Goal: Task Accomplishment & Management: Manage account settings

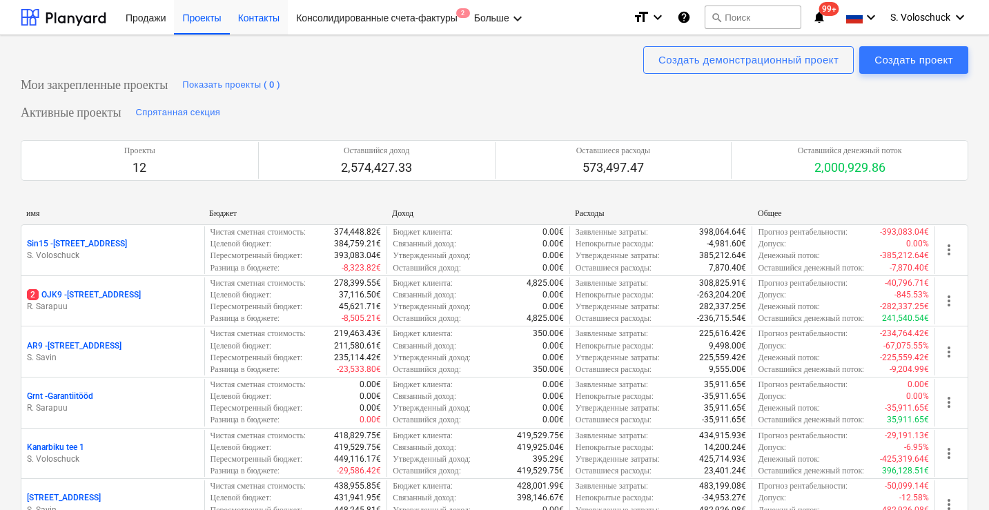
click at [267, 17] on div "Контакты" at bounding box center [259, 16] width 58 height 35
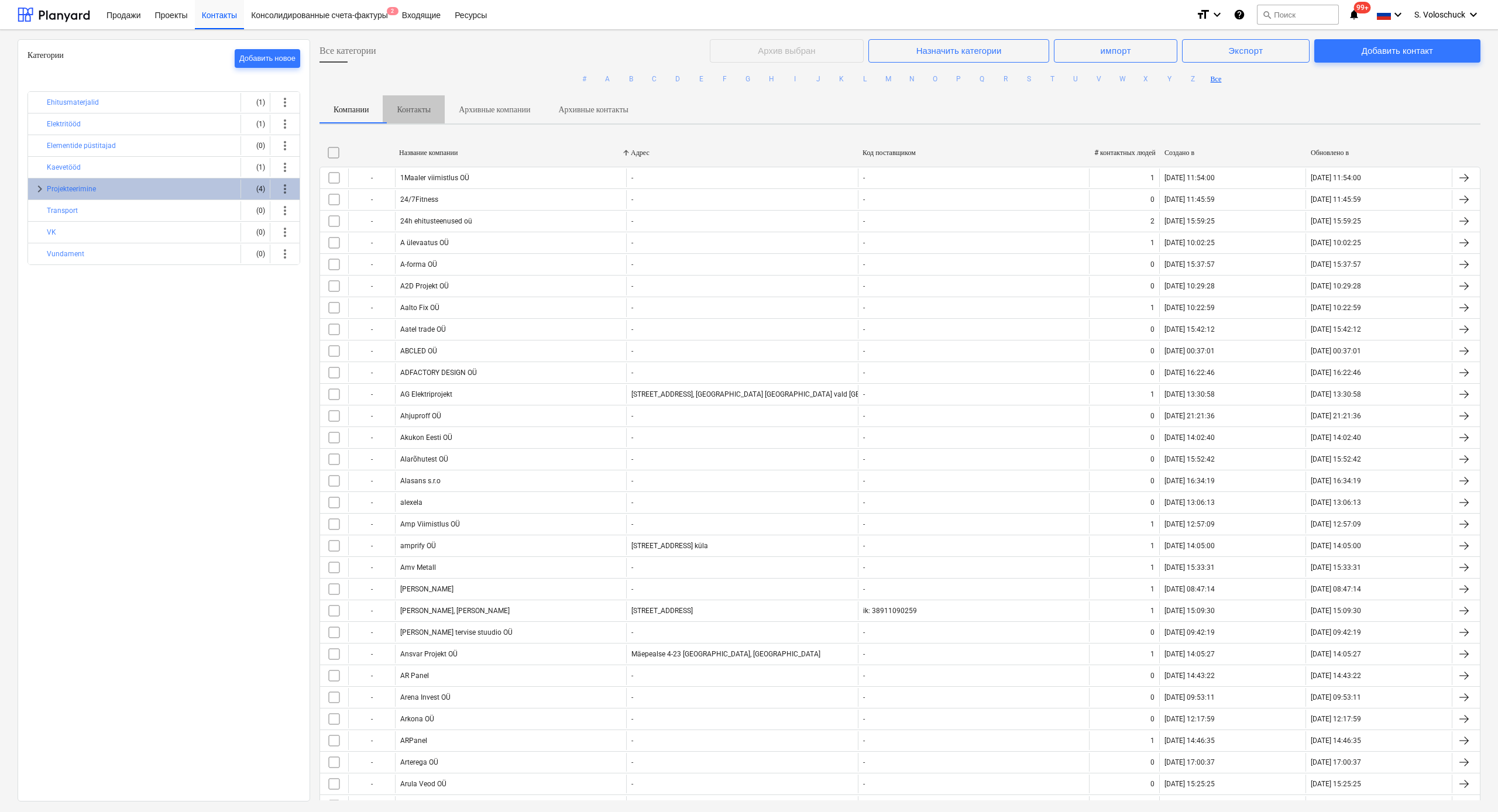
click at [426, 107] on p "Контакты" at bounding box center [414, 109] width 34 height 12
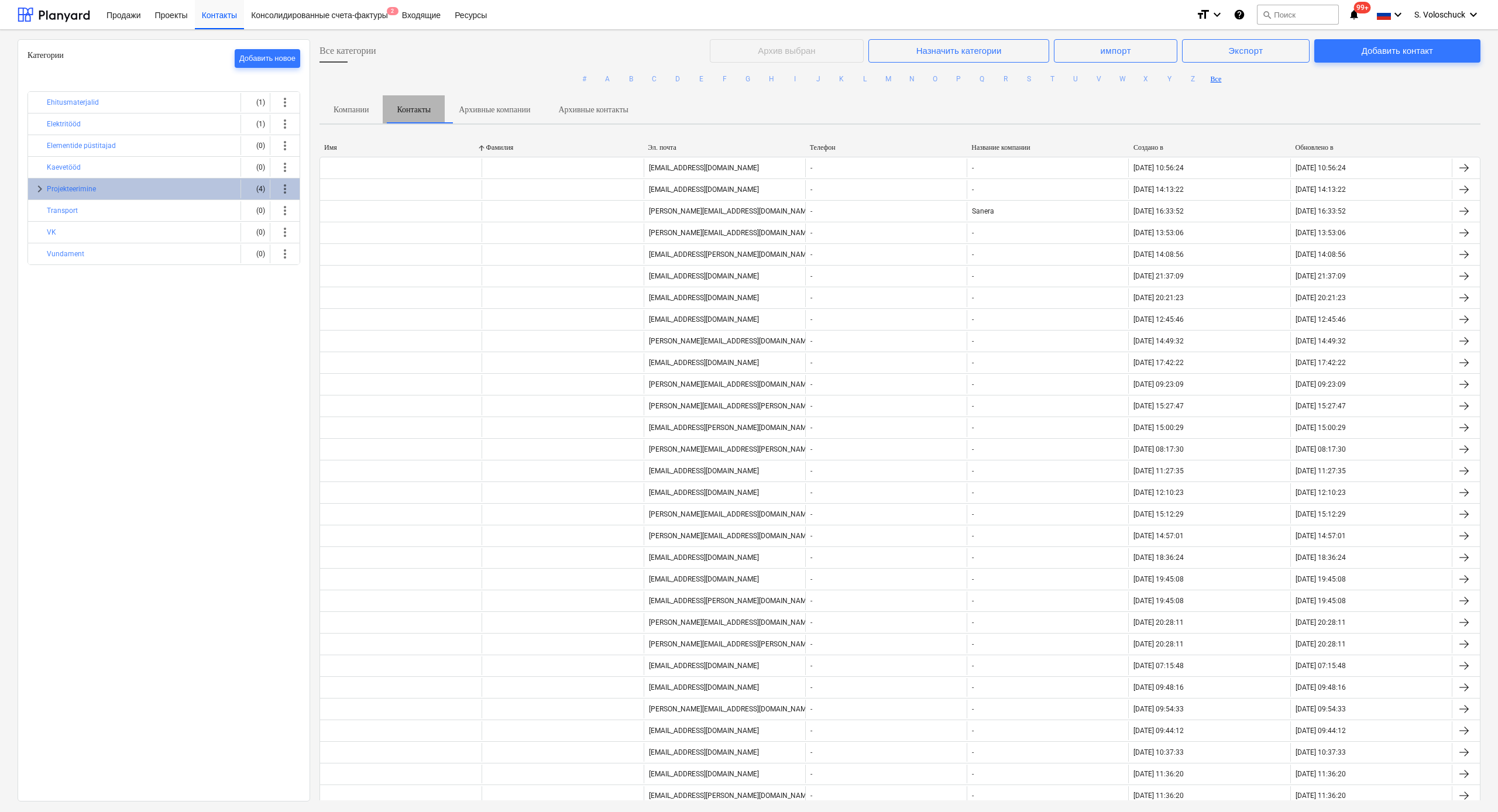
click at [420, 112] on p "Контакты" at bounding box center [414, 109] width 34 height 12
click at [659, 147] on div "Эл. почта" at bounding box center [724, 147] width 153 height 8
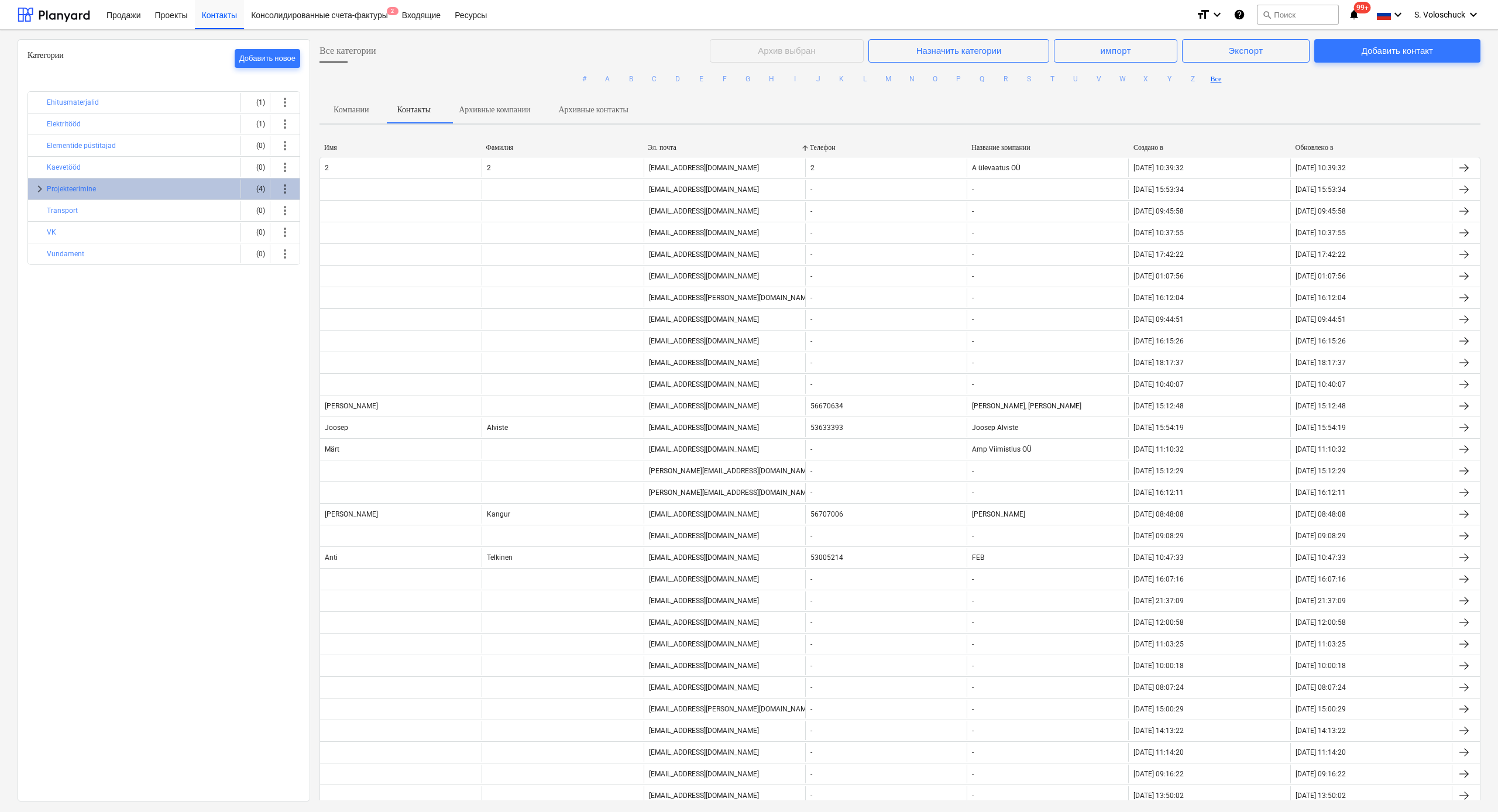
click at [337, 148] on div "Имя" at bounding box center [400, 147] width 153 height 8
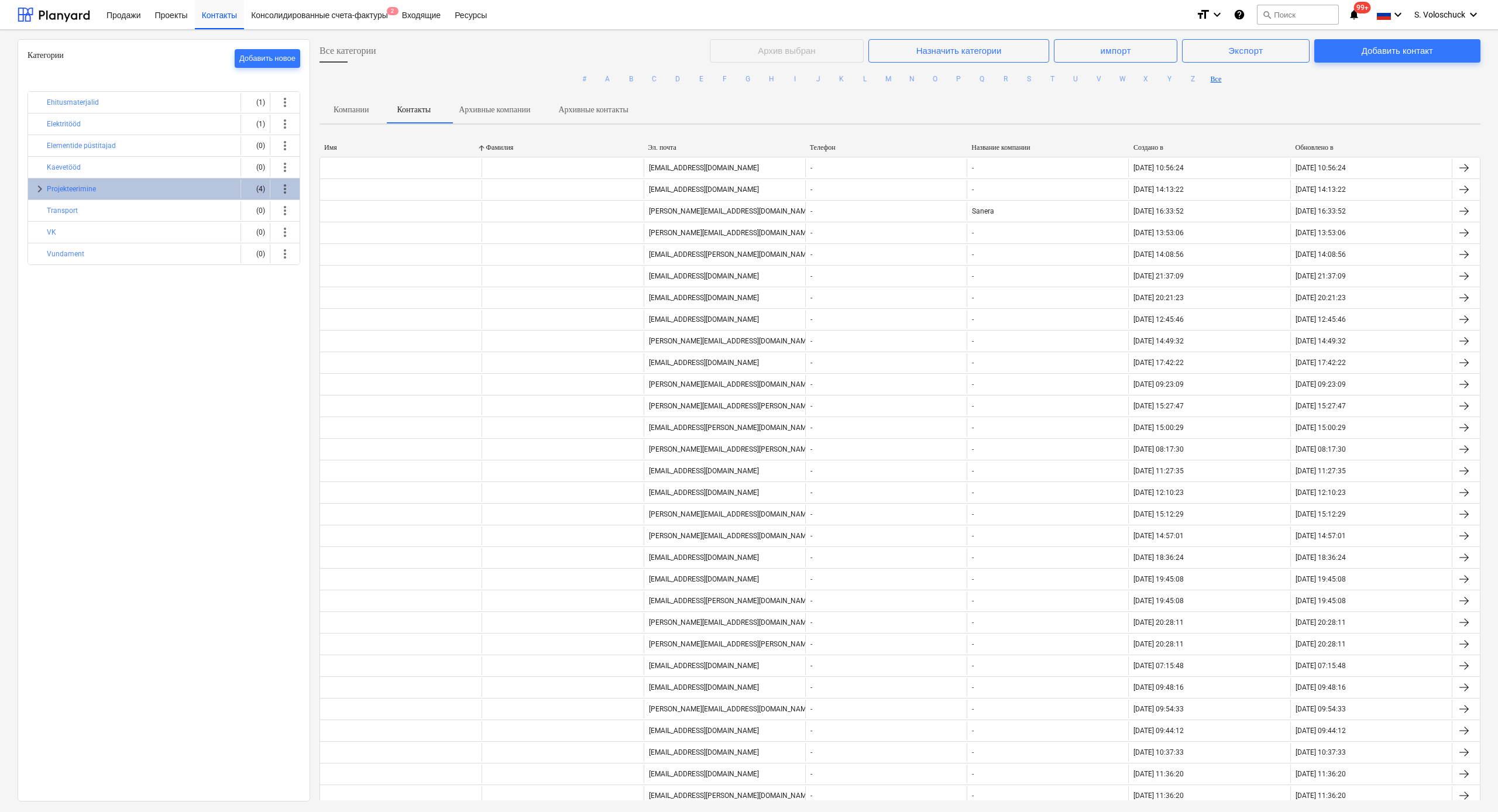
click at [838, 149] on div "Обновлено в" at bounding box center [1371, 147] width 153 height 8
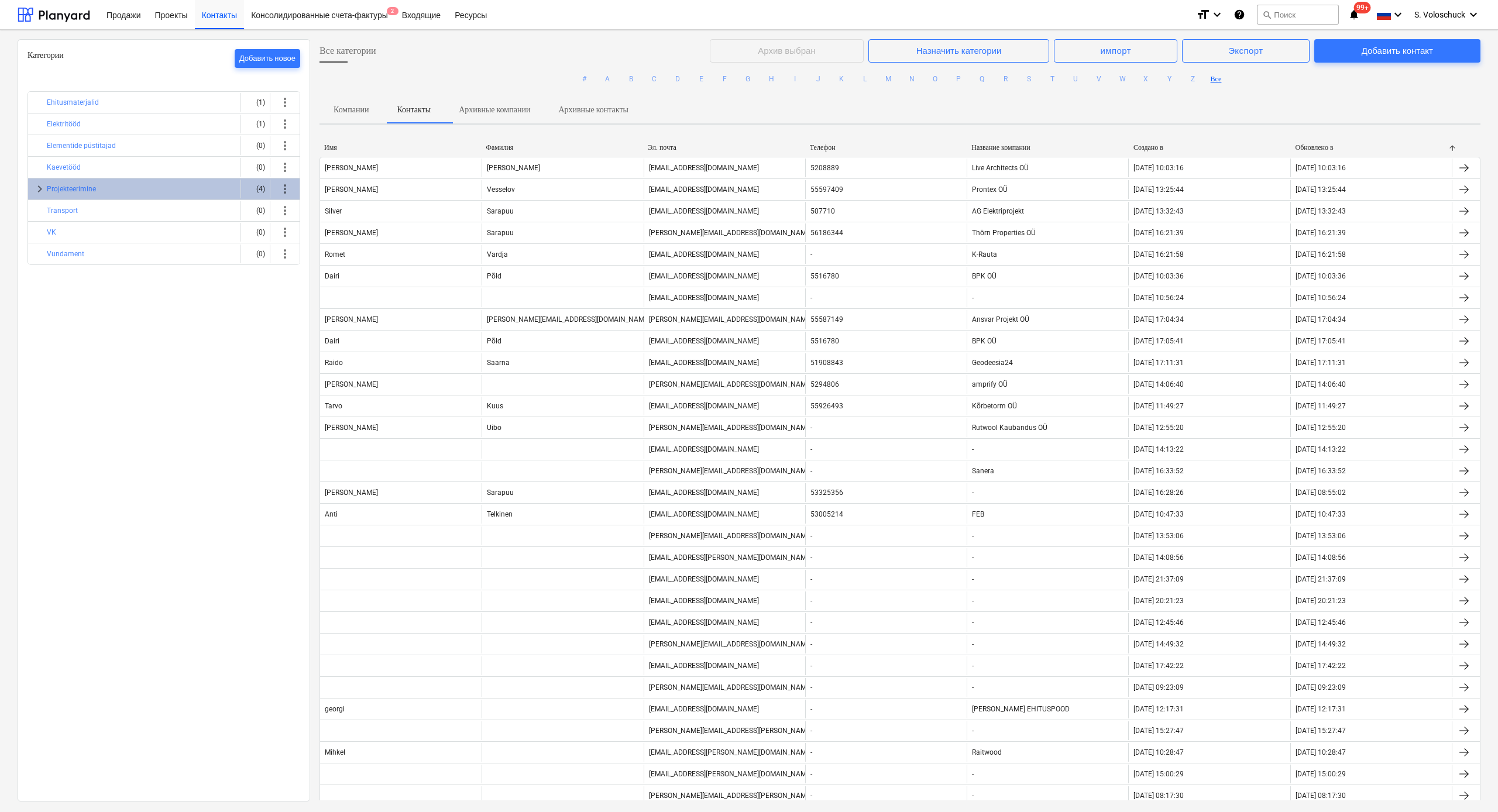
click at [838, 147] on div "Название компании" at bounding box center [1048, 147] width 153 height 8
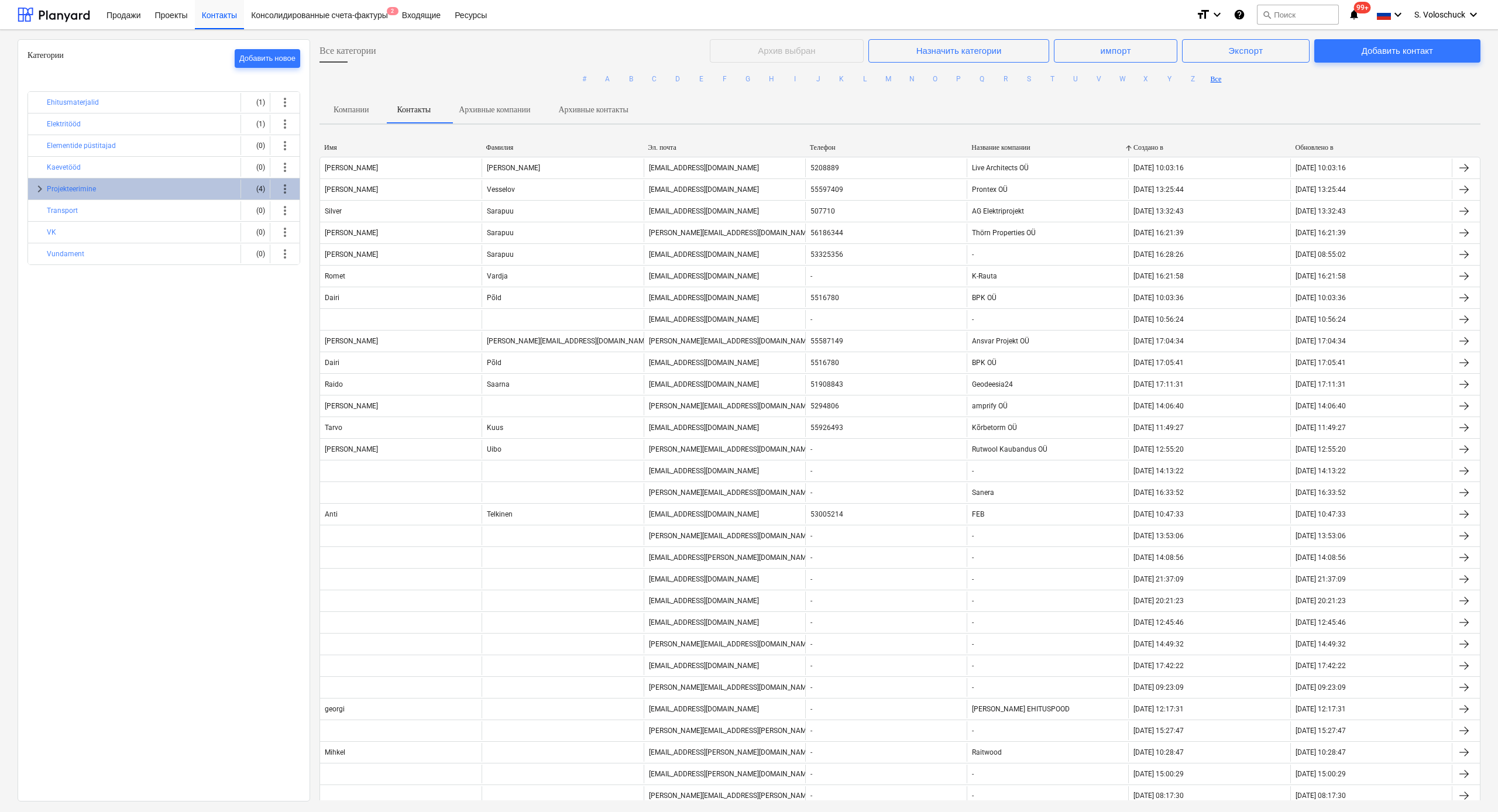
click at [838, 147] on div "Название компании" at bounding box center [1048, 147] width 153 height 8
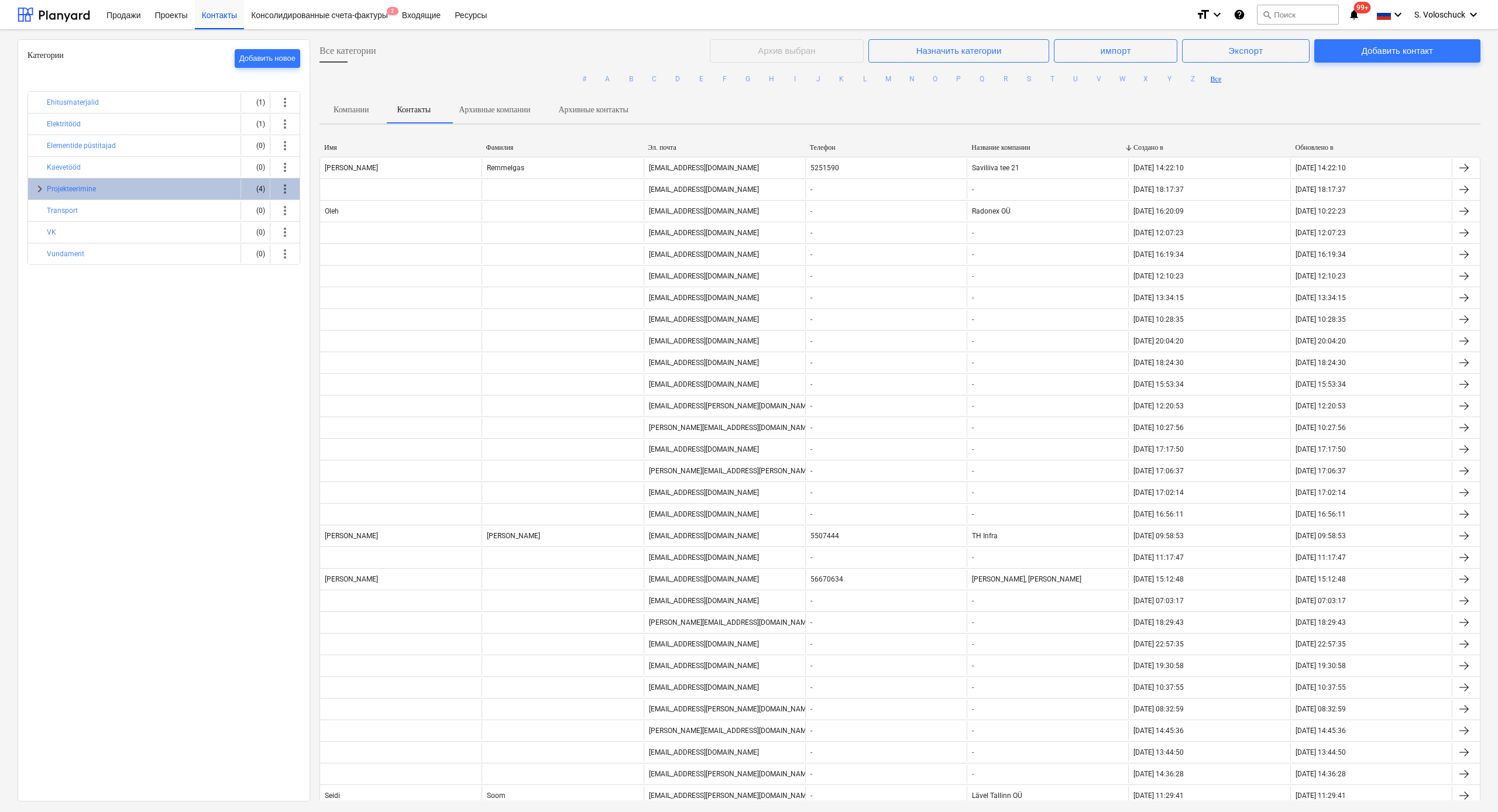
click at [838, 147] on div "Название компании" at bounding box center [1048, 147] width 153 height 8
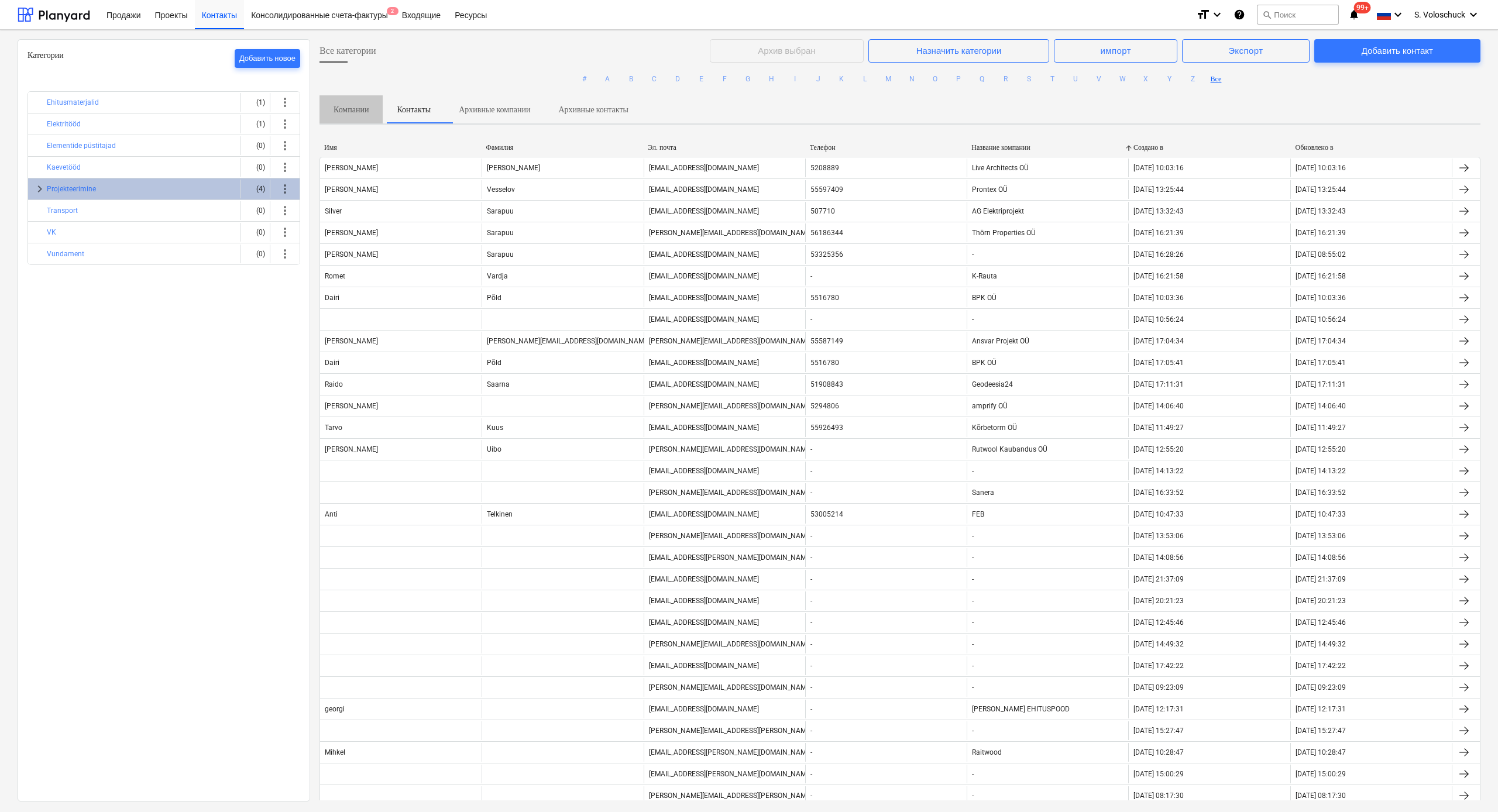
click at [343, 110] on p "Компании" at bounding box center [350, 109] width 35 height 12
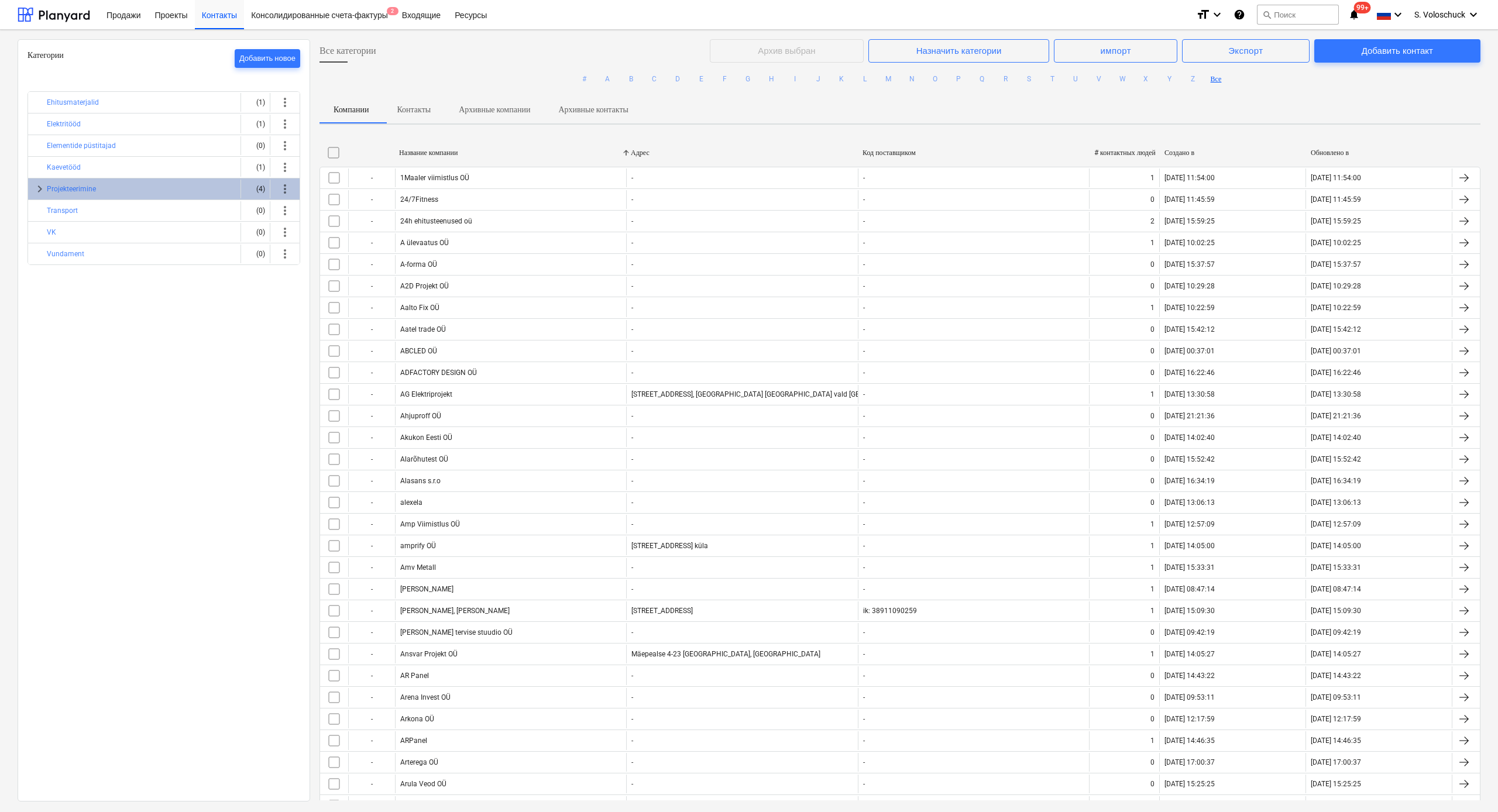
click at [526, 114] on p "Архивные компании" at bounding box center [494, 109] width 71 height 12
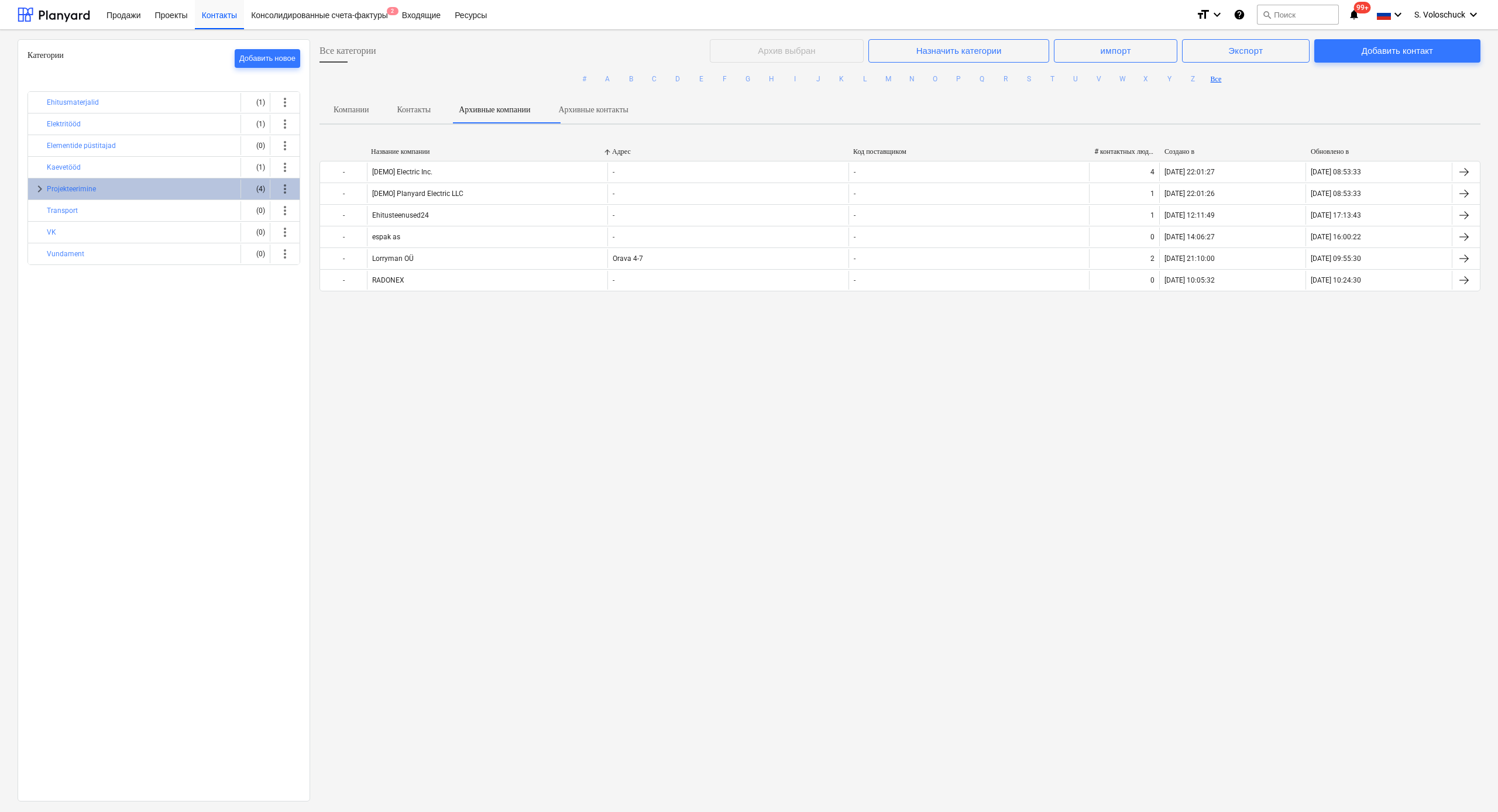
click at [615, 107] on p "Архивные контакты" at bounding box center [593, 109] width 70 height 12
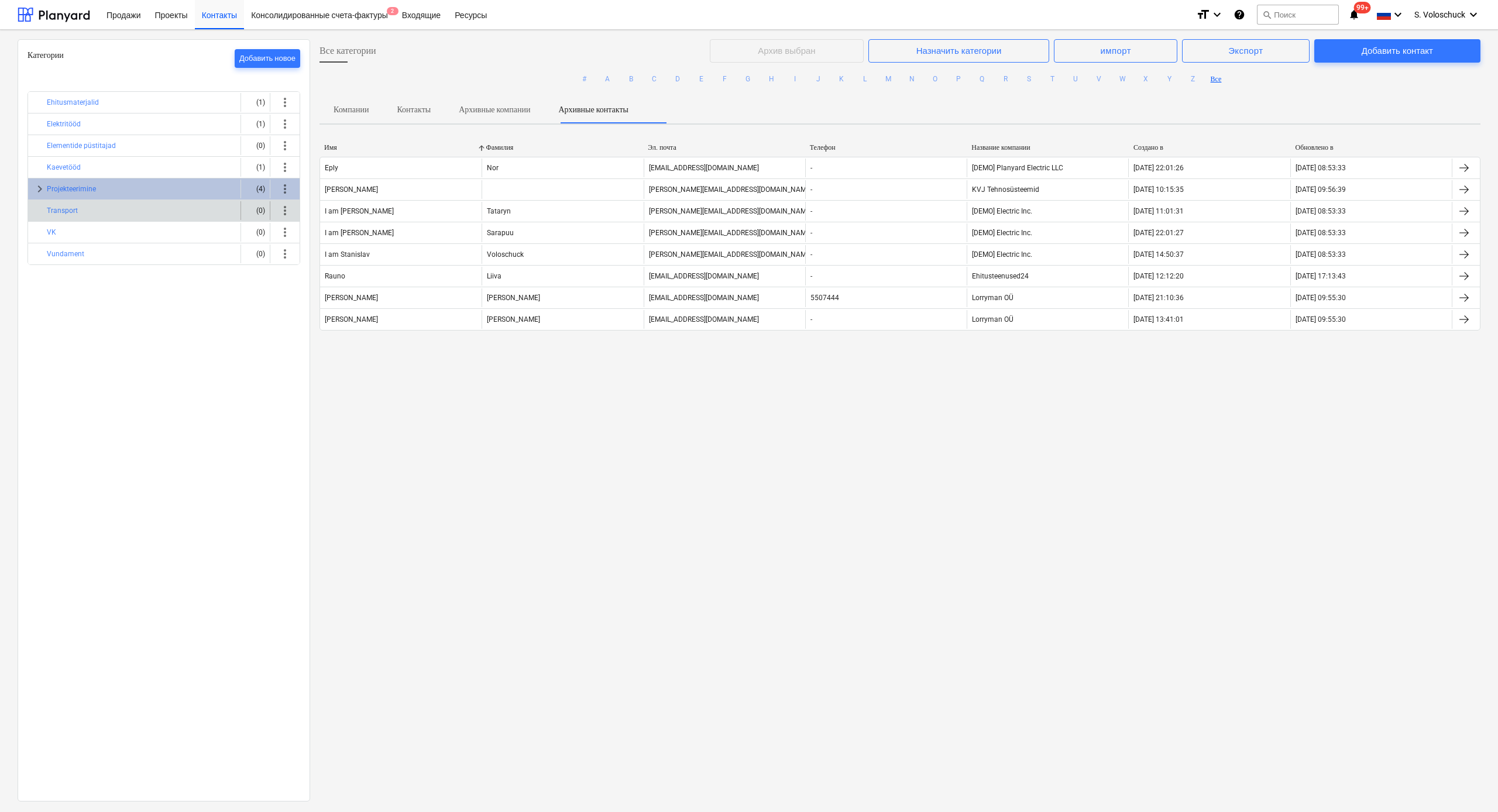
click at [88, 216] on div "Transport" at bounding box center [141, 210] width 189 height 19
click at [88, 214] on div "Transport" at bounding box center [141, 210] width 189 height 19
click at [136, 181] on div "Projekteerimine" at bounding box center [141, 189] width 189 height 19
click at [131, 187] on div "Projekteerimine" at bounding box center [141, 189] width 189 height 19
click at [298, 16] on div "Консолидированные счета-фактуры 2" at bounding box center [320, 14] width 151 height 30
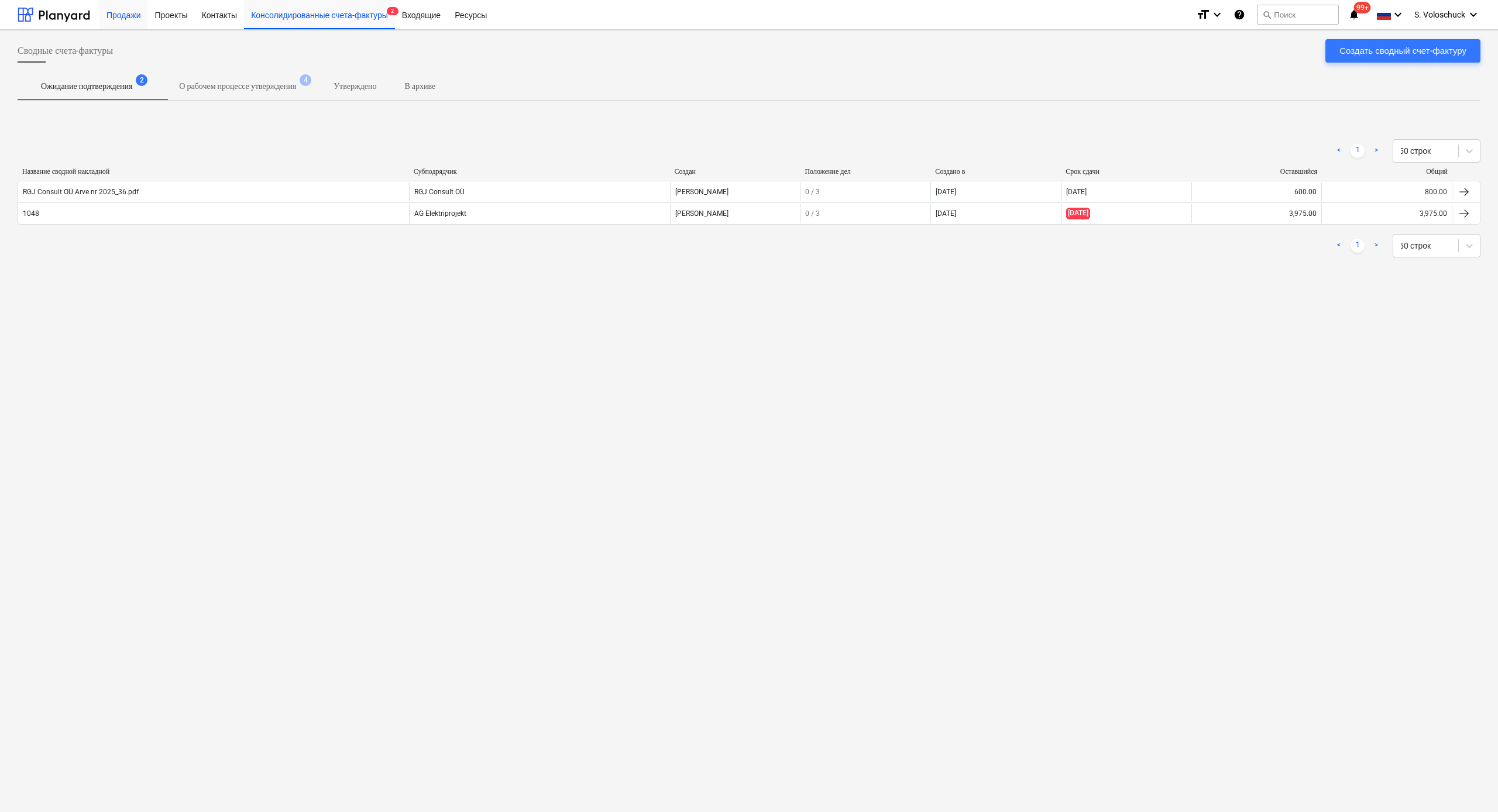
click at [131, 15] on div "Продажи" at bounding box center [123, 14] width 48 height 30
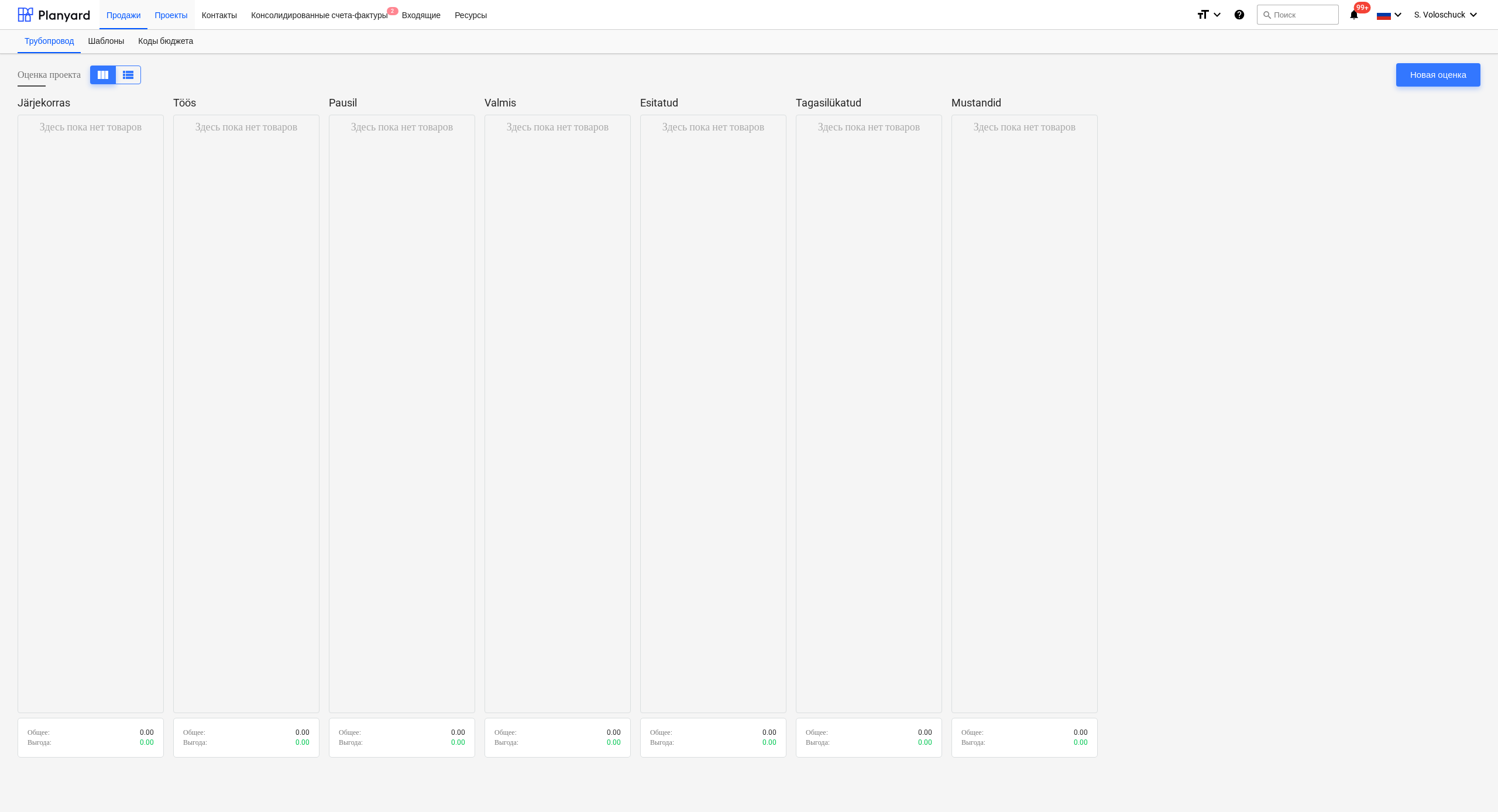
click at [171, 14] on div "Проекты" at bounding box center [170, 14] width 47 height 30
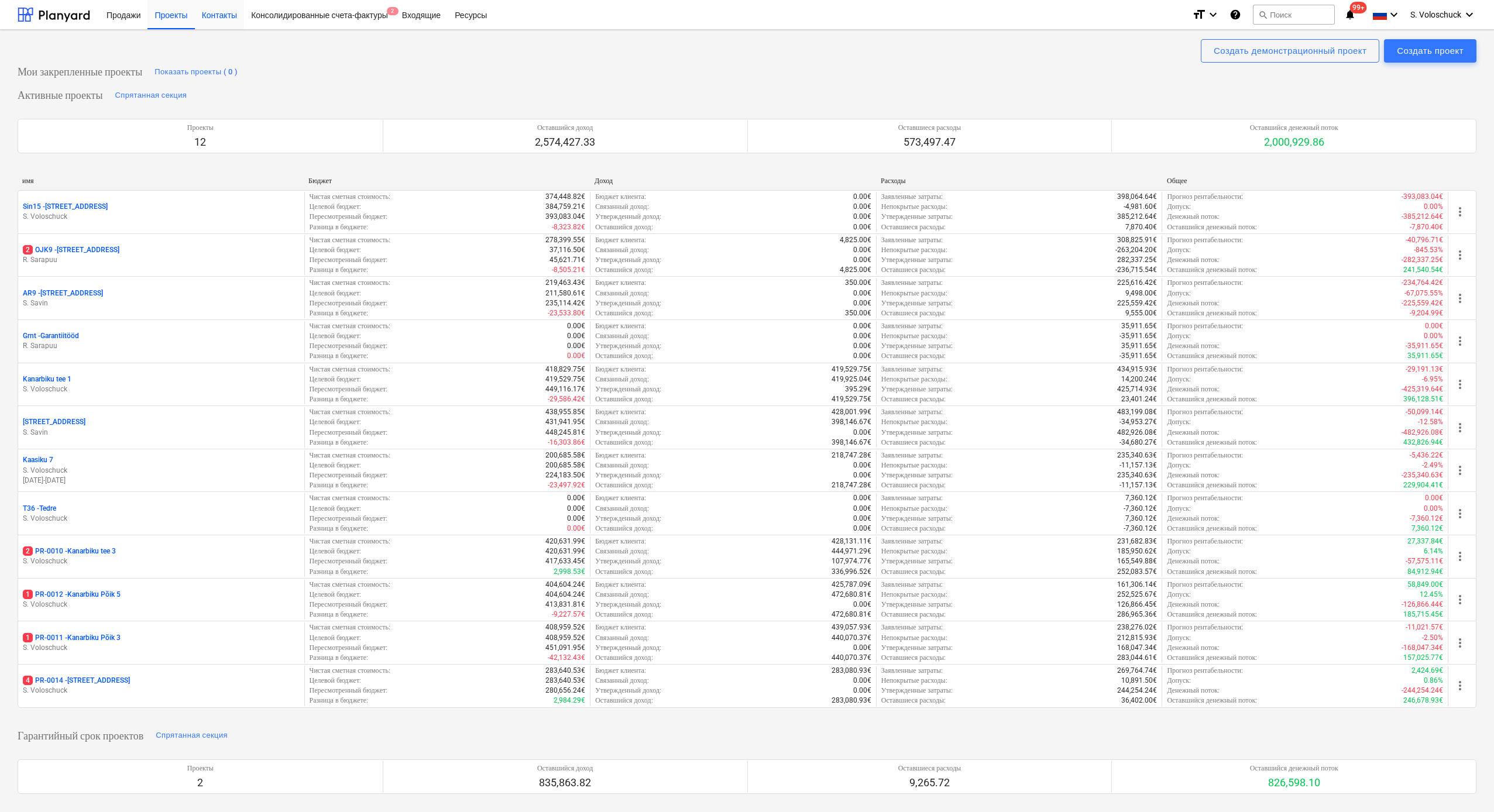
click at [220, 17] on div "Контакты" at bounding box center [220, 14] width 49 height 30
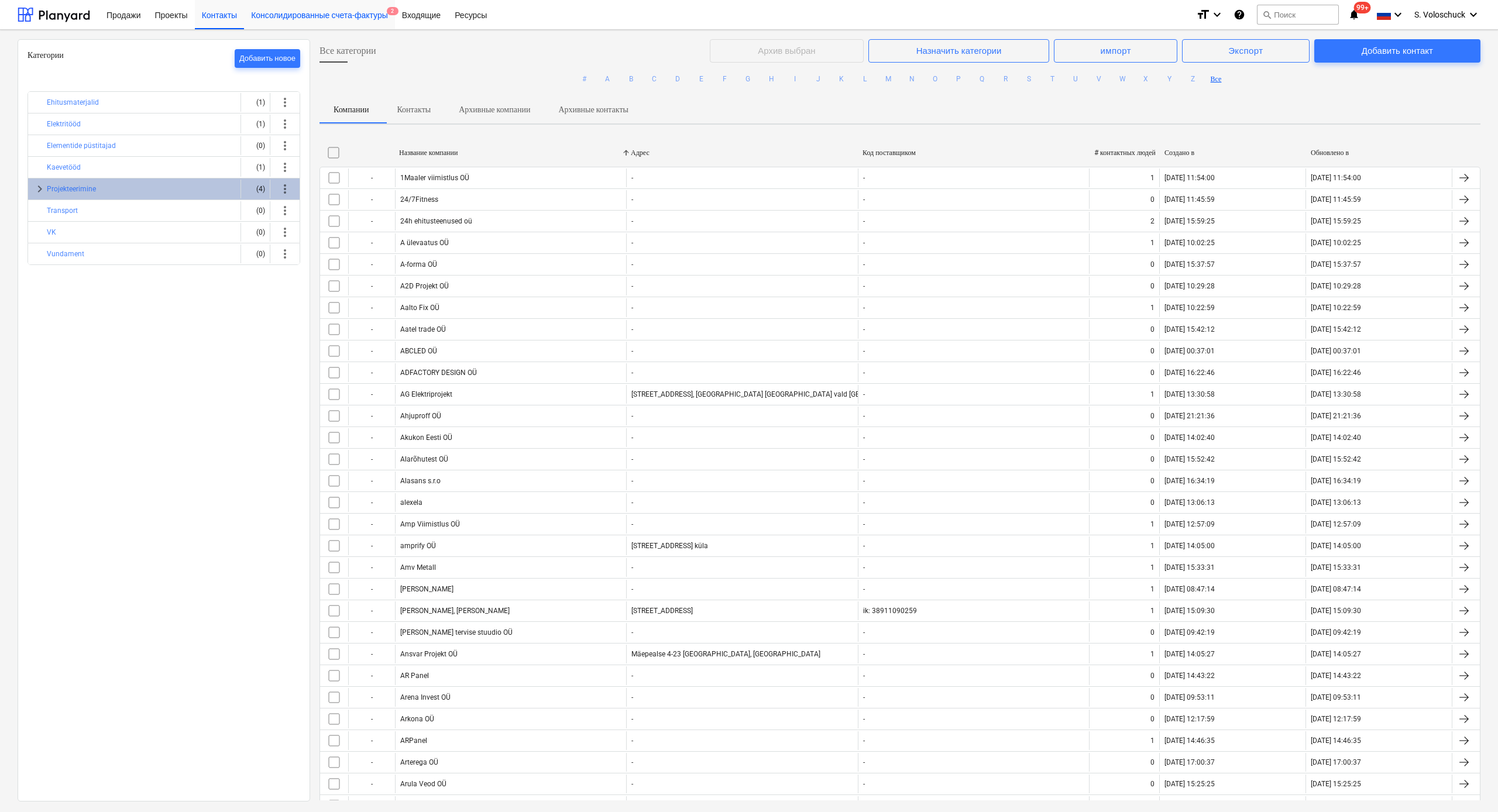
click at [350, 14] on div "Консолидированные счета-фактуры 2" at bounding box center [320, 14] width 151 height 30
click at [362, 21] on div "Консолидированные счета-фактуры 2" at bounding box center [320, 14] width 151 height 30
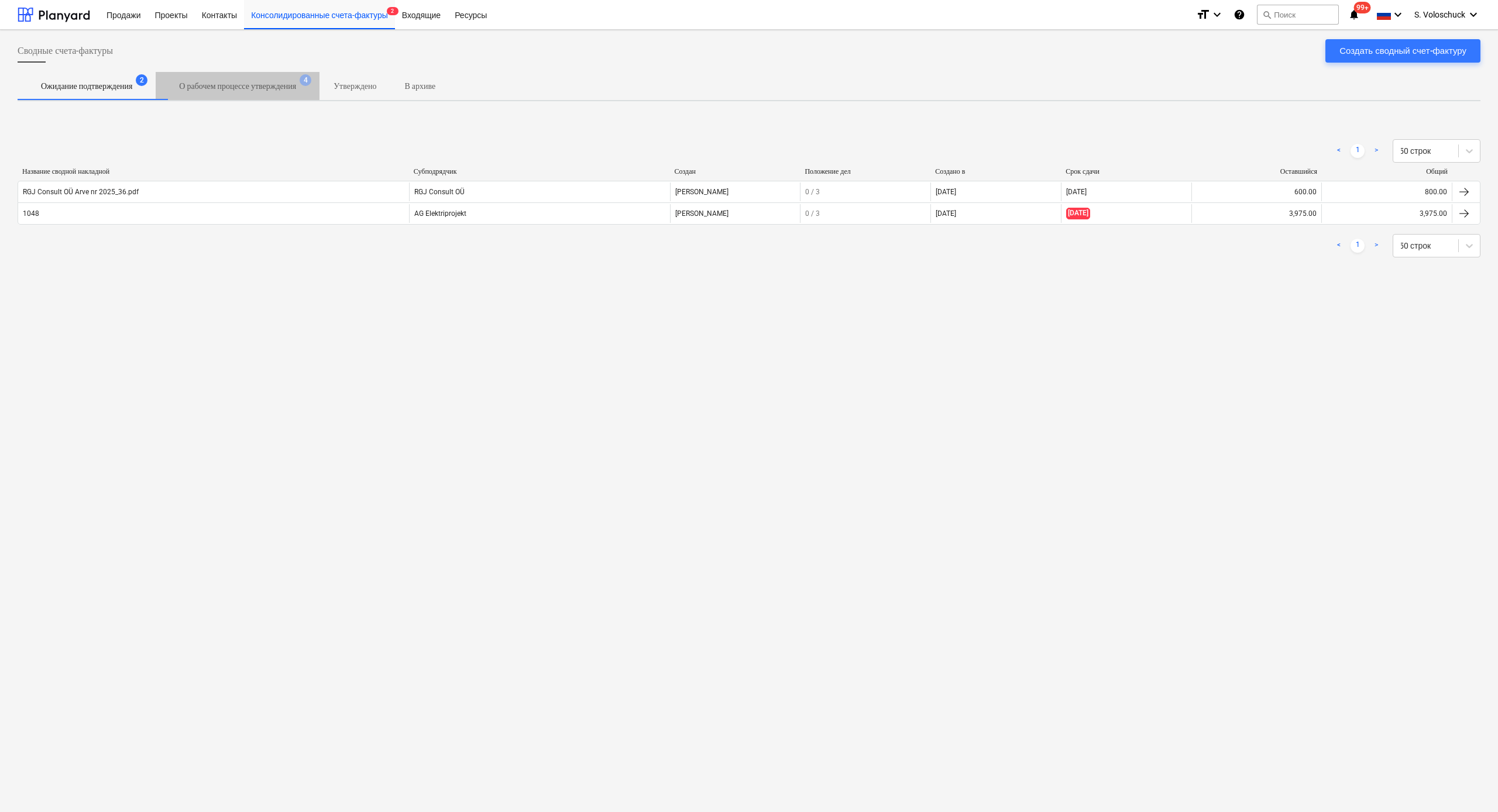
click at [259, 85] on p "О рабочем процессе утверждения" at bounding box center [237, 86] width 117 height 12
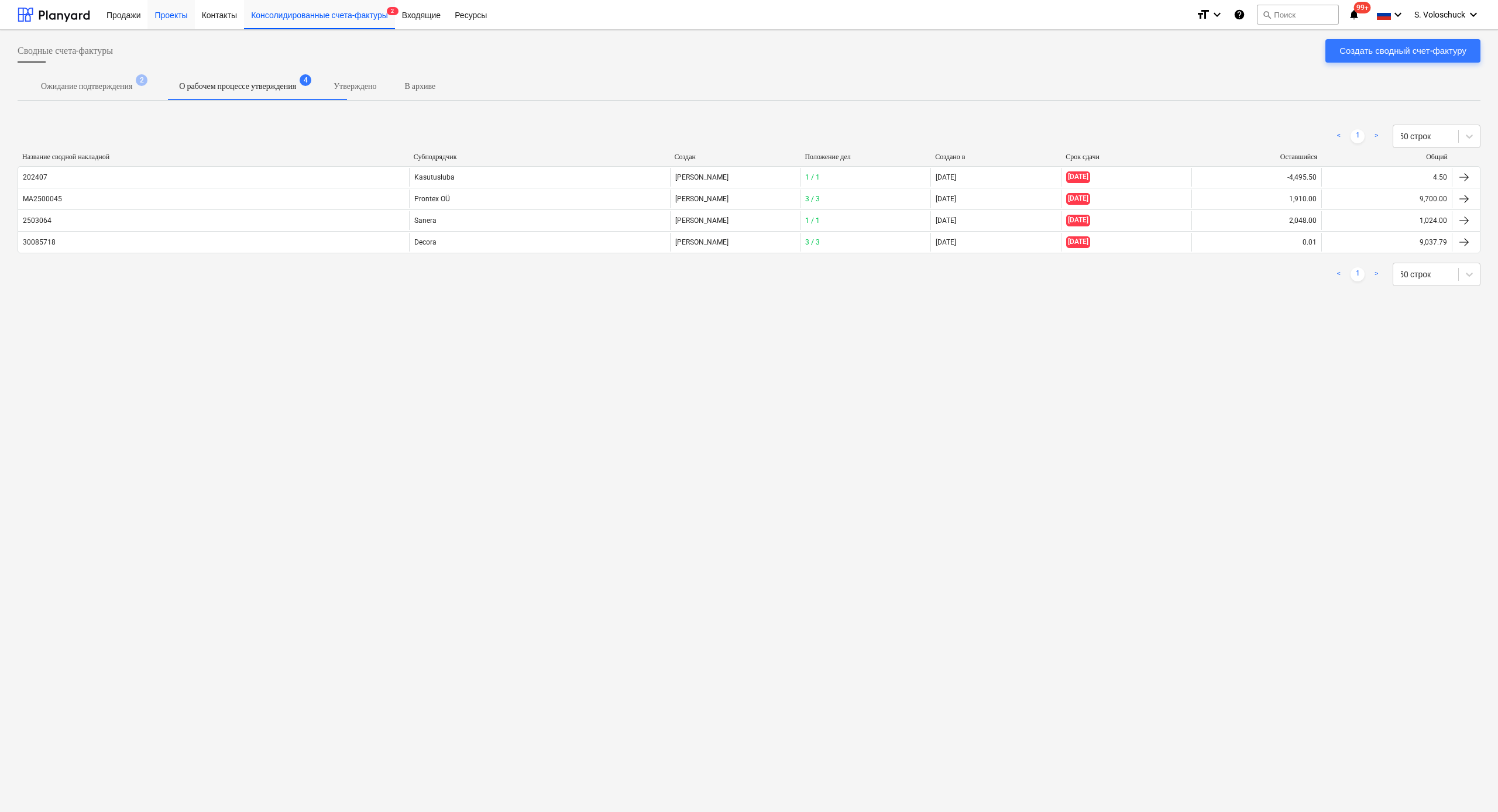
click at [169, 14] on div "Проекты" at bounding box center [170, 14] width 47 height 30
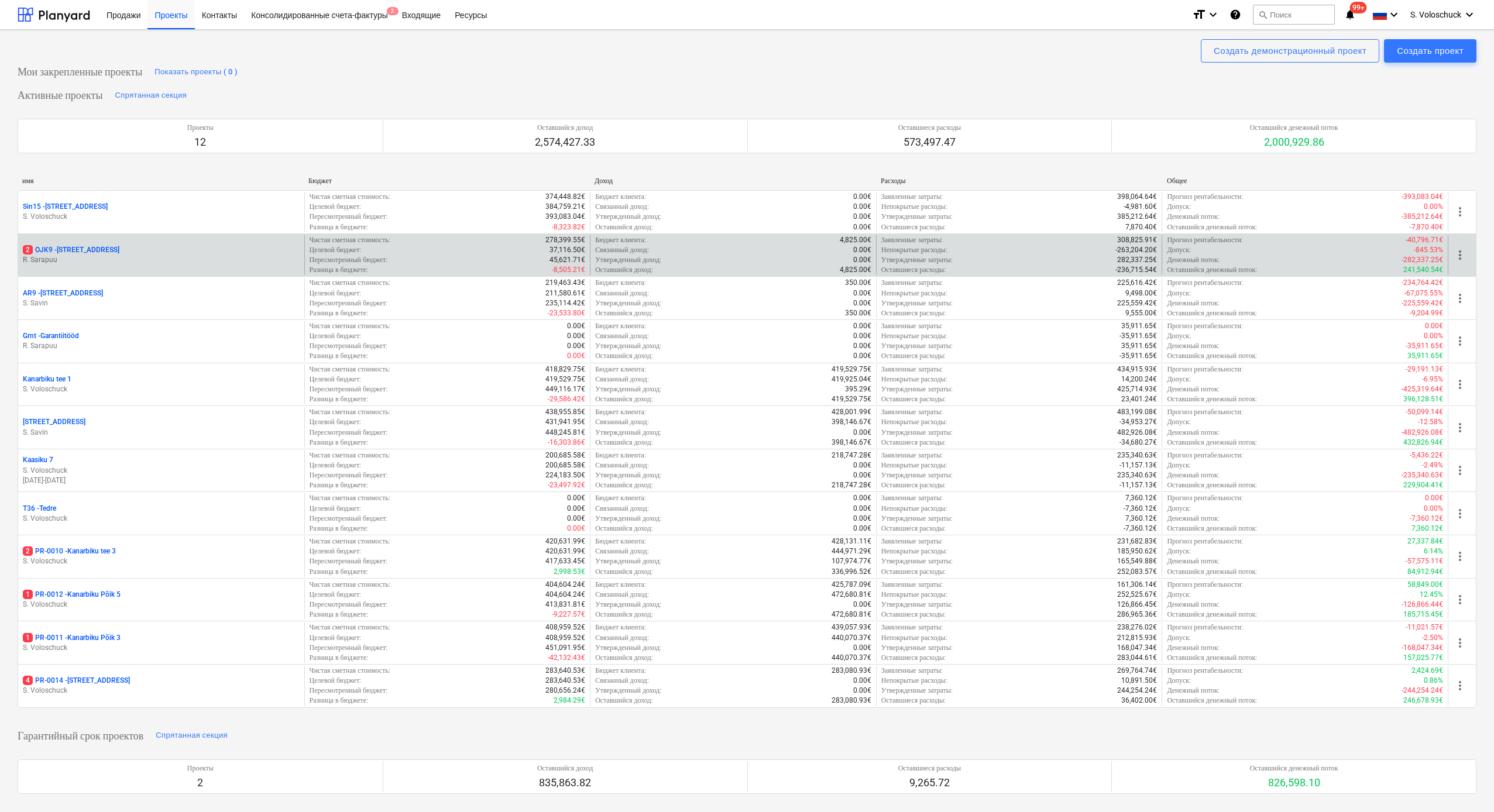
click at [186, 236] on div "2 OJK9 - Ojakalda tee 9 A [PERSON_NAME]" at bounding box center [160, 255] width 286 height 41
click at [192, 252] on div "2 OJK9 - Ojakalda tee 9 A" at bounding box center [161, 250] width 276 height 10
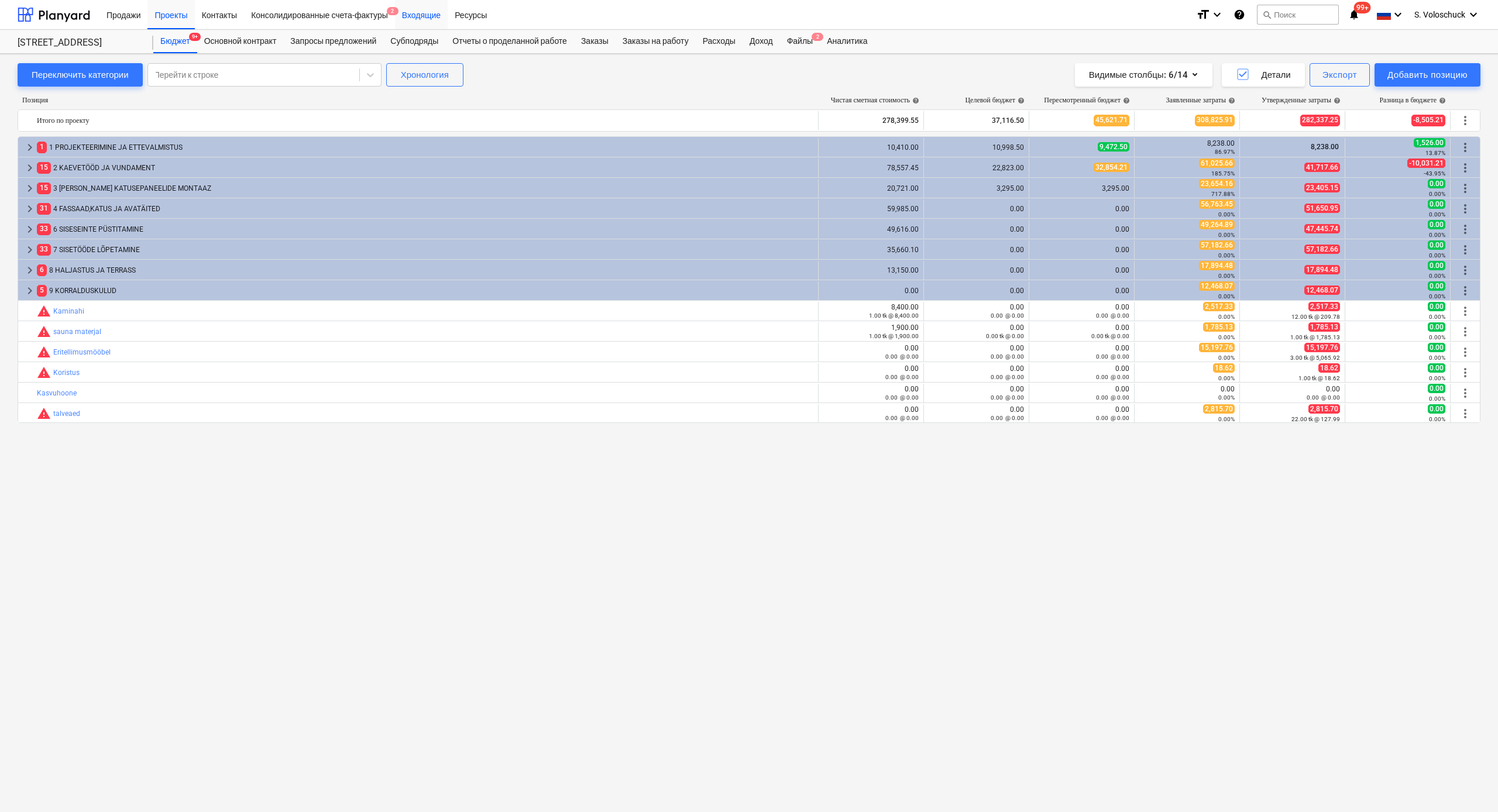
click at [420, 18] on div "Входящие" at bounding box center [421, 14] width 53 height 30
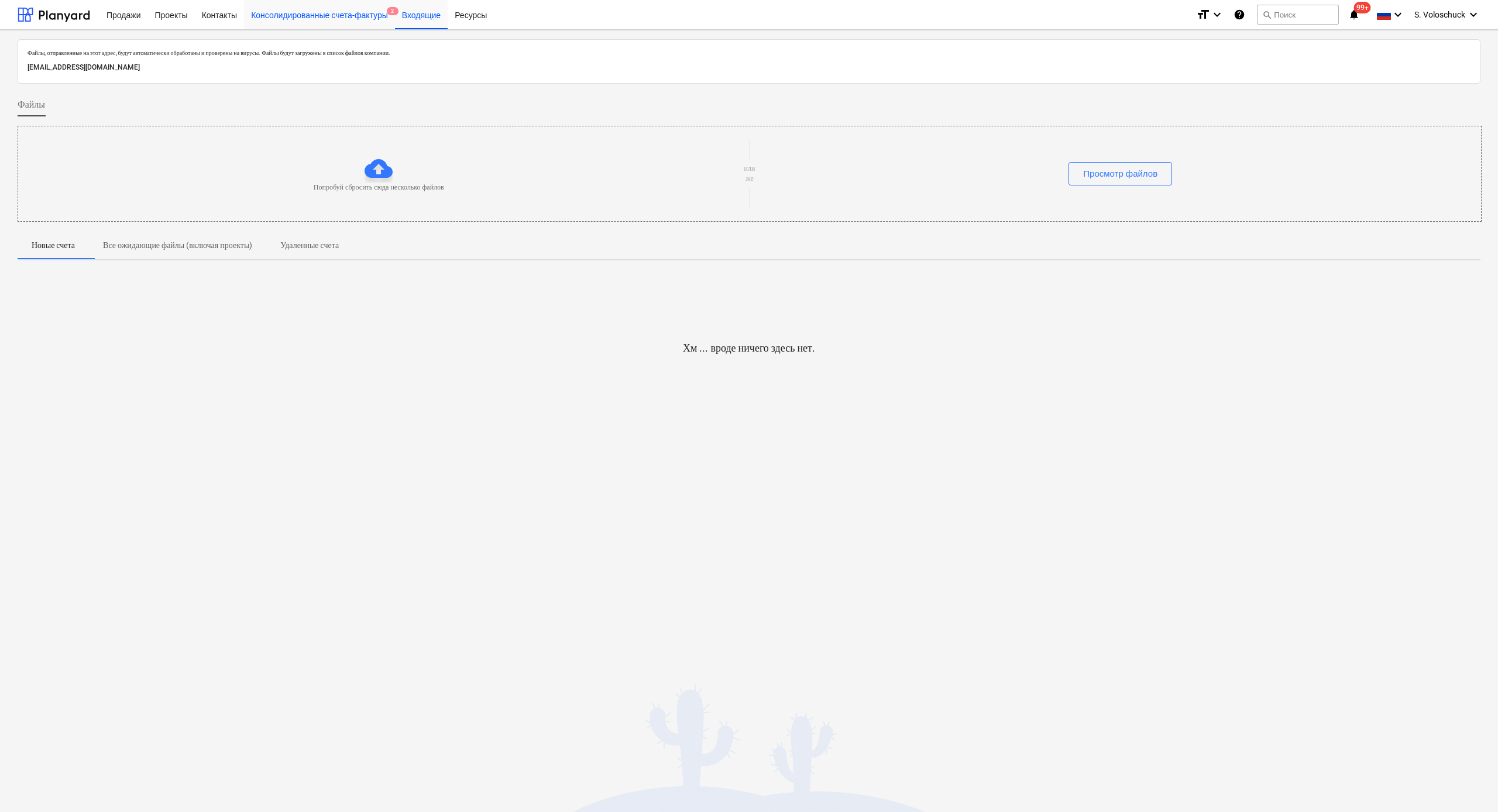
click at [358, 12] on div "Консолидированные счета-фактуры 2" at bounding box center [320, 14] width 151 height 30
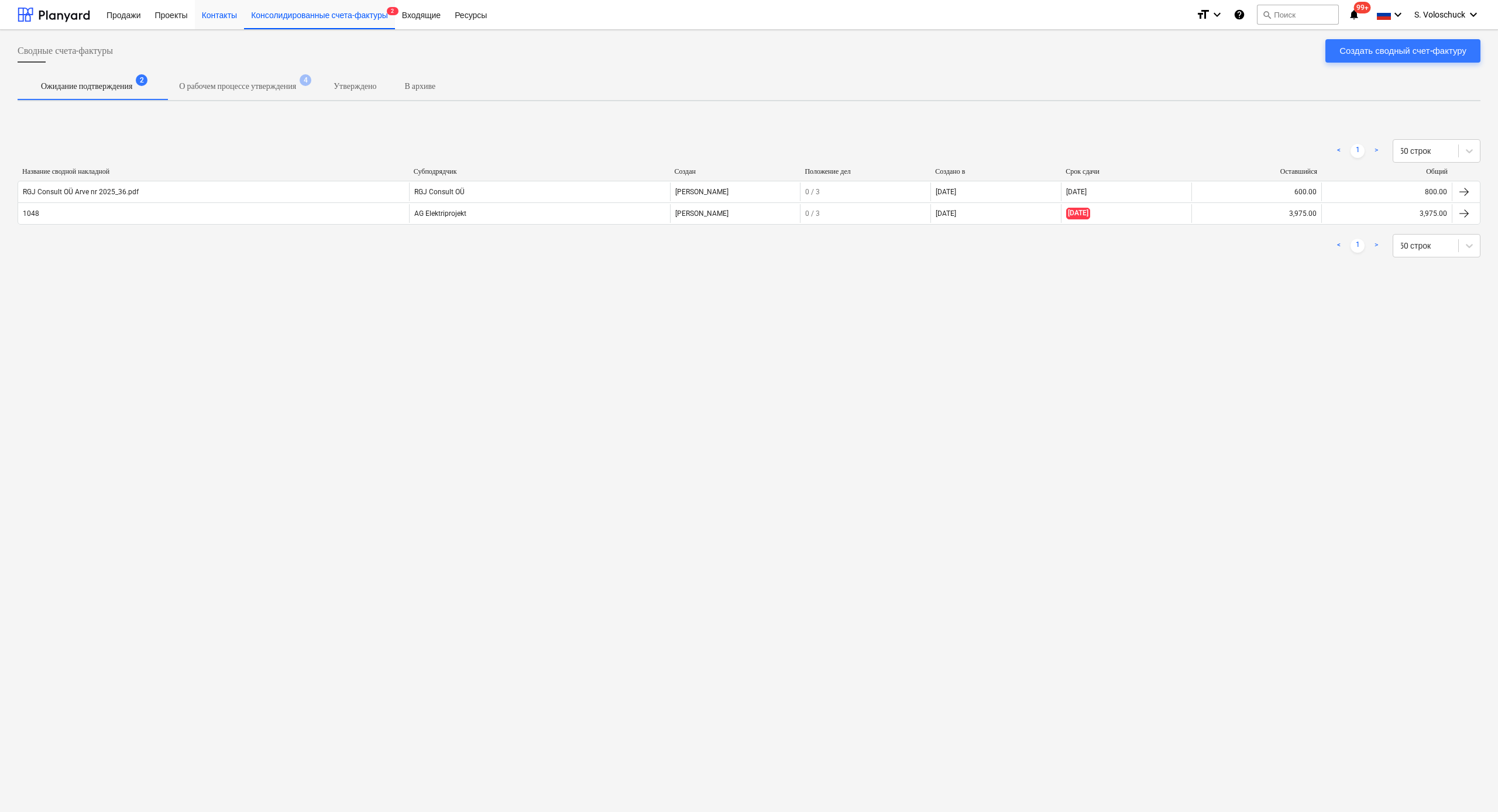
click at [228, 16] on div "Контакты" at bounding box center [220, 14] width 49 height 30
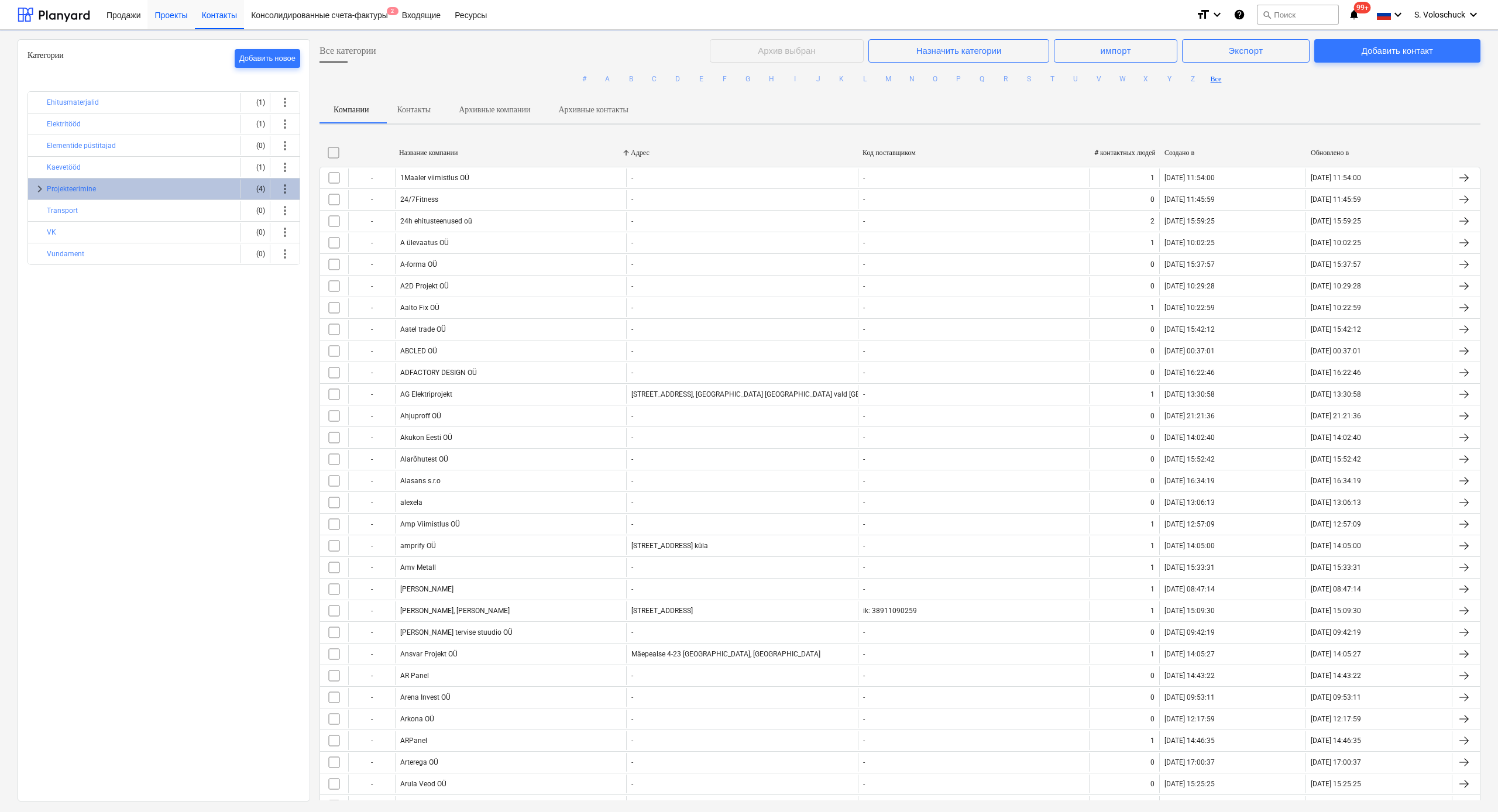
click at [164, 10] on div "Проекты" at bounding box center [170, 14] width 47 height 30
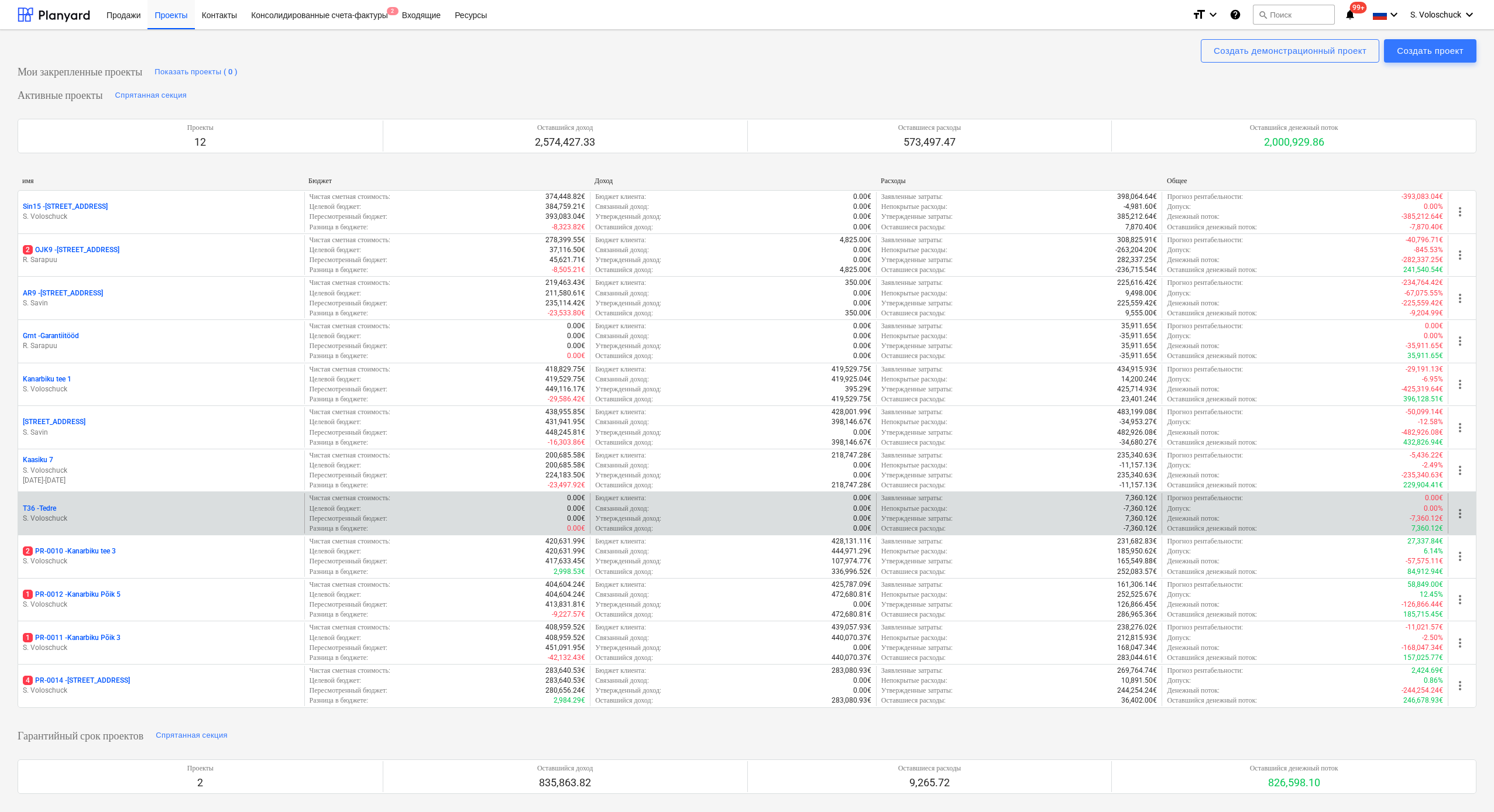
click at [226, 431] on p "S. Voloschuck" at bounding box center [161, 519] width 276 height 10
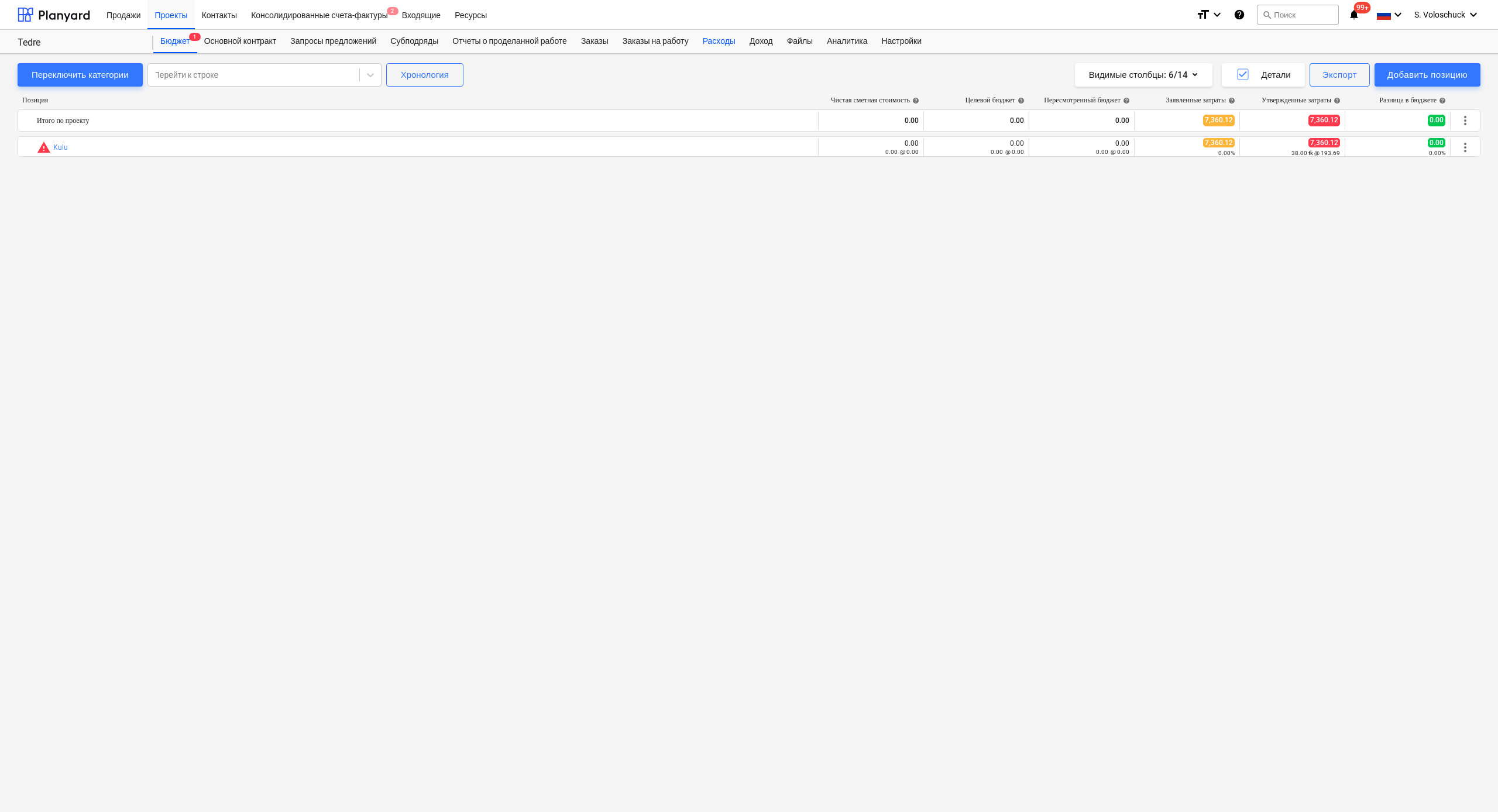
click at [735, 39] on div "Расходы" at bounding box center [719, 42] width 47 height 24
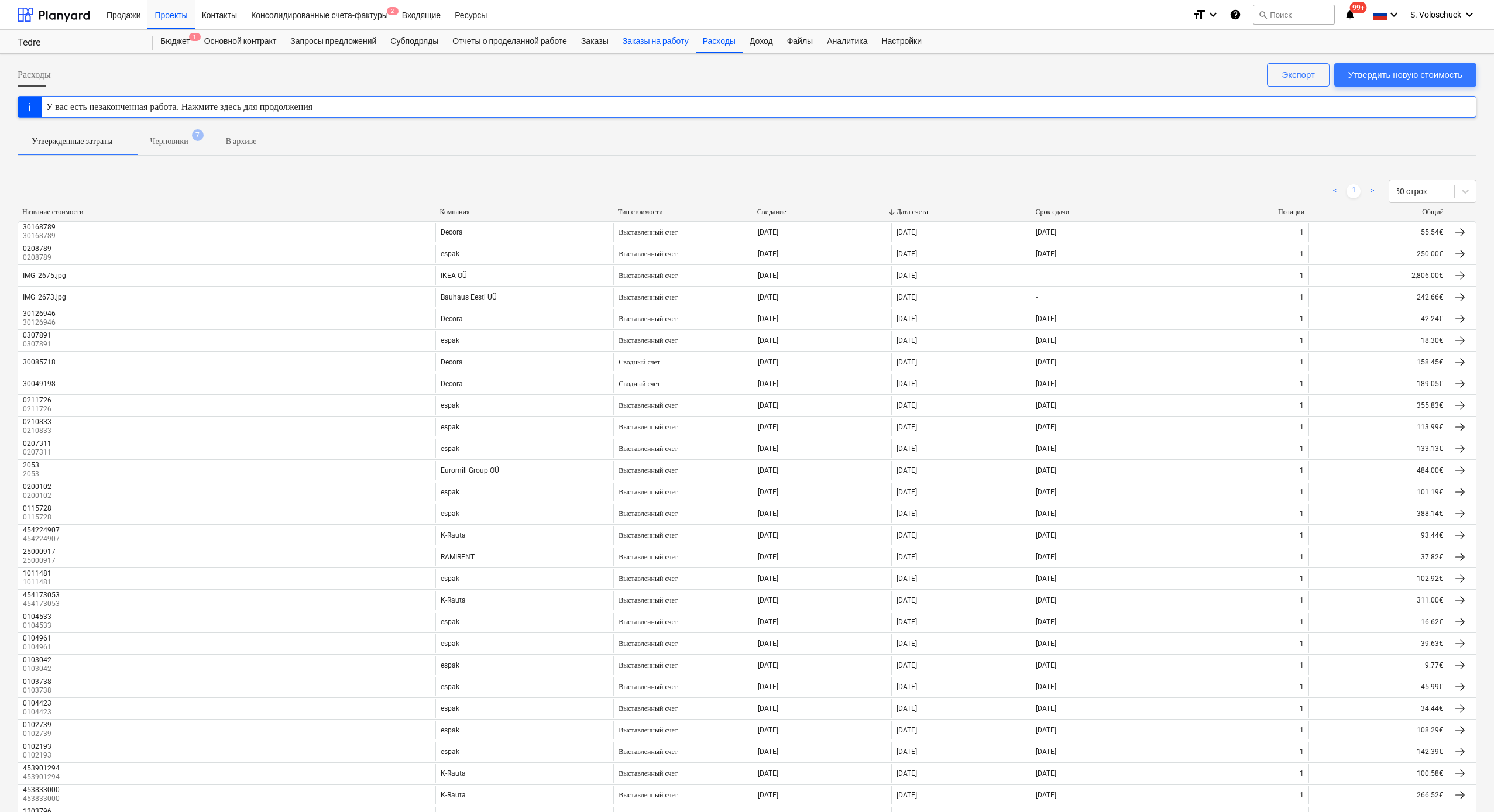
click at [661, 45] on div "Заказы на работу" at bounding box center [655, 42] width 81 height 24
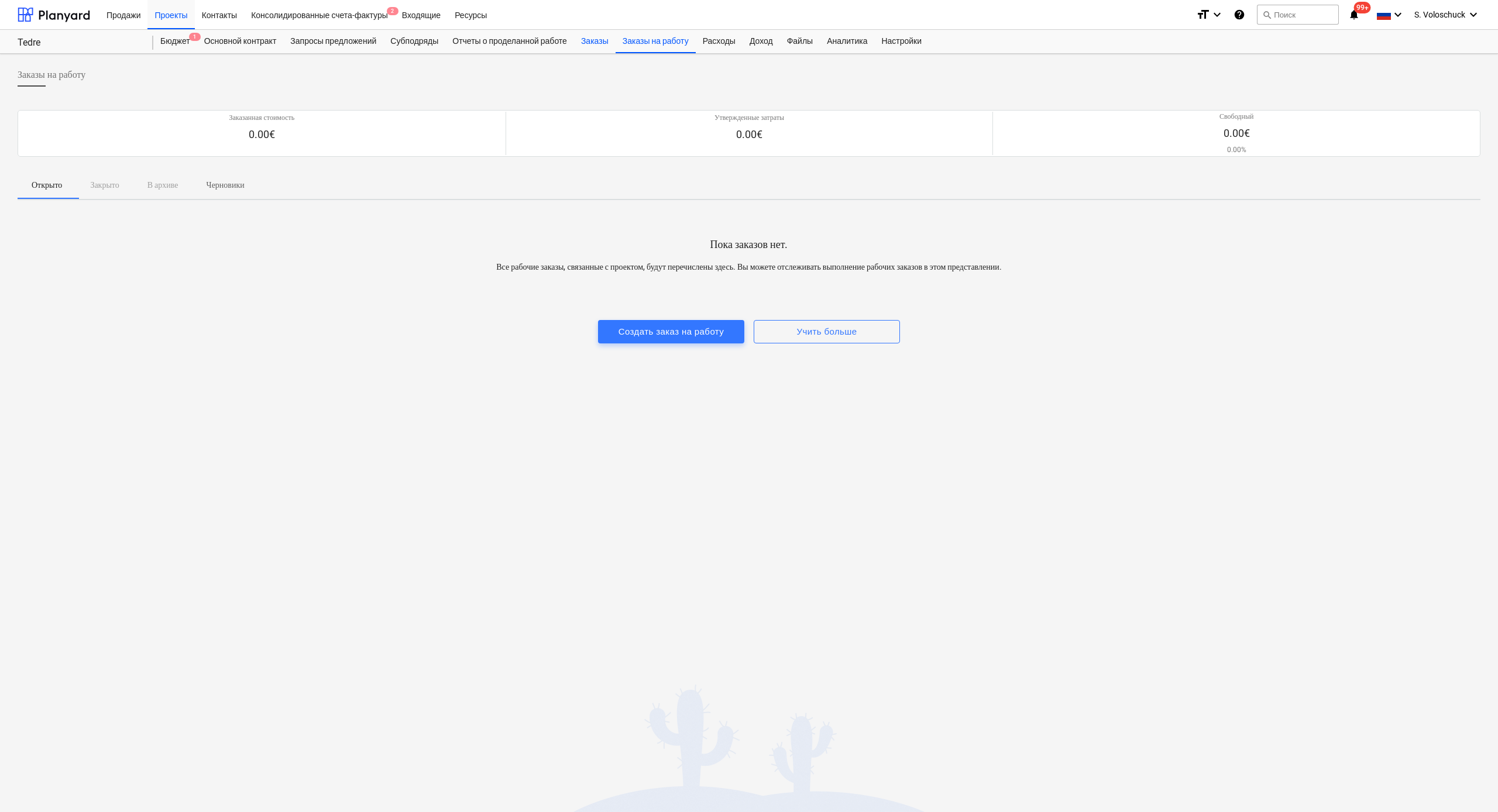
click at [601, 42] on div "Заказы" at bounding box center [594, 42] width 42 height 24
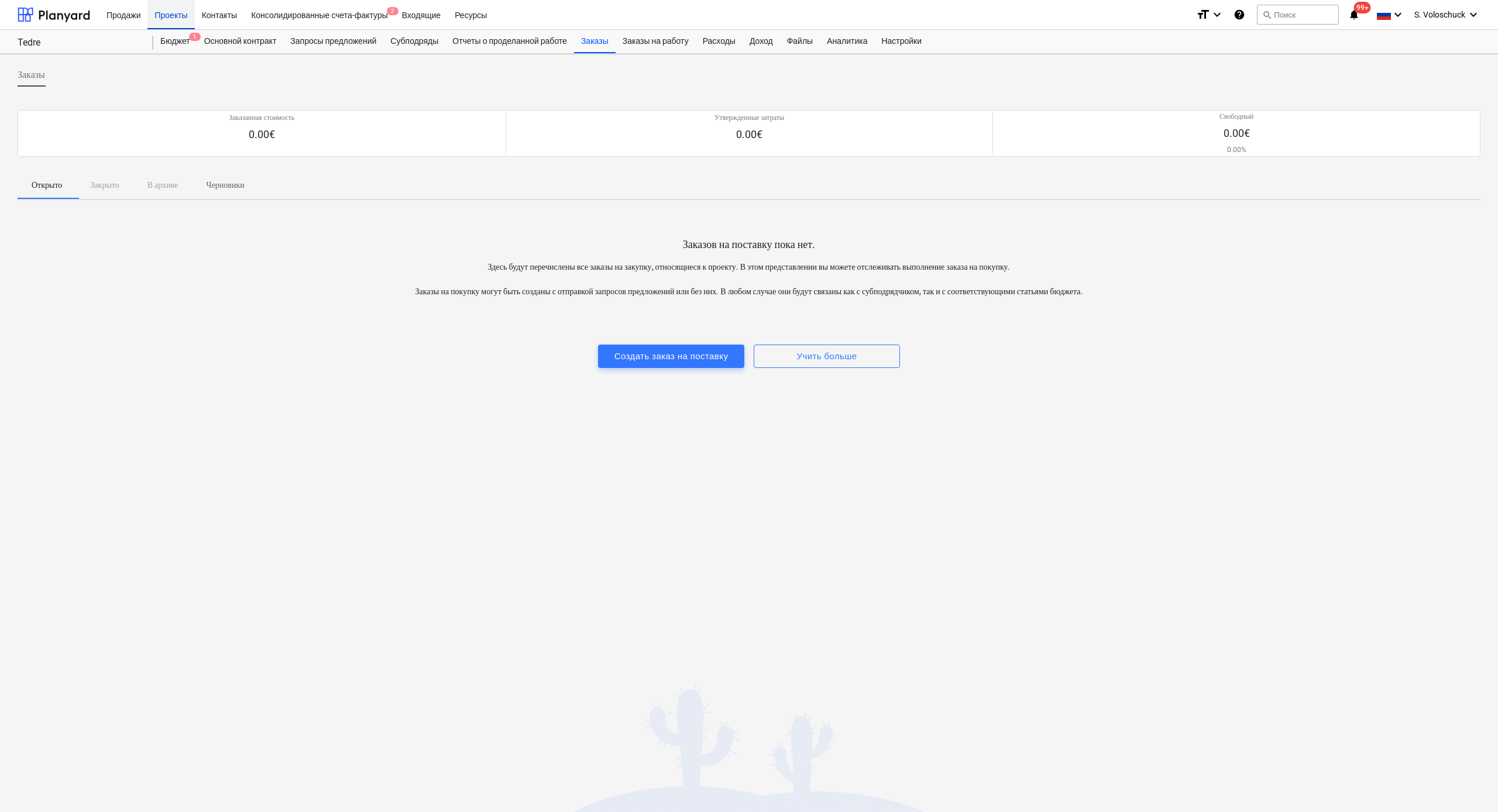
click at [173, 25] on div "Проекты" at bounding box center [170, 14] width 47 height 30
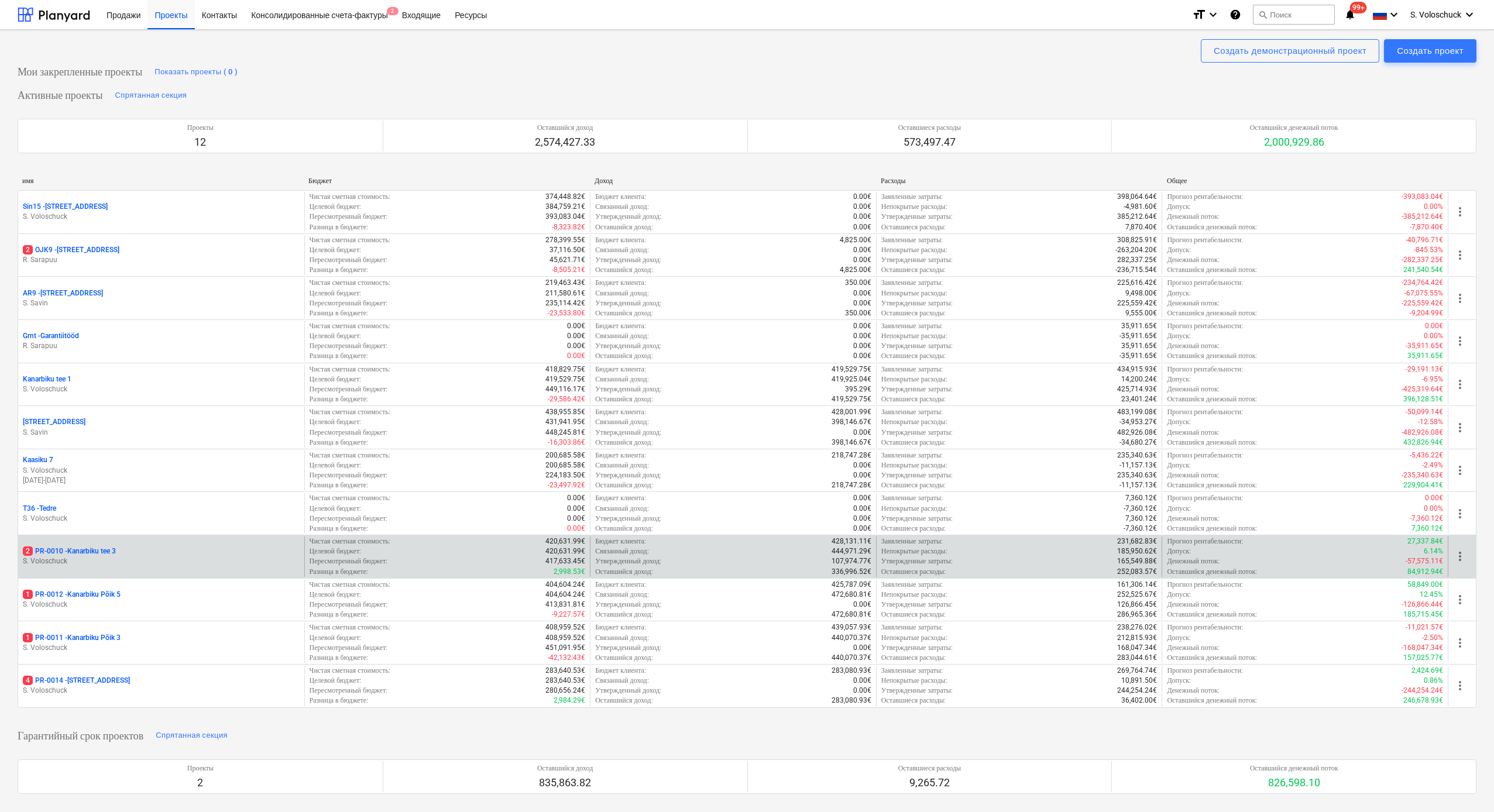
click at [415, 431] on div "Целевой бюджет : 420,631.99€" at bounding box center [448, 552] width 276 height 10
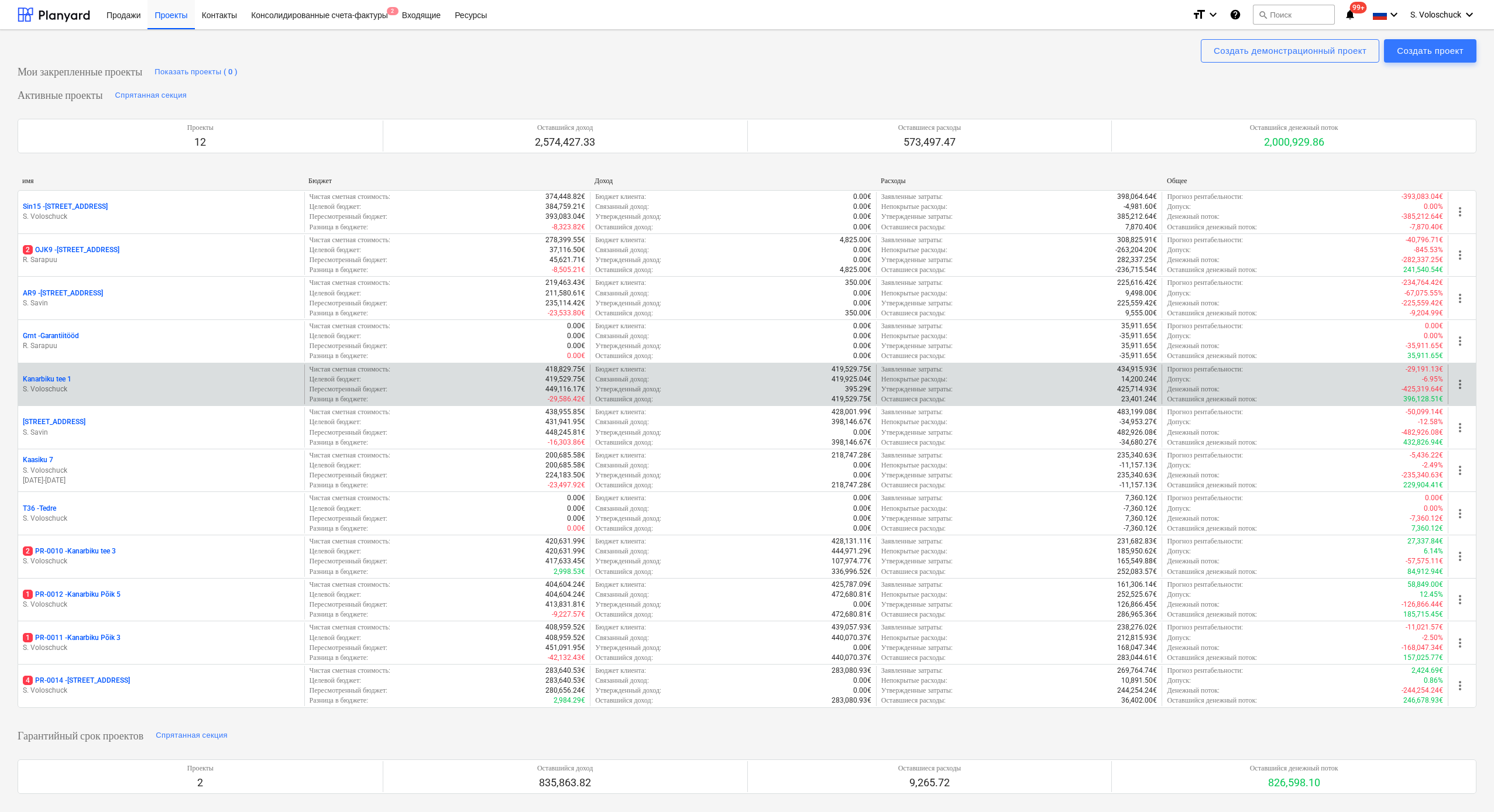
click at [184, 387] on p "S. Voloschuck" at bounding box center [161, 389] width 276 height 10
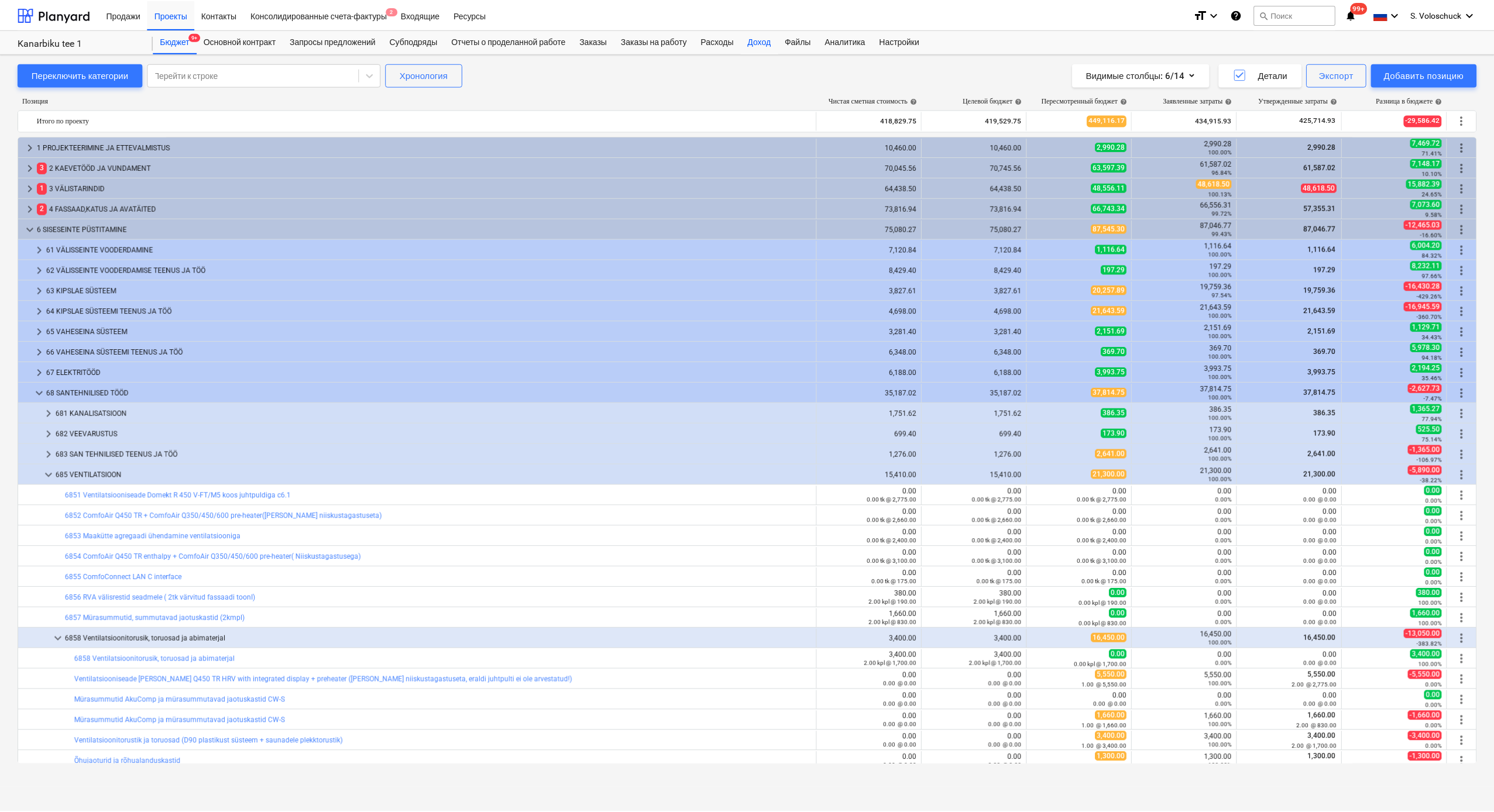
scroll to position [181, 0]
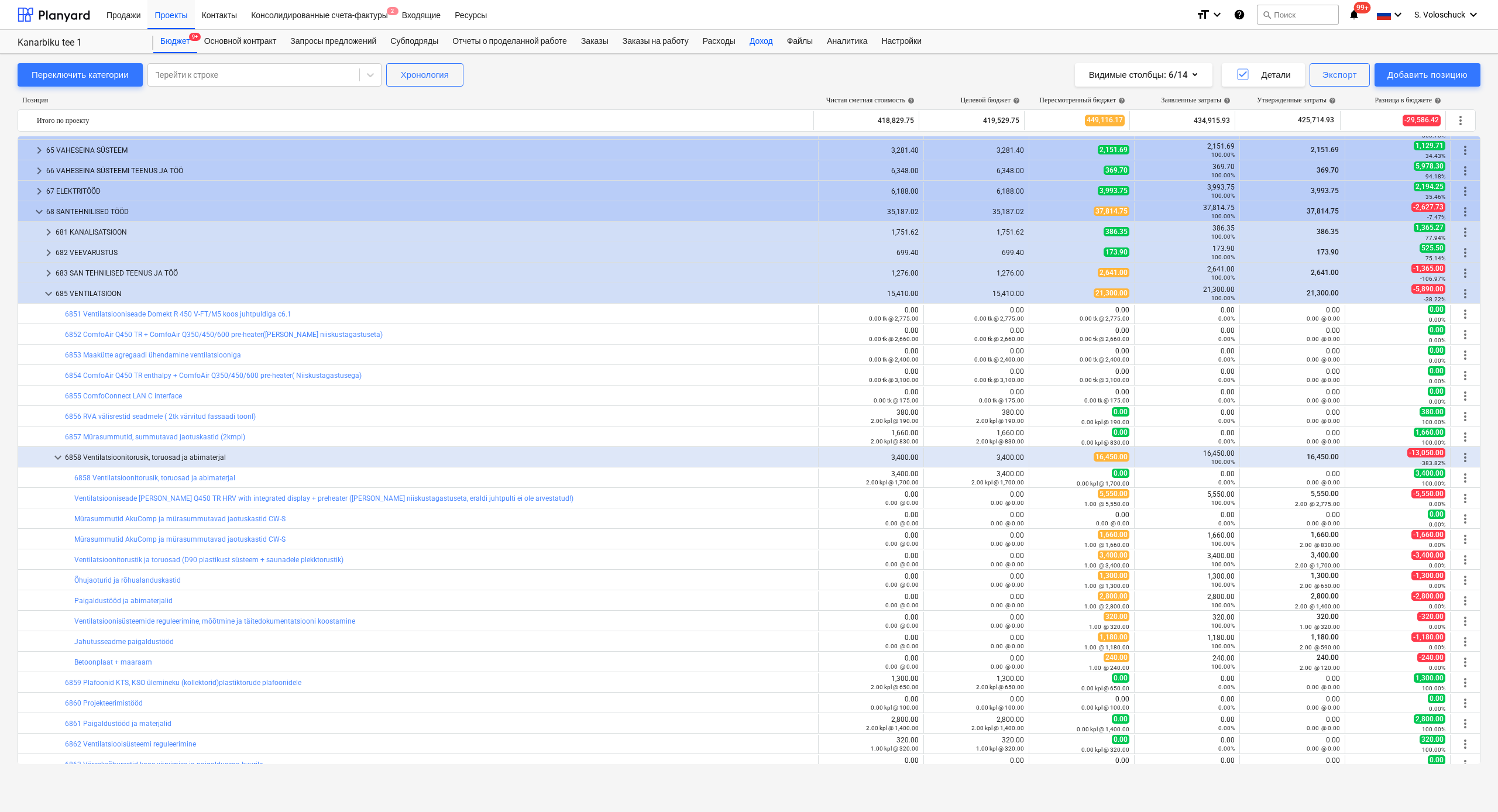
click at [780, 42] on div "Доход" at bounding box center [761, 42] width 37 height 24
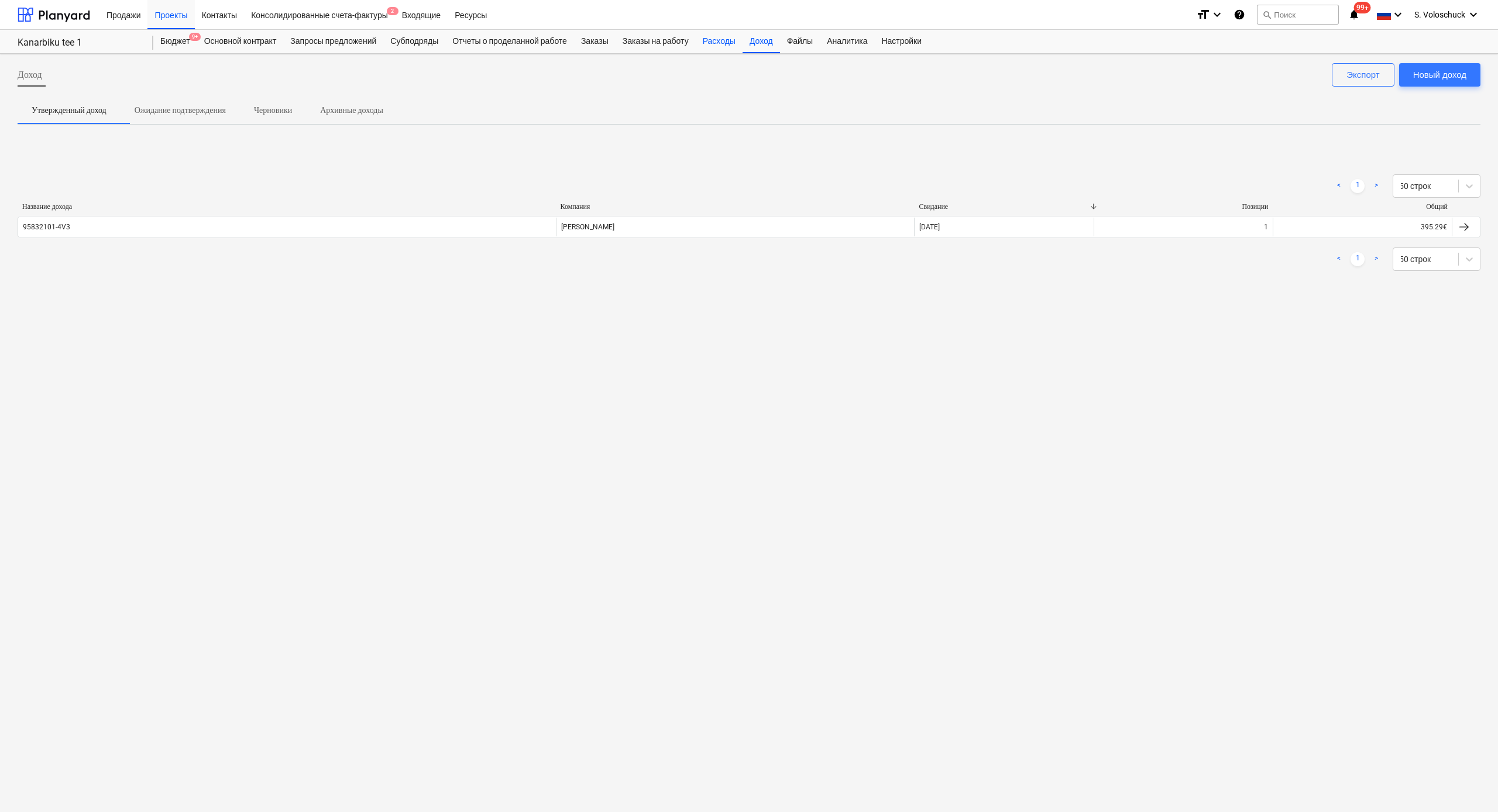
click at [729, 39] on div "Расходы" at bounding box center [719, 42] width 47 height 24
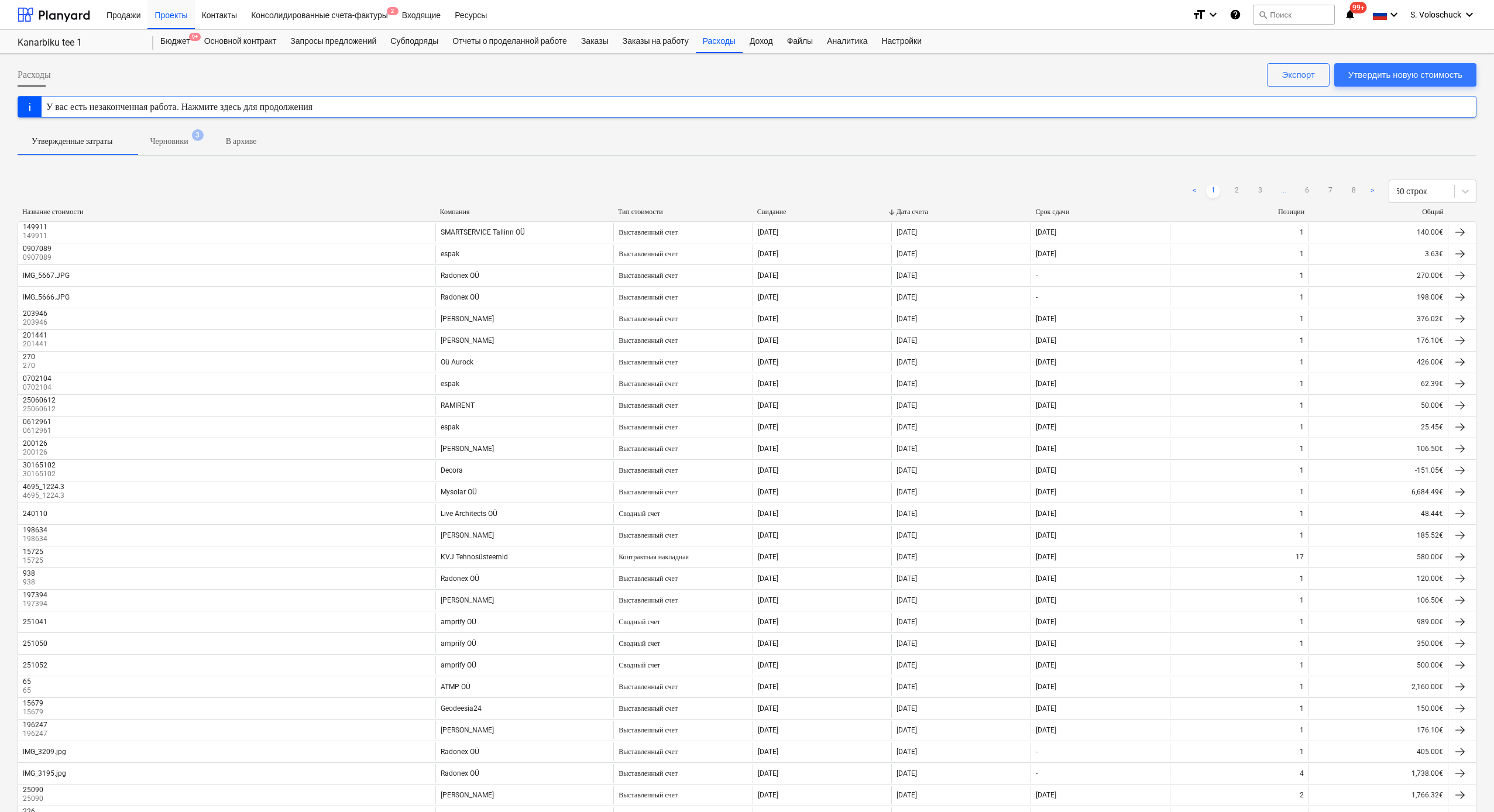
click at [461, 208] on div "Компания" at bounding box center [524, 212] width 169 height 8
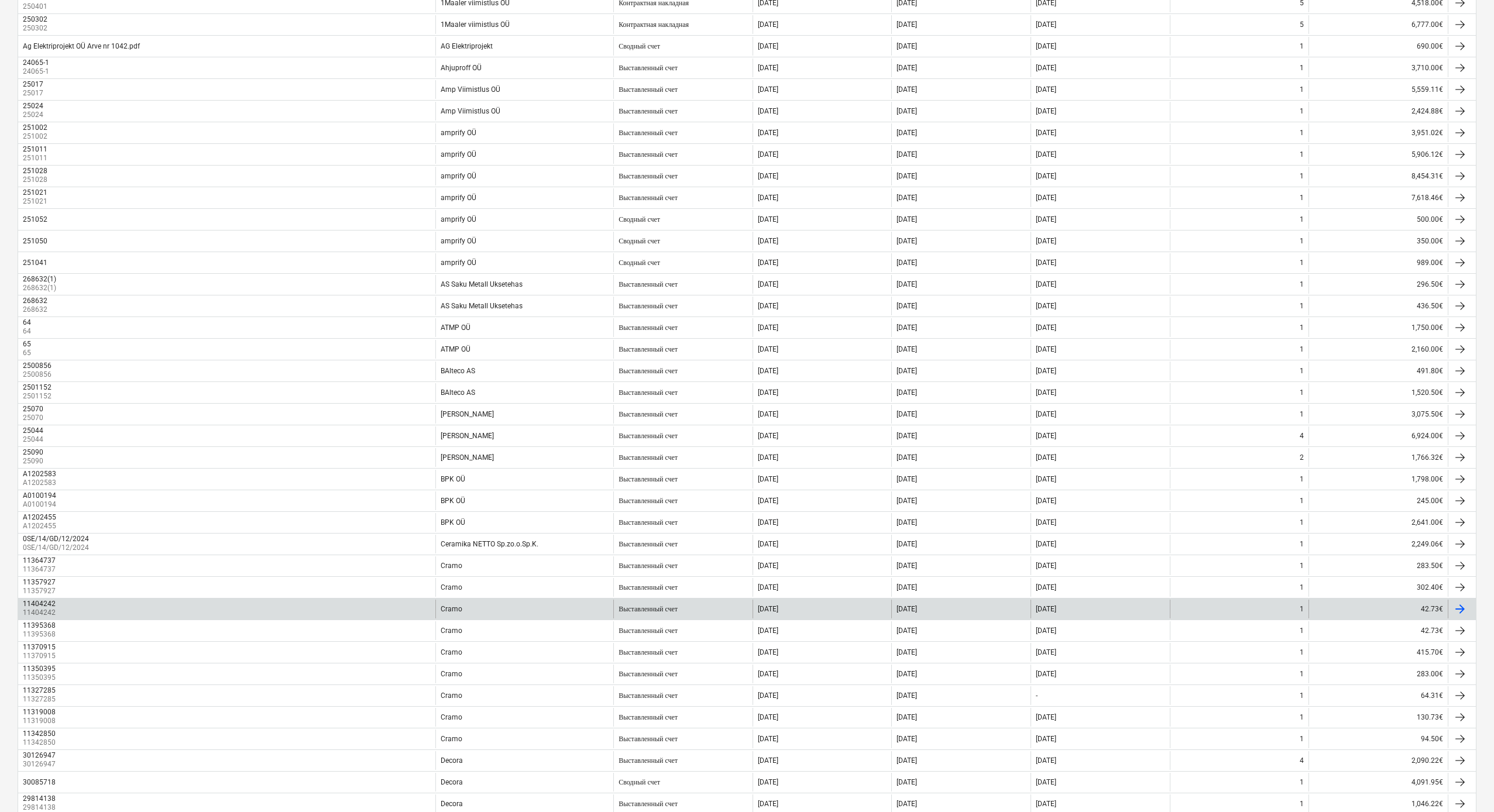
scroll to position [557, 0]
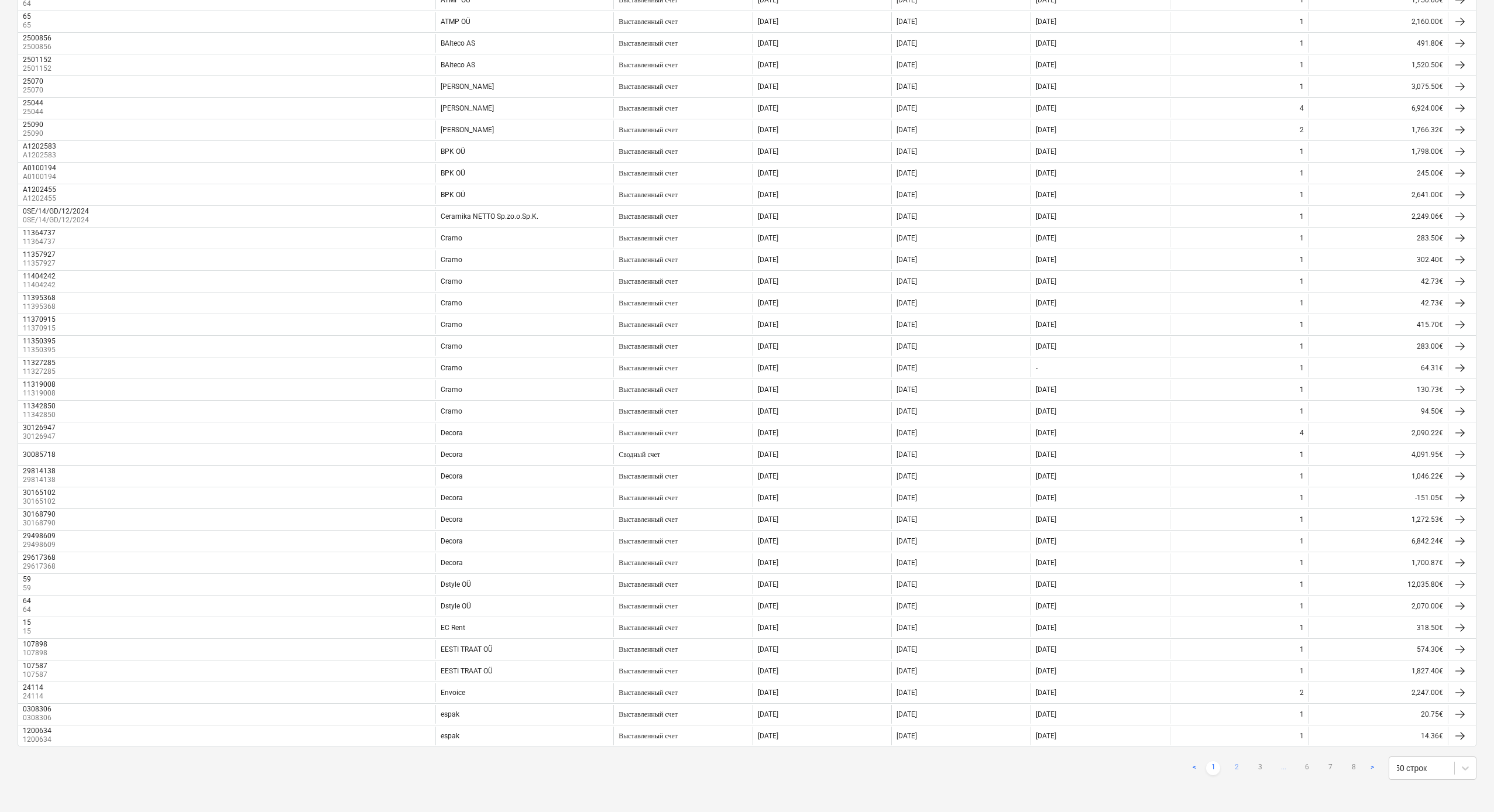
click at [838, 431] on link "2" at bounding box center [1236, 768] width 14 height 14
click at [838, 431] on link "3" at bounding box center [1260, 768] width 14 height 14
click at [838, 431] on link "4" at bounding box center [1260, 768] width 14 height 14
click at [838, 431] on ul "< 1 2 3 4 5 6 7 8 >" at bounding box center [1272, 768] width 215 height 14
click at [838, 431] on link "7" at bounding box center [1330, 768] width 14 height 14
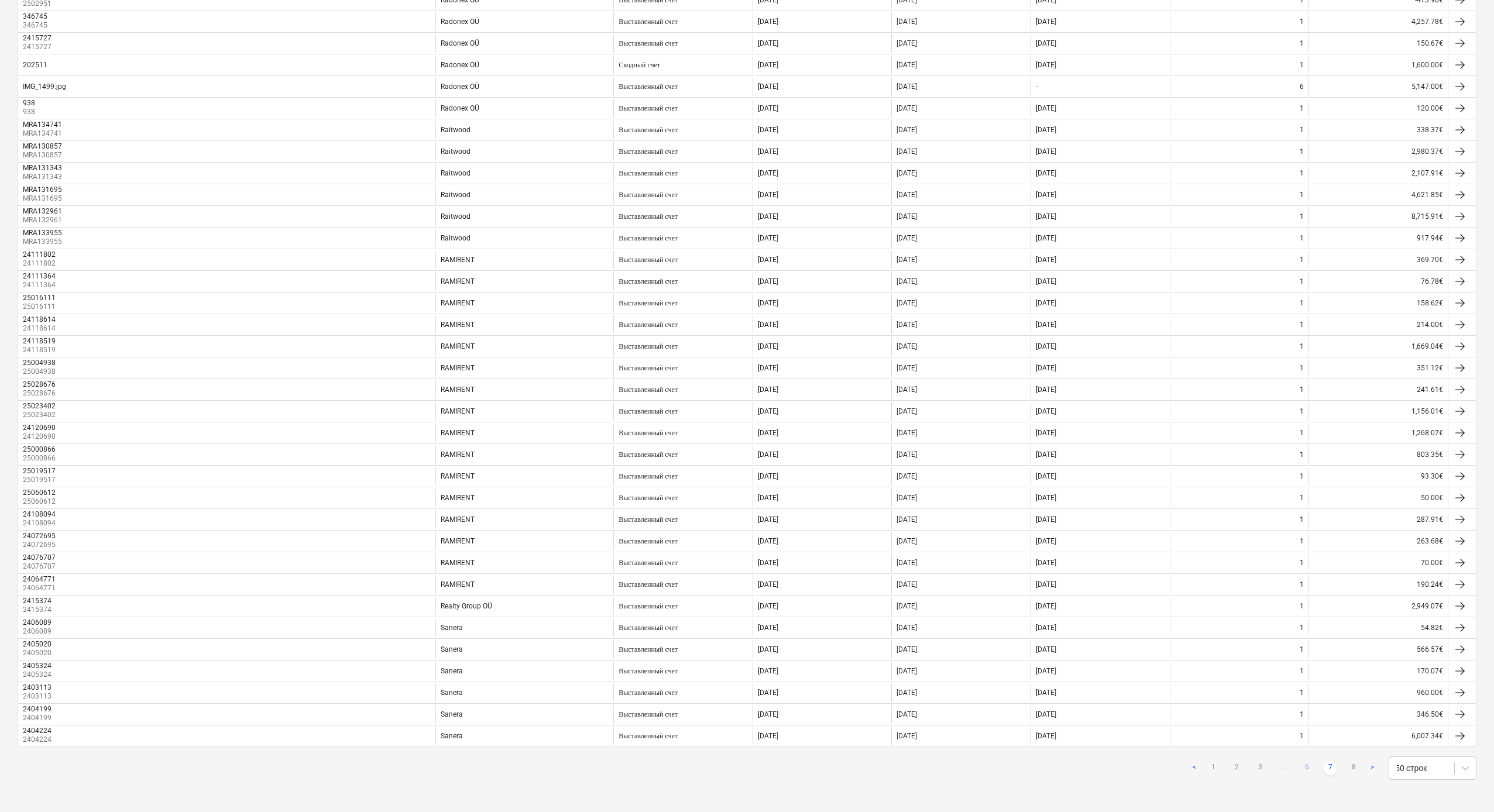
click at [838, 431] on link "6" at bounding box center [1307, 768] width 14 height 14
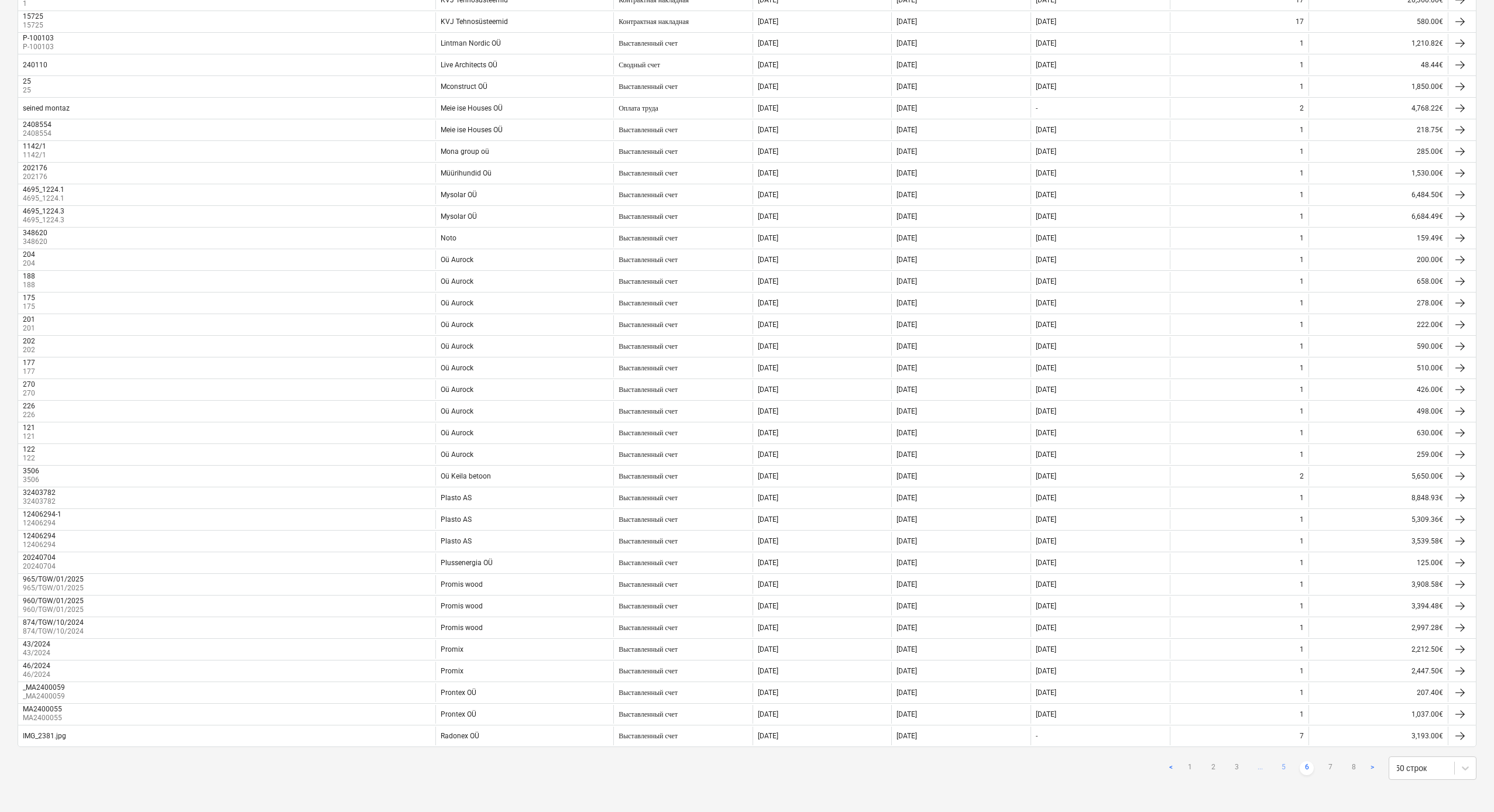
click at [838, 431] on link "5" at bounding box center [1283, 768] width 14 height 14
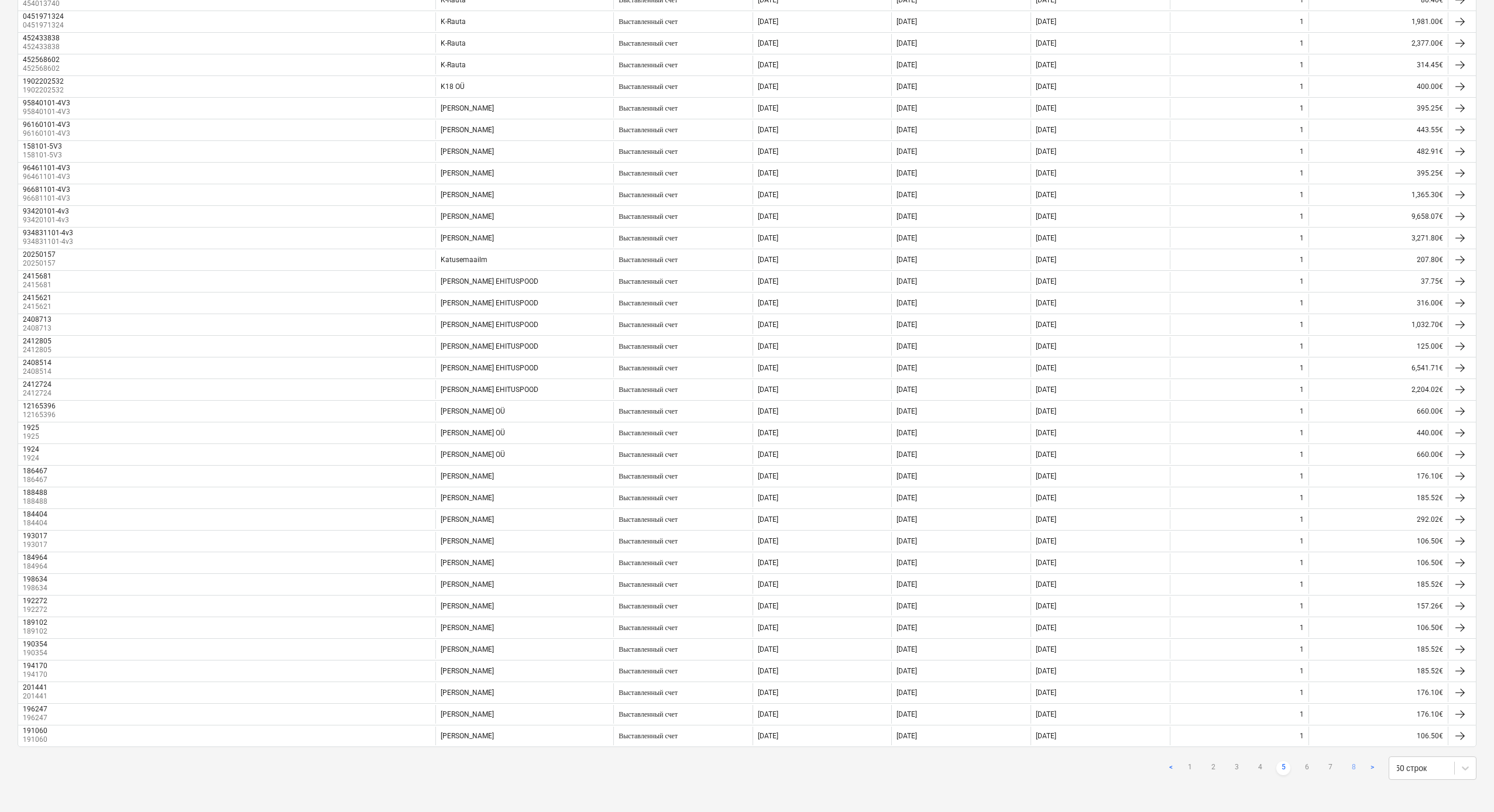
click at [838, 431] on link "8" at bounding box center [1353, 768] width 14 height 14
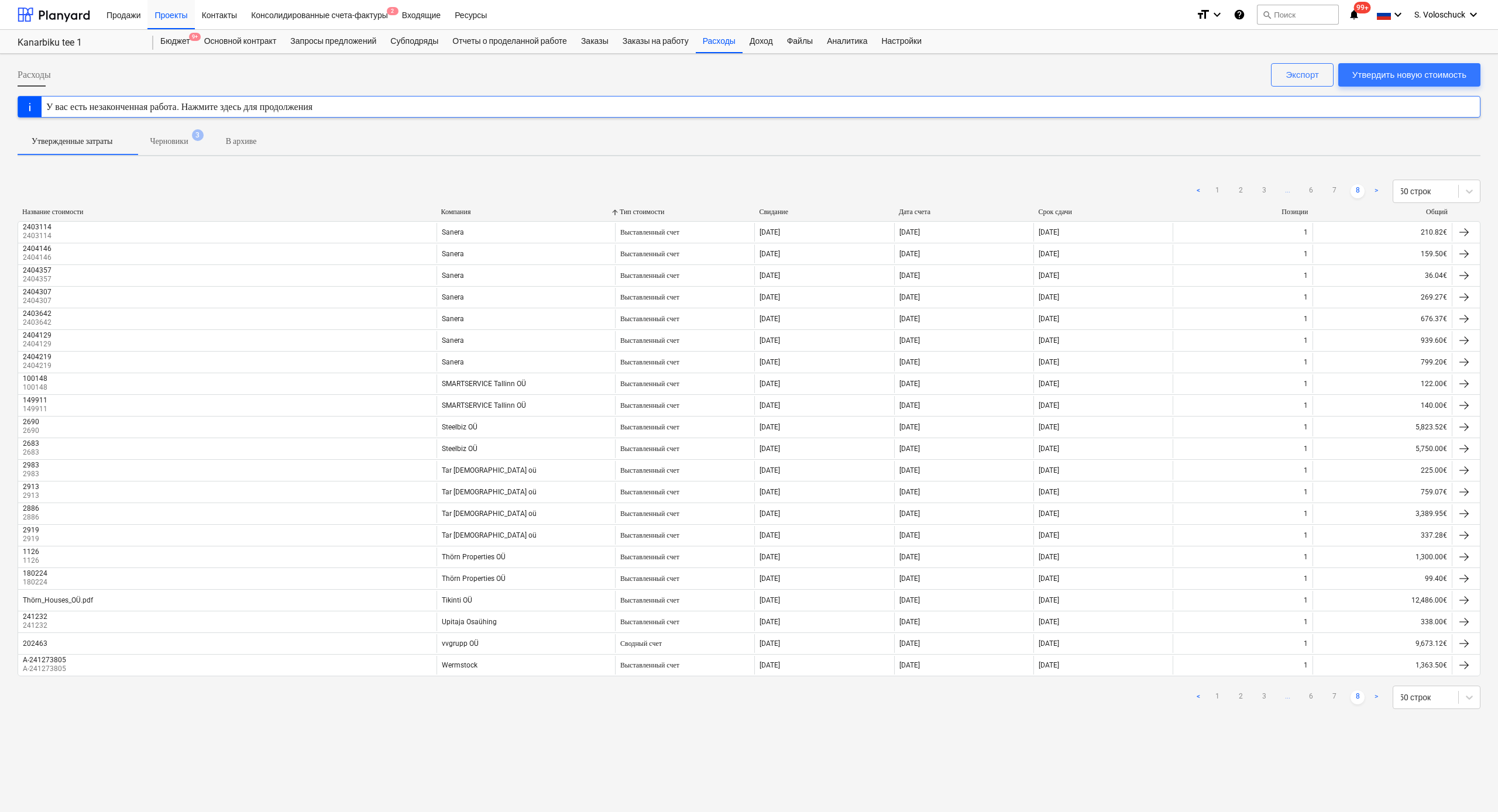
click at [838, 431] on link ">" at bounding box center [1376, 697] width 14 height 14
click at [838, 431] on link "7" at bounding box center [1334, 697] width 14 height 14
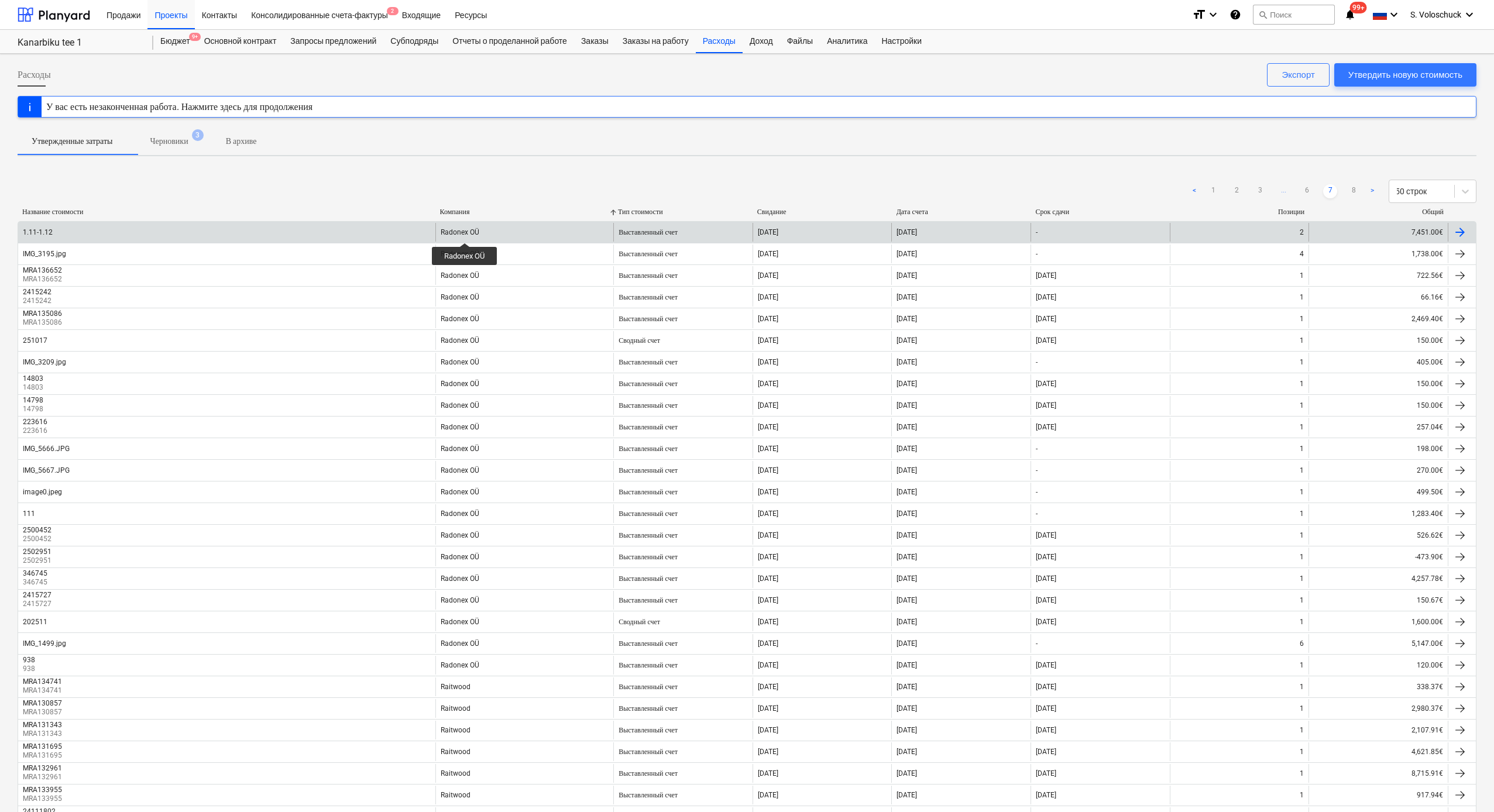
click at [465, 232] on div "Radonex OÜ" at bounding box center [460, 232] width 39 height 8
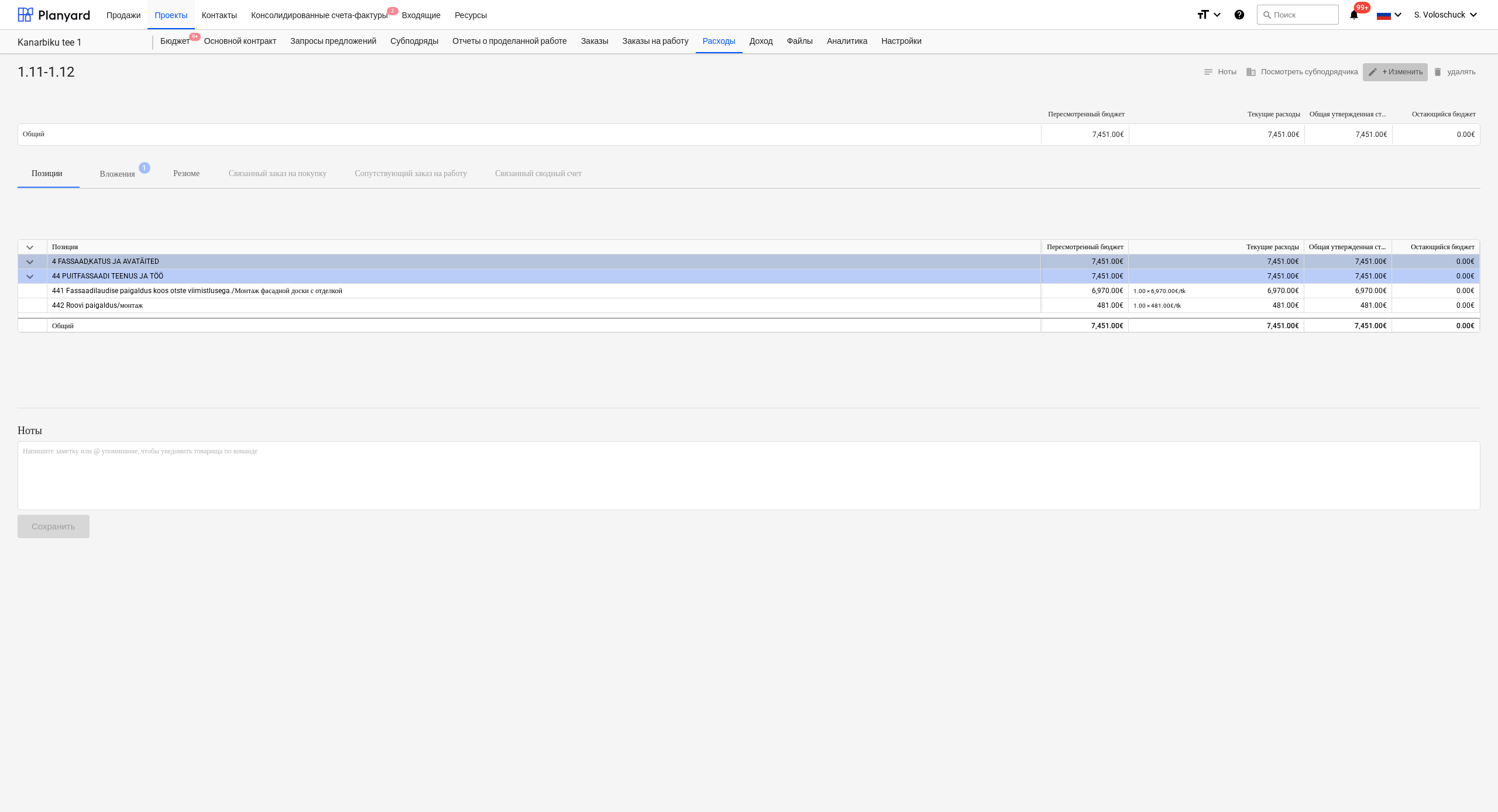
click at [838, 75] on span "edit + Изменить" at bounding box center [1395, 72] width 56 height 14
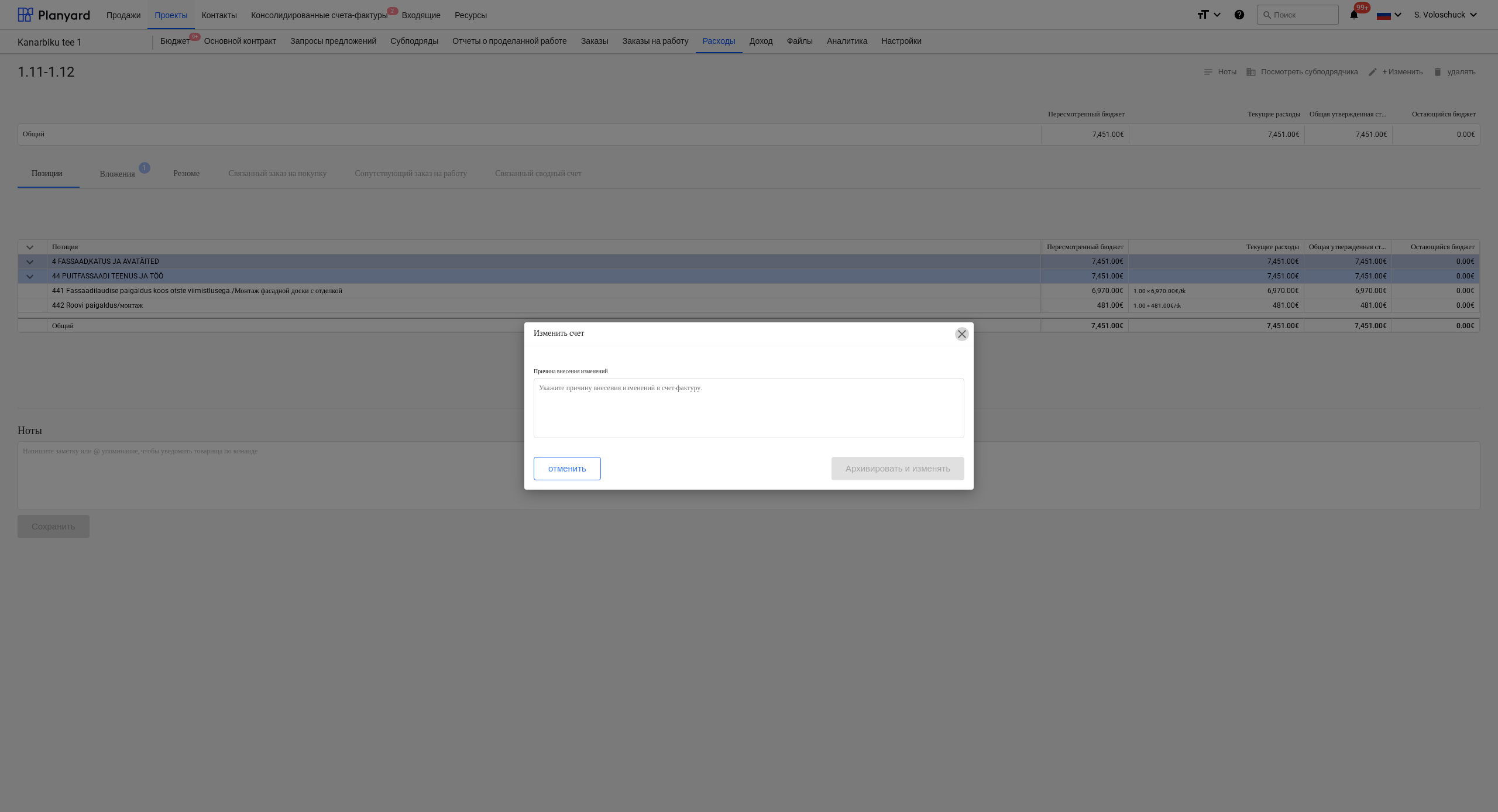
click at [838, 333] on span "close" at bounding box center [961, 334] width 14 height 14
type textarea "x"
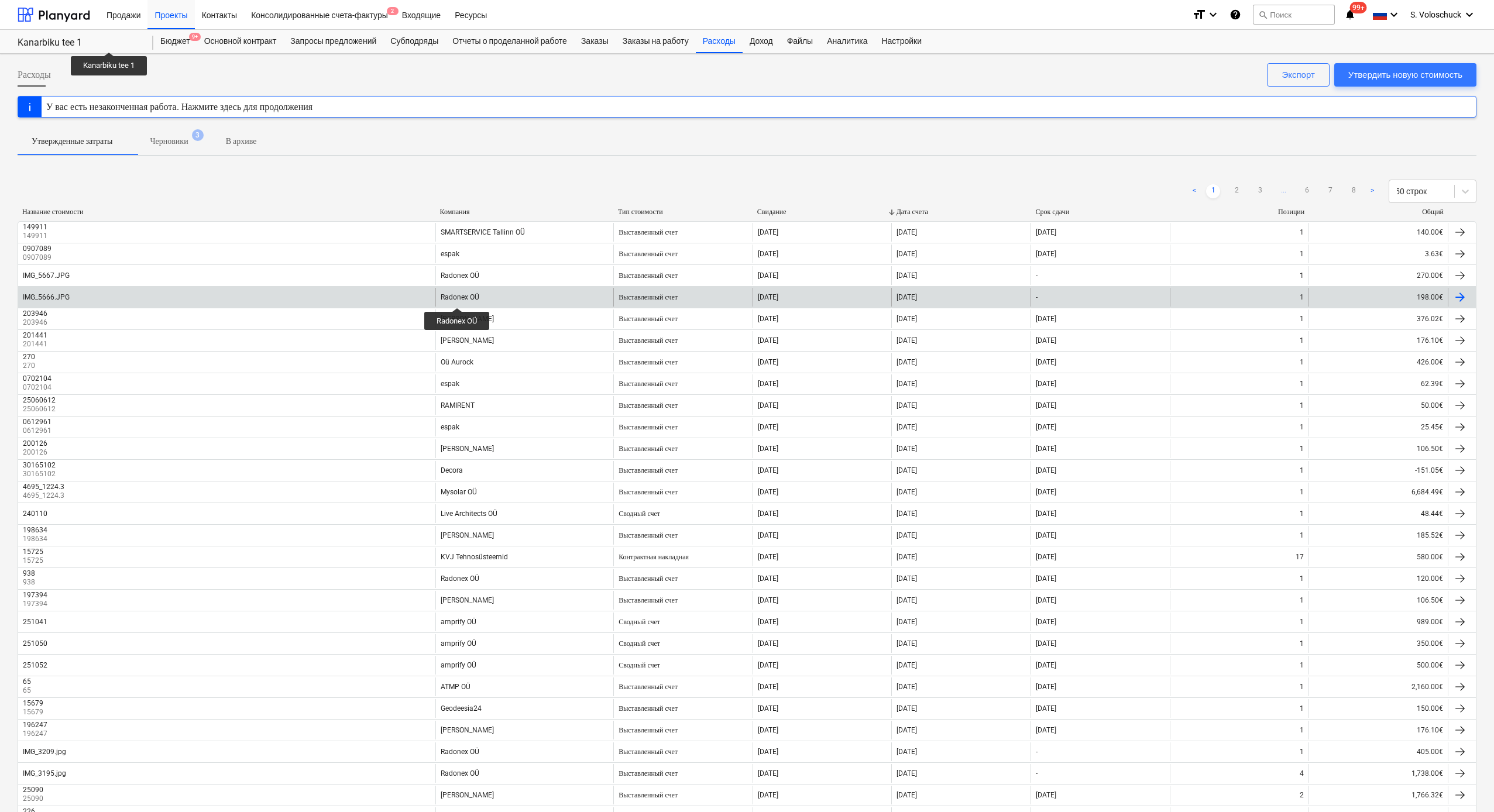
click at [457, 298] on div "Radonex OÜ" at bounding box center [460, 298] width 39 height 8
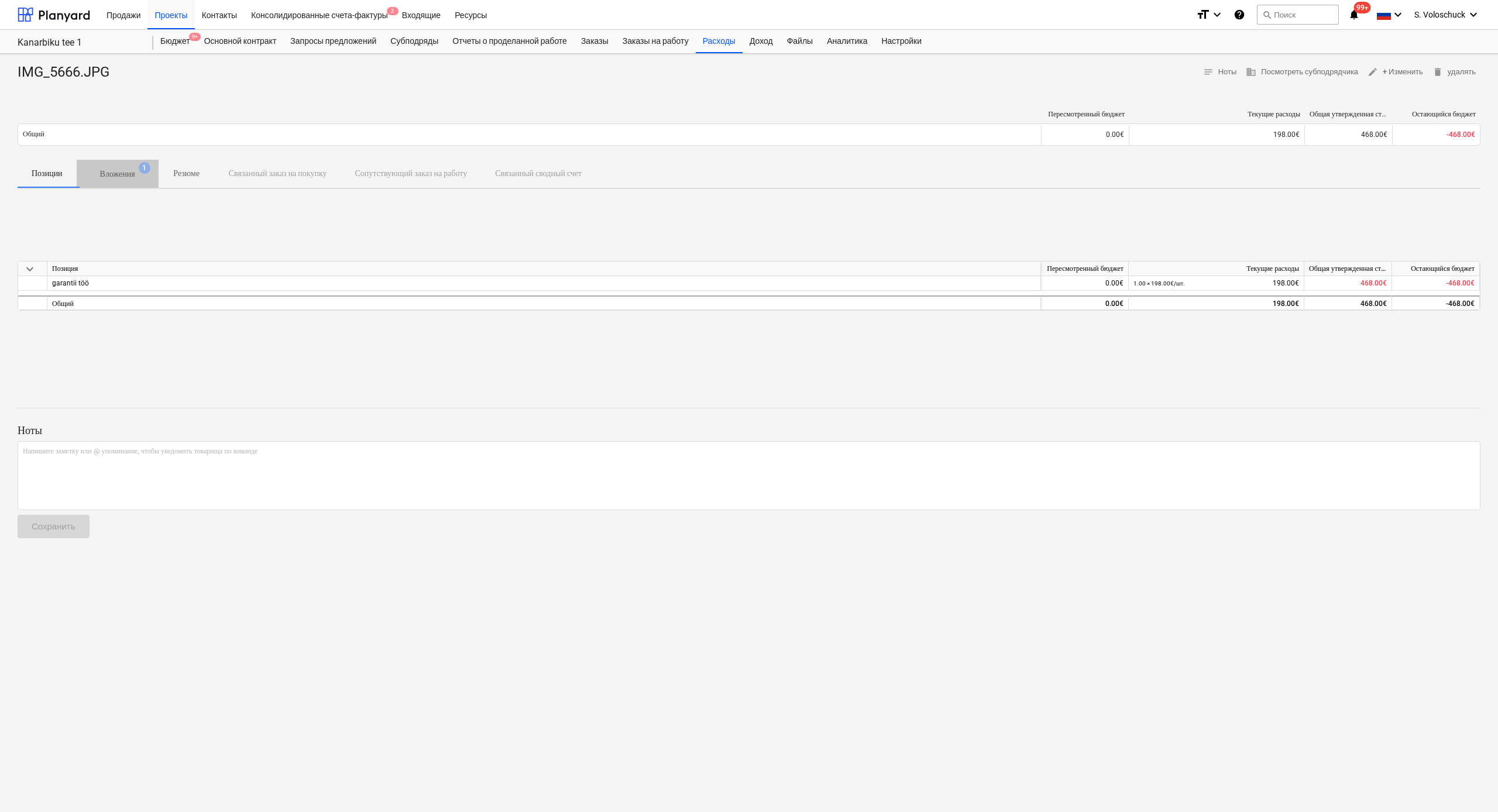
click at [126, 171] on p "Вложения" at bounding box center [117, 174] width 35 height 12
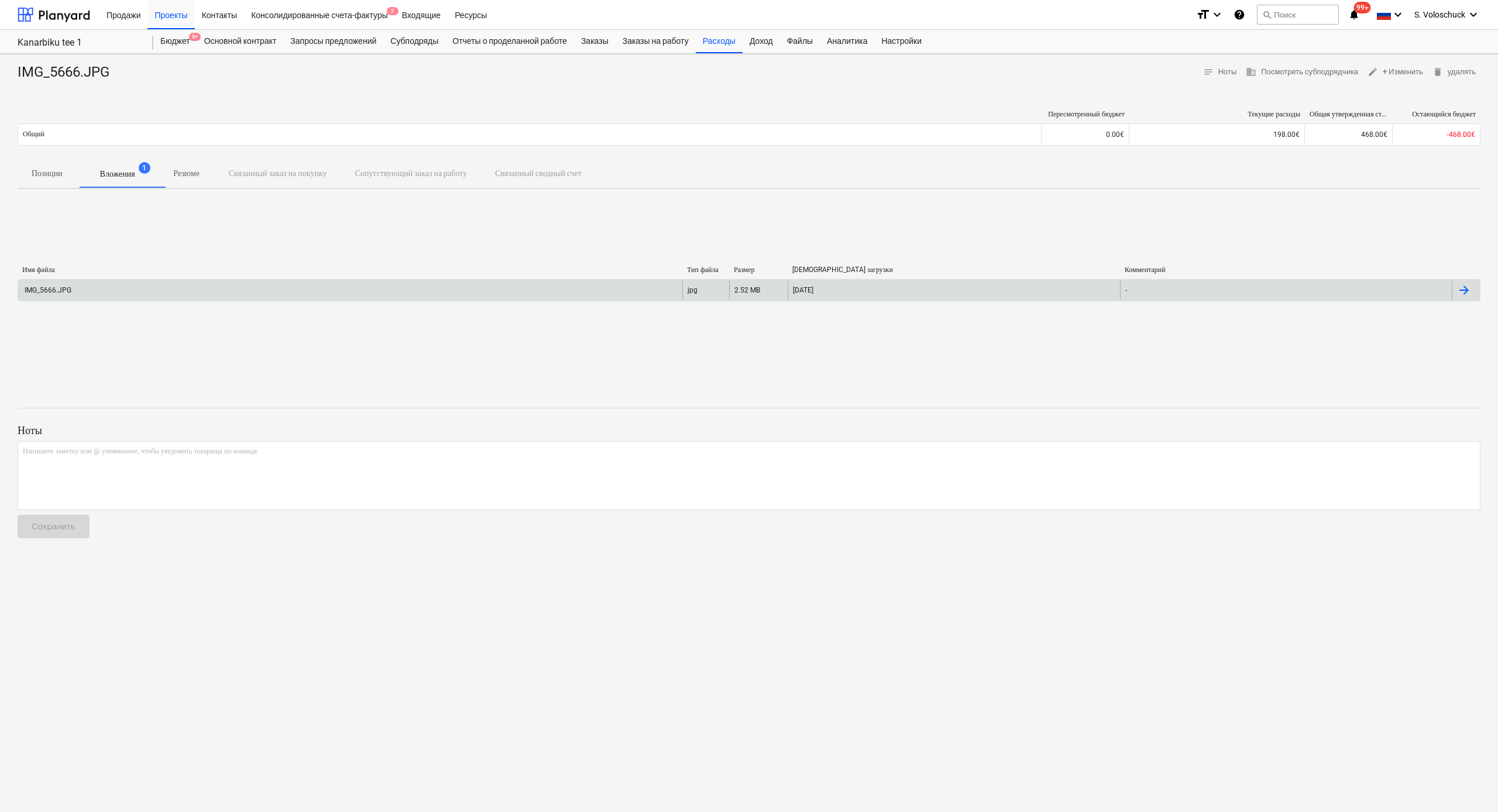
click at [297, 295] on div "IMG_5666.JPG" at bounding box center [349, 290] width 664 height 19
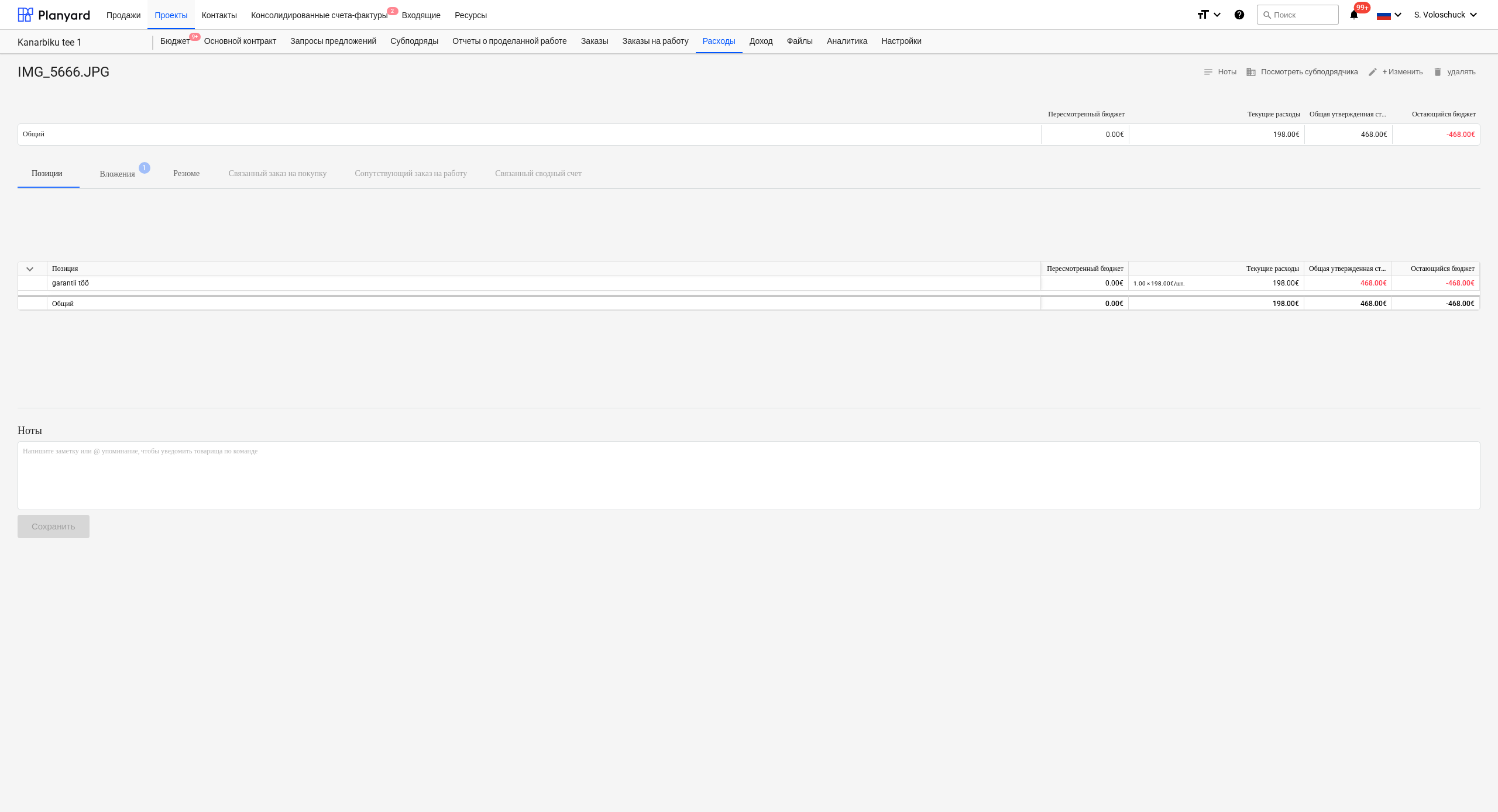
click at [838, 70] on span "business Посмотреть субподрядчика" at bounding box center [1301, 72] width 113 height 14
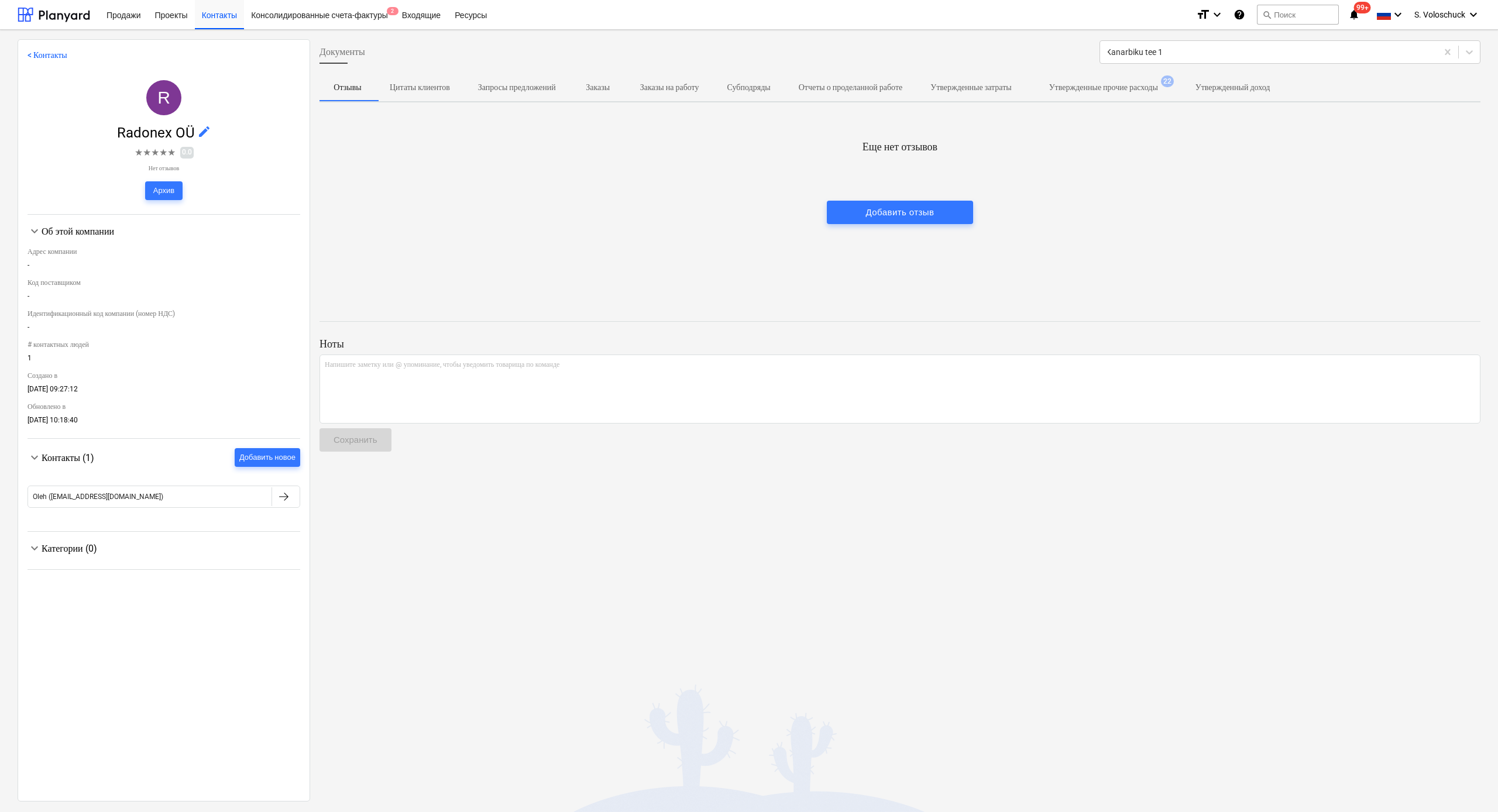
click at [39, 55] on link "< Контакты" at bounding box center [47, 54] width 40 height 9
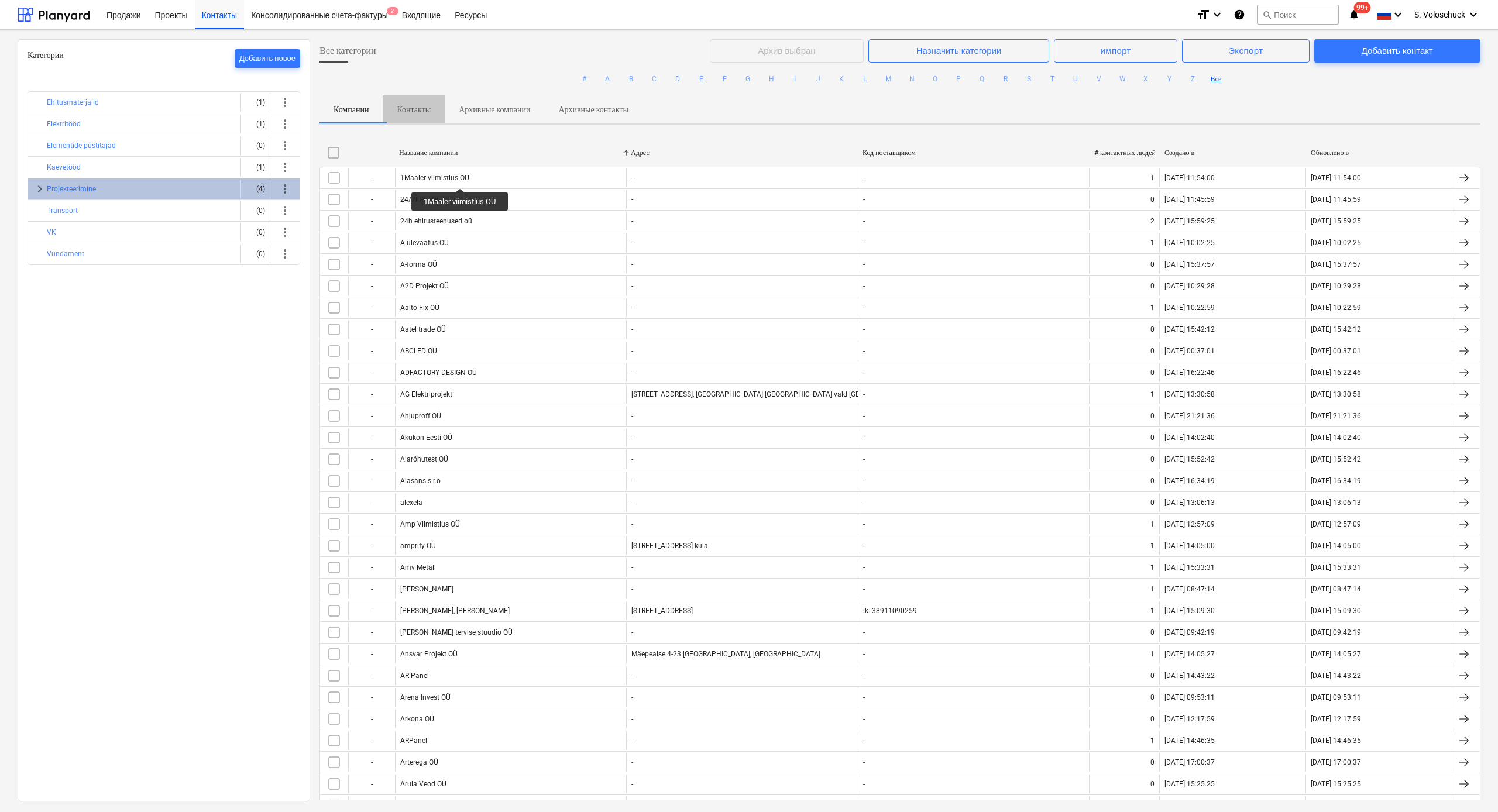
click at [421, 110] on p "Контакты" at bounding box center [414, 109] width 34 height 12
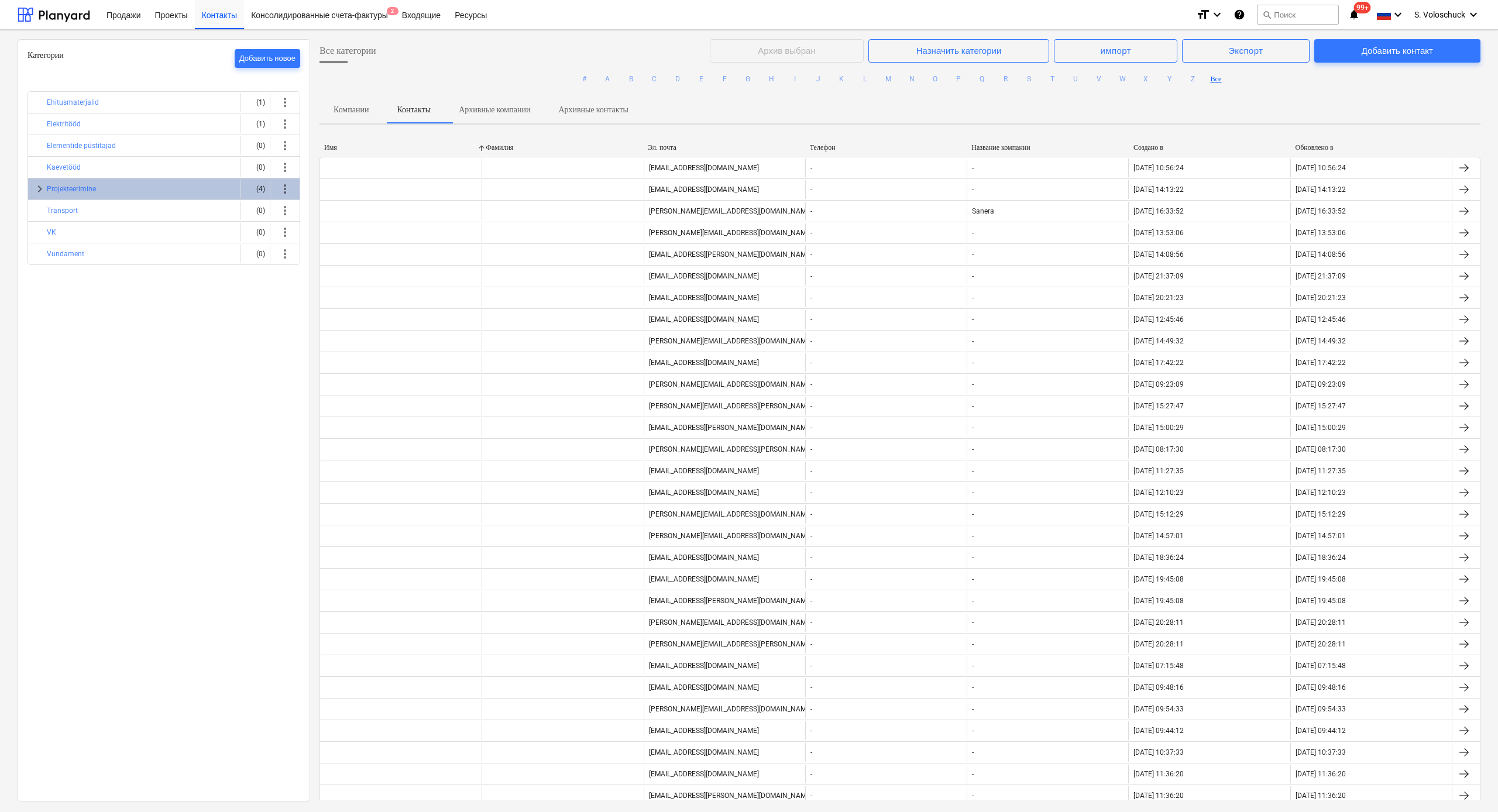
click at [352, 108] on p "Компании" at bounding box center [350, 109] width 35 height 12
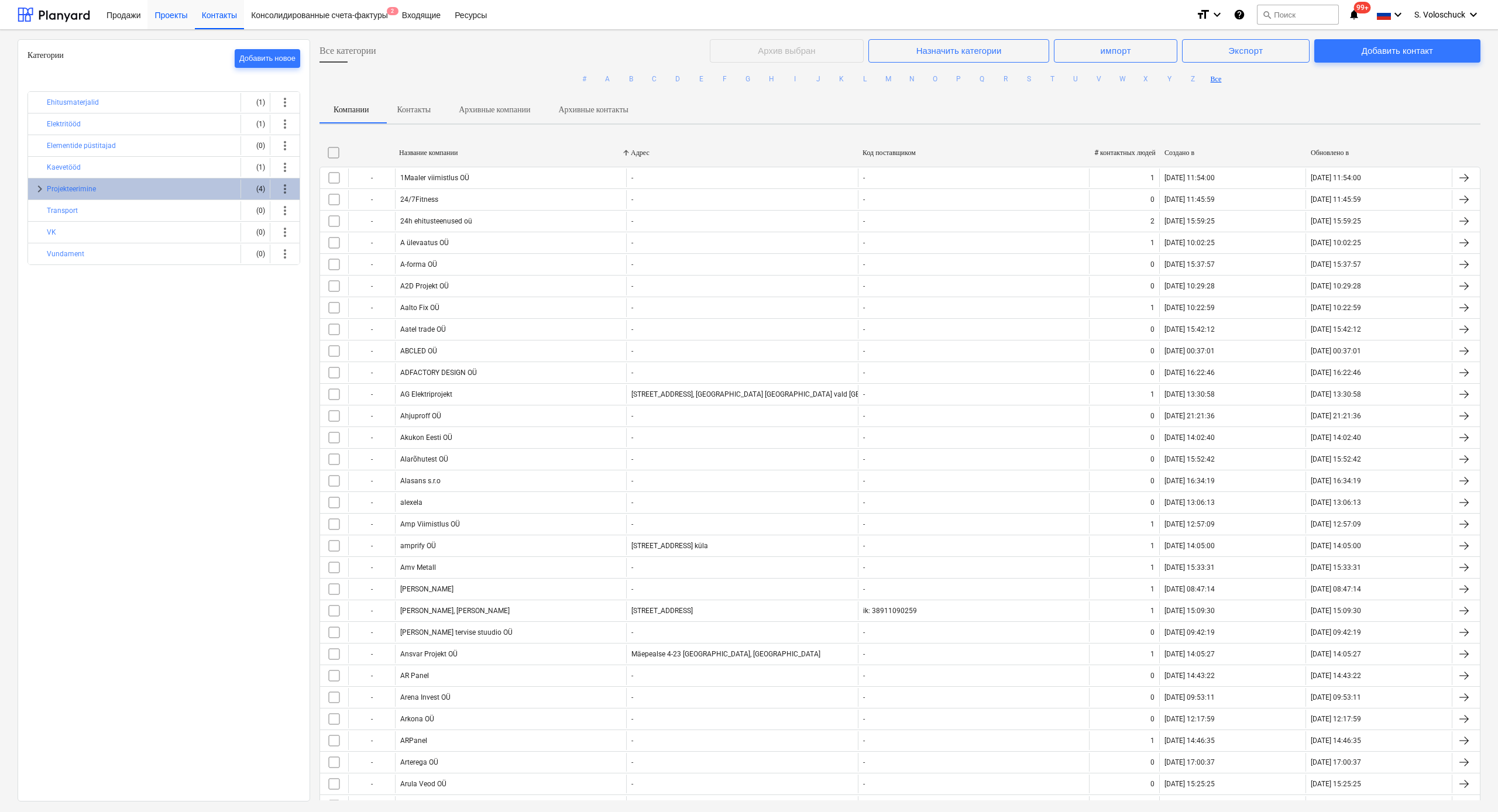
click at [166, 24] on div "Проекты" at bounding box center [170, 14] width 47 height 30
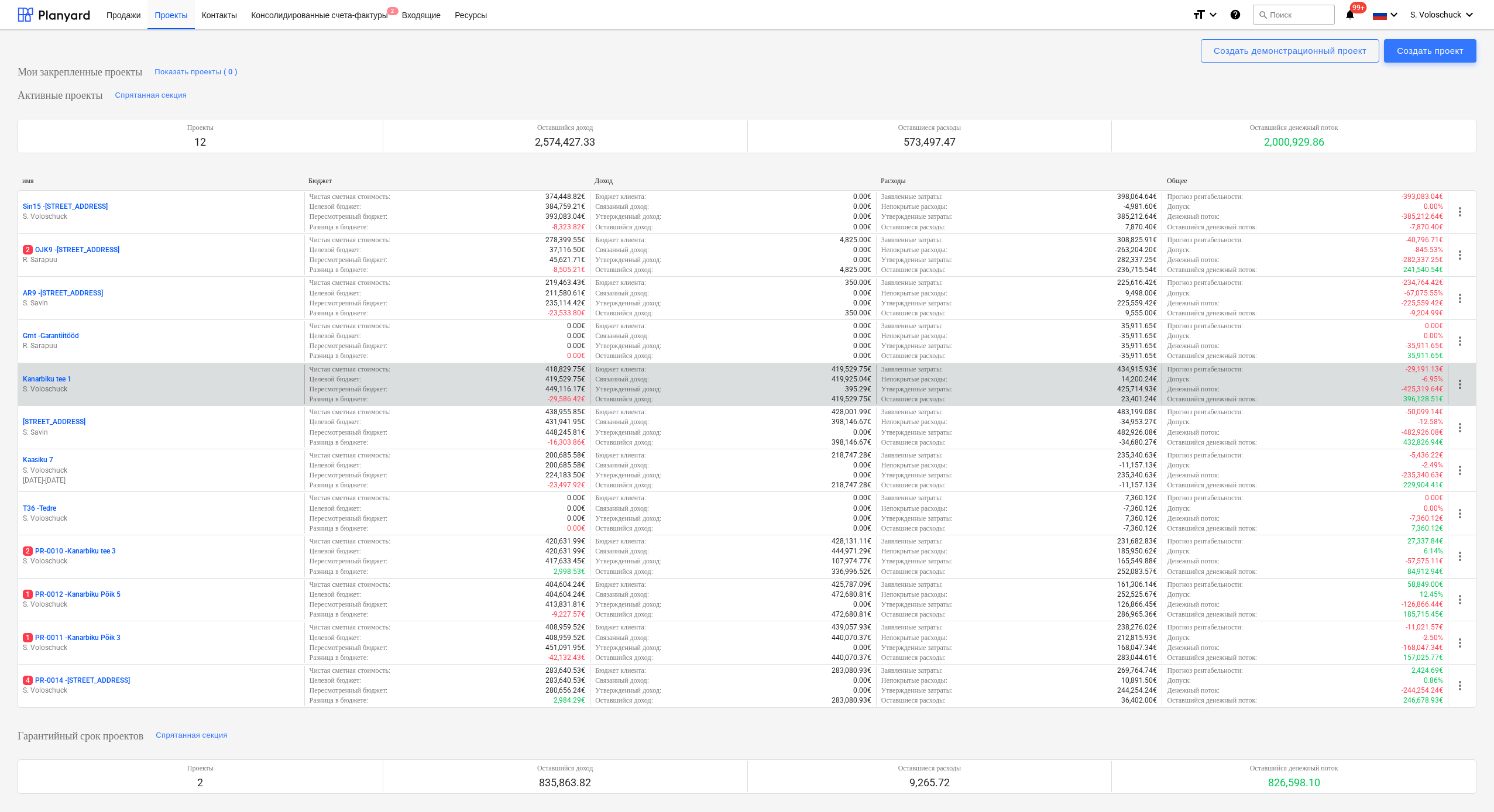
click at [147, 384] on p "S. Voloschuck" at bounding box center [161, 389] width 276 height 10
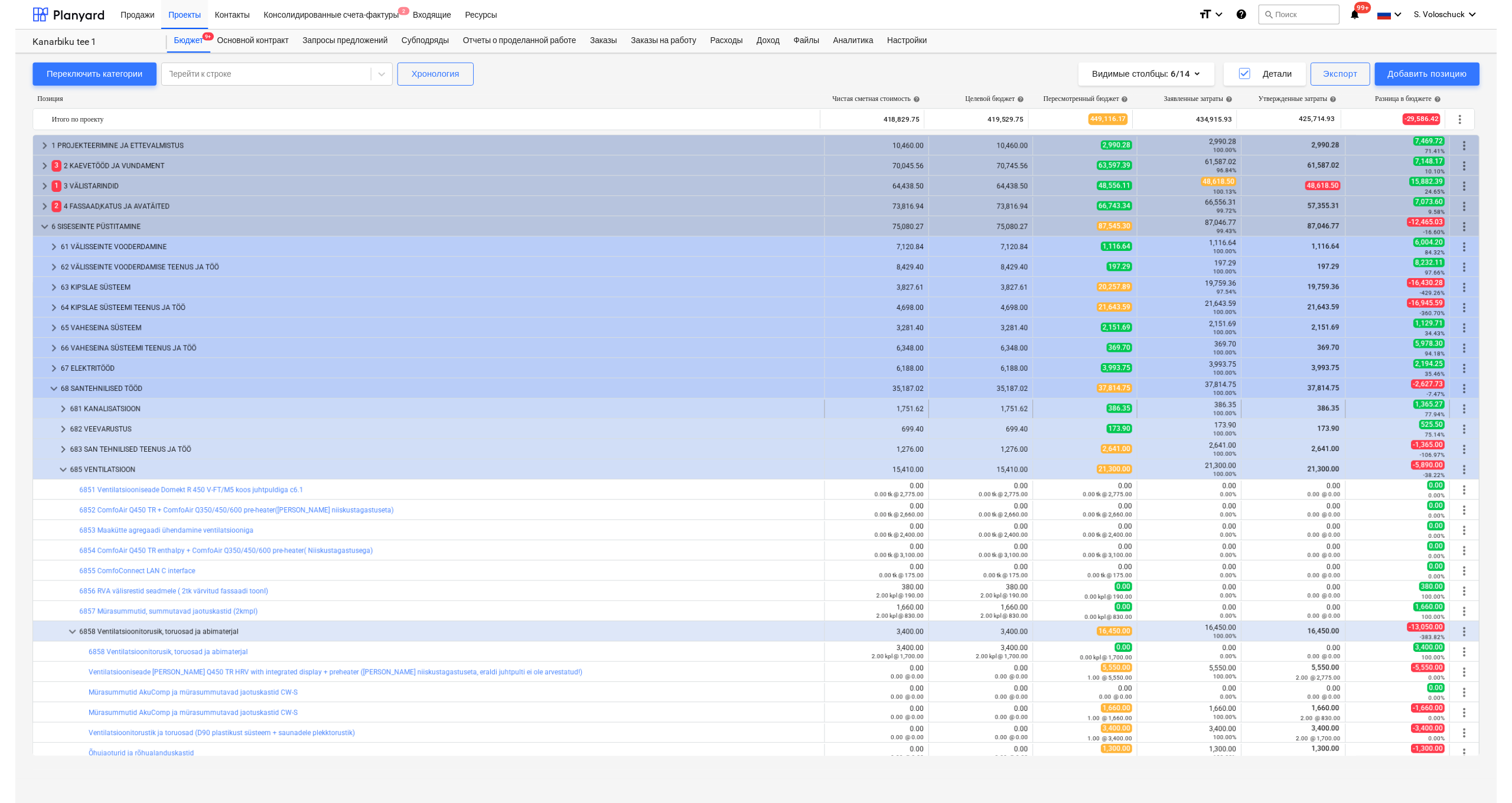
scroll to position [183, 0]
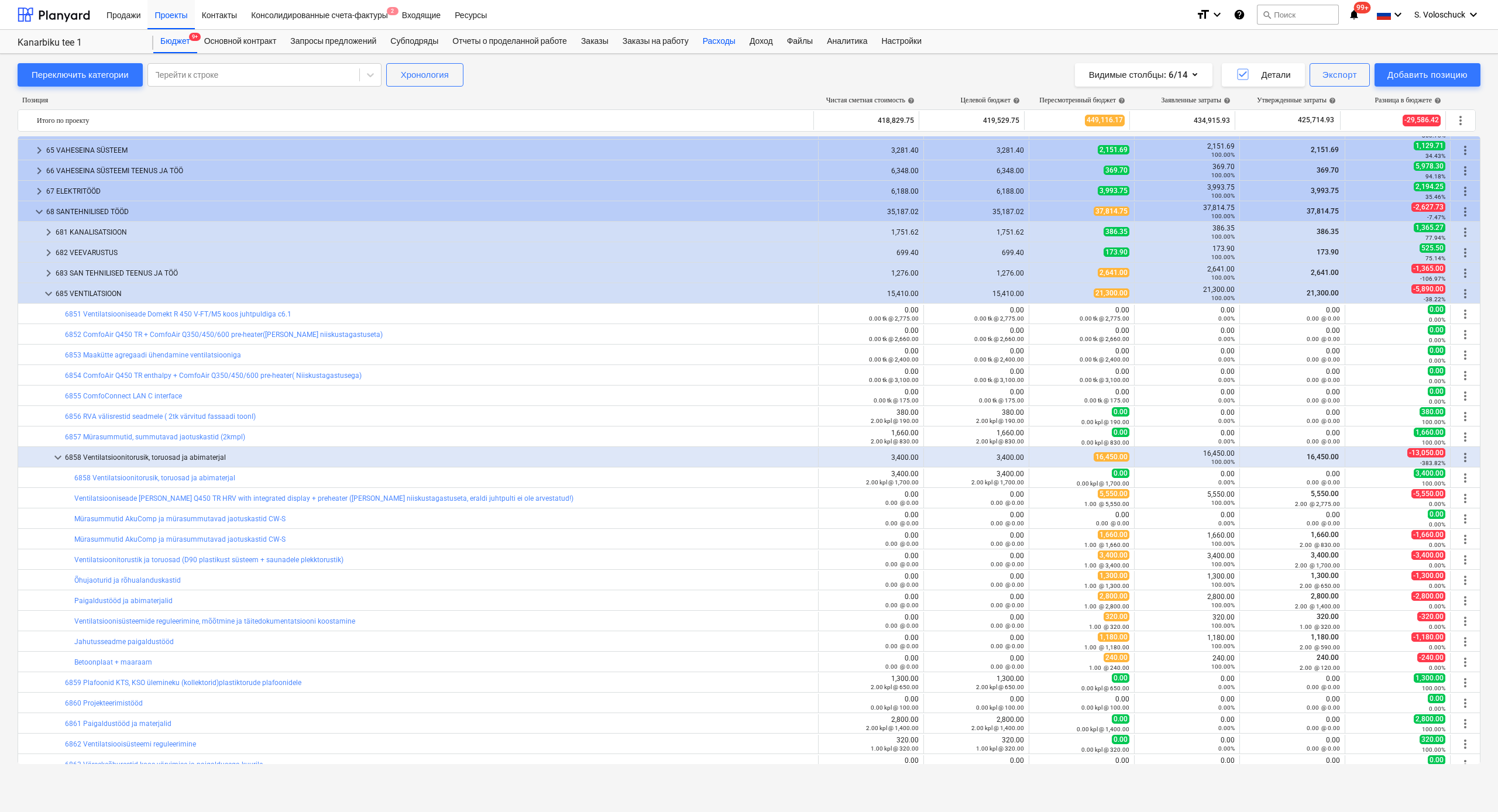
click at [736, 42] on div "Расходы" at bounding box center [719, 42] width 47 height 24
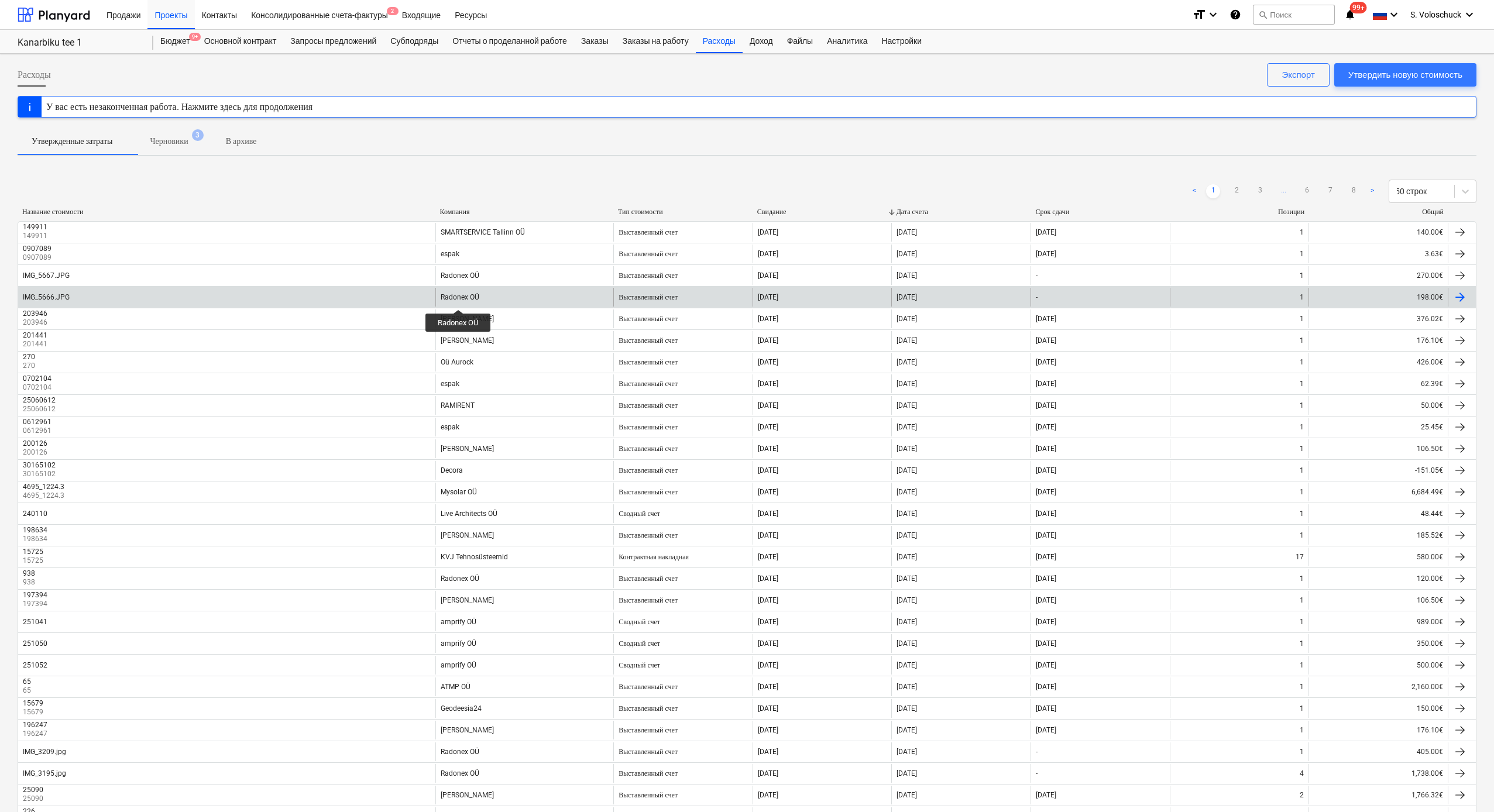
click at [458, 299] on div "Radonex OÜ" at bounding box center [460, 298] width 39 height 8
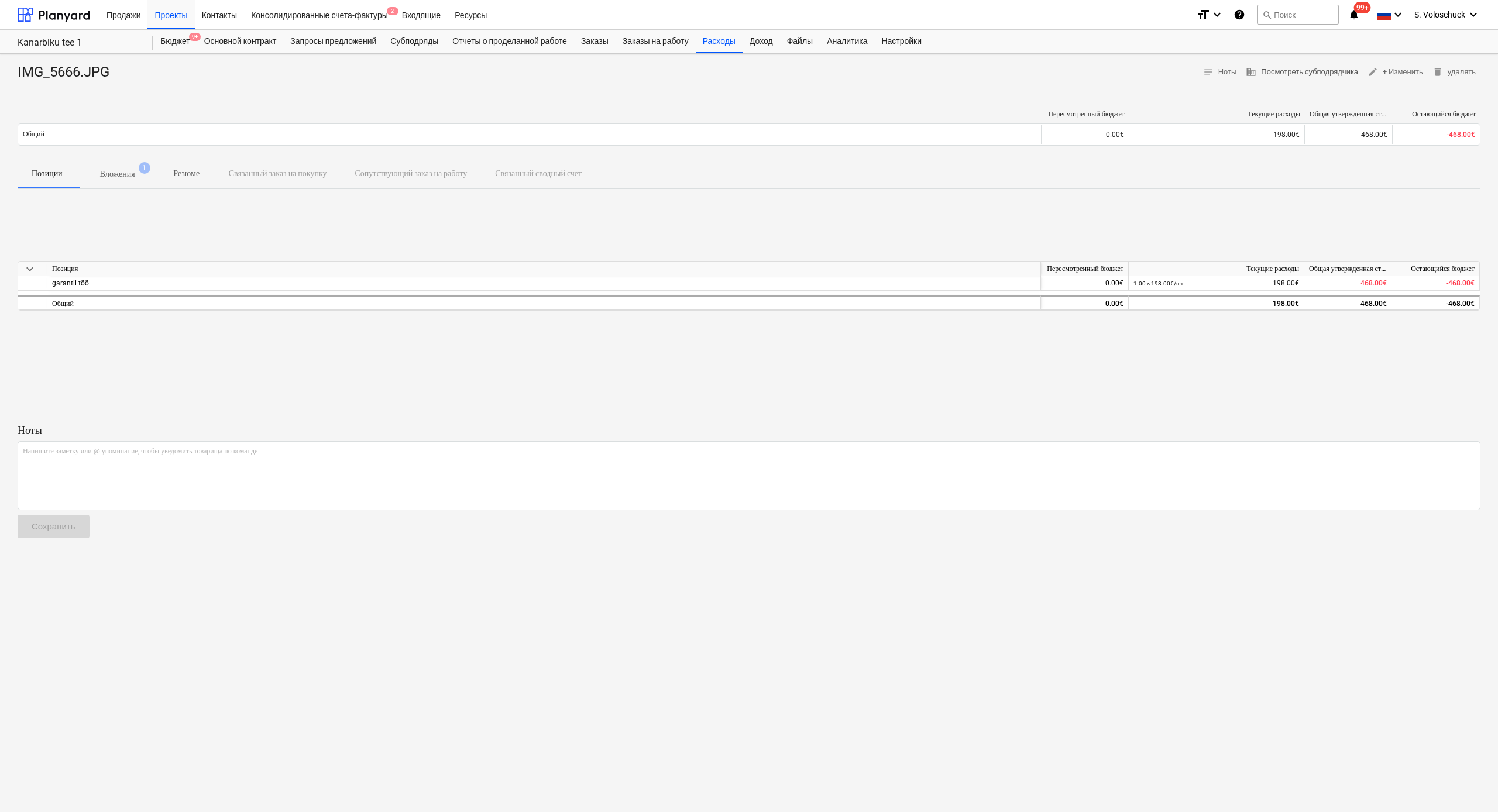
click at [838, 76] on span "business Посмотреть субподрядчика" at bounding box center [1301, 72] width 113 height 14
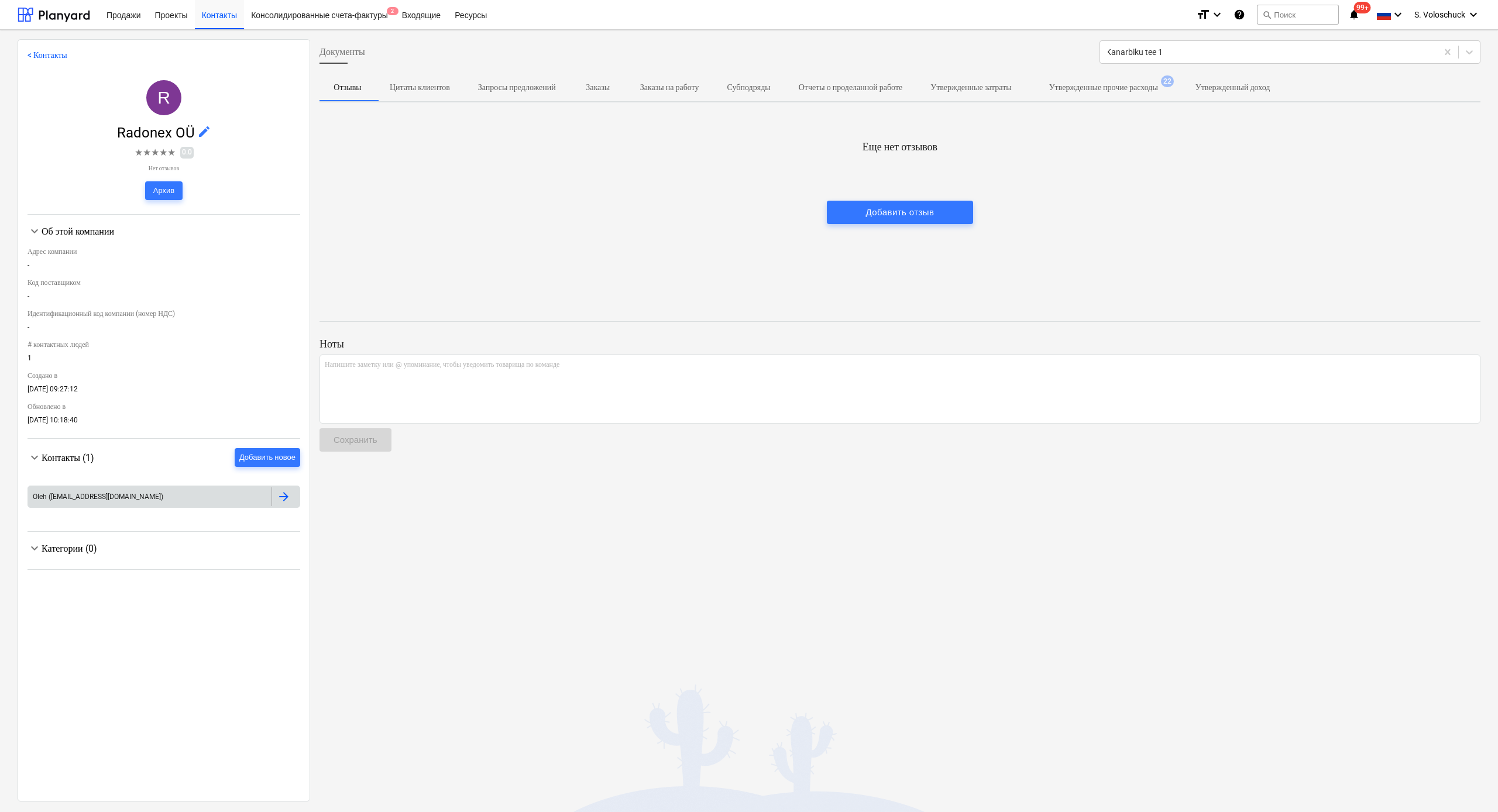
click at [279, 431] on div at bounding box center [283, 497] width 14 height 14
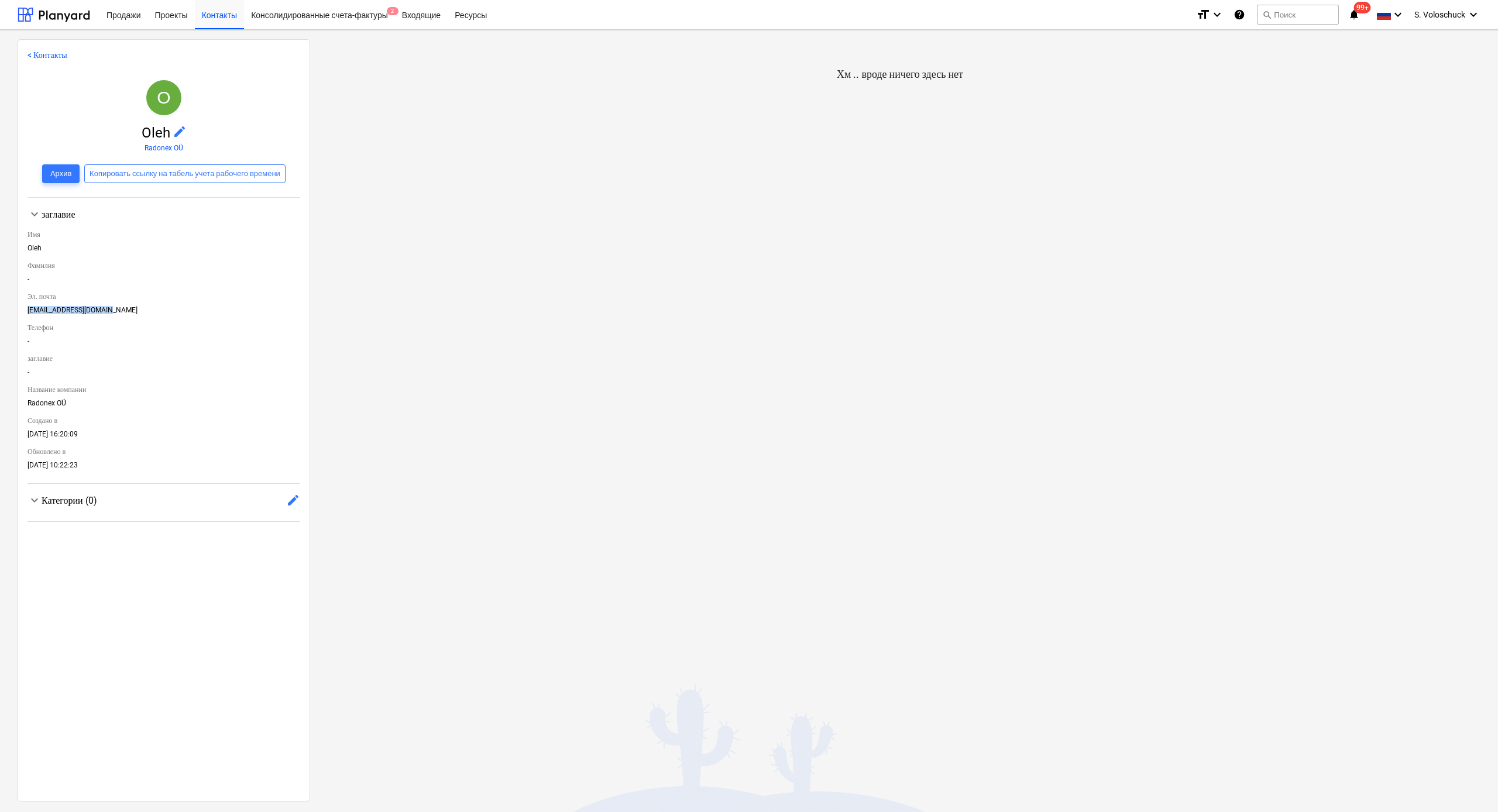
drag, startPoint x: 128, startPoint y: 308, endPoint x: 26, endPoint y: 310, distance: 102.0
click at [26, 310] on div "< Контакты O Oleh edit Radonex OÜ Архив Копировать ссылку на табель учета рабоч…" at bounding box center [164, 420] width 292 height 762
copy div "[EMAIL_ADDRESS][DOMAIN_NAME]"
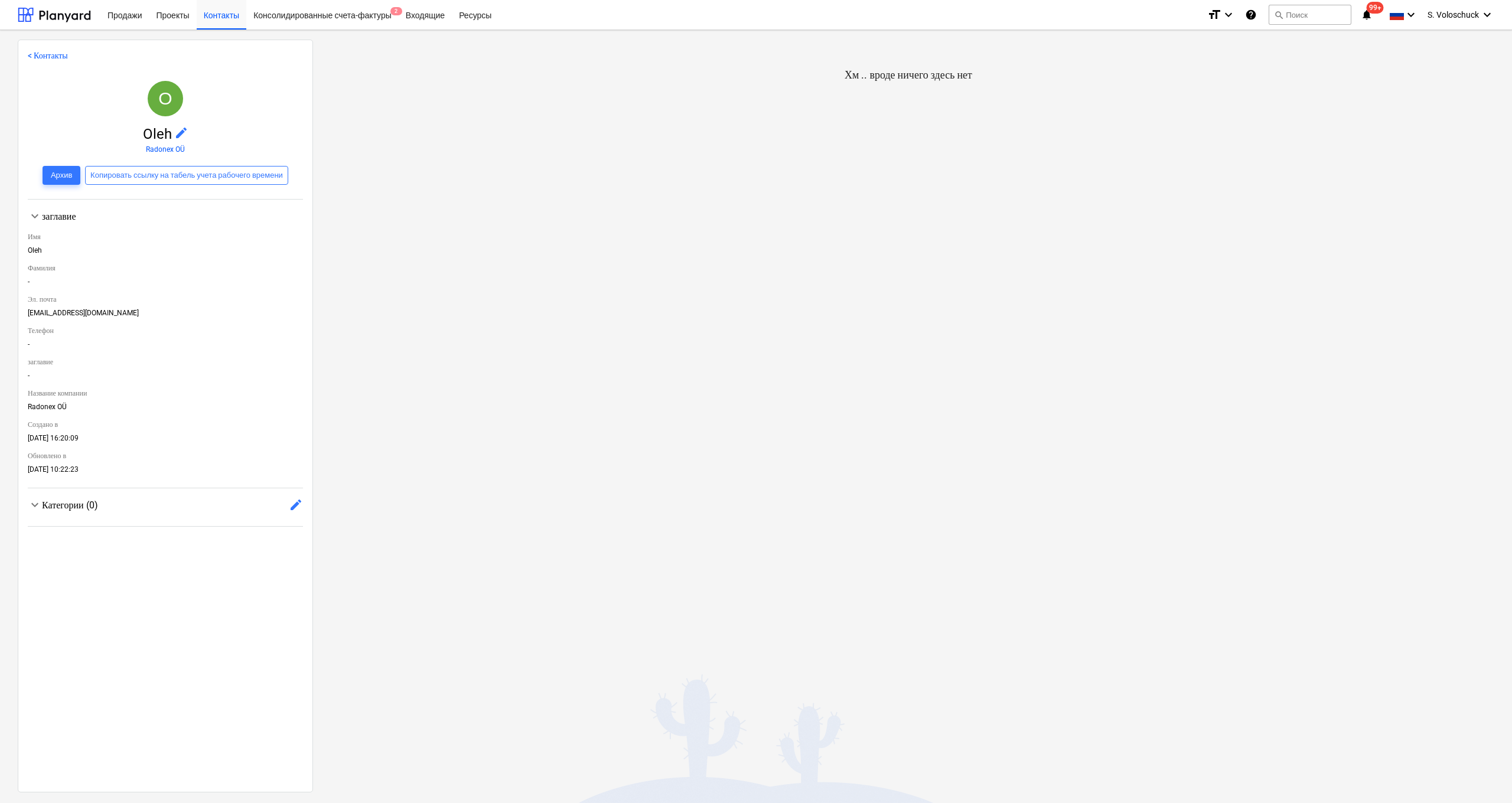
click at [97, 311] on div "[EMAIL_ADDRESS][DOMAIN_NAME]" at bounding box center [165, 315] width 276 height 13
click at [110, 310] on div "[EMAIL_ADDRESS][DOMAIN_NAME]" at bounding box center [165, 315] width 276 height 13
drag, startPoint x: 113, startPoint y: 310, endPoint x: 24, endPoint y: 314, distance: 89.1
click at [24, 314] on div "< Контакты O Oleh edit Radonex OÜ Архив Копировать ссылку на табель учета рабоч…" at bounding box center [165, 416] width 295 height 753
click at [288, 435] on span "edit" at bounding box center [295, 505] width 15 height 15
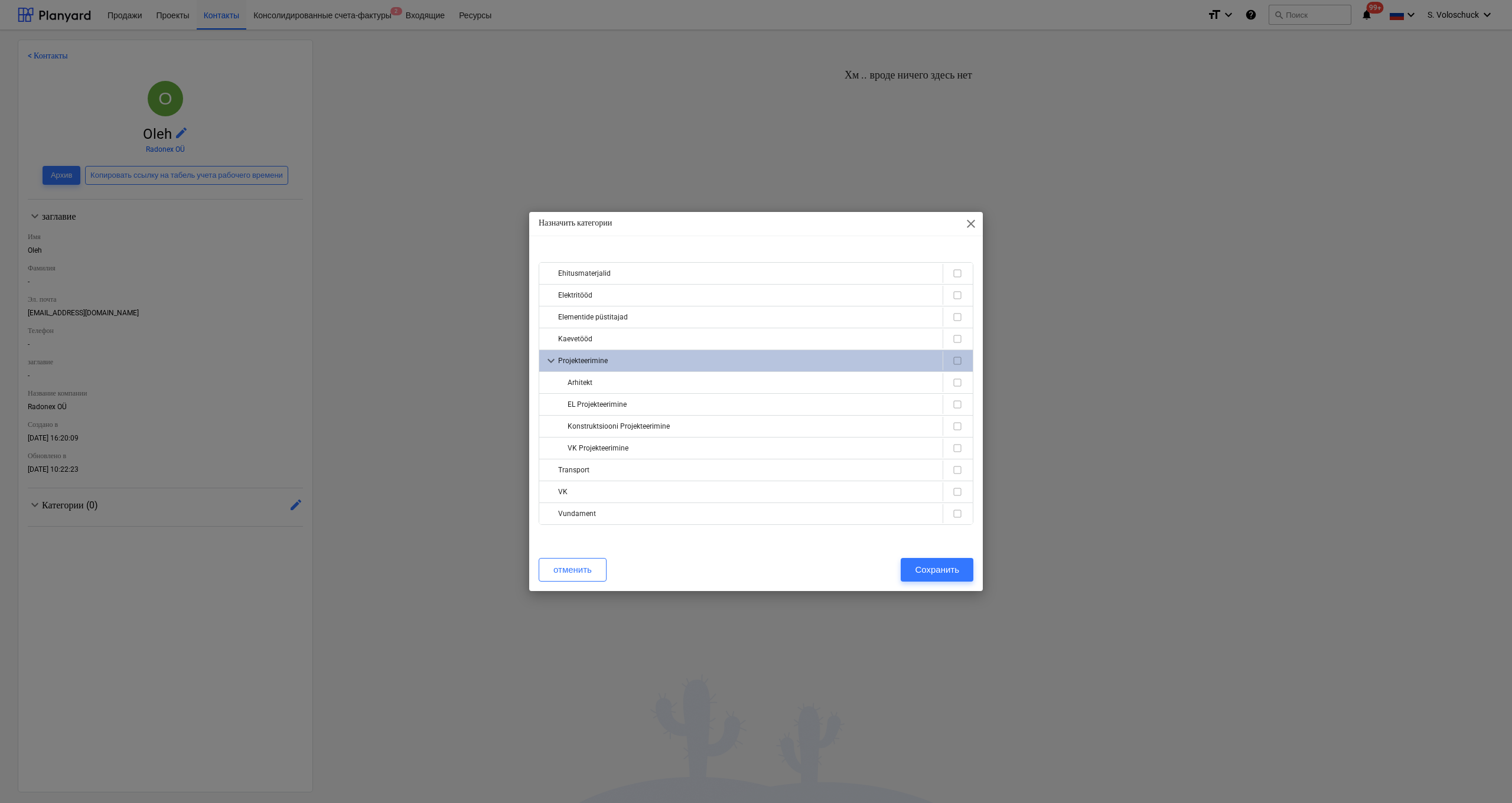
click at [288, 435] on div "Назначить категории close Ehitusmaterjalid Elektritööd Elementide püstitajad Ka…" at bounding box center [756, 401] width 1512 height 803
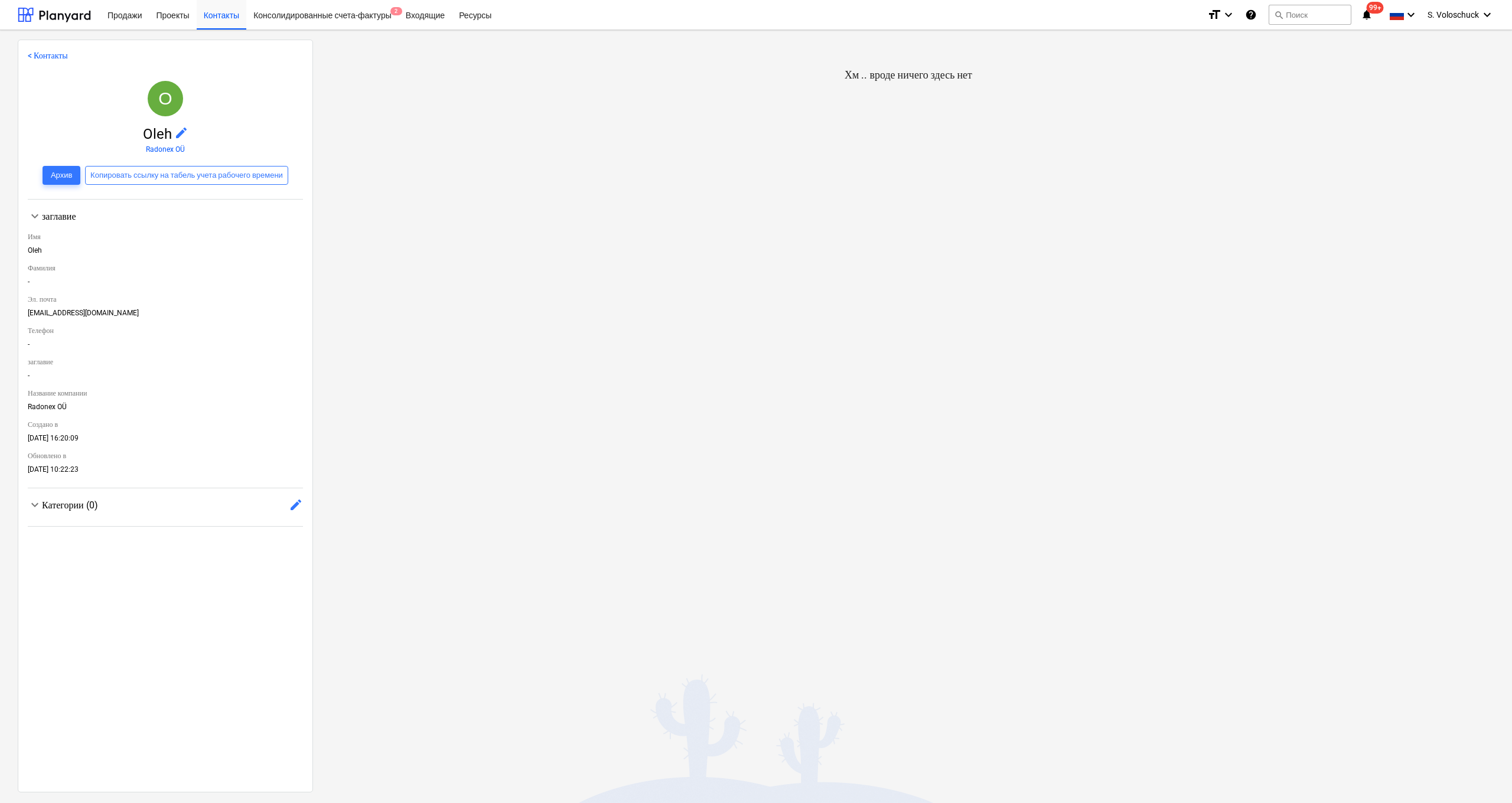
click at [29, 277] on div "-" at bounding box center [165, 283] width 276 height 13
click at [27, 342] on div "< Контакты O Oleh edit Radonex OÜ Архив Копировать ссылку на табель учета рабоч…" at bounding box center [165, 416] width 295 height 753
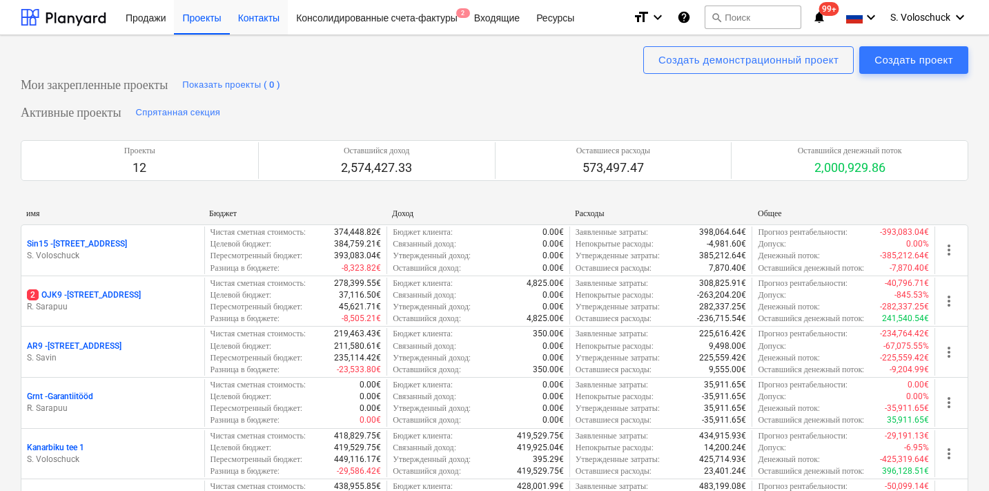
click at [265, 18] on div "Контакты" at bounding box center [259, 16] width 58 height 35
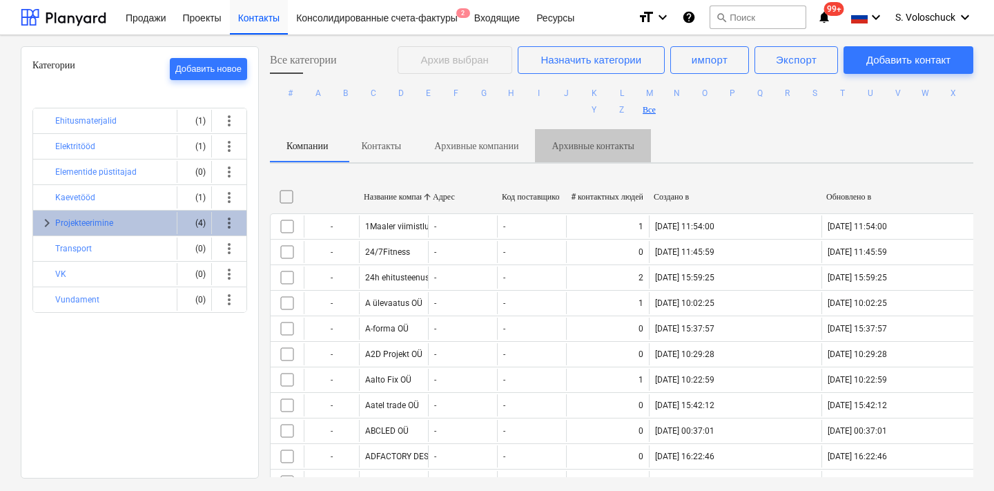
click at [629, 144] on p "Архивные контакты" at bounding box center [592, 146] width 83 height 14
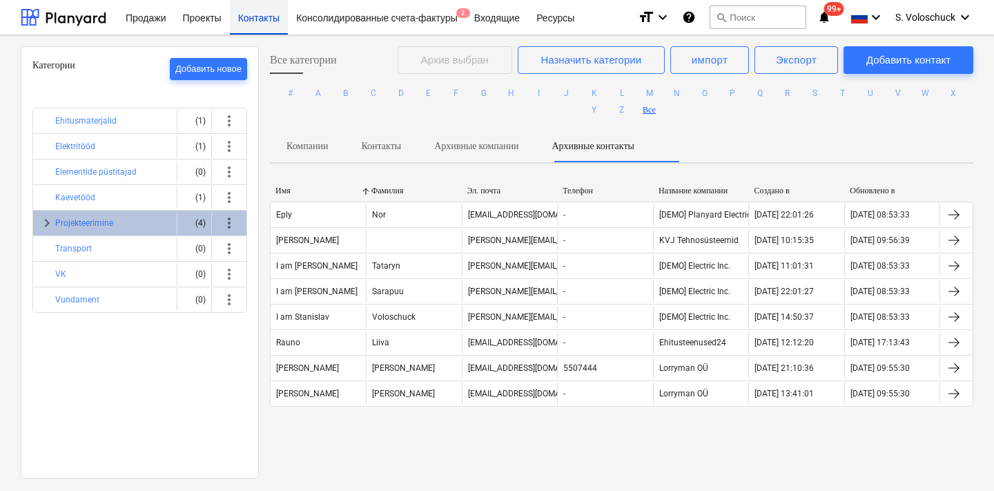
click at [268, 21] on div "Контакты" at bounding box center [259, 16] width 58 height 35
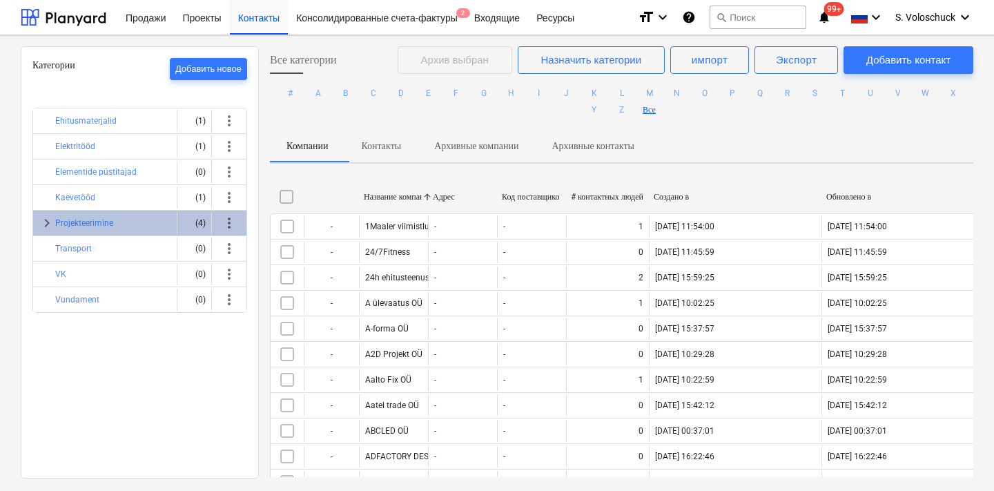
click at [402, 197] on div "Название компании" at bounding box center [393, 197] width 58 height 10
checkbox input "false"
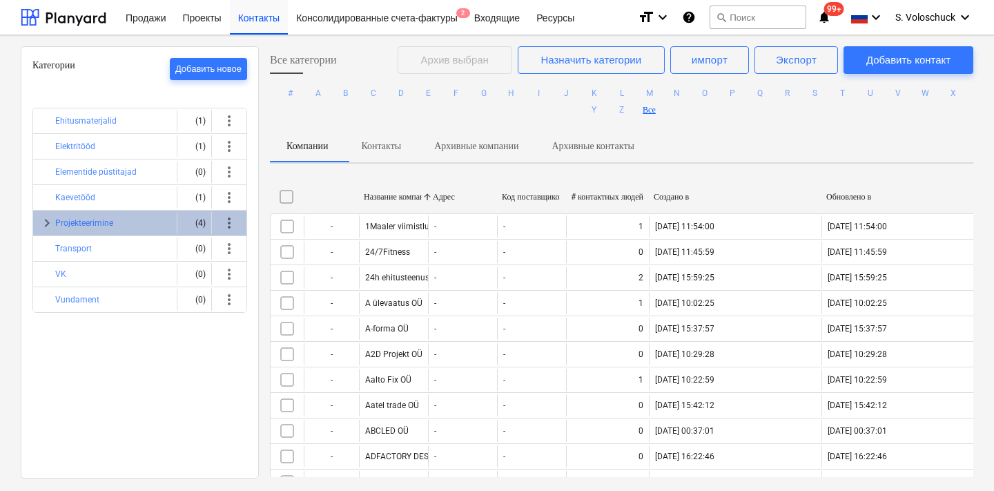
checkbox input "false"
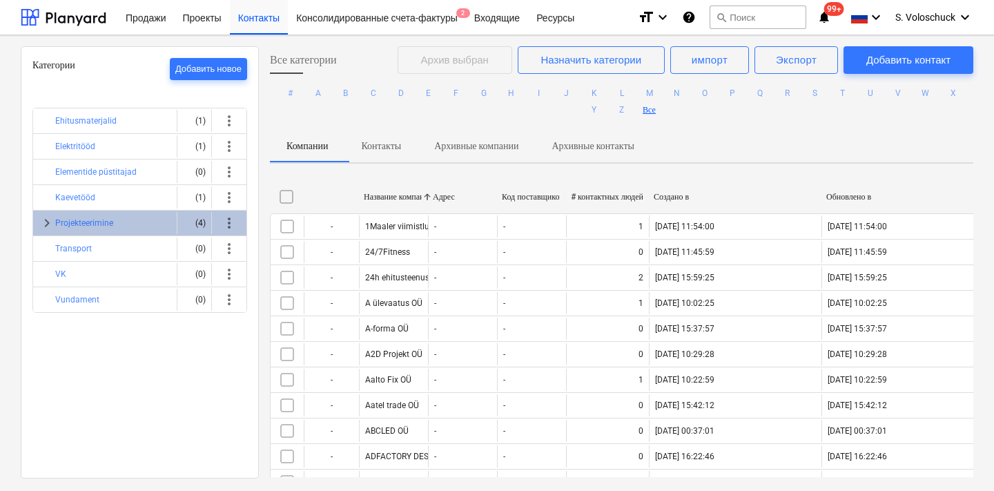
checkbox input "false"
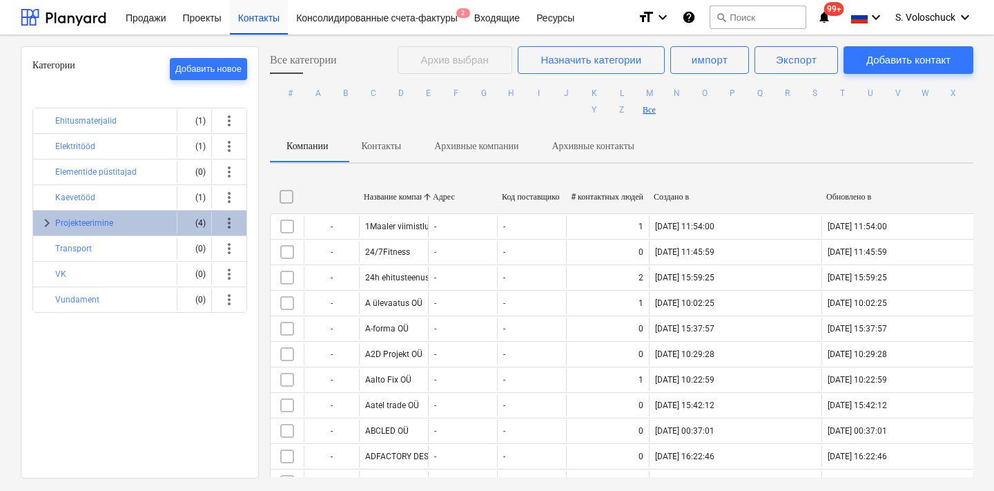
checkbox input "false"
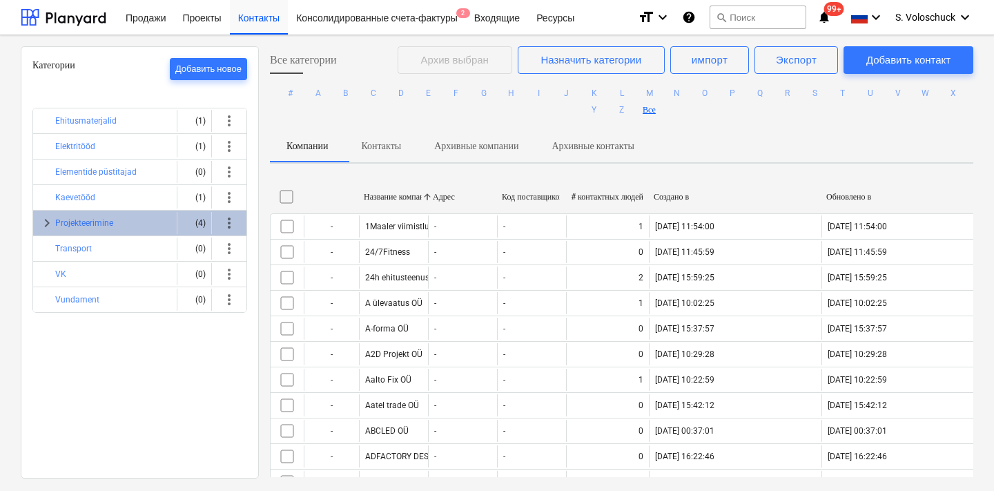
checkbox input "false"
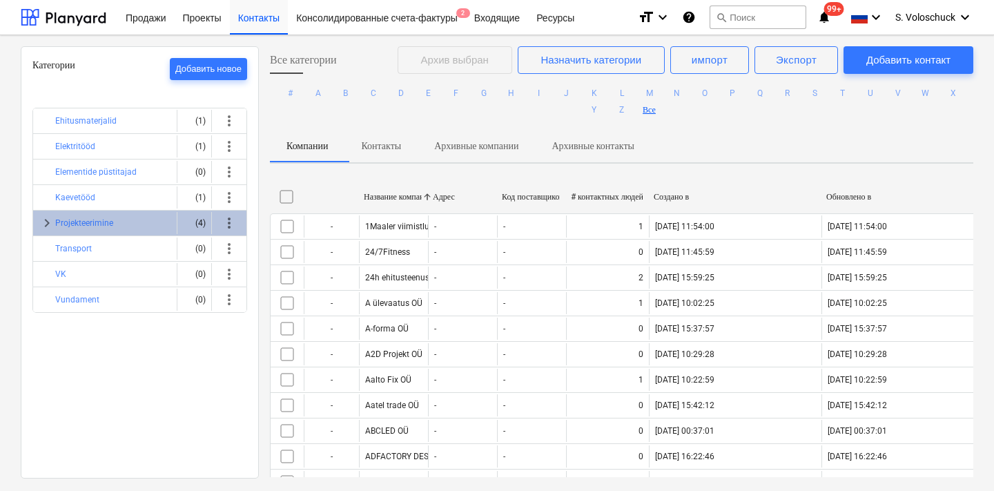
checkbox input "false"
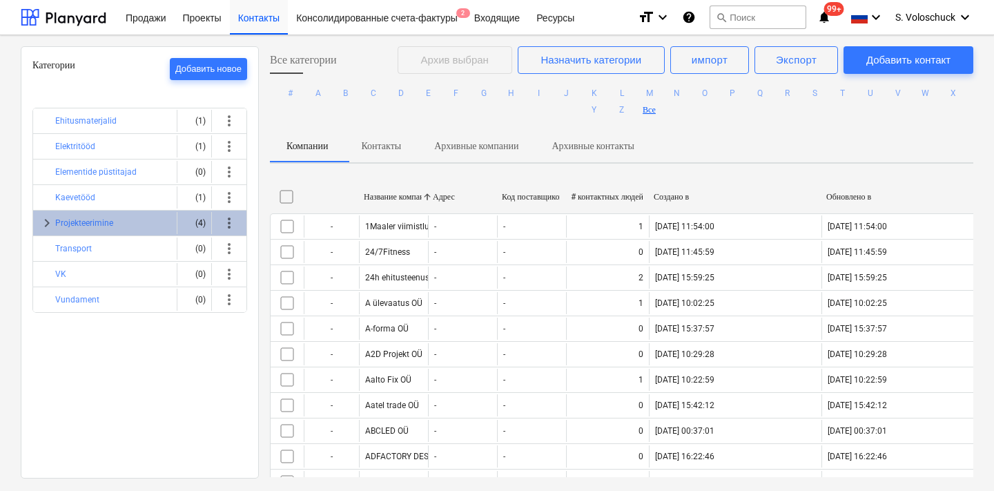
checkbox input "false"
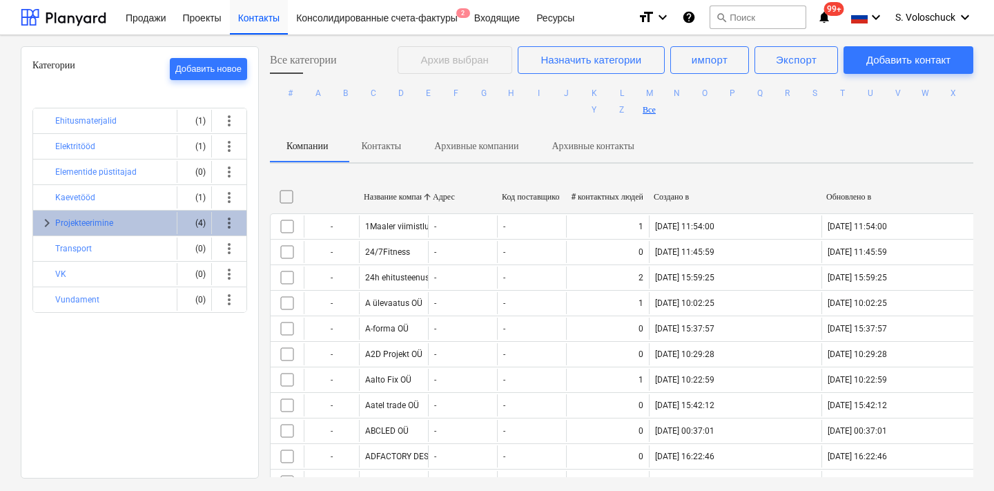
checkbox input "false"
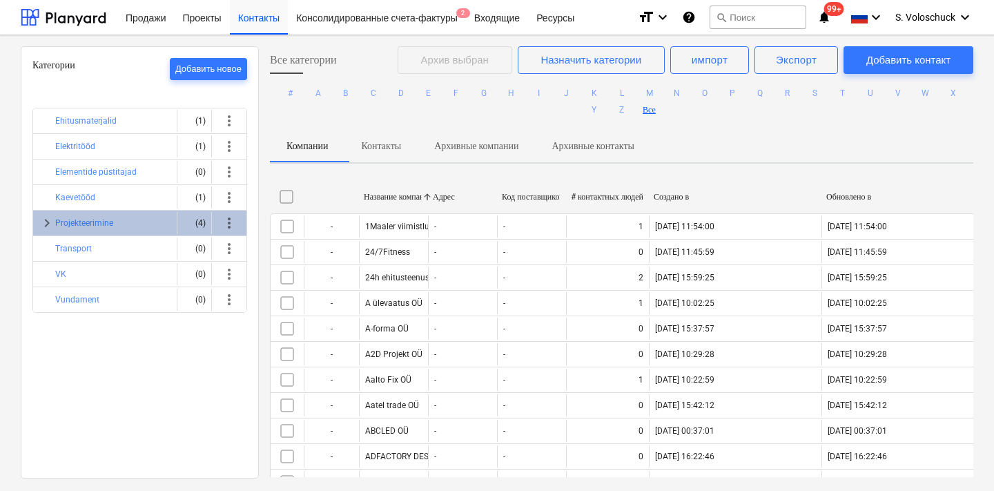
checkbox input "false"
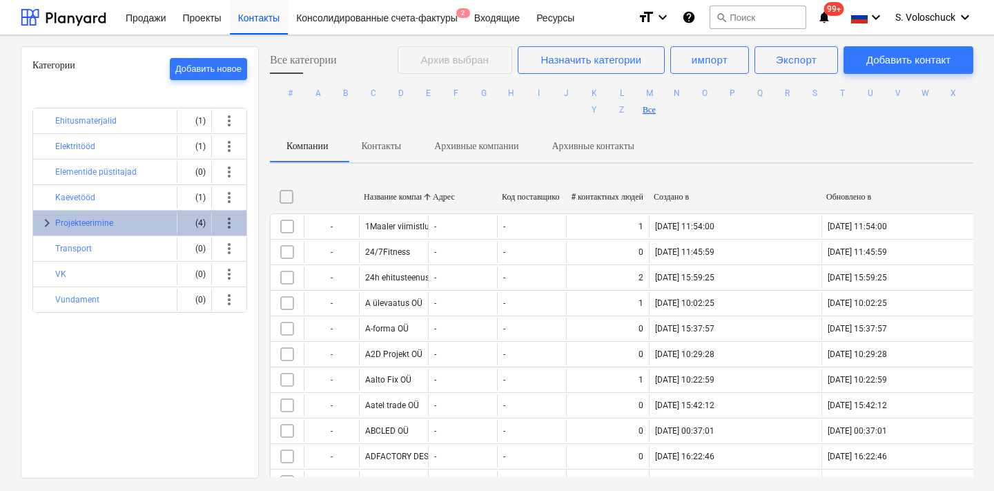
checkbox input "false"
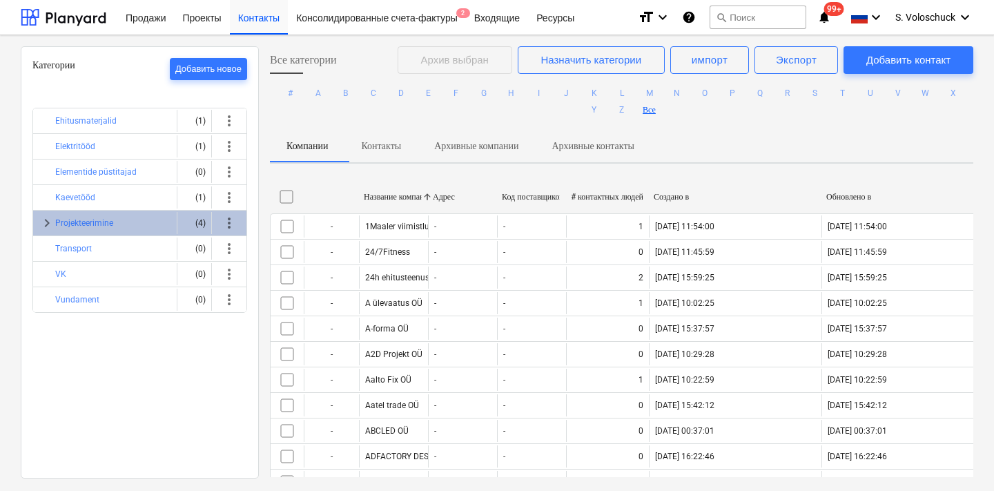
checkbox input "false"
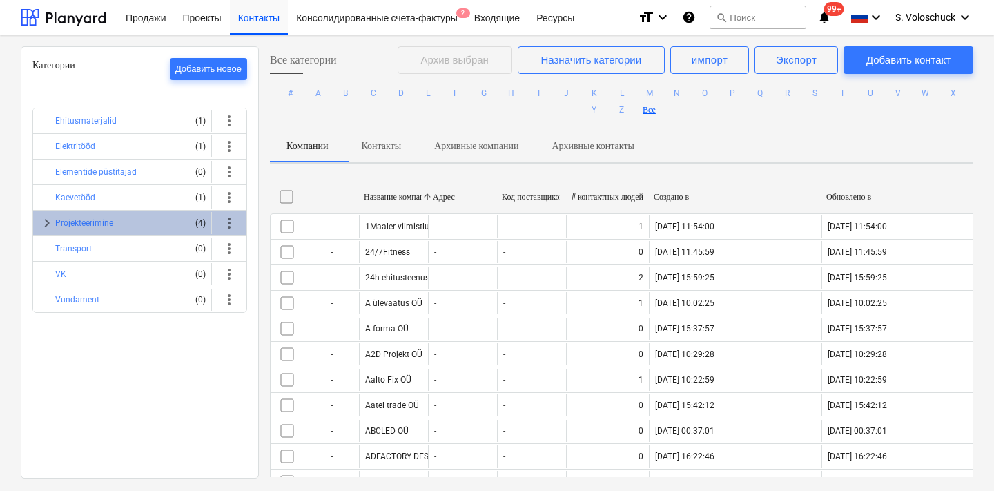
checkbox input "false"
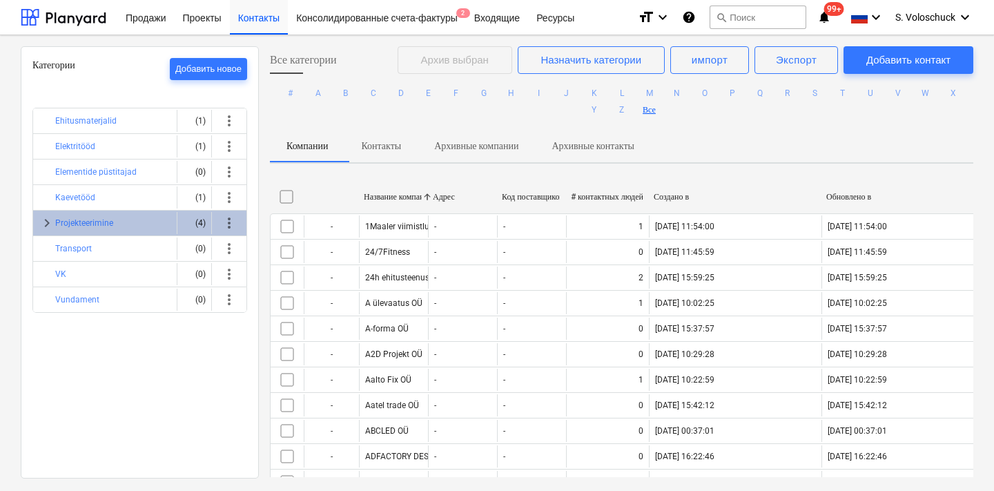
checkbox input "false"
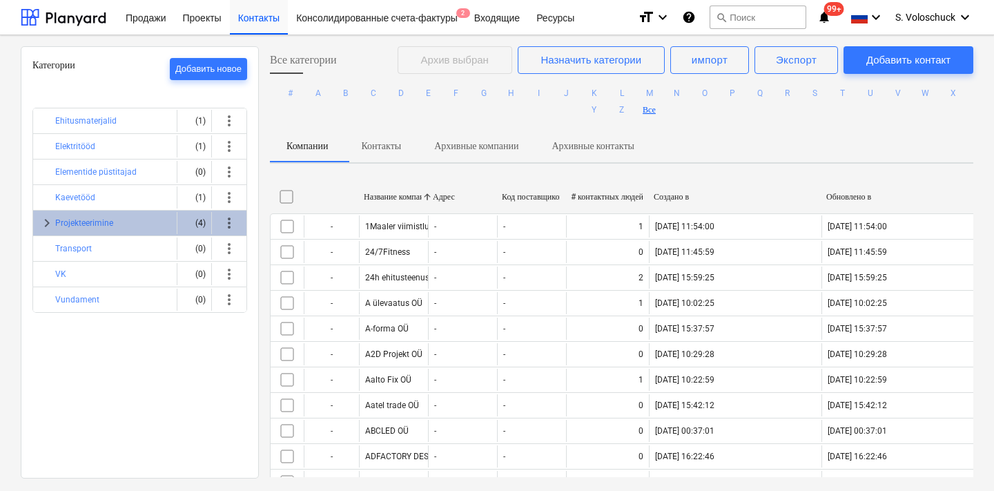
checkbox input "false"
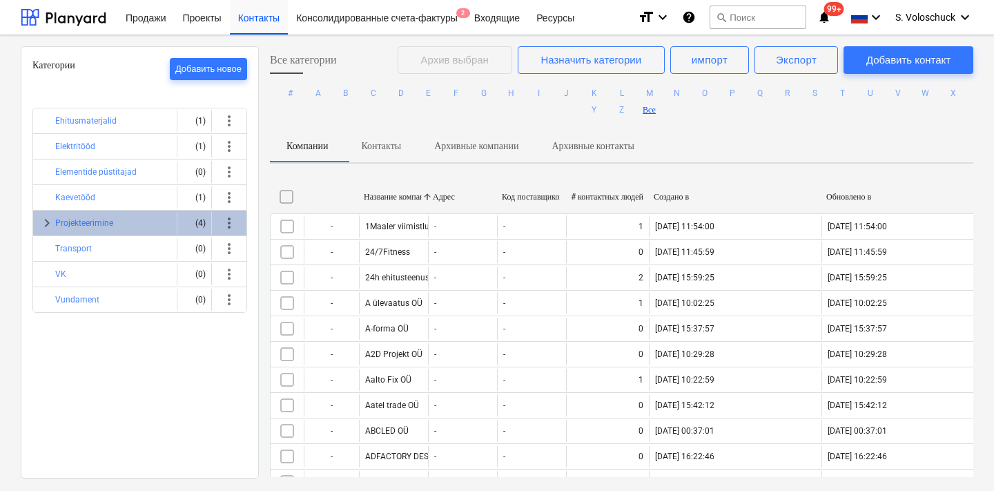
checkbox input "false"
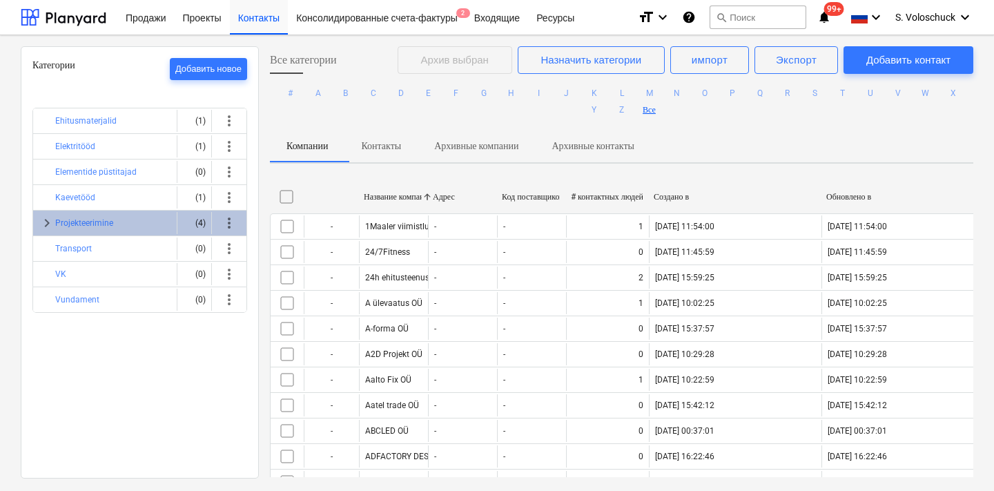
checkbox input "false"
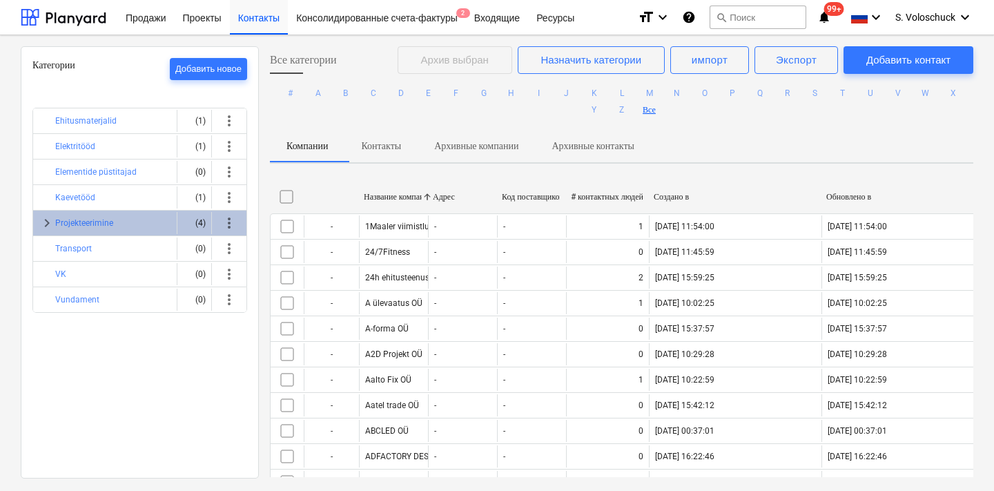
checkbox input "false"
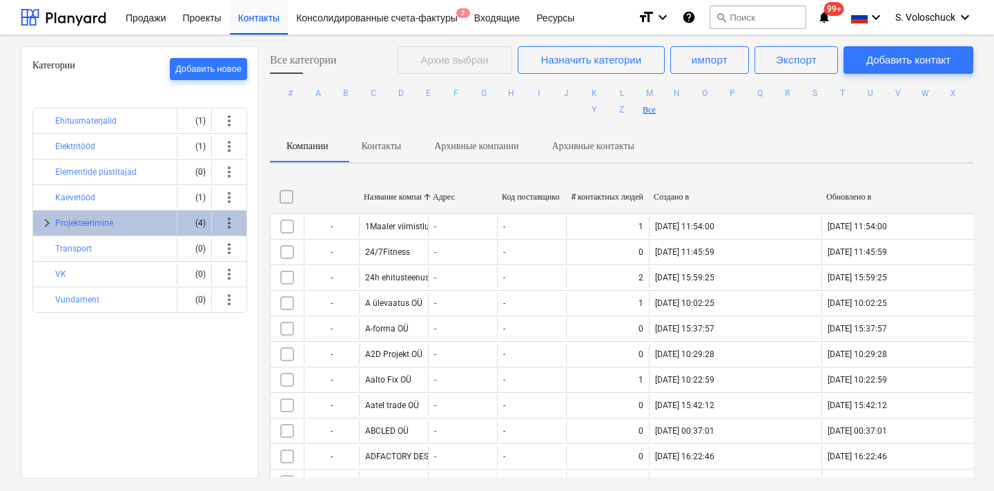
checkbox input "false"
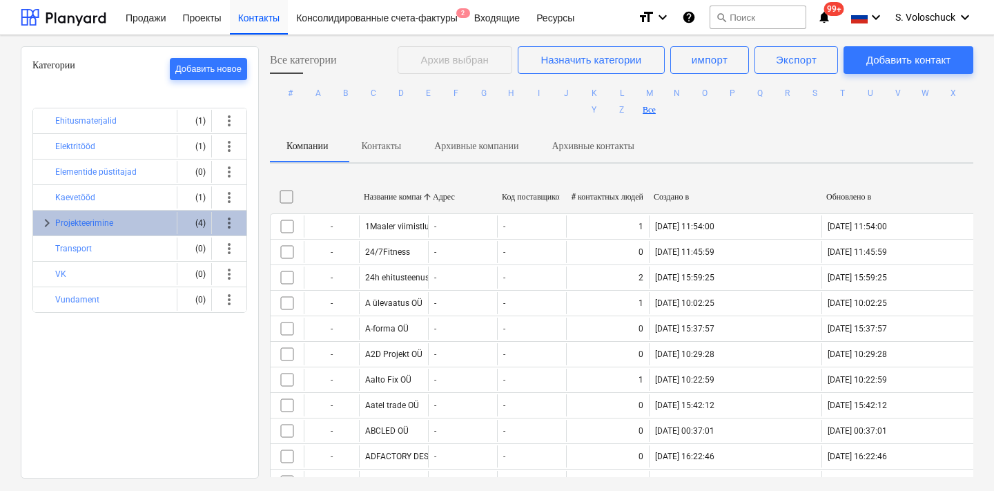
checkbox input "false"
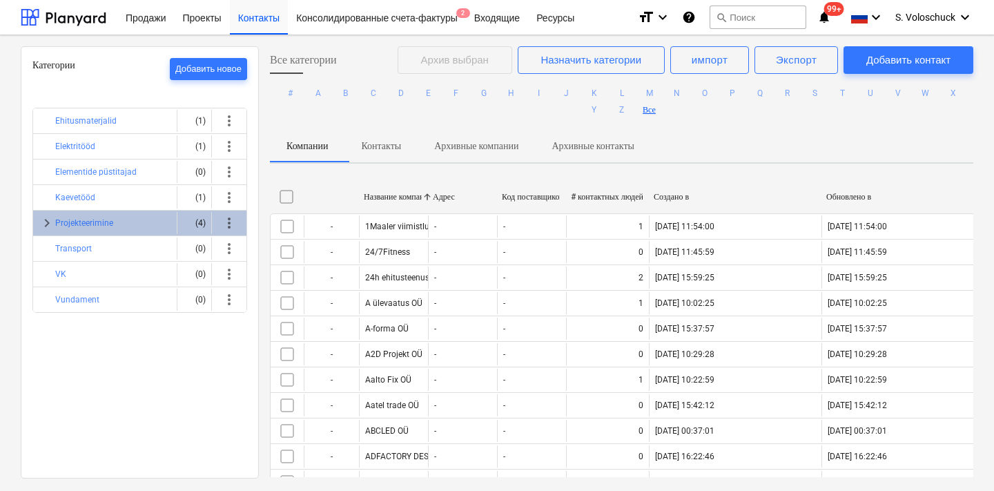
checkbox input "false"
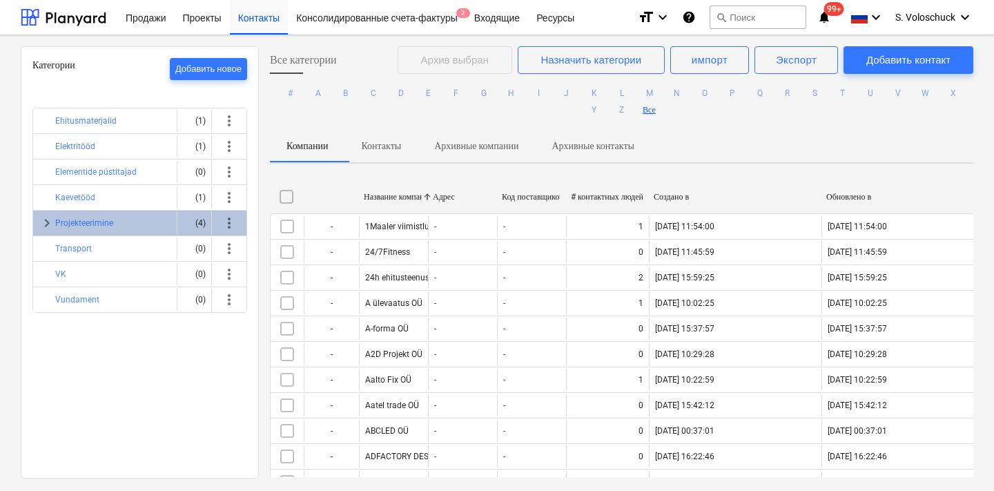
checkbox input "false"
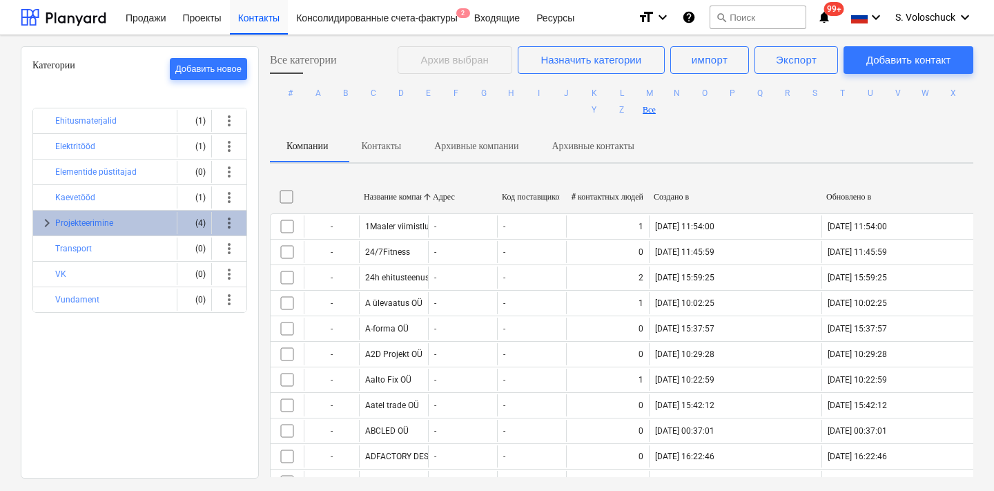
checkbox input "false"
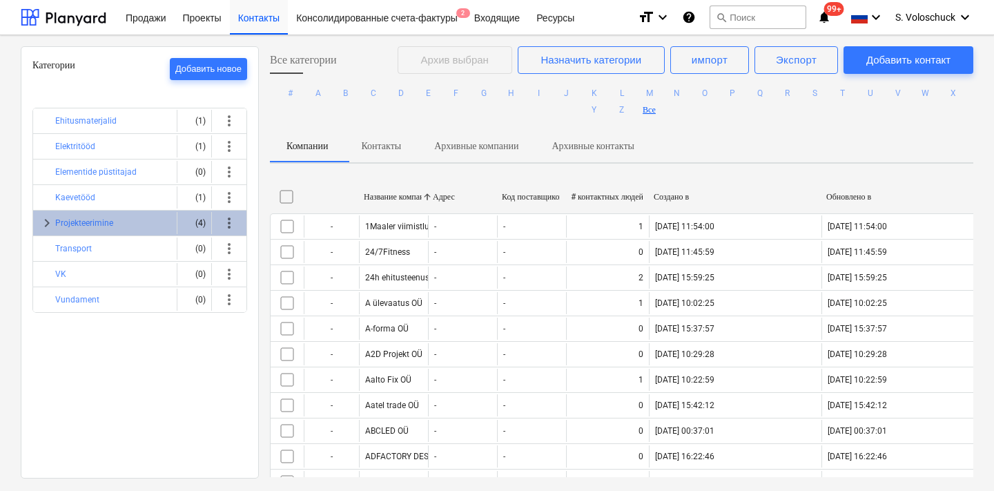
checkbox input "false"
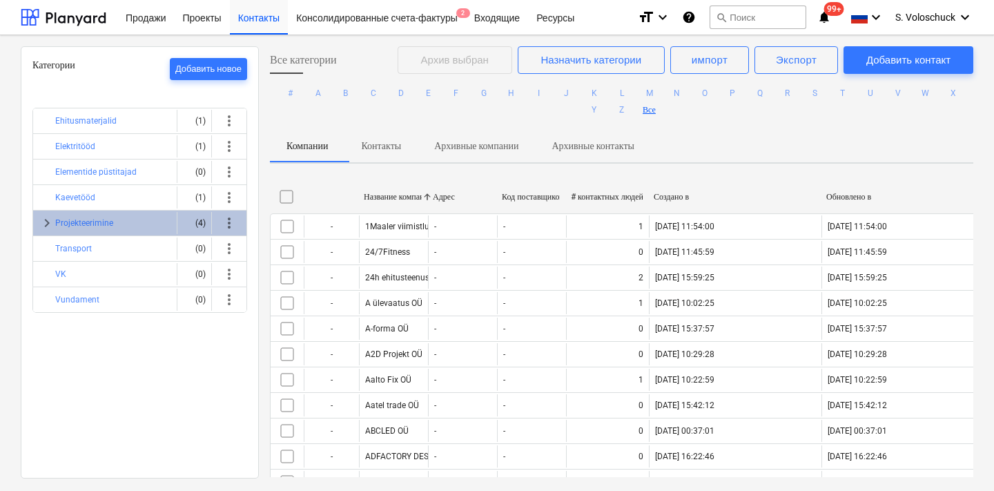
checkbox input "false"
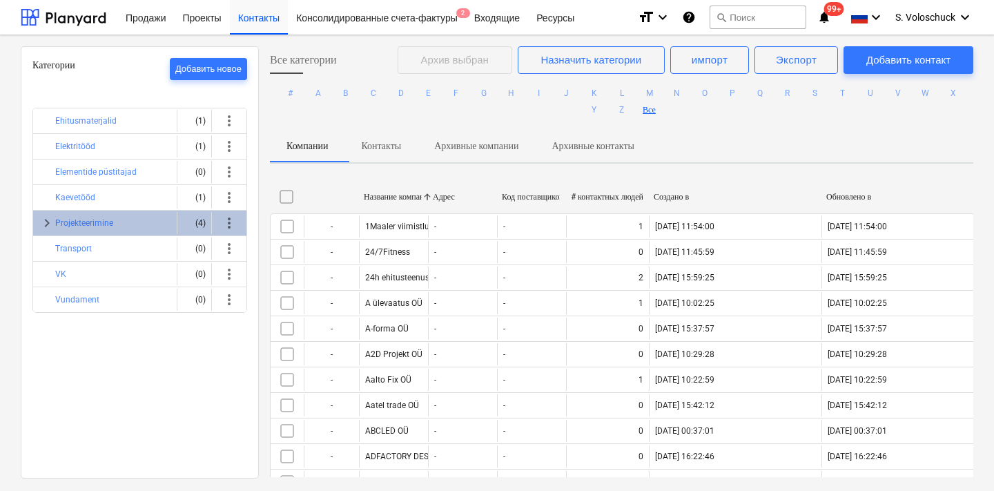
checkbox input "false"
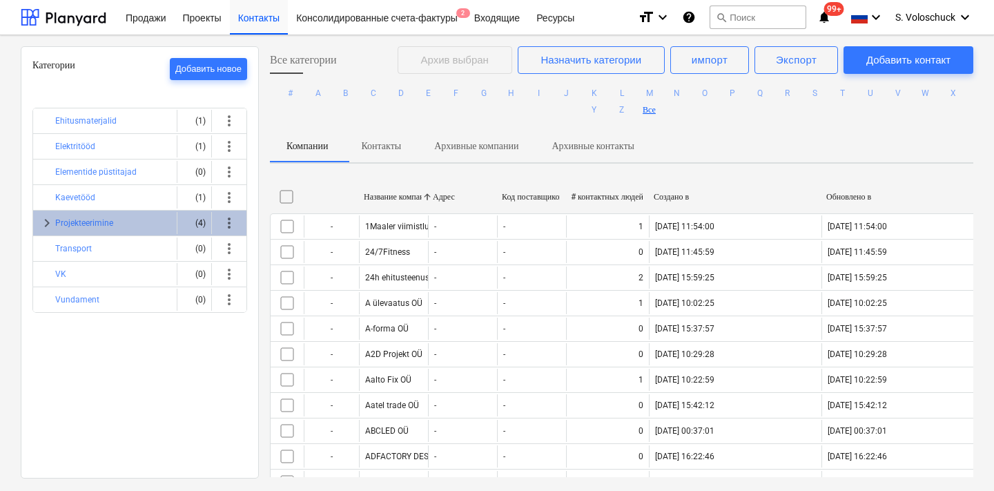
checkbox input "false"
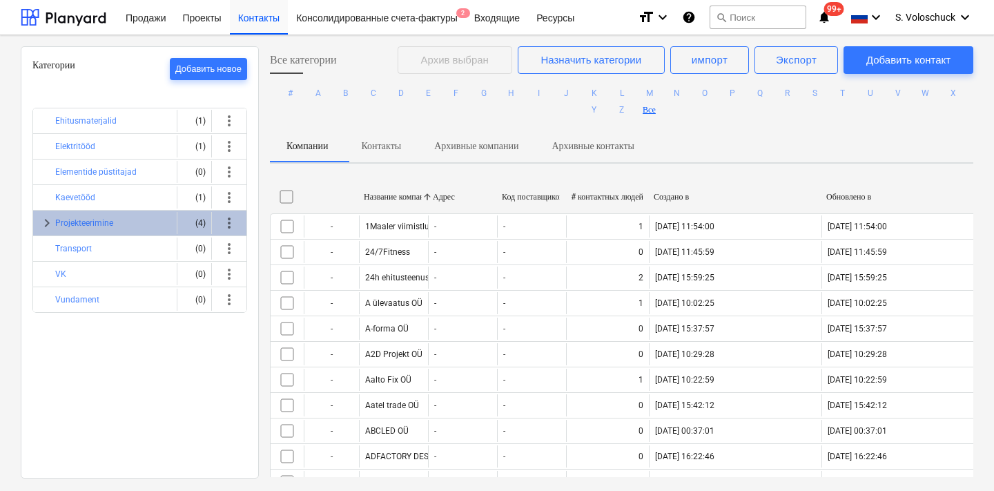
checkbox input "false"
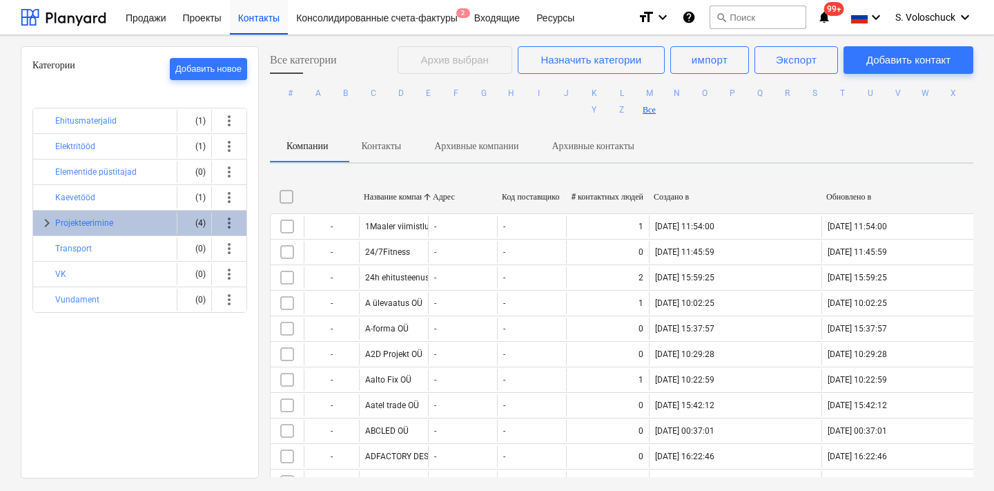
checkbox input "false"
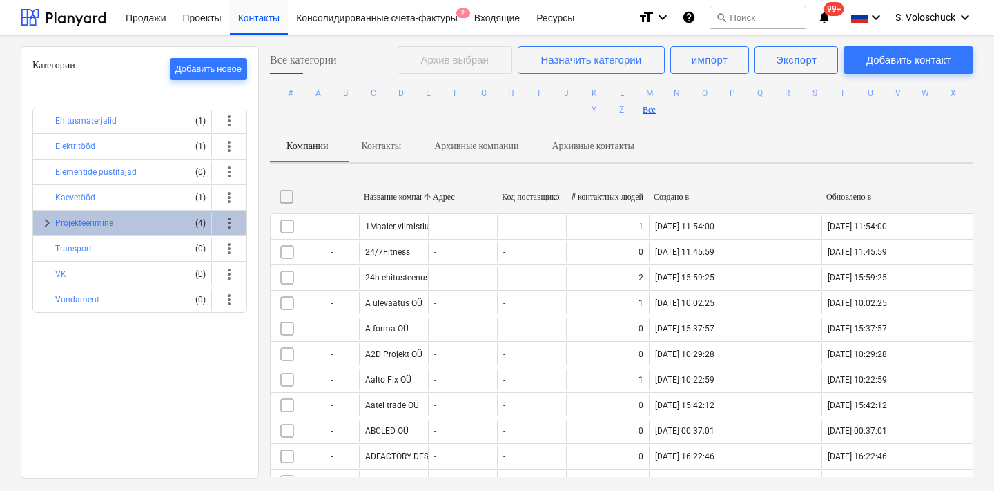
checkbox input "false"
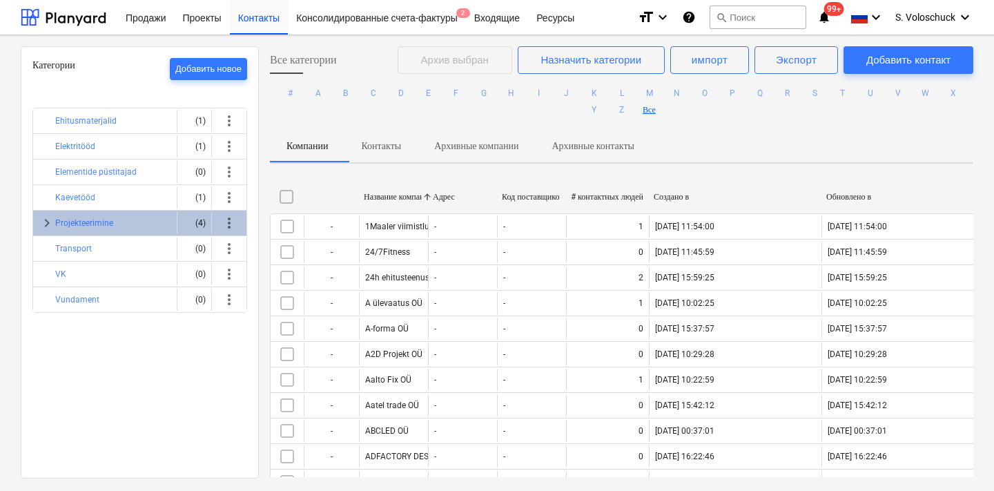
checkbox input "false"
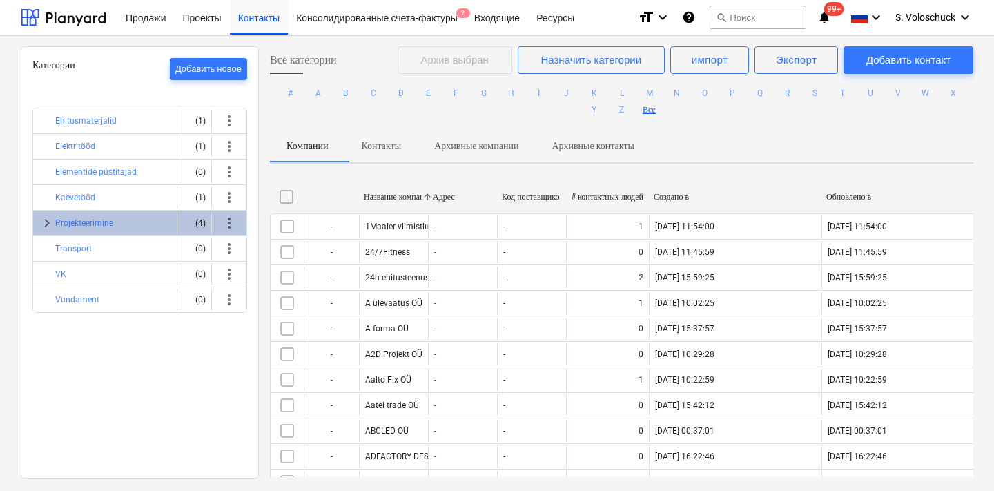
checkbox input "false"
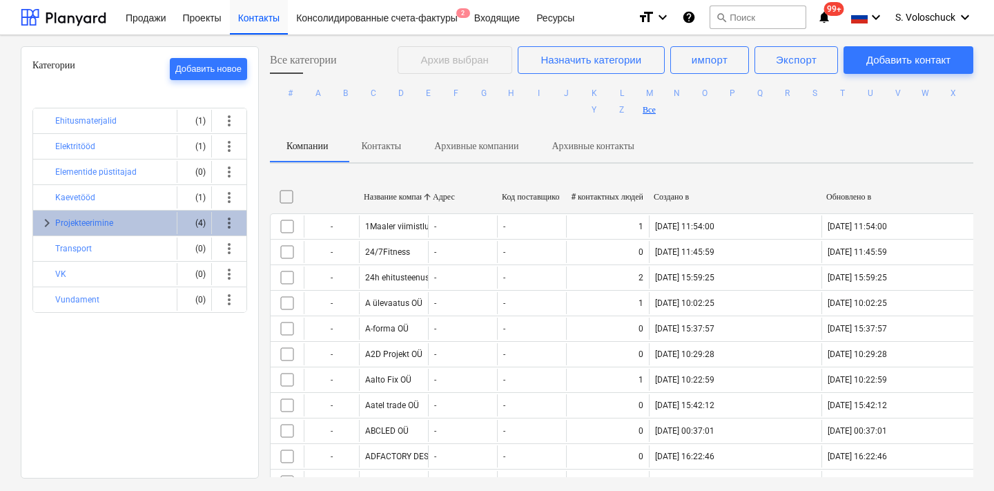
checkbox input "false"
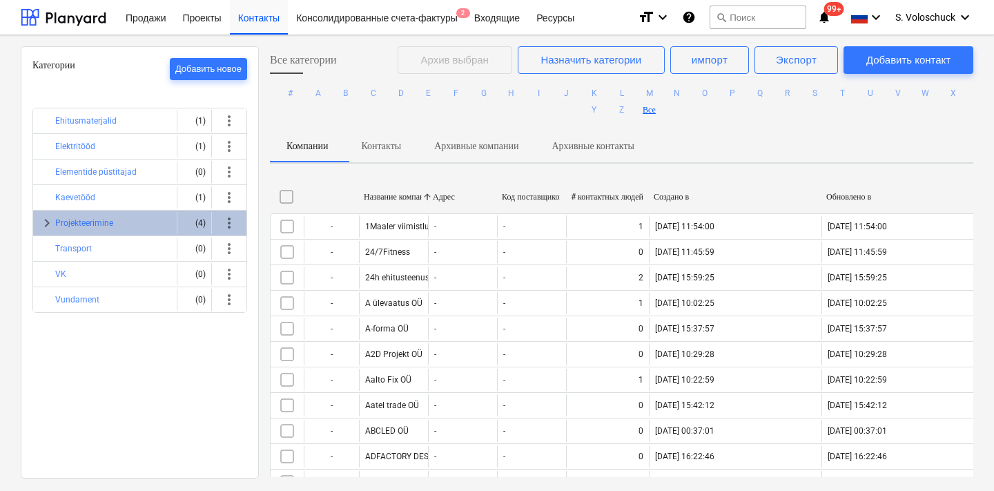
checkbox input "false"
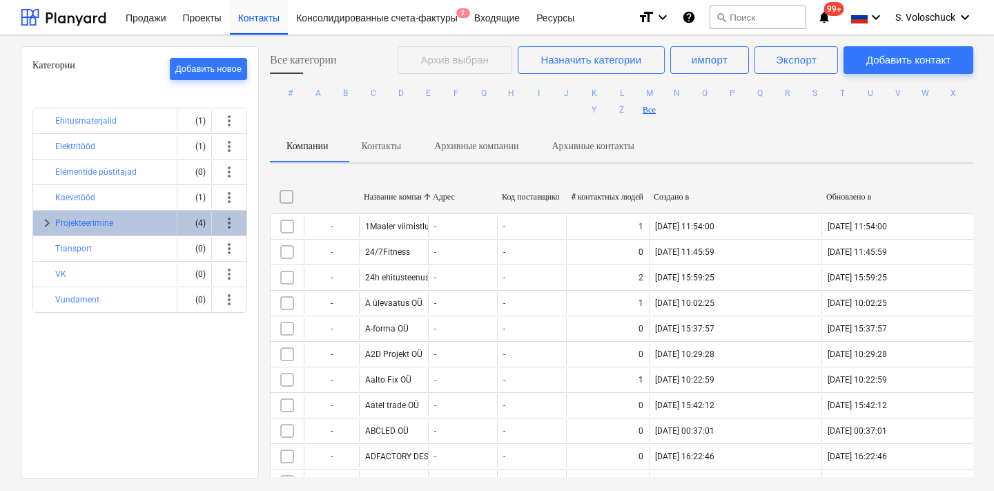
checkbox input "false"
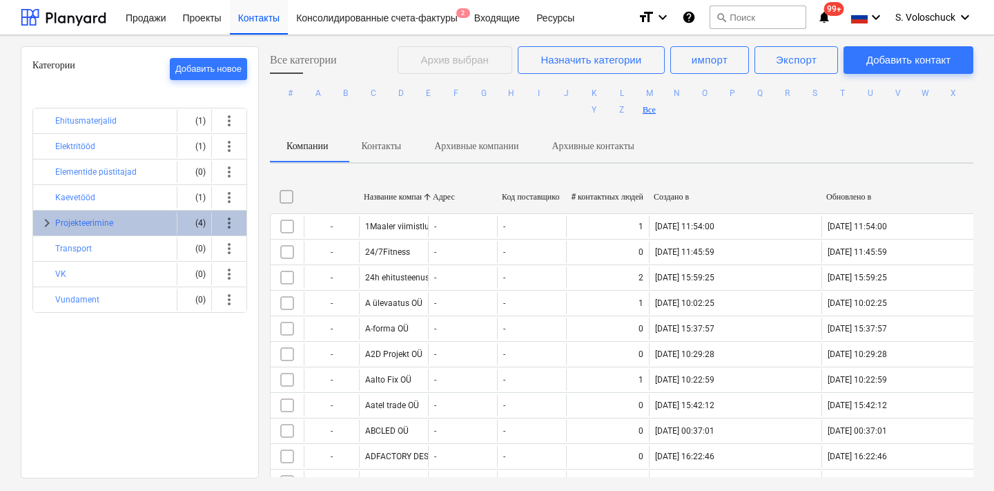
checkbox input "false"
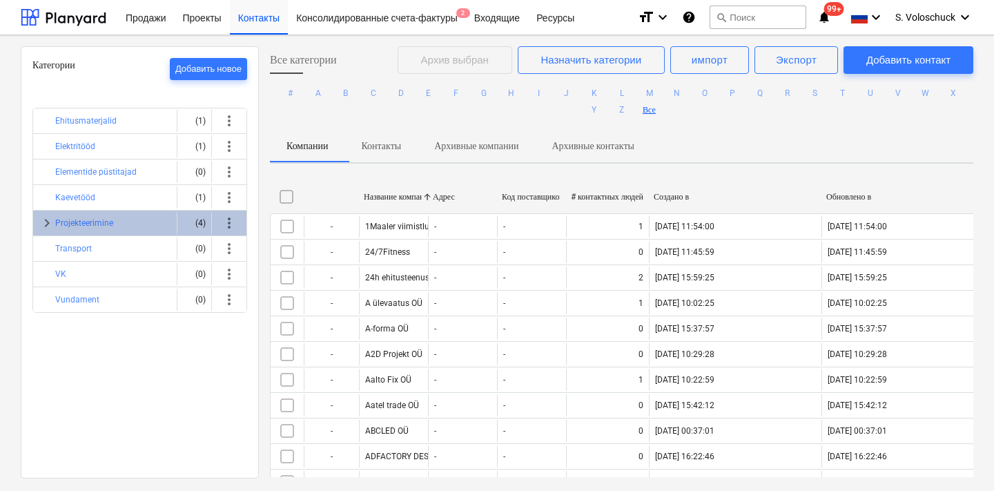
checkbox input "false"
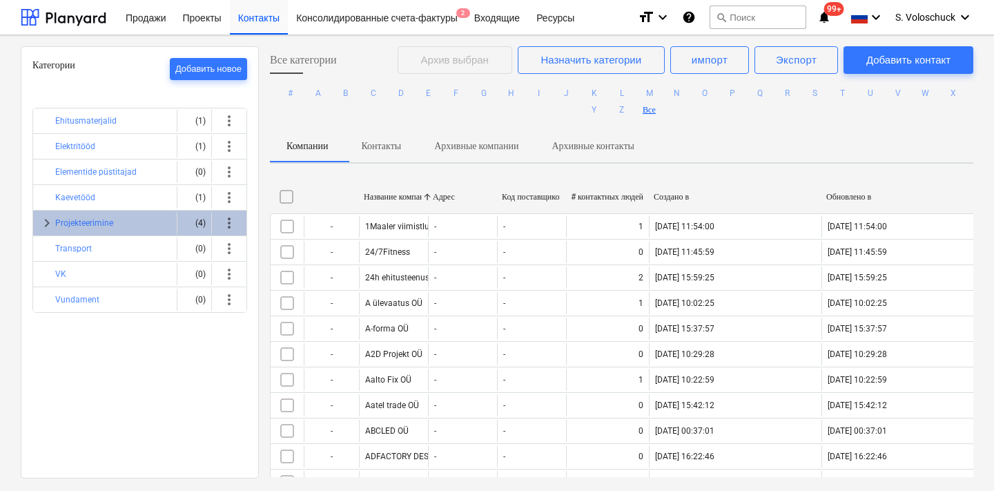
checkbox input "false"
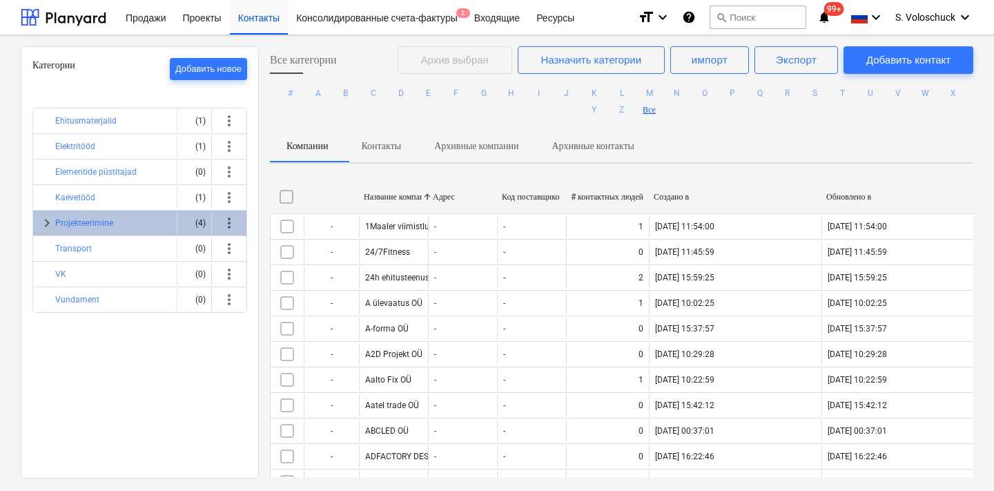
checkbox input "false"
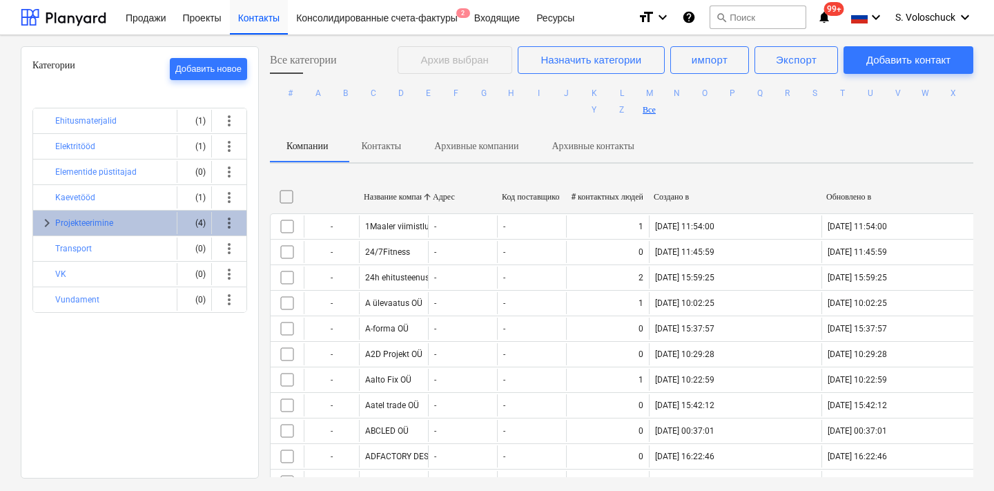
checkbox input "false"
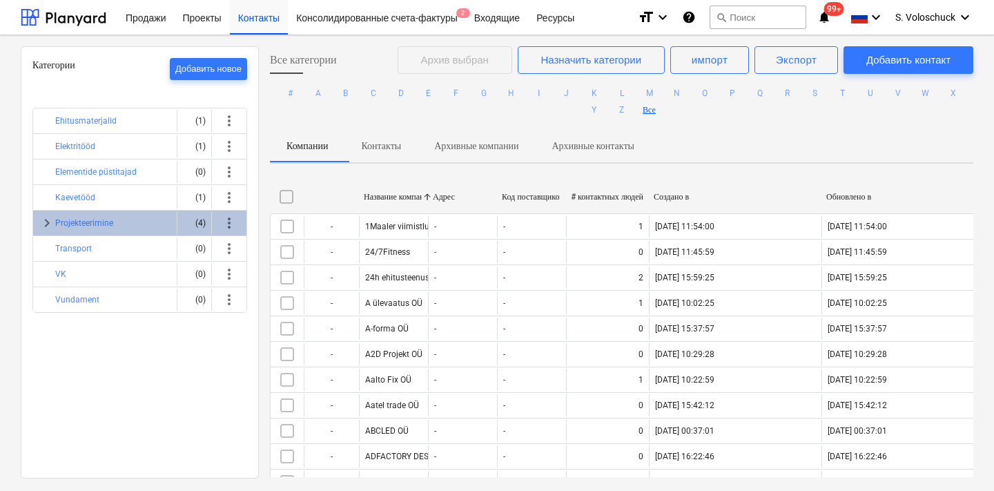
checkbox input "false"
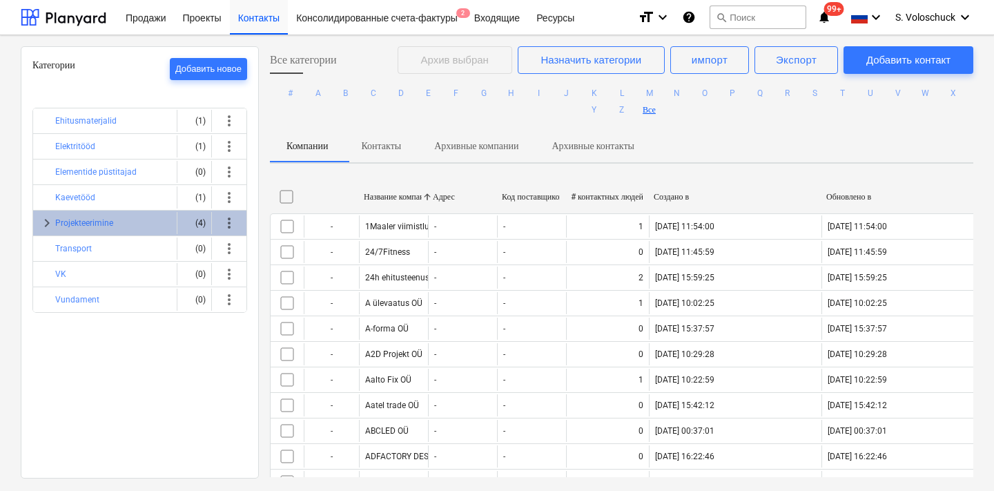
checkbox input "false"
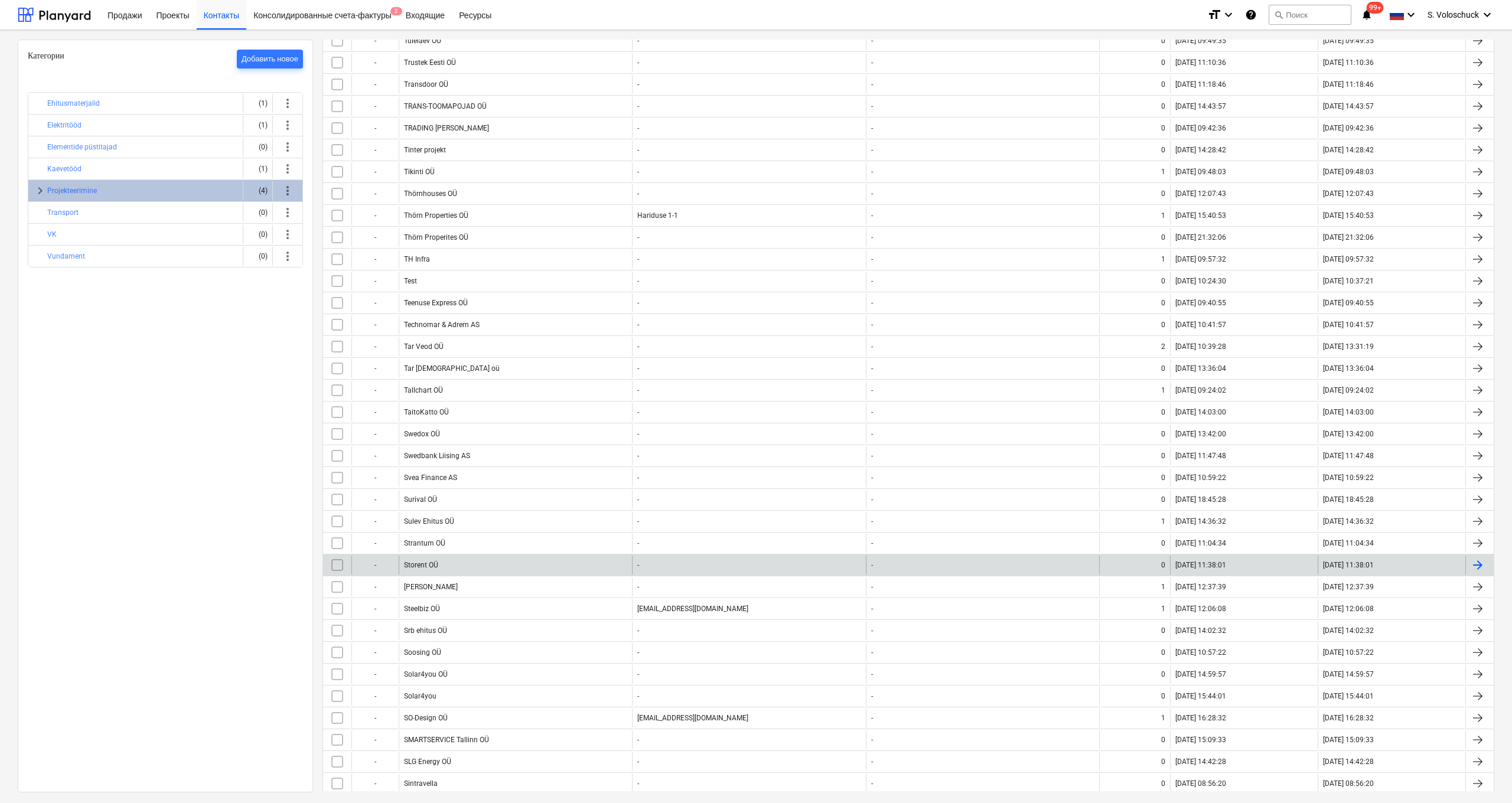
scroll to position [704, 0]
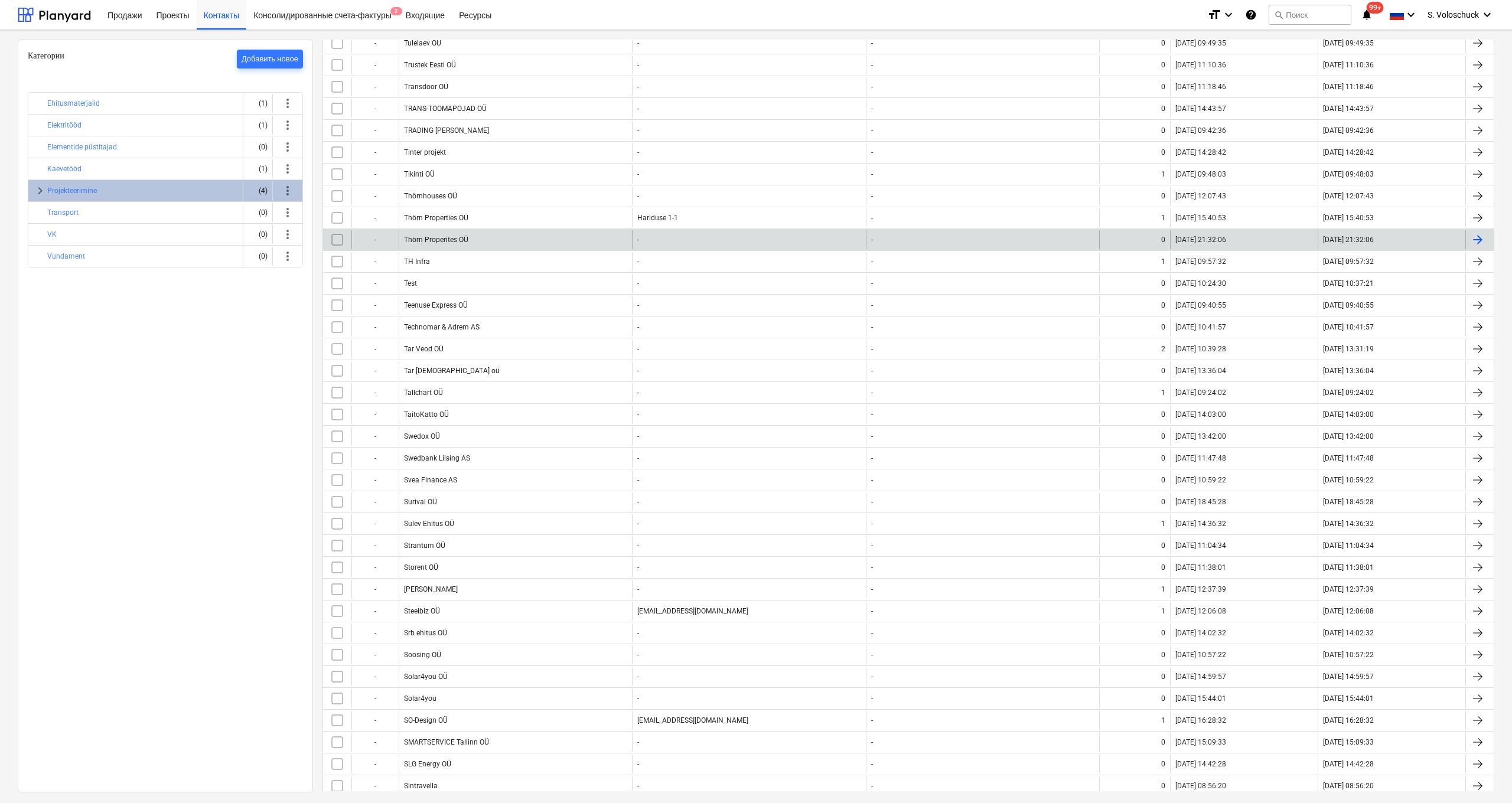
click at [845, 239] on div at bounding box center [1477, 239] width 15 height 15
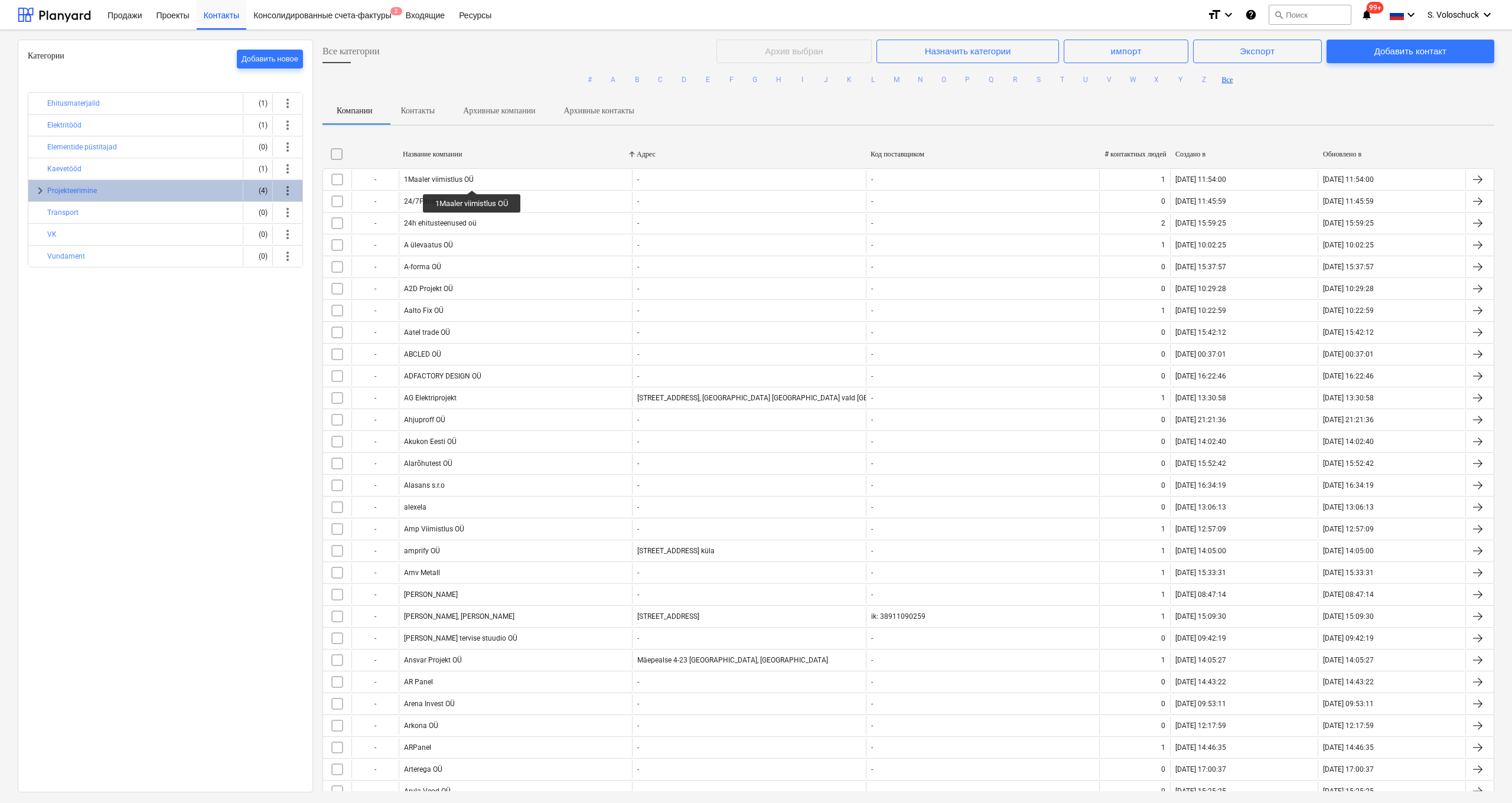
click at [447, 156] on div "Название компании" at bounding box center [515, 154] width 224 height 9
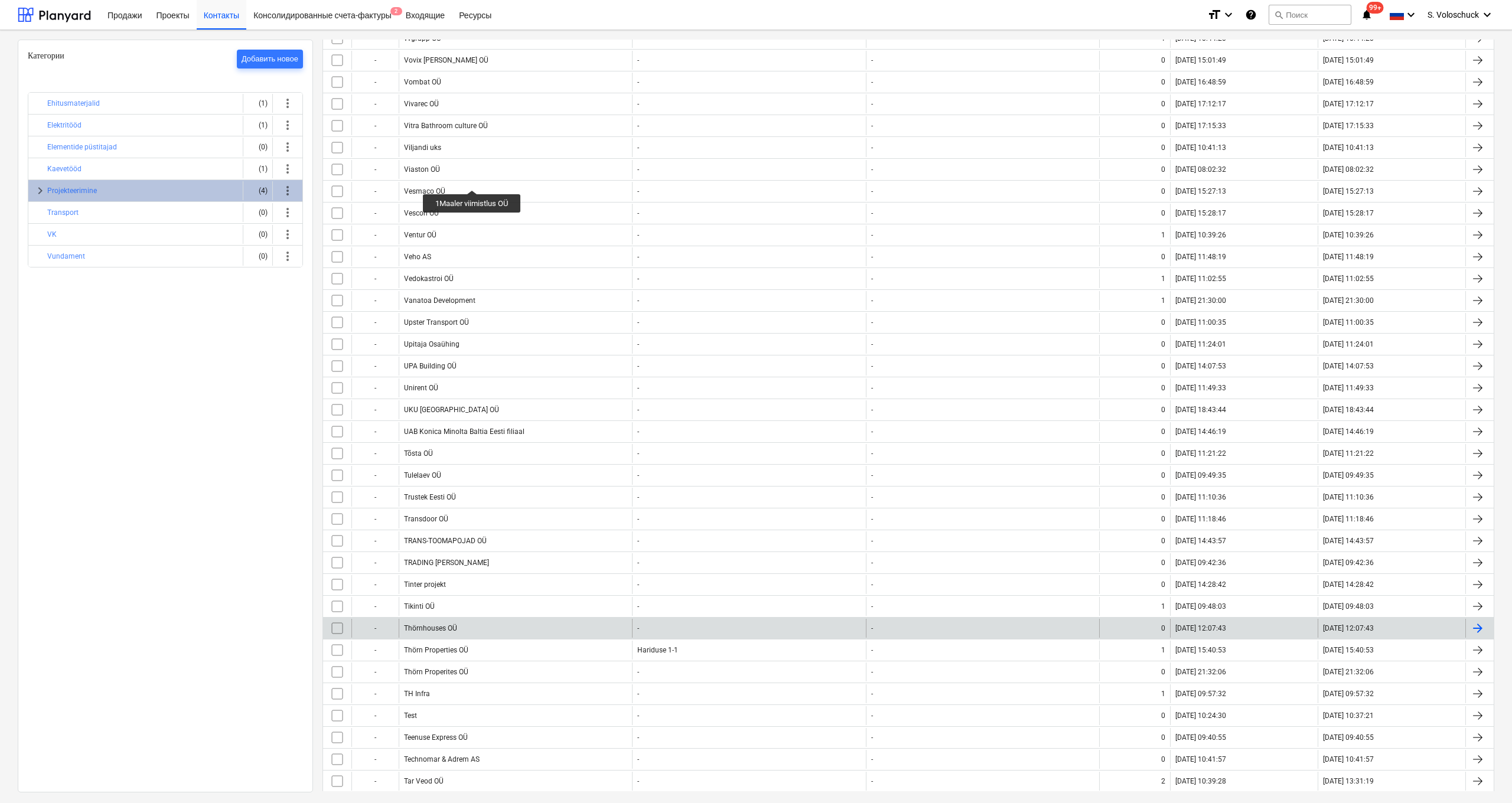
scroll to position [275, 0]
click at [434, 419] on div "Thörnhouses OÜ" at bounding box center [430, 626] width 53 height 9
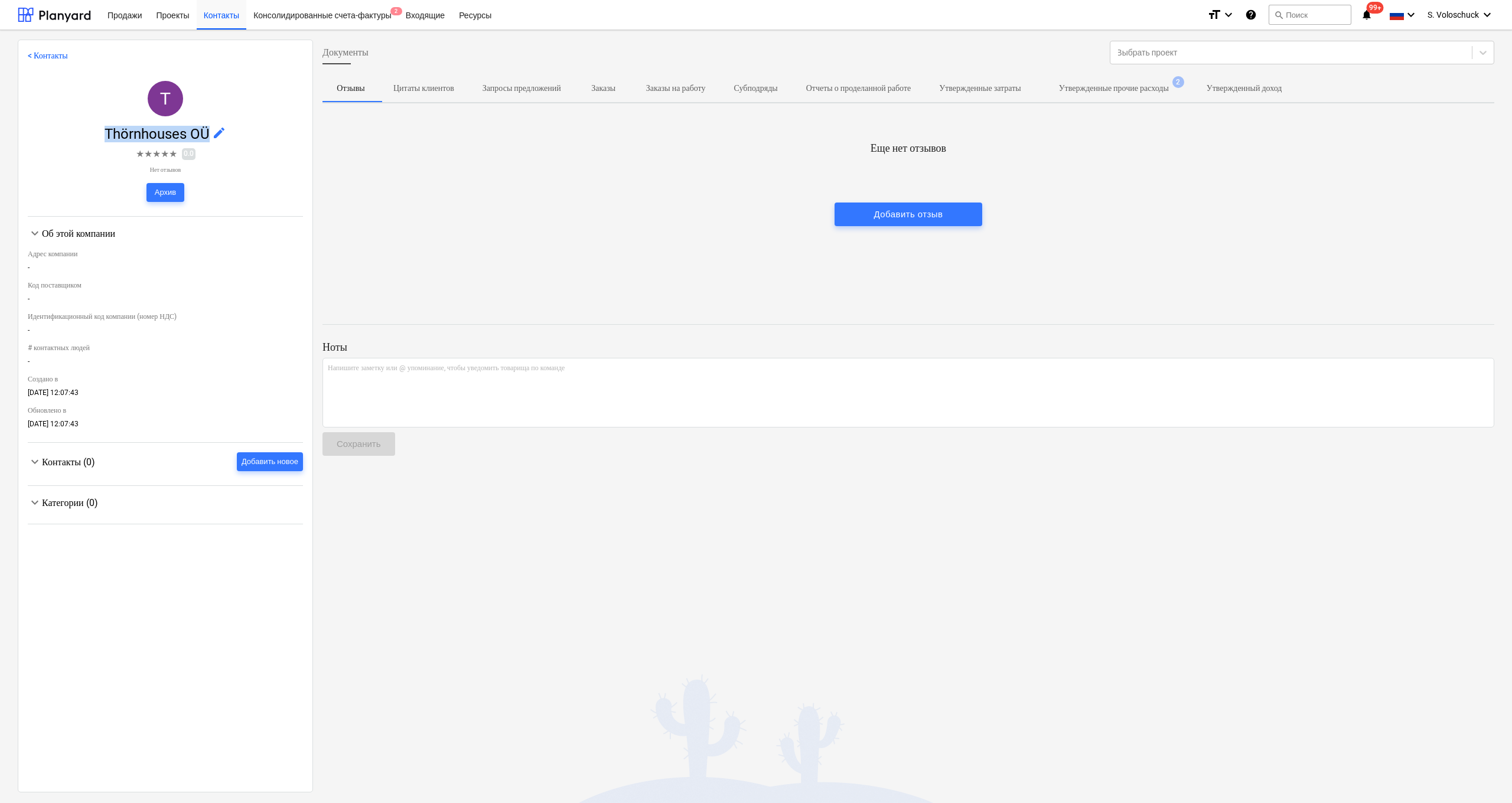
drag, startPoint x: 98, startPoint y: 128, endPoint x: 209, endPoint y: 134, distance: 111.2
click at [209, 134] on span "Thörnhouses OÜ edit" at bounding box center [165, 133] width 276 height 16
copy span "Thörnhouses OÜ"
click at [218, 132] on span "edit" at bounding box center [219, 133] width 15 height 15
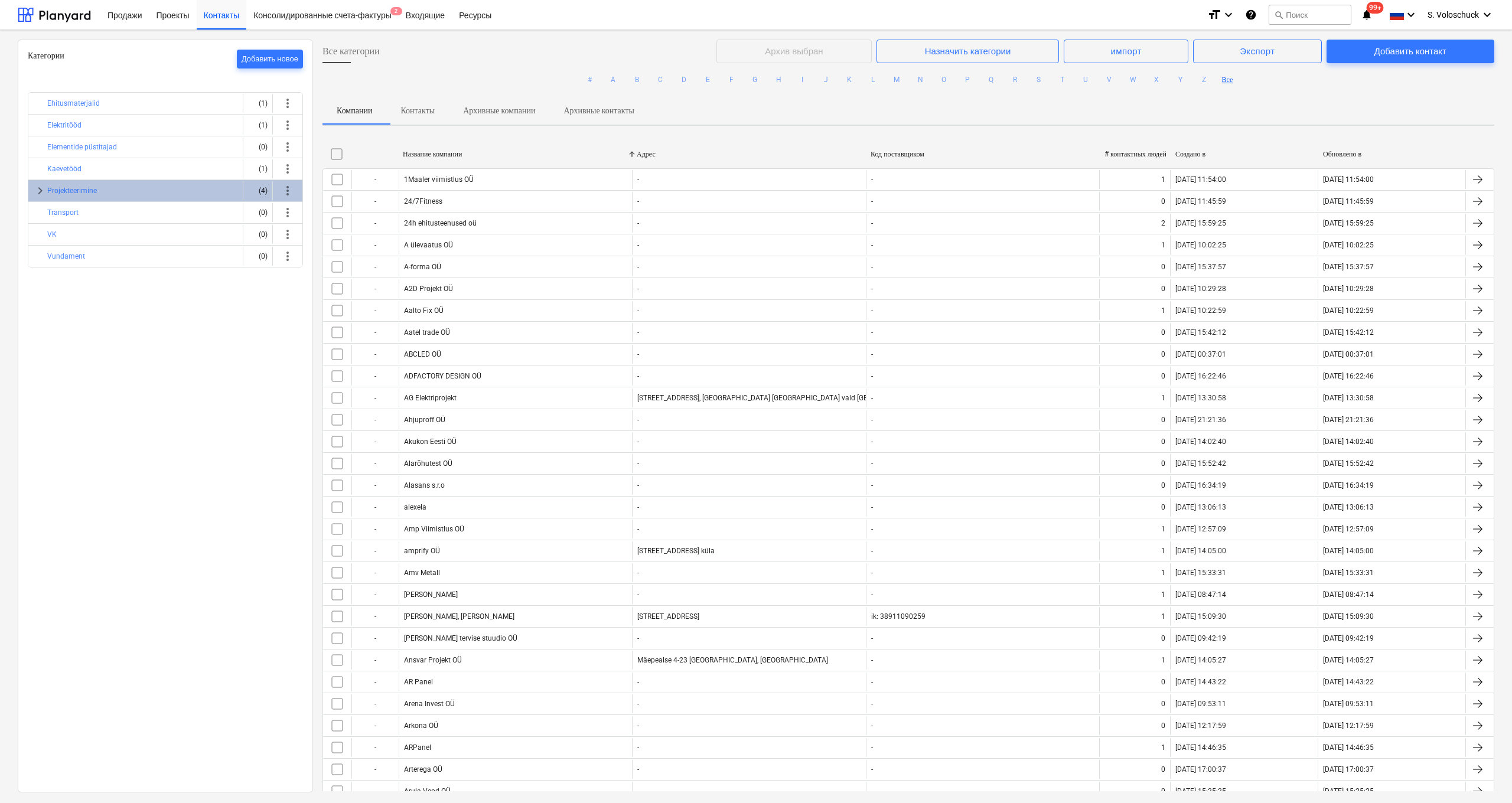
click at [425, 109] on p "Контакты" at bounding box center [418, 110] width 34 height 12
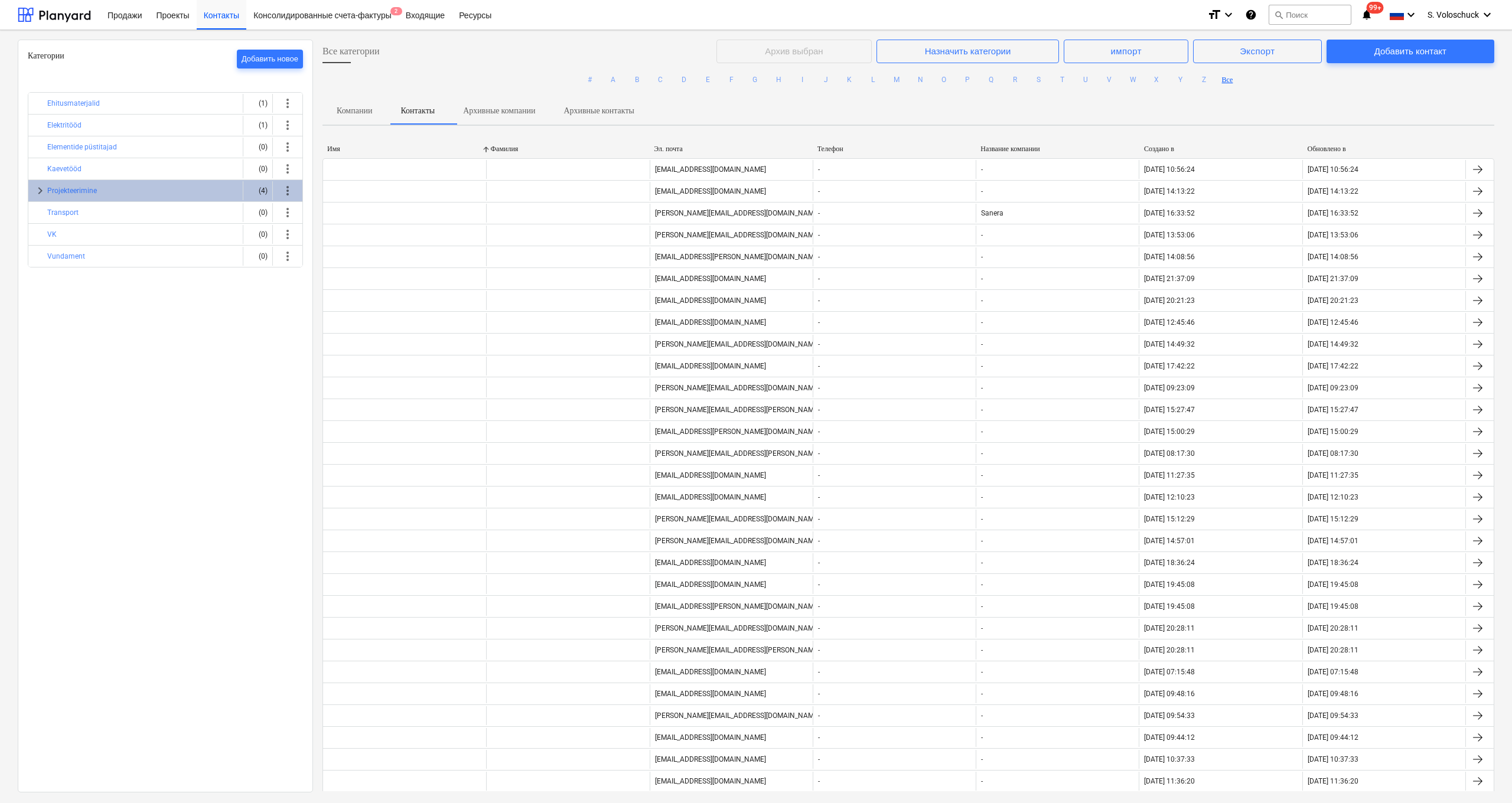
click at [845, 151] on div "Название компании" at bounding box center [1058, 149] width 154 height 9
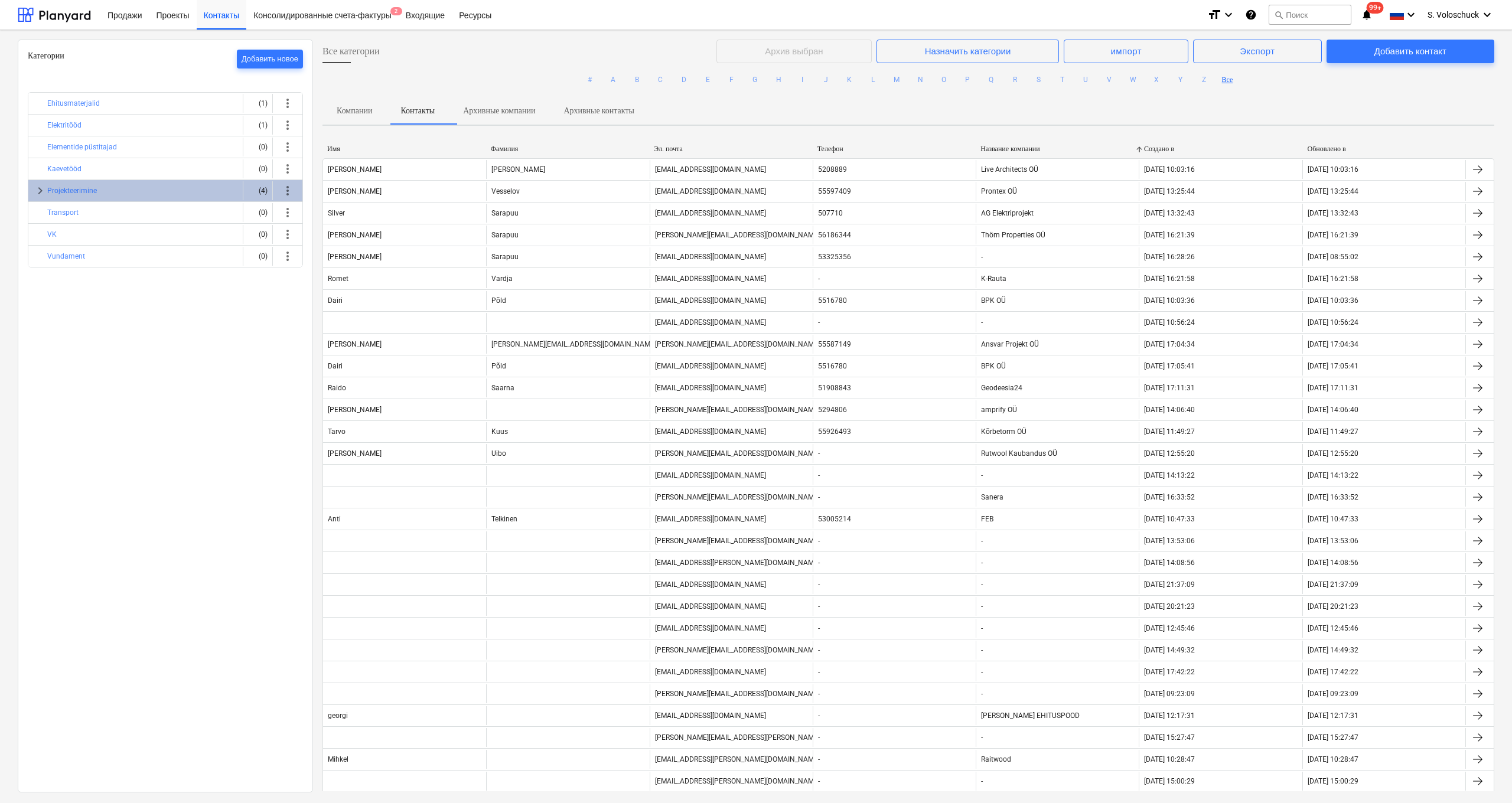
click at [495, 150] on div at bounding box center [486, 149] width 21 height 9
click at [504, 145] on div "Фамилия" at bounding box center [567, 149] width 154 height 9
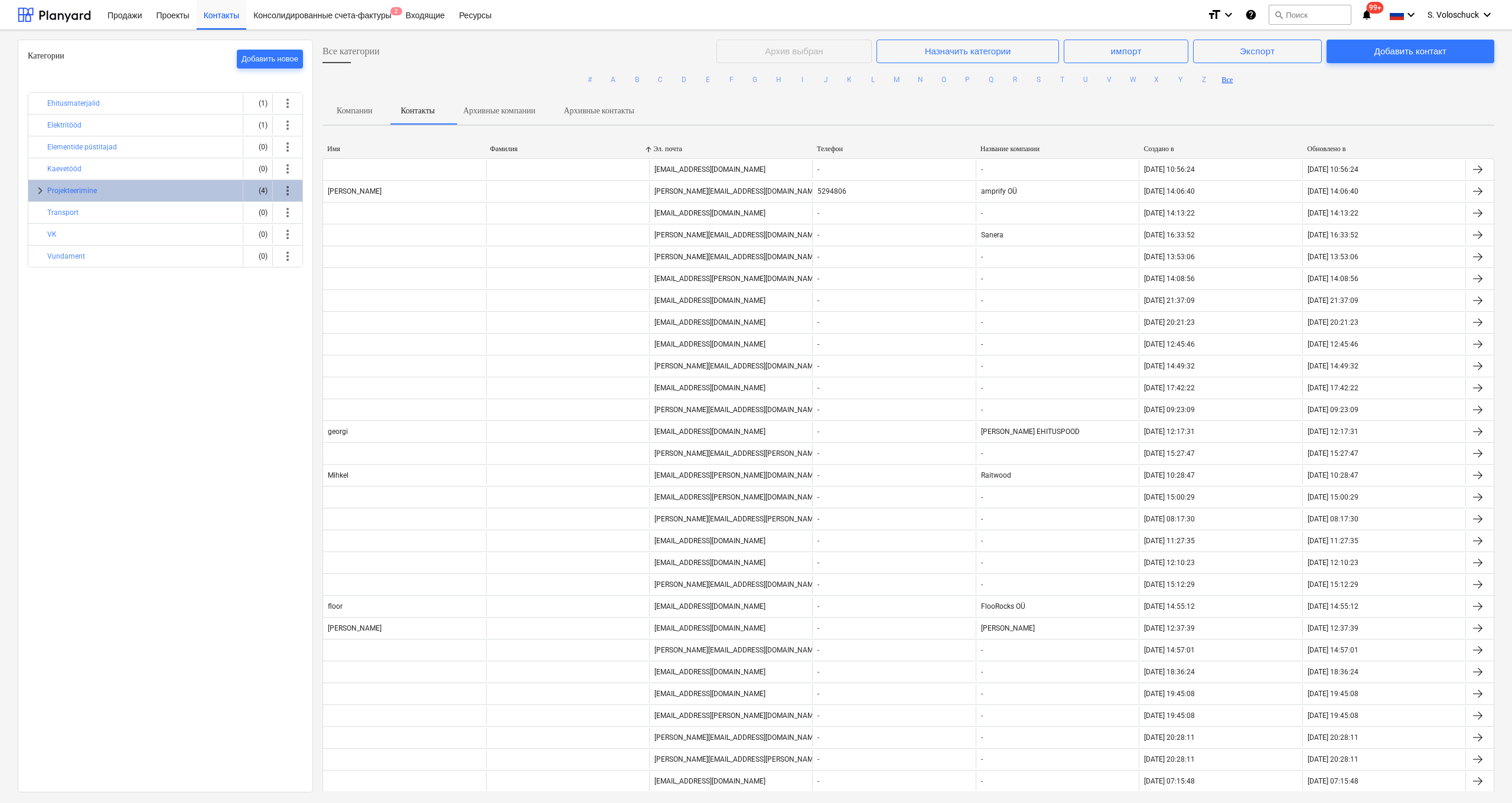
click at [845, 150] on div "Создано в" at bounding box center [1221, 149] width 154 height 9
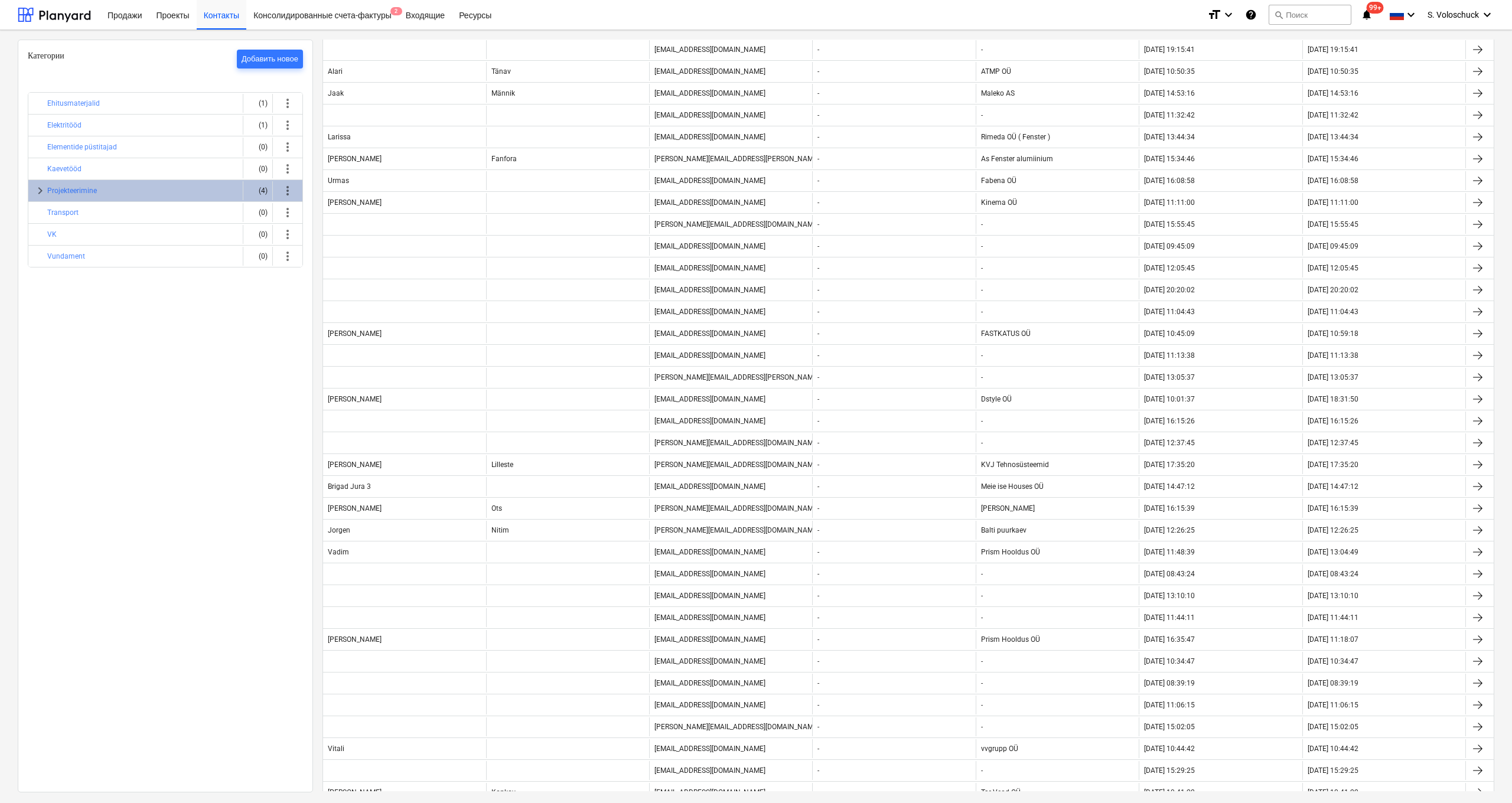
scroll to position [5571, 0]
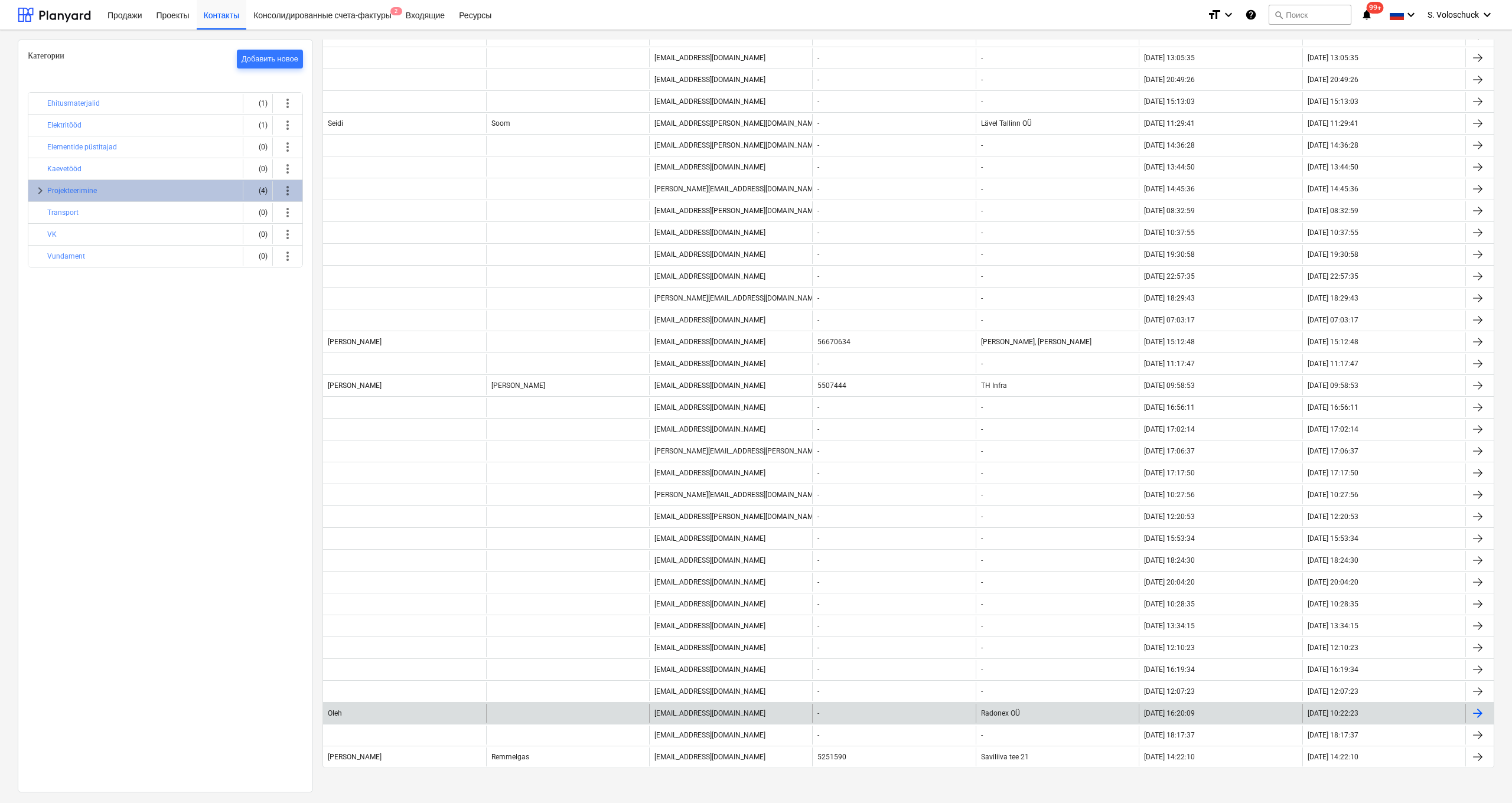
click at [845, 419] on div at bounding box center [1477, 712] width 15 height 15
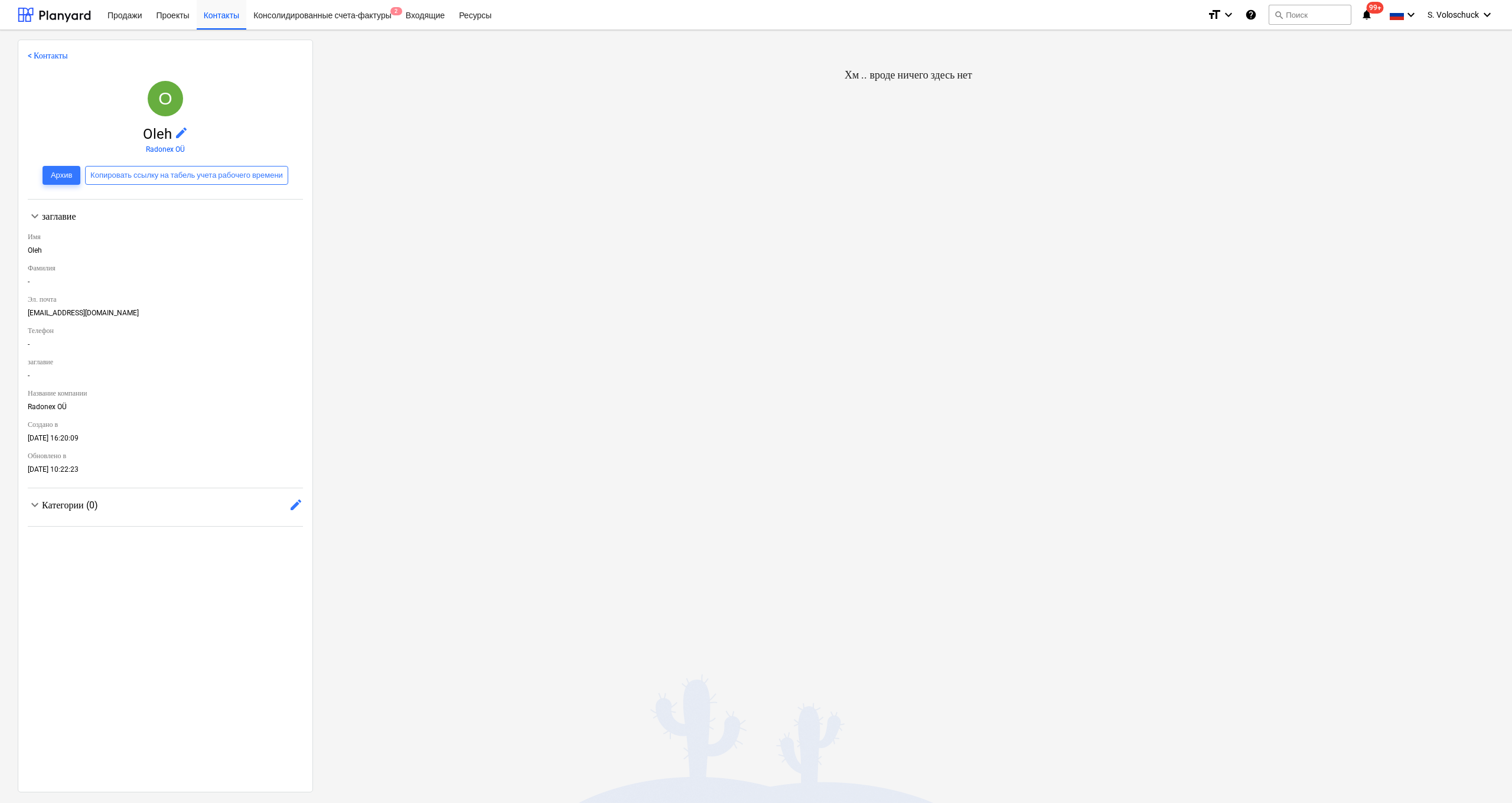
click at [67, 309] on div "[EMAIL_ADDRESS][DOMAIN_NAME]" at bounding box center [165, 315] width 276 height 13
click at [104, 310] on div "[EMAIL_ADDRESS][DOMAIN_NAME]" at bounding box center [165, 315] width 276 height 13
click at [180, 133] on span "edit" at bounding box center [181, 133] width 15 height 15
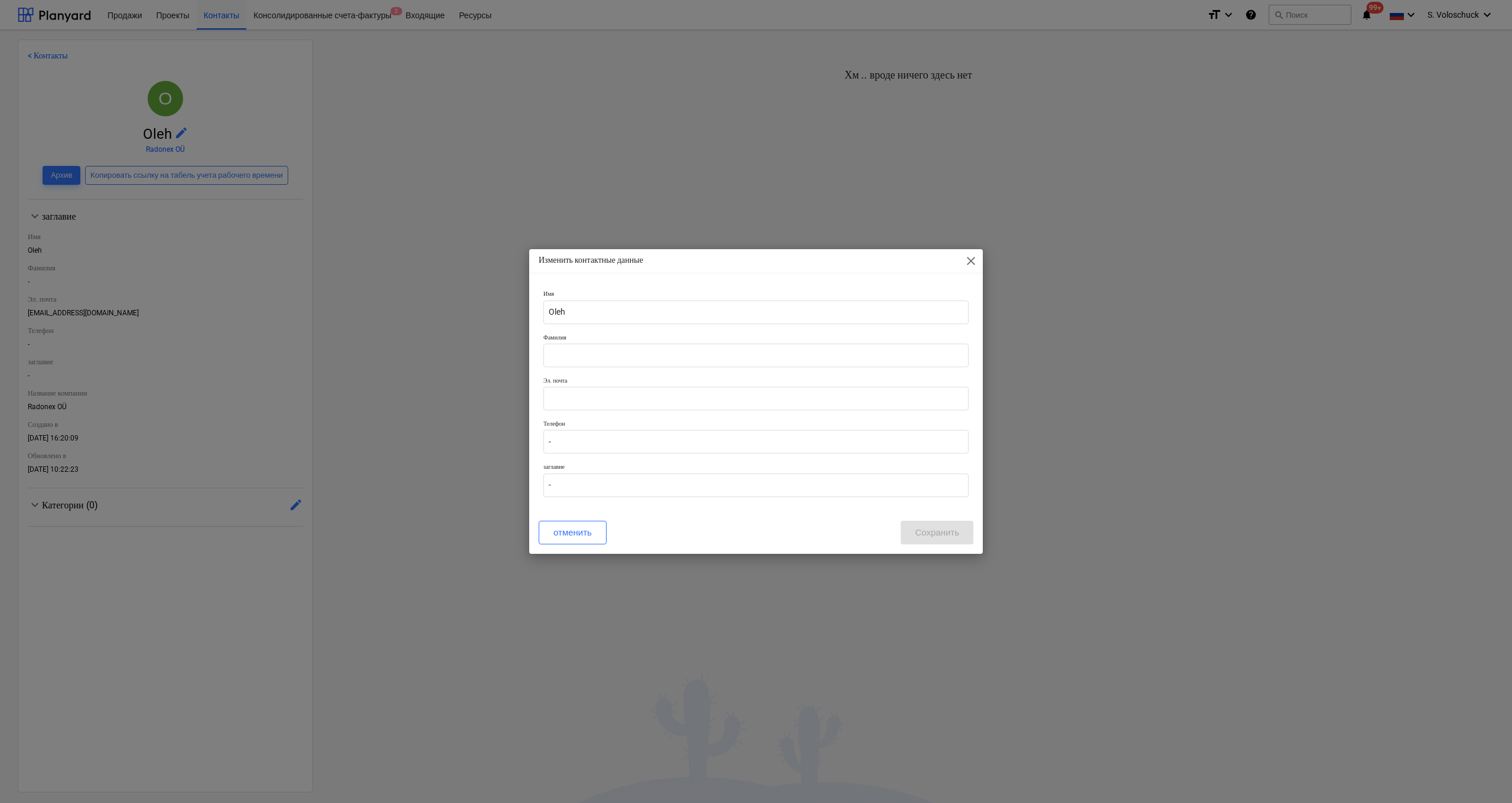
click at [751, 419] on div "отменить Сохранить" at bounding box center [756, 532] width 449 height 33
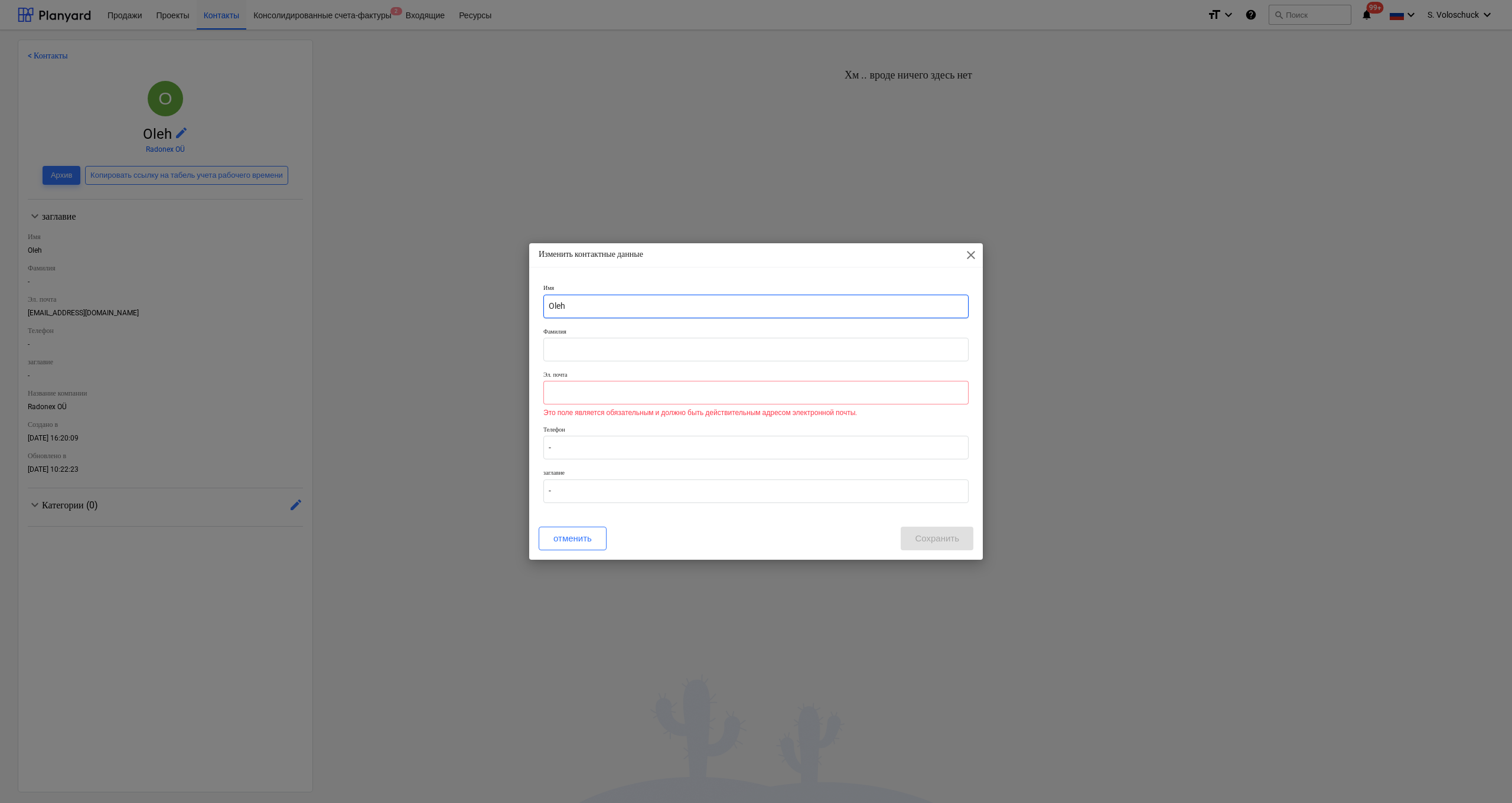
click at [605, 306] on input "Oleh" at bounding box center [756, 306] width 425 height 24
click at [814, 419] on p "Телефон" at bounding box center [756, 431] width 425 height 10
click at [579, 419] on div "отменить" at bounding box center [572, 538] width 39 height 15
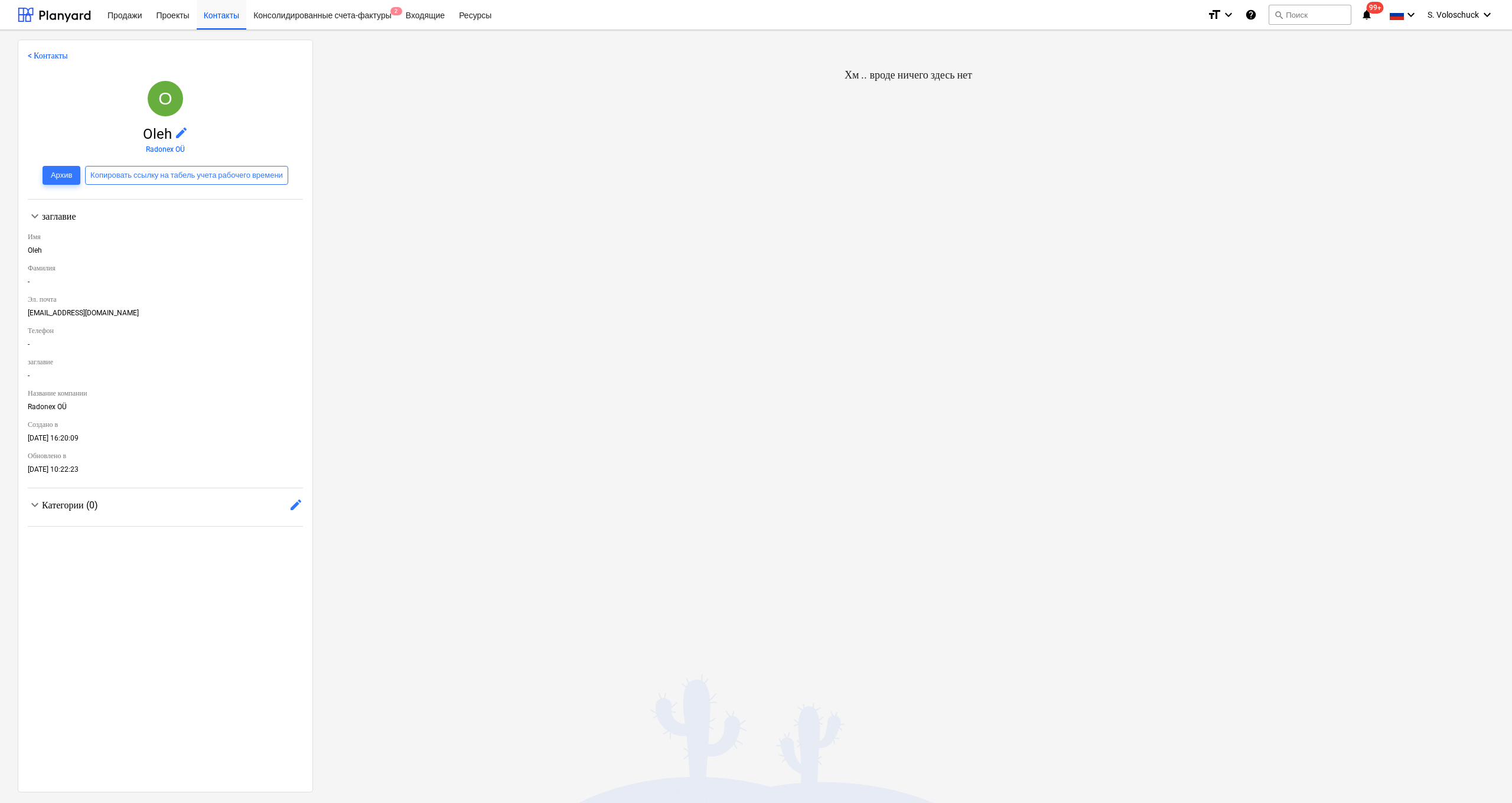
click at [64, 404] on div "Radonex OÜ" at bounding box center [165, 409] width 276 height 13
click at [68, 391] on div "Название компании" at bounding box center [165, 393] width 276 height 18
click at [50, 397] on div "Название компании" at bounding box center [165, 393] width 276 height 18
click at [160, 151] on link "Radonex OÜ" at bounding box center [165, 150] width 39 height 9
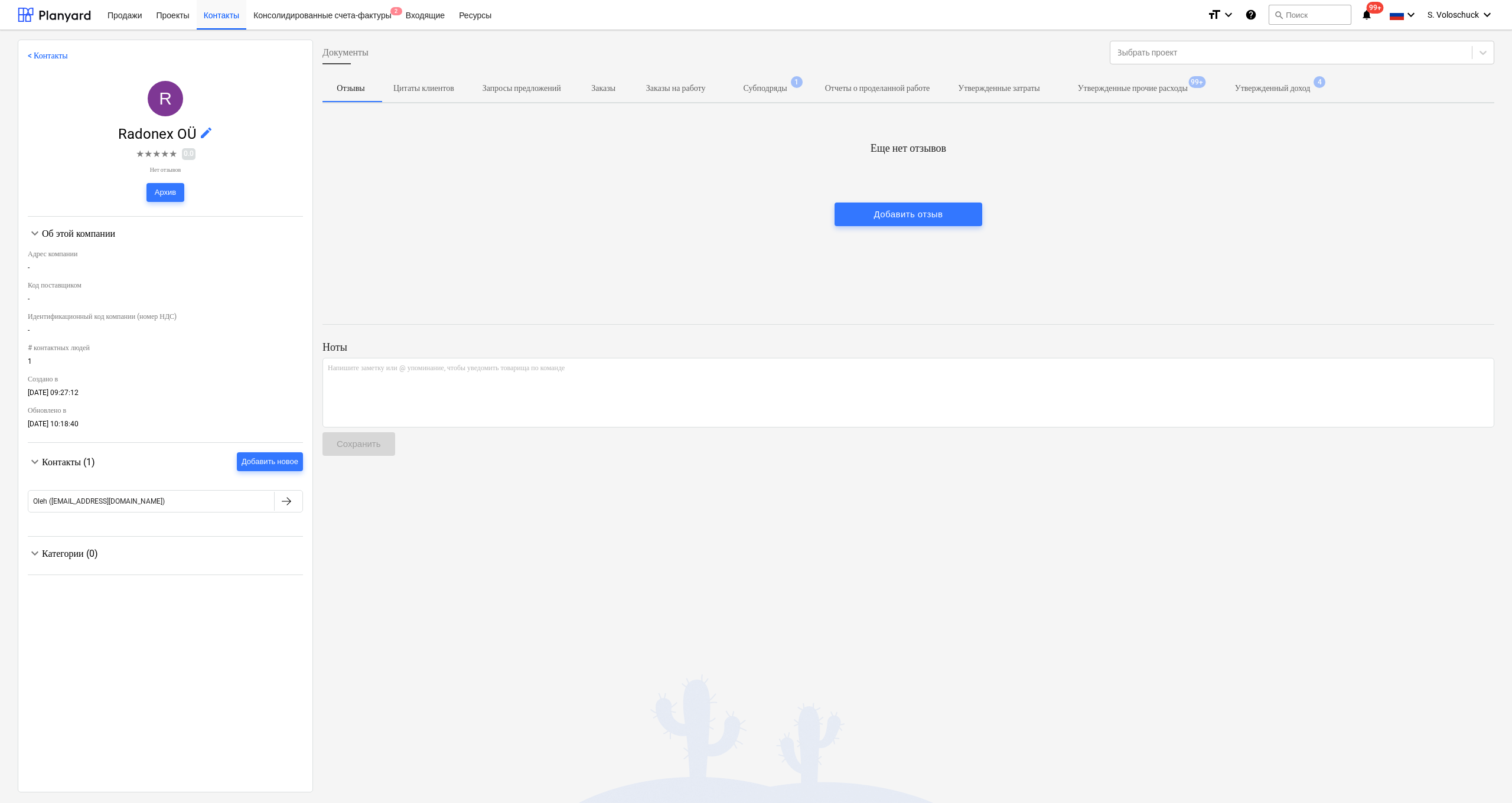
click at [787, 90] on p "Субподряды" at bounding box center [765, 88] width 44 height 12
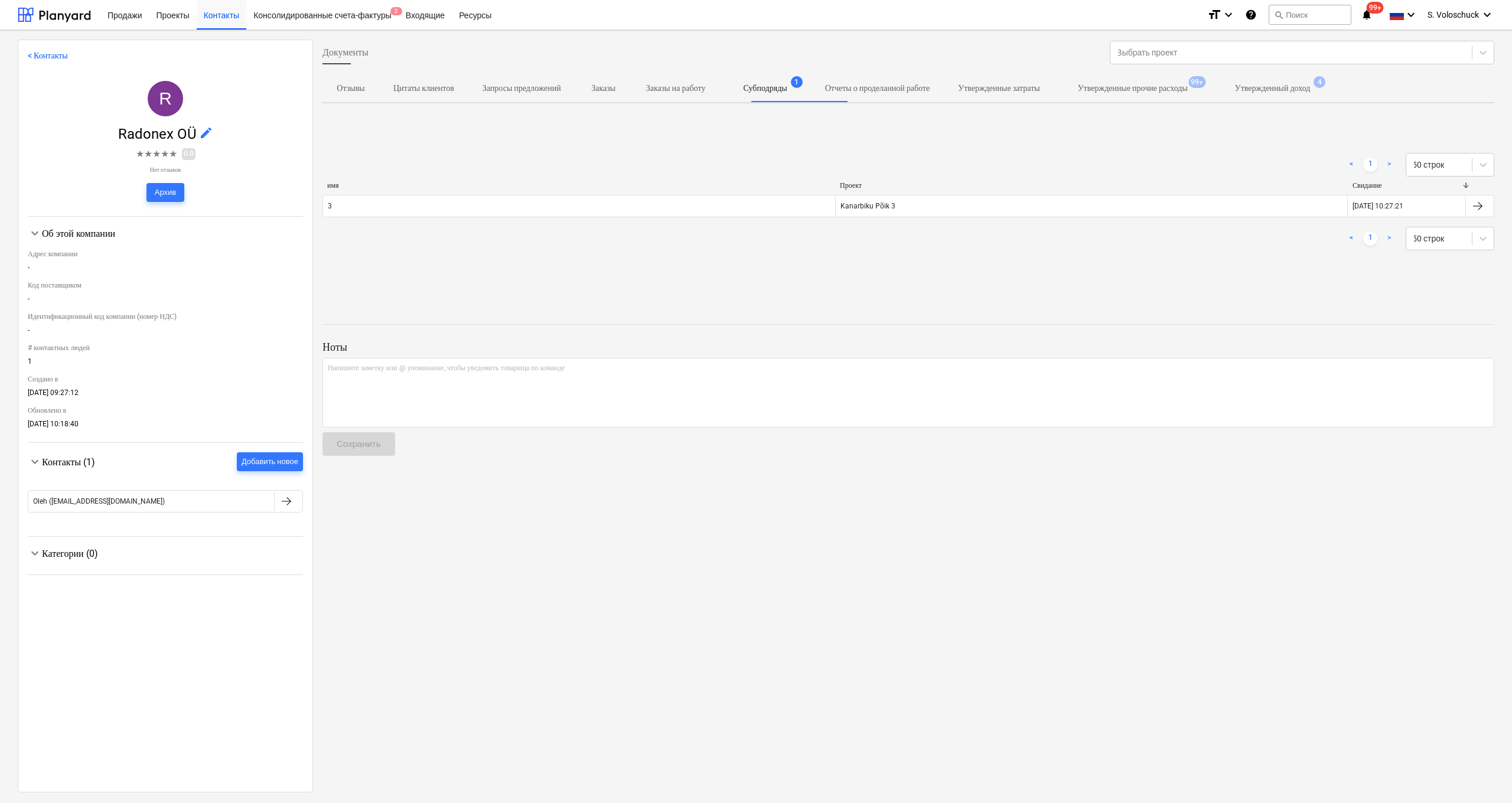
click at [350, 89] on p "Отзывы" at bounding box center [350, 88] width 28 height 12
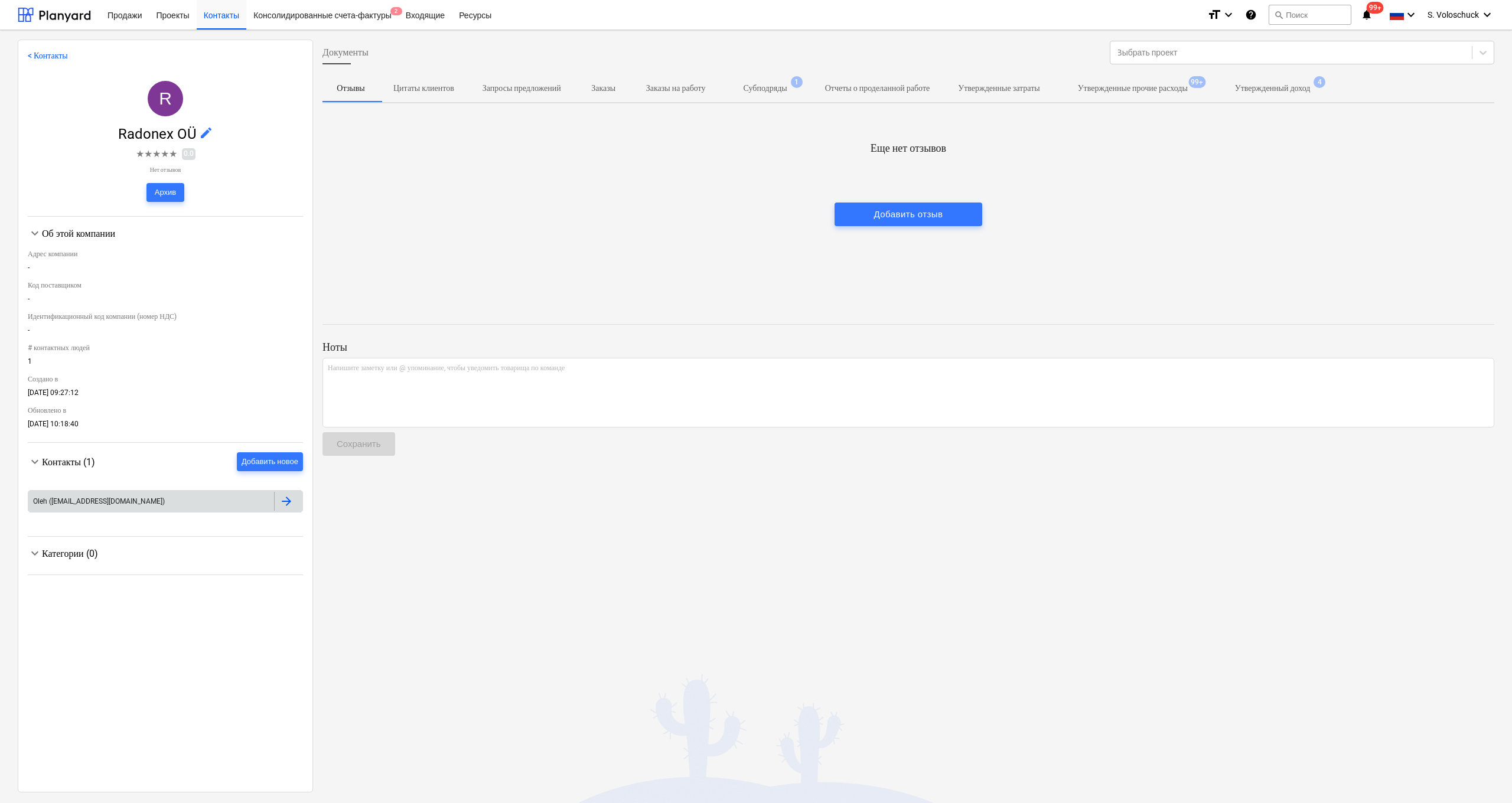
click at [283, 419] on div at bounding box center [286, 501] width 15 height 15
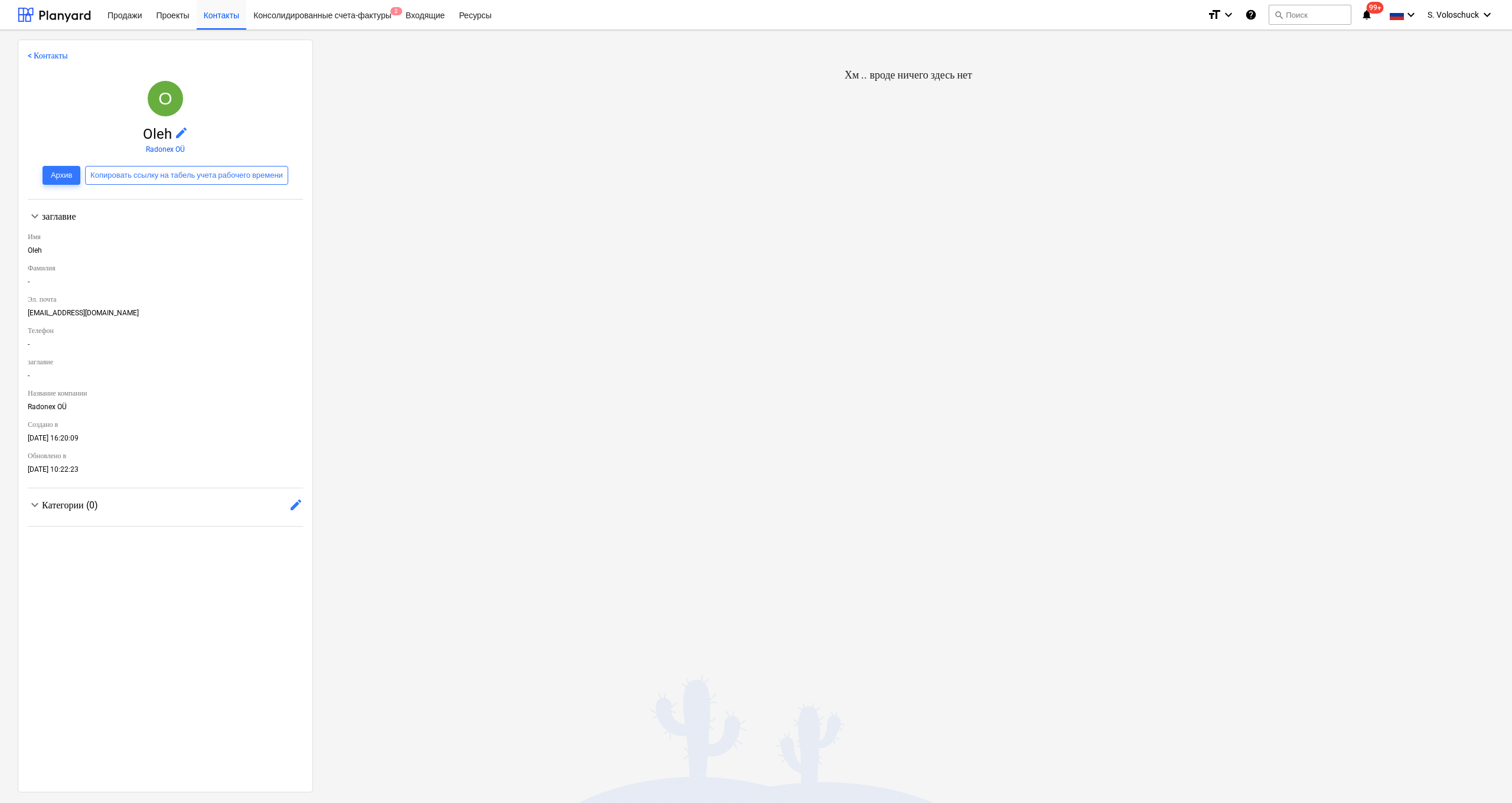
click at [43, 53] on link "< Контакты" at bounding box center [47, 55] width 40 height 9
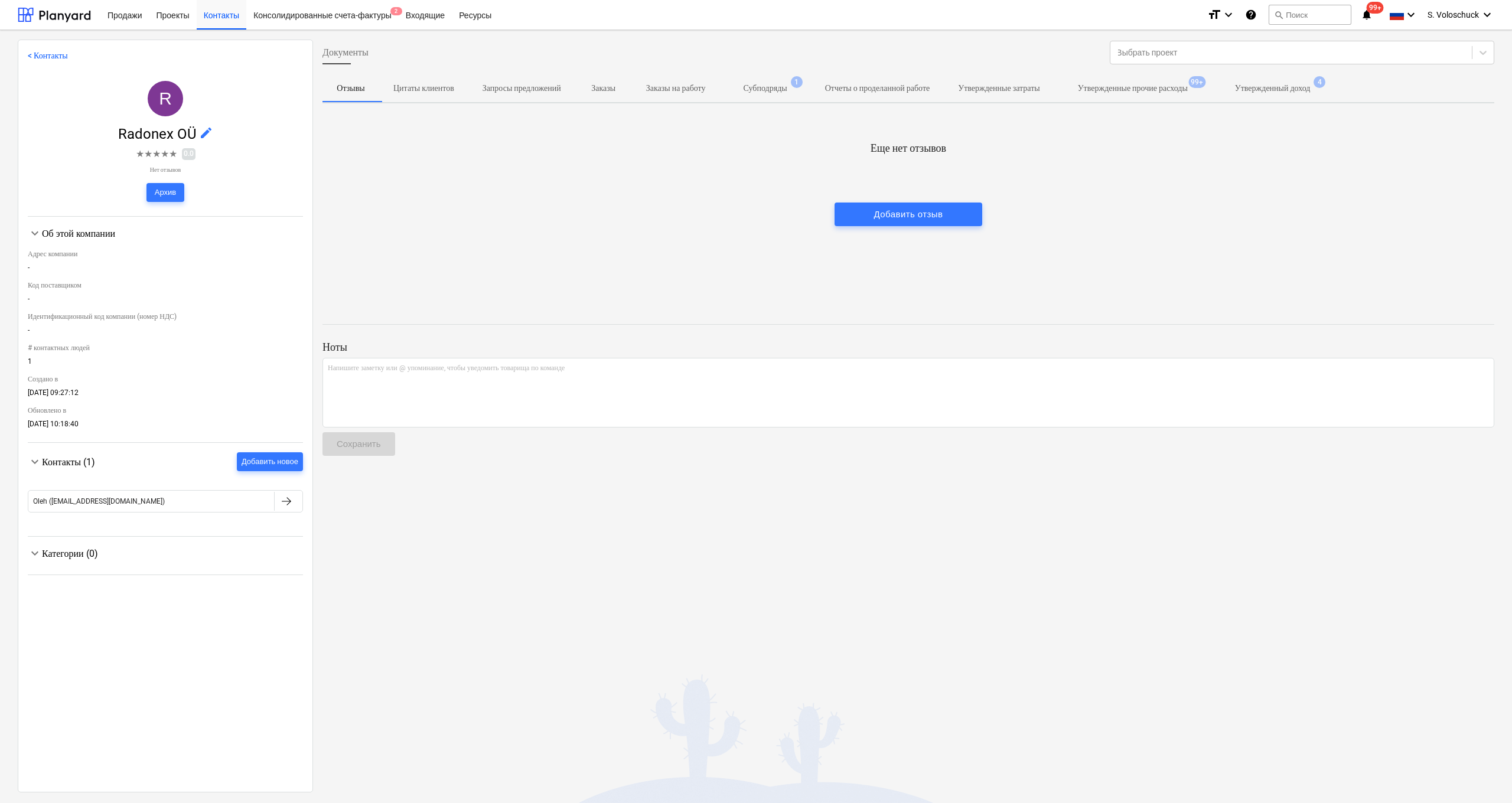
click at [203, 131] on span "edit" at bounding box center [206, 133] width 15 height 15
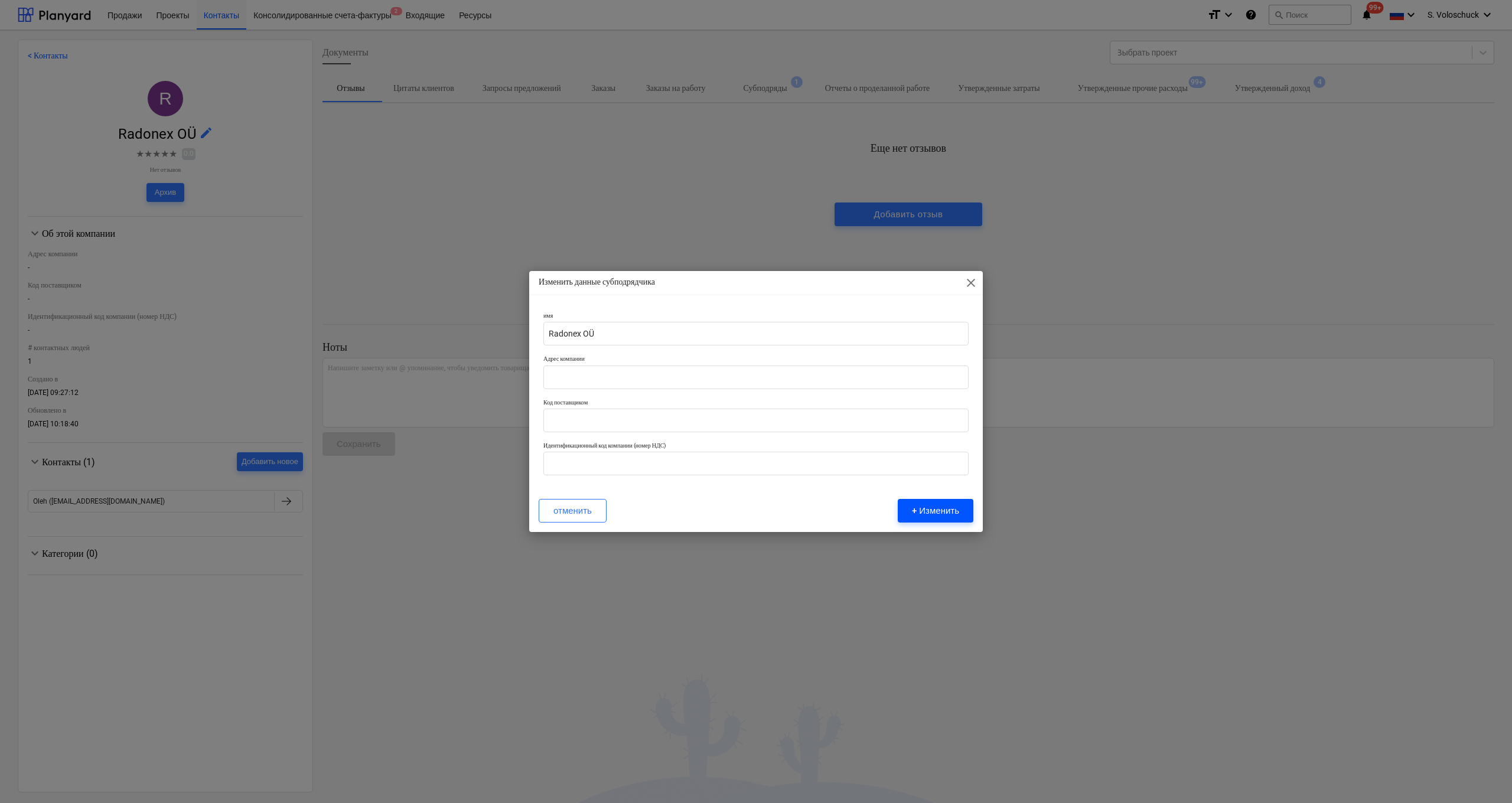
click at [845, 419] on div "+ Изменить" at bounding box center [935, 511] width 47 height 15
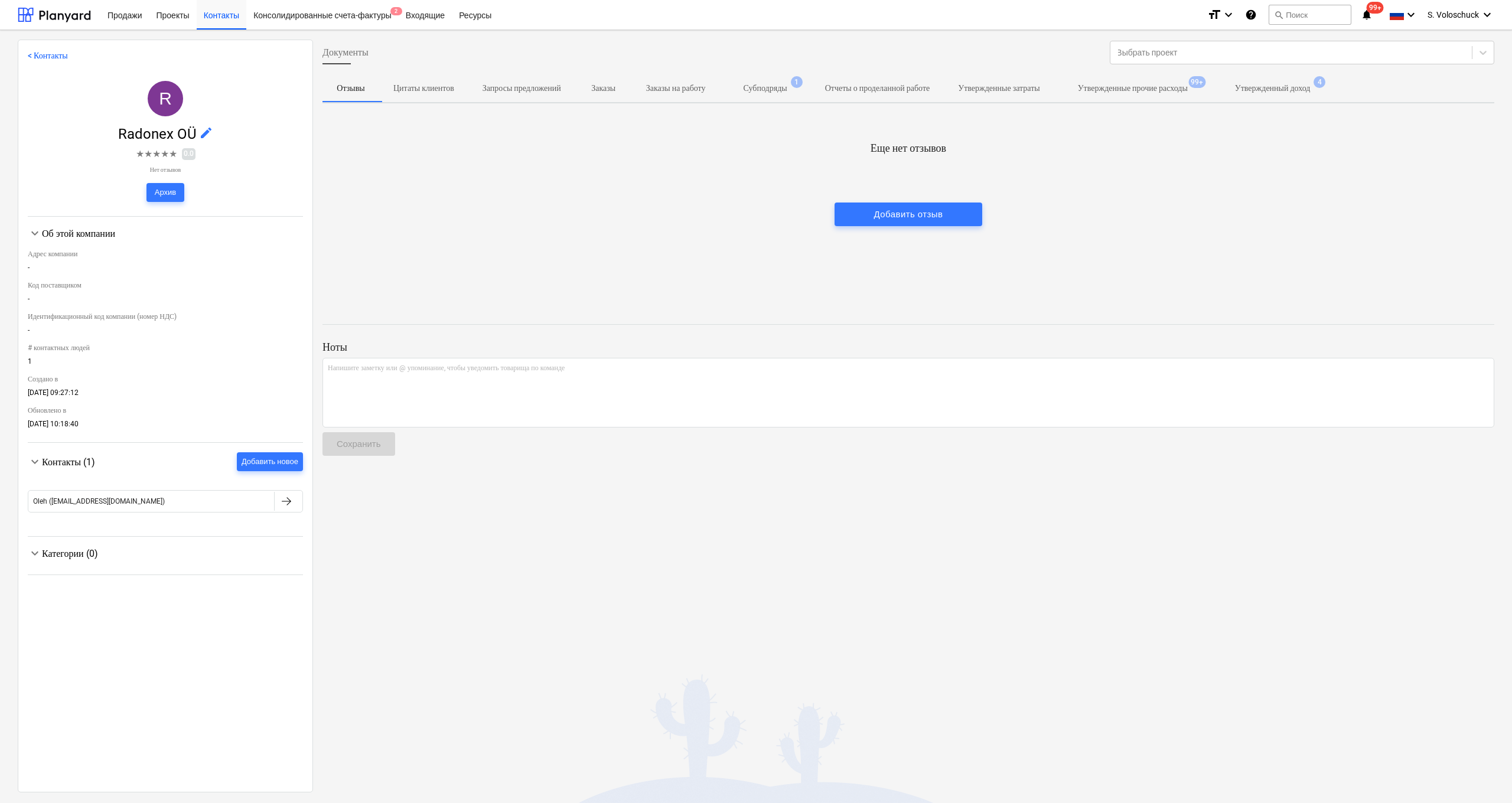
click at [201, 138] on span "edit" at bounding box center [206, 133] width 15 height 15
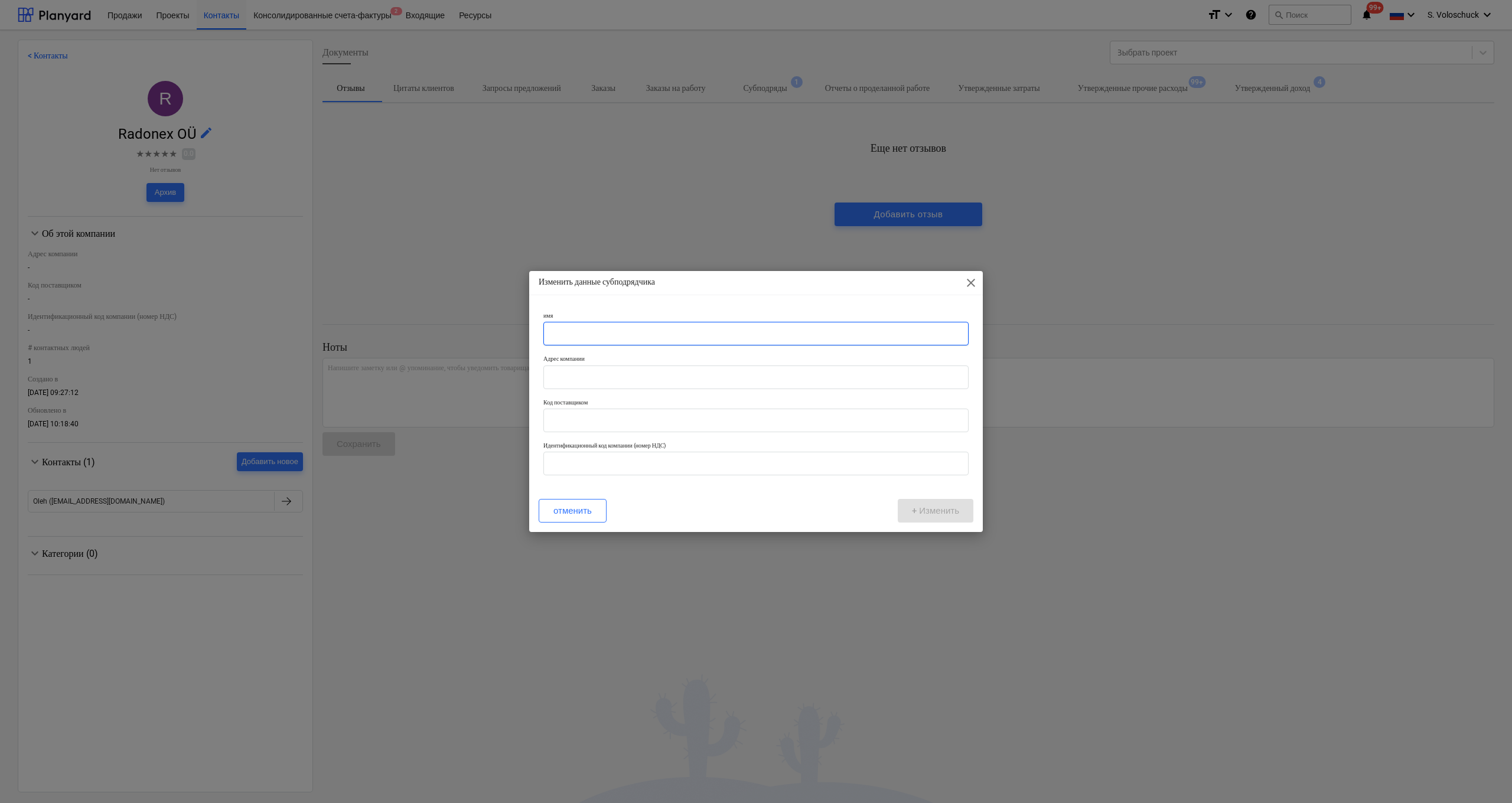
paste input "Thörnhouses OÜ"
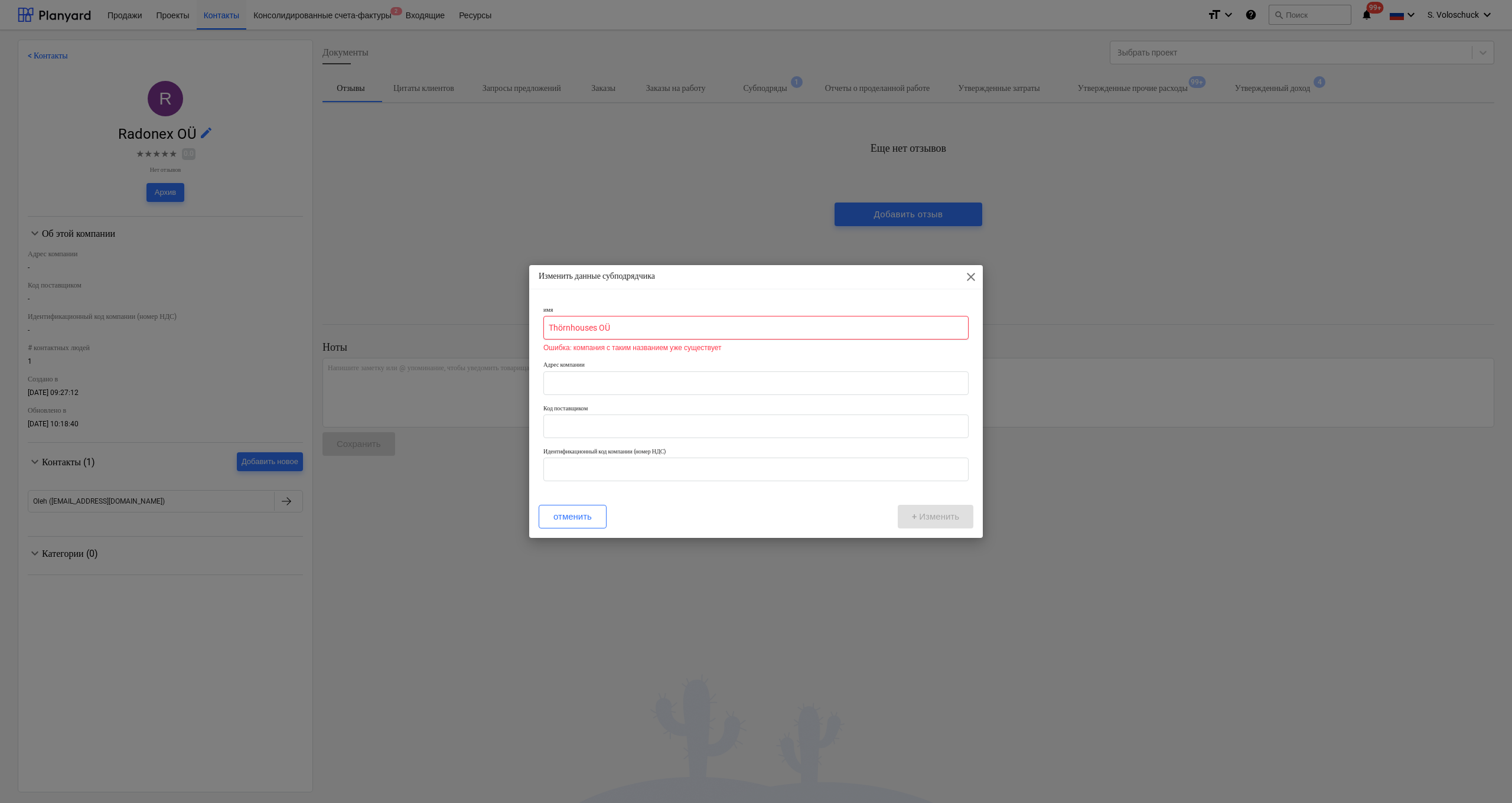
click at [572, 328] on input "Thörnhouses OÜ" at bounding box center [756, 328] width 425 height 24
click at [569, 328] on input "Thörnhouses OÜ" at bounding box center [756, 328] width 425 height 24
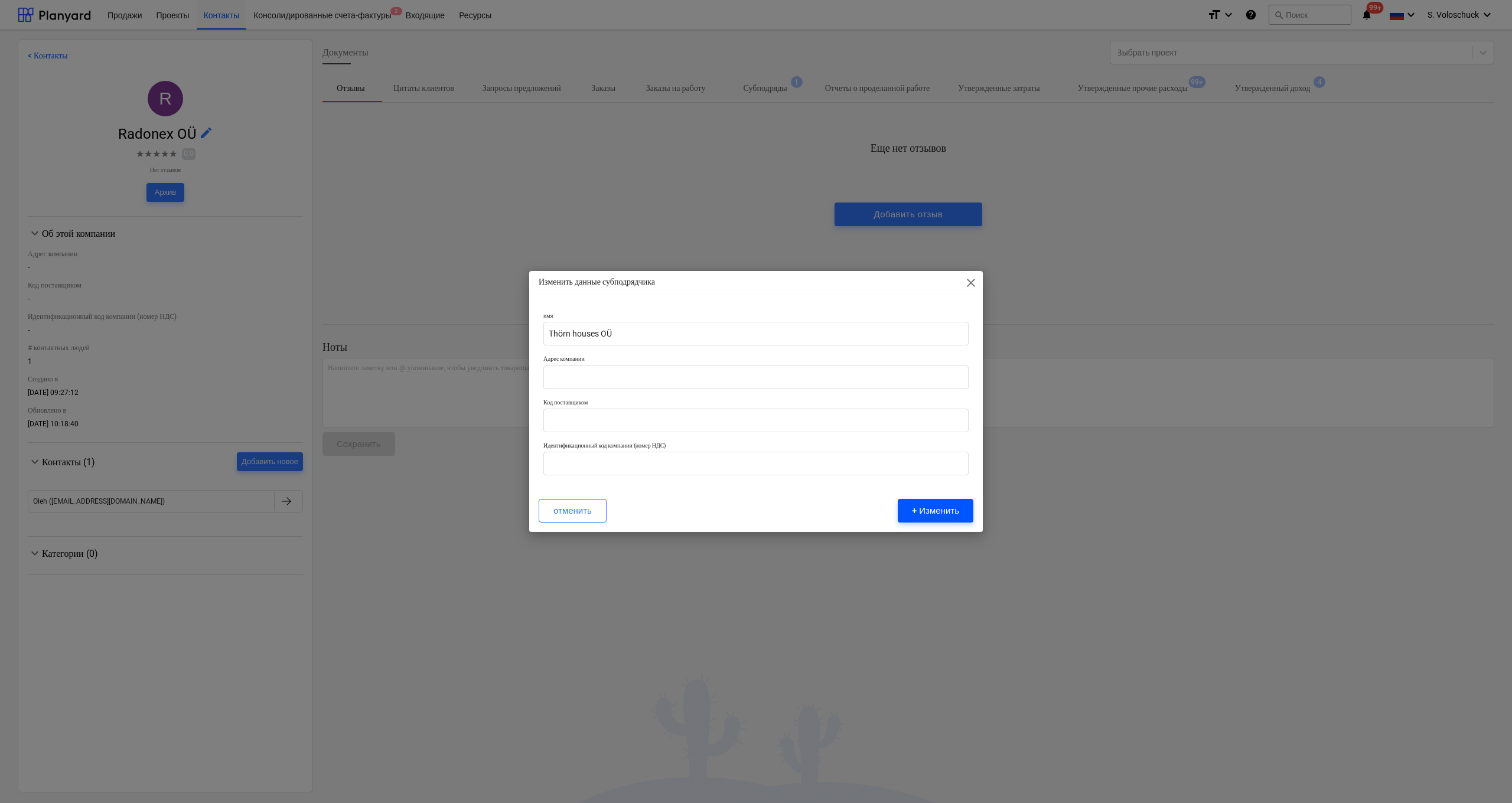
click at [845, 419] on div "+ Изменить" at bounding box center [935, 511] width 47 height 15
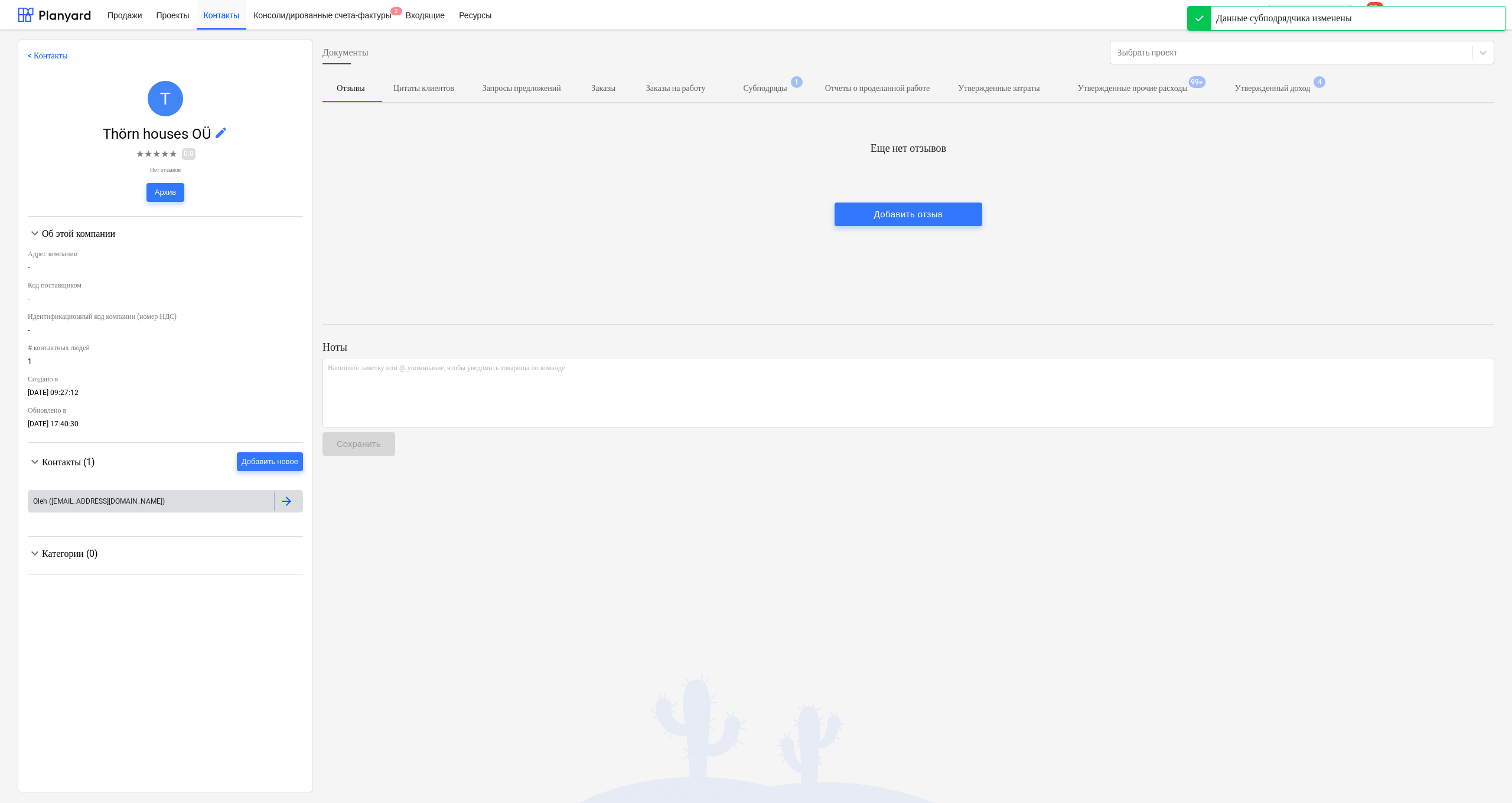
click at [289, 419] on div at bounding box center [288, 501] width 28 height 19
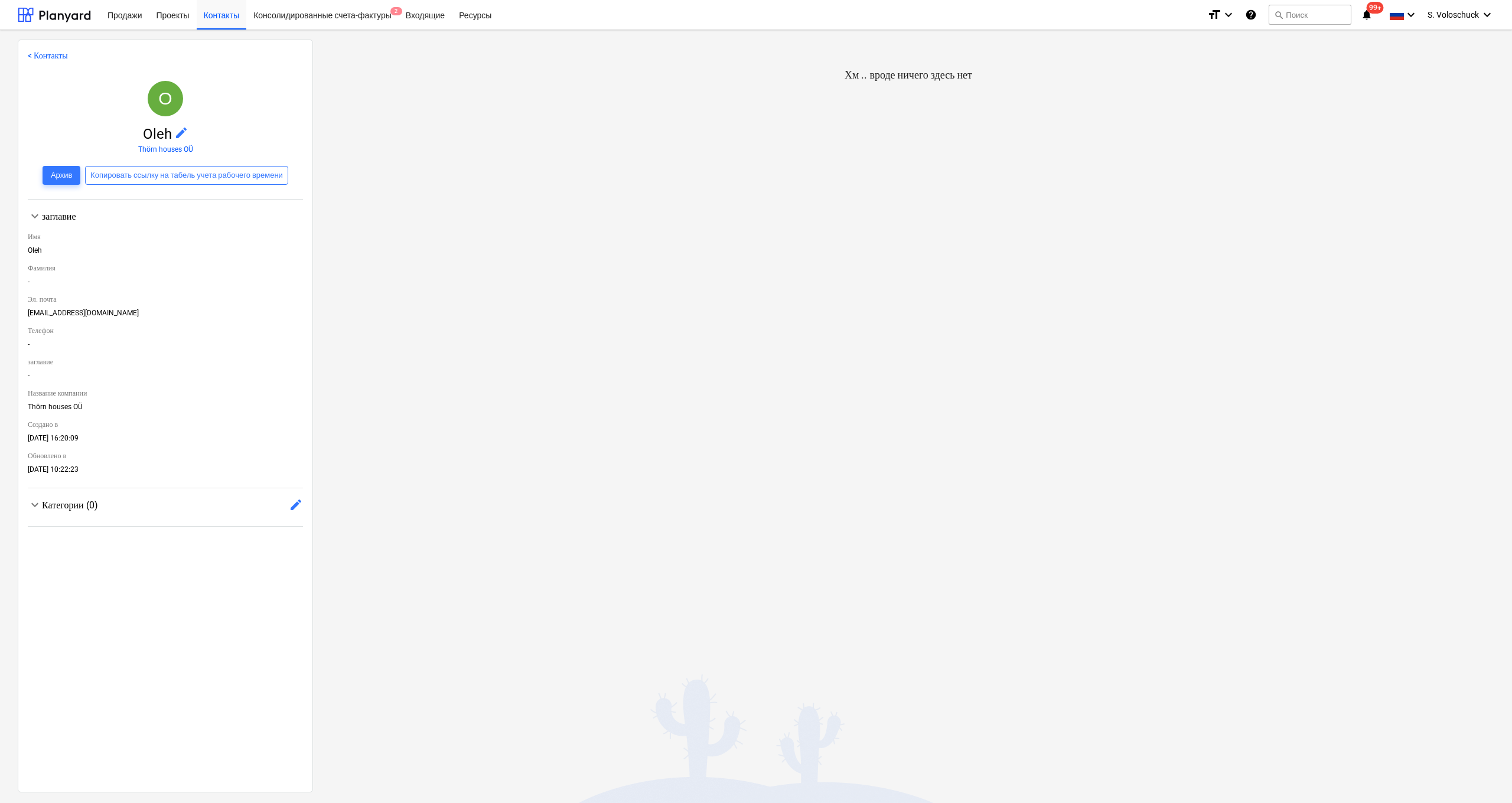
click at [288, 419] on span "edit" at bounding box center [295, 505] width 15 height 15
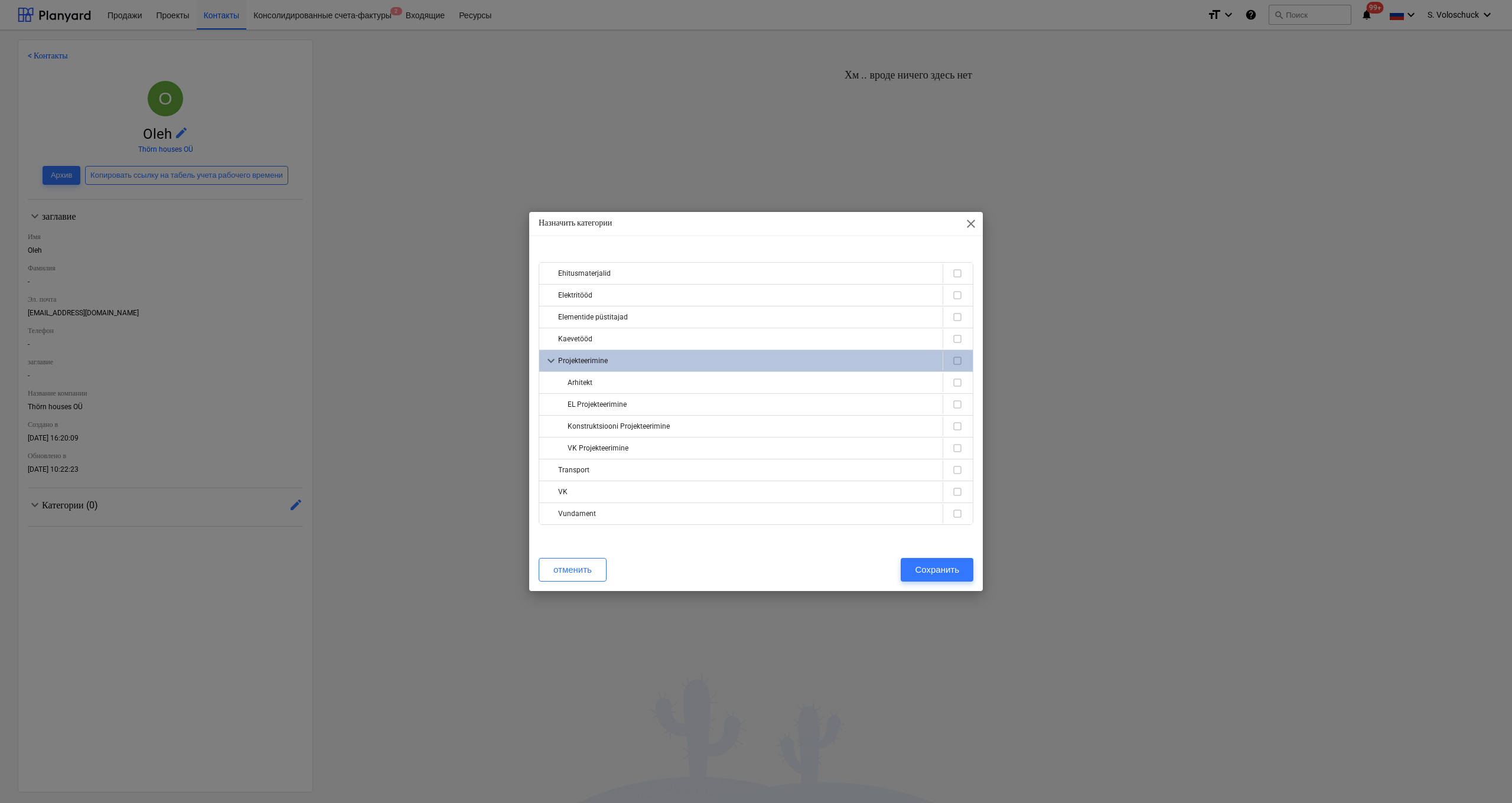
click at [163, 419] on div "Назначить категории close Ehitusmaterjalid Elektritööd Elementide püstitajad Ka…" at bounding box center [756, 401] width 1512 height 803
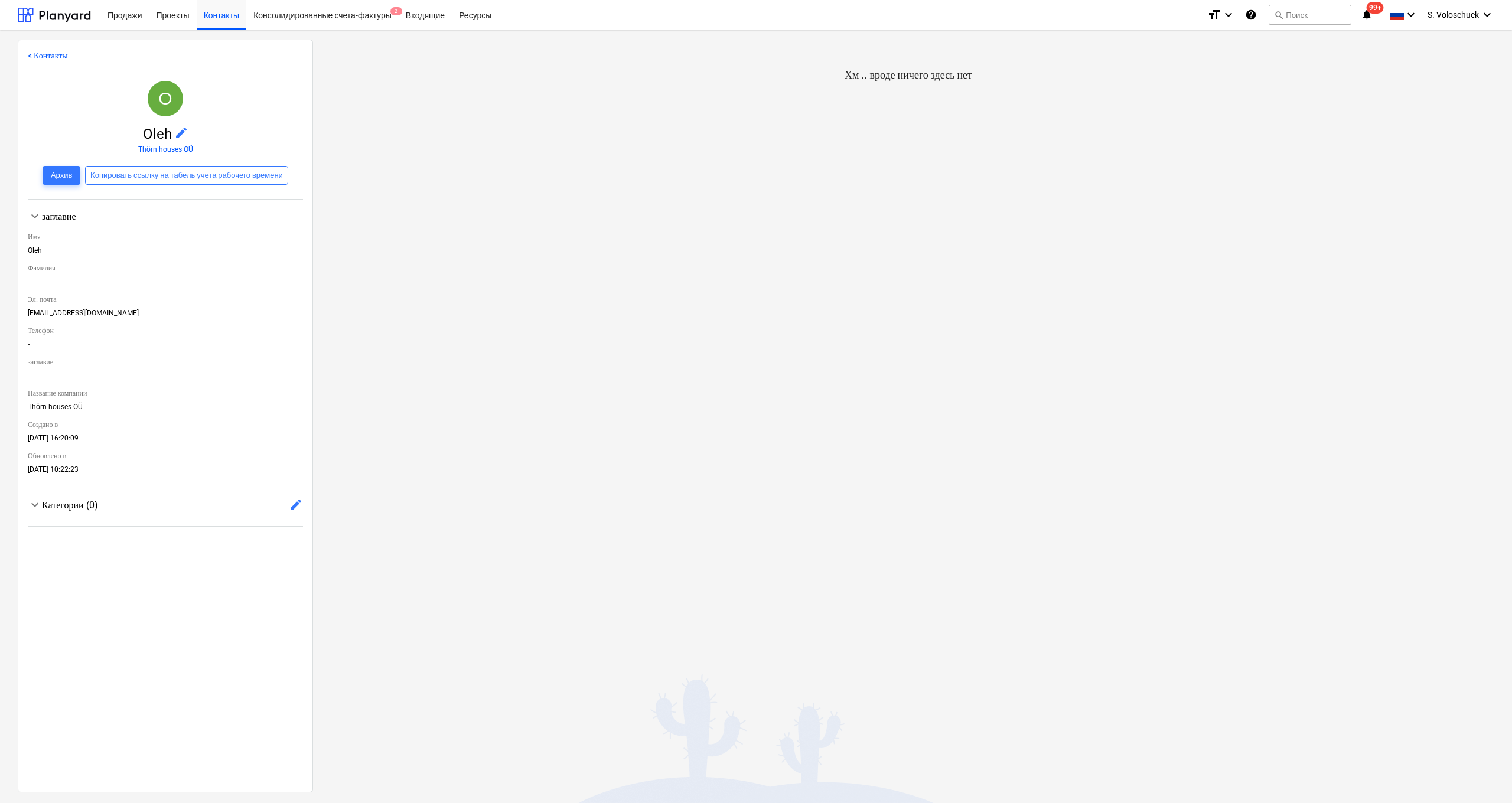
click at [81, 311] on div "[EMAIL_ADDRESS][DOMAIN_NAME]" at bounding box center [165, 315] width 276 height 13
click at [186, 129] on span "Oleh edit" at bounding box center [165, 133] width 276 height 16
click at [175, 132] on span "edit" at bounding box center [181, 133] width 15 height 15
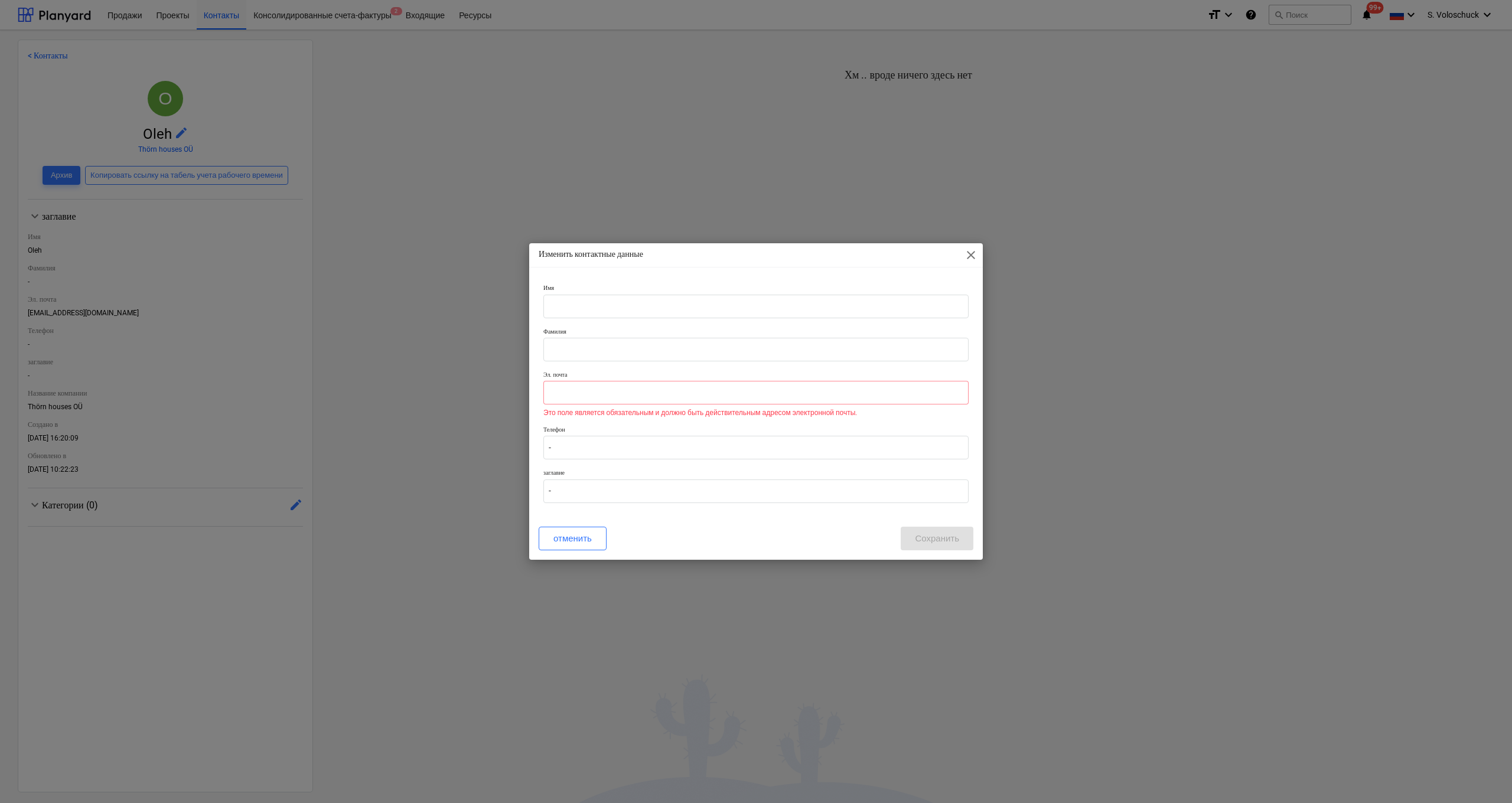
click at [668, 373] on div "Эл. почта Это поле является обязательным и должно быть действительным адресом э…" at bounding box center [756, 393] width 435 height 55
click at [631, 396] on input "text" at bounding box center [756, 393] width 425 height 24
click at [845, 393] on input "[PERSON_NAME][EMAIL_ADDRESS][DOMAIN_NAME]" at bounding box center [756, 393] width 425 height 24
click at [845, 393] on input "[PERSON_NAME][EMAIL_ADDRESS][DOMAIN_NAME]" at bounding box center [756, 393] width 425 height 24
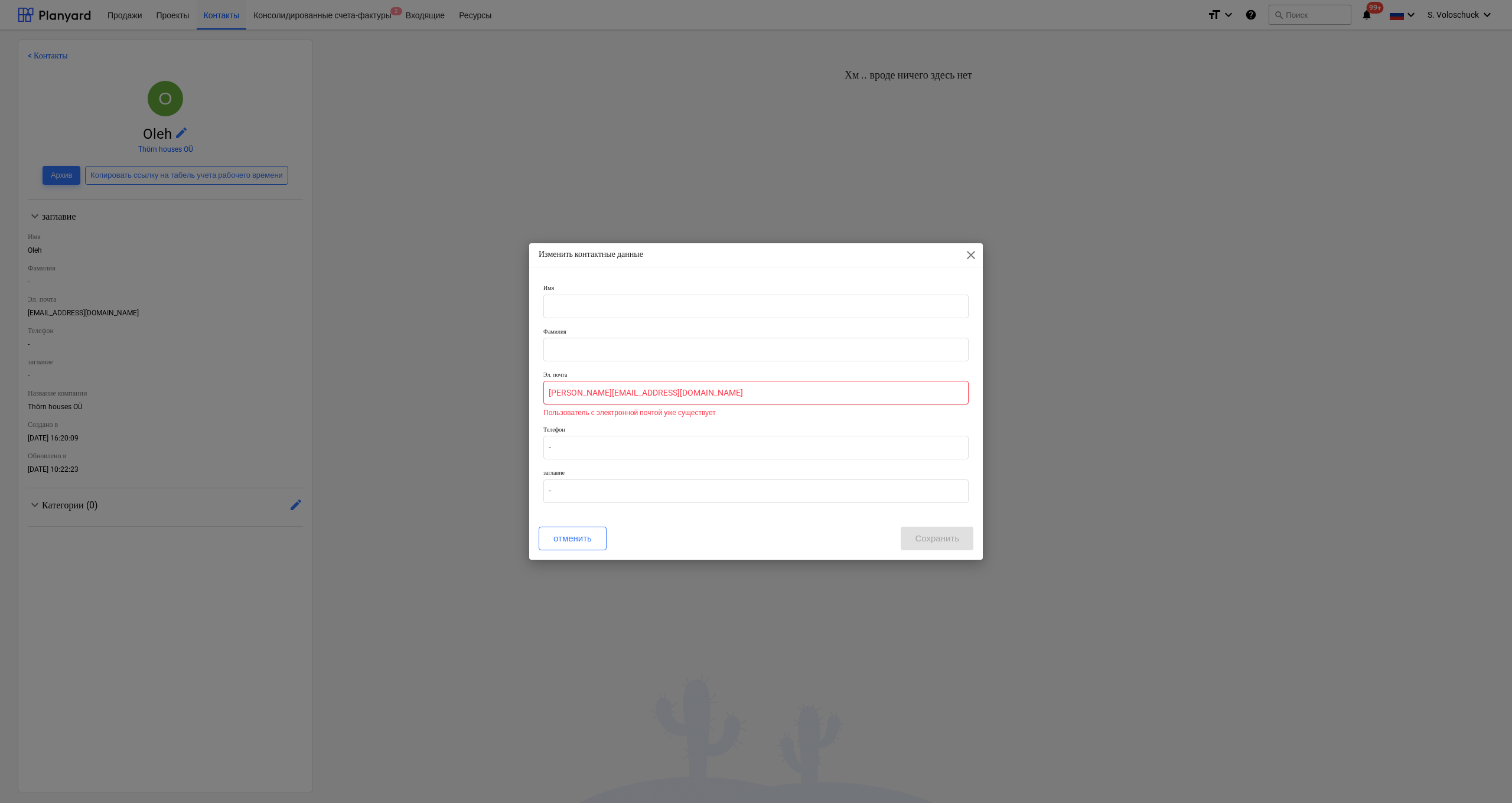
click at [845, 393] on input "[PERSON_NAME][EMAIL_ADDRESS][DOMAIN_NAME]" at bounding box center [756, 393] width 425 height 24
click at [673, 390] on input "[PERSON_NAME][EMAIL_ADDRESS][DOMAIN_NAME]" at bounding box center [756, 393] width 425 height 24
click at [738, 389] on input "[PERSON_NAME][EMAIL_ADDRESS][DOMAIN_NAME]" at bounding box center [756, 393] width 425 height 24
click at [844, 389] on input "[PERSON_NAME][EMAIL_ADDRESS][DOMAIN_NAME]" at bounding box center [756, 393] width 425 height 24
click at [845, 391] on input "text" at bounding box center [756, 393] width 425 height 24
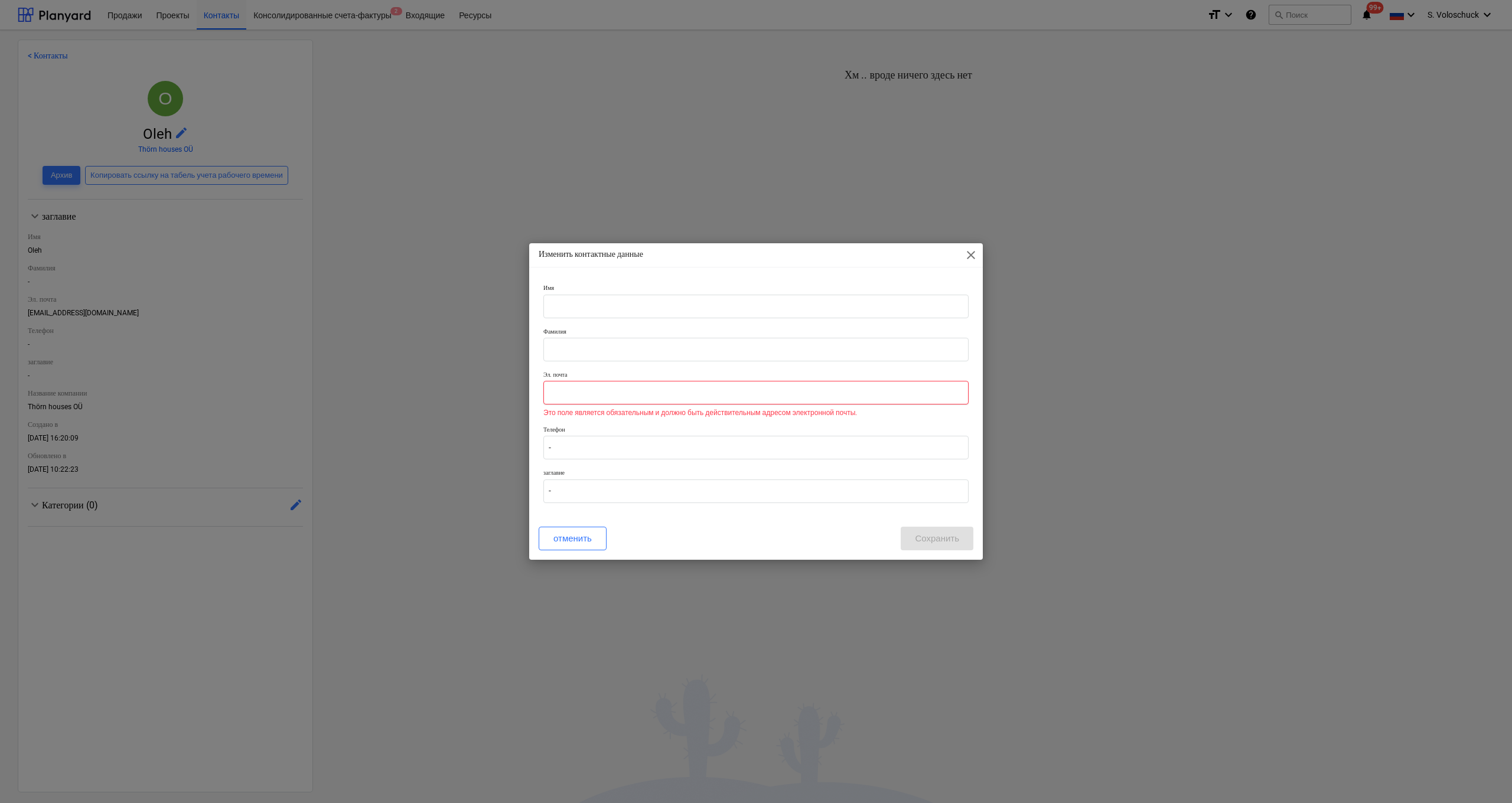
click at [607, 395] on input "text" at bounding box center [756, 393] width 425 height 24
click at [650, 393] on input "text" at bounding box center [756, 393] width 425 height 24
click at [845, 393] on input "text" at bounding box center [756, 393] width 425 height 24
click at [845, 393] on input "text" at bounding box center [756, 393] width 425 height 24
click at [845, 393] on input "text" at bounding box center [756, 393] width 425 height 24
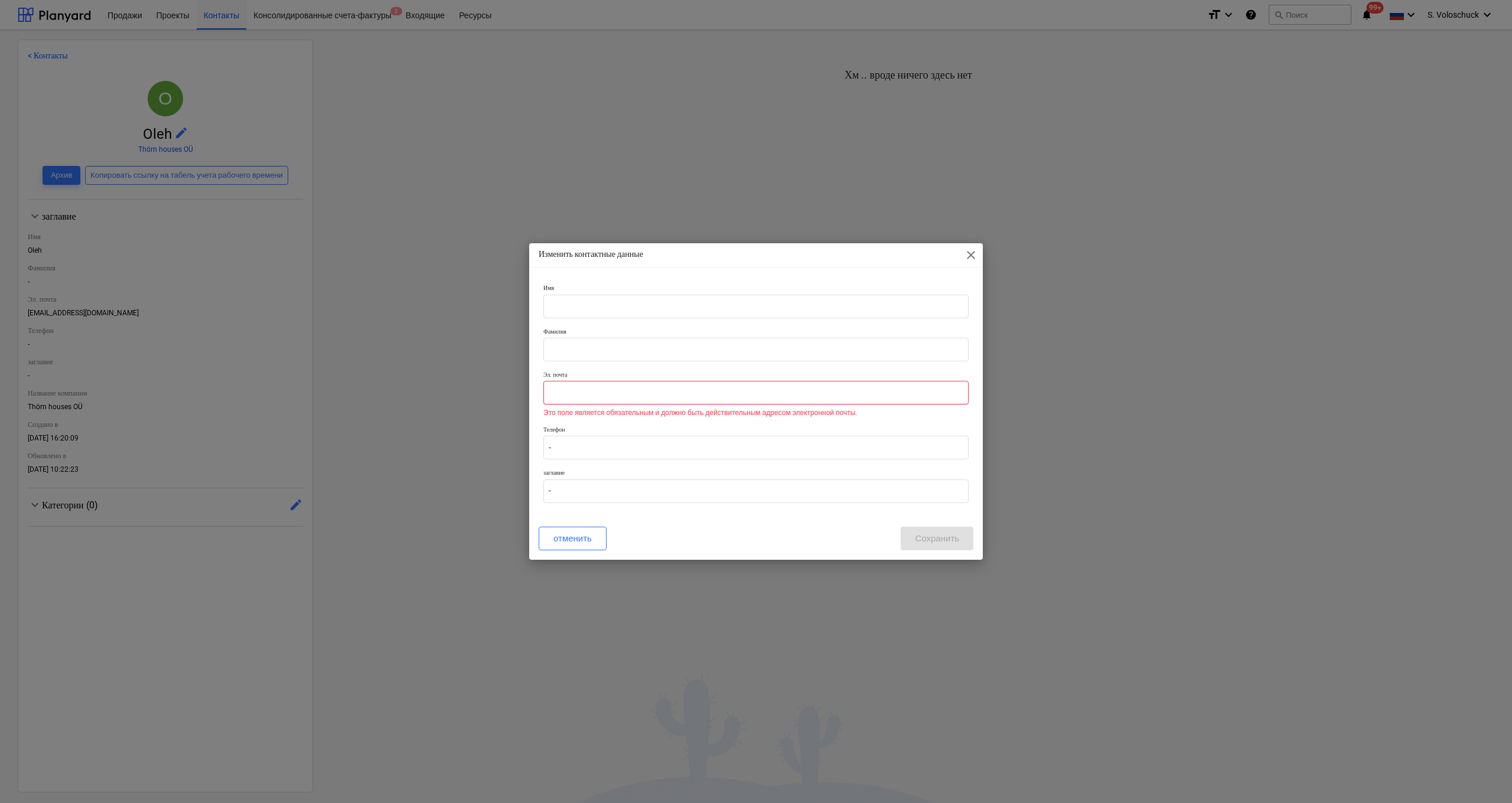
click at [845, 393] on input "text" at bounding box center [756, 393] width 425 height 24
click at [649, 419] on p "заглавие" at bounding box center [756, 474] width 425 height 10
click at [667, 419] on div "заглавие -" at bounding box center [756, 485] width 435 height 43
click at [786, 419] on div "Изменить контактные данные close Имя Фамилия Эл. почта Это поле является обязат…" at bounding box center [756, 401] width 1512 height 803
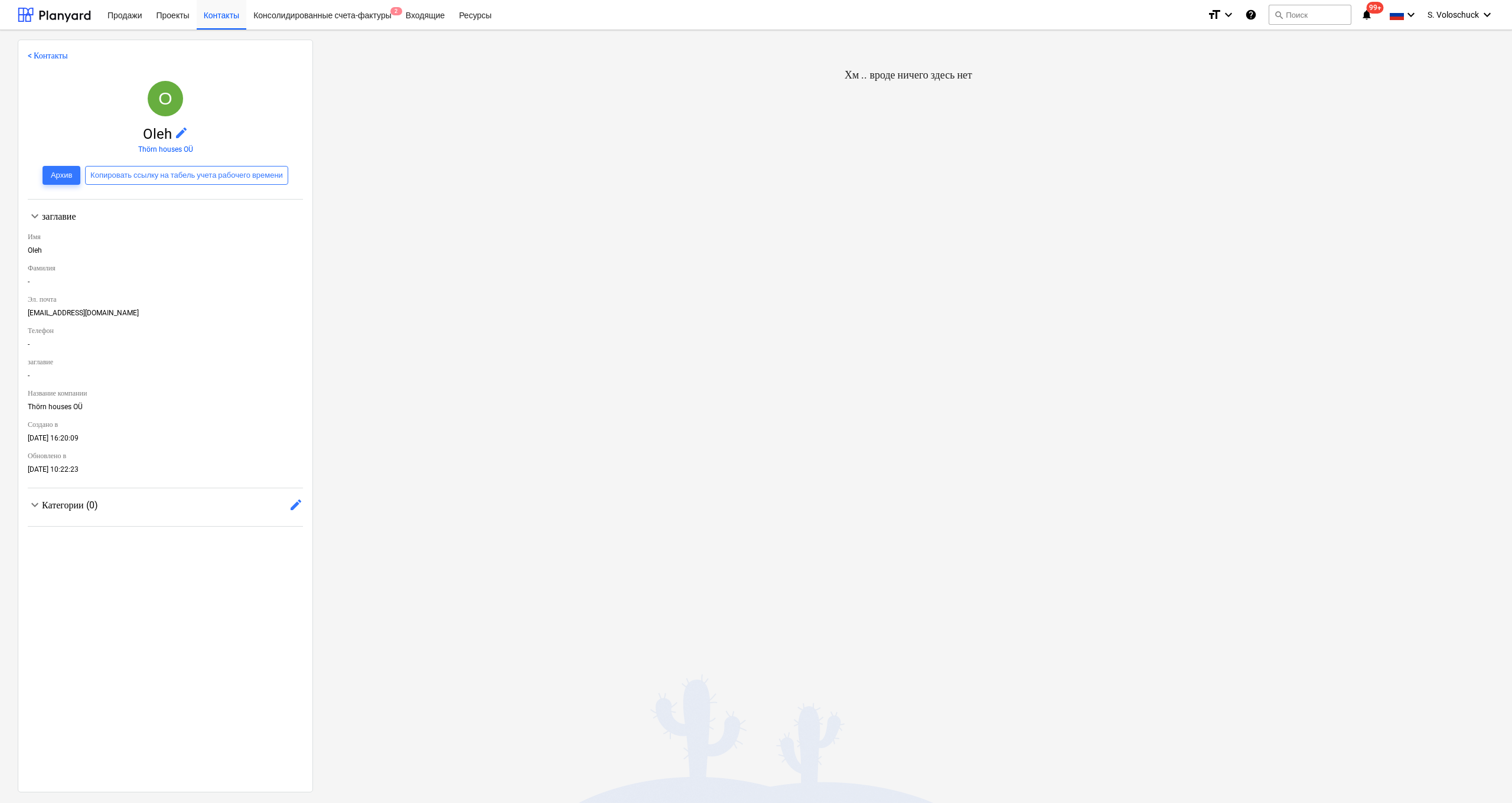
click at [293, 419] on span "edit" at bounding box center [295, 505] width 15 height 15
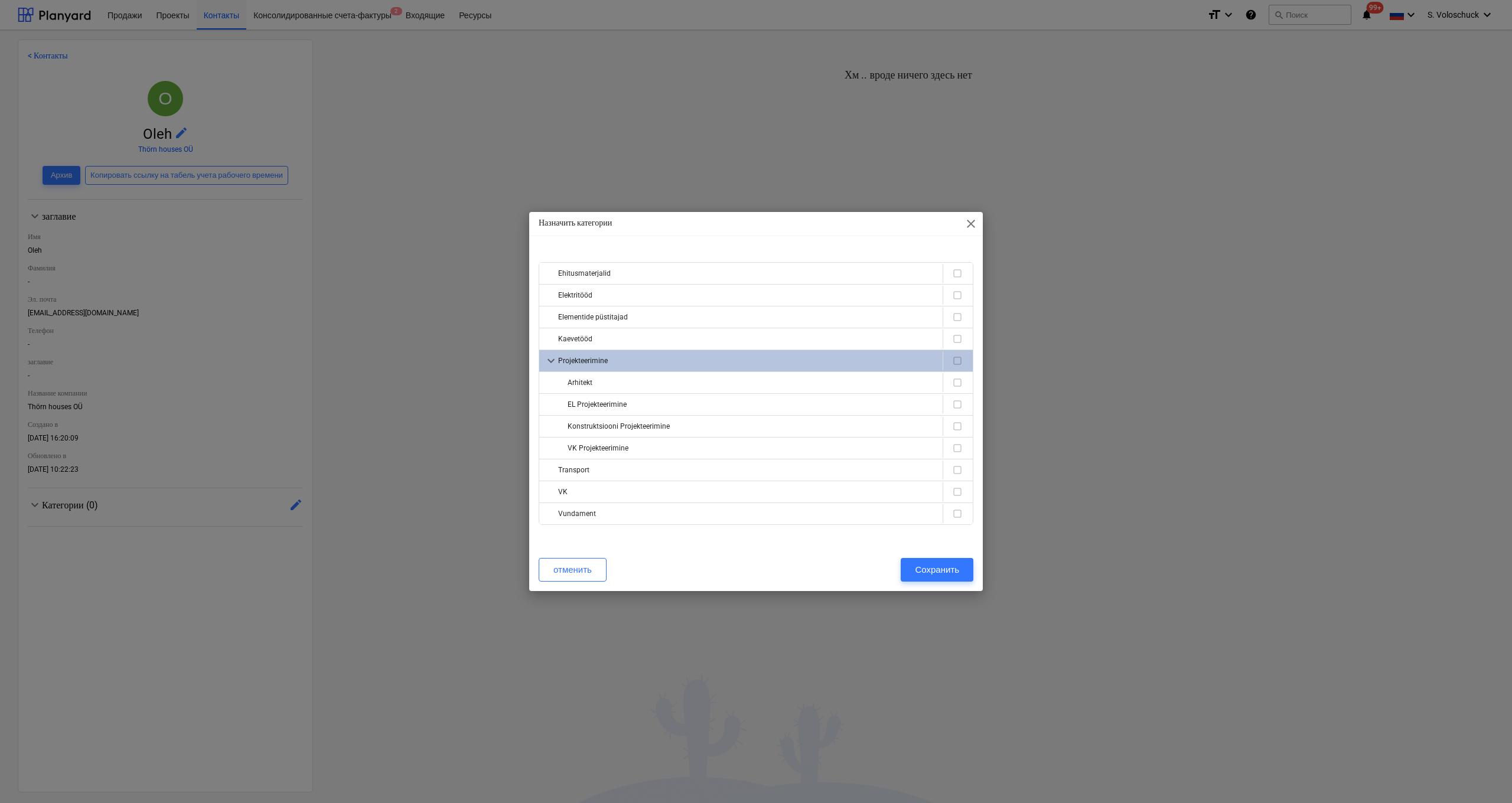
click at [175, 297] on div "Назначить категории close Ehitusmaterjalid Elektritööd Elementide püstitajad Ka…" at bounding box center [756, 401] width 1512 height 803
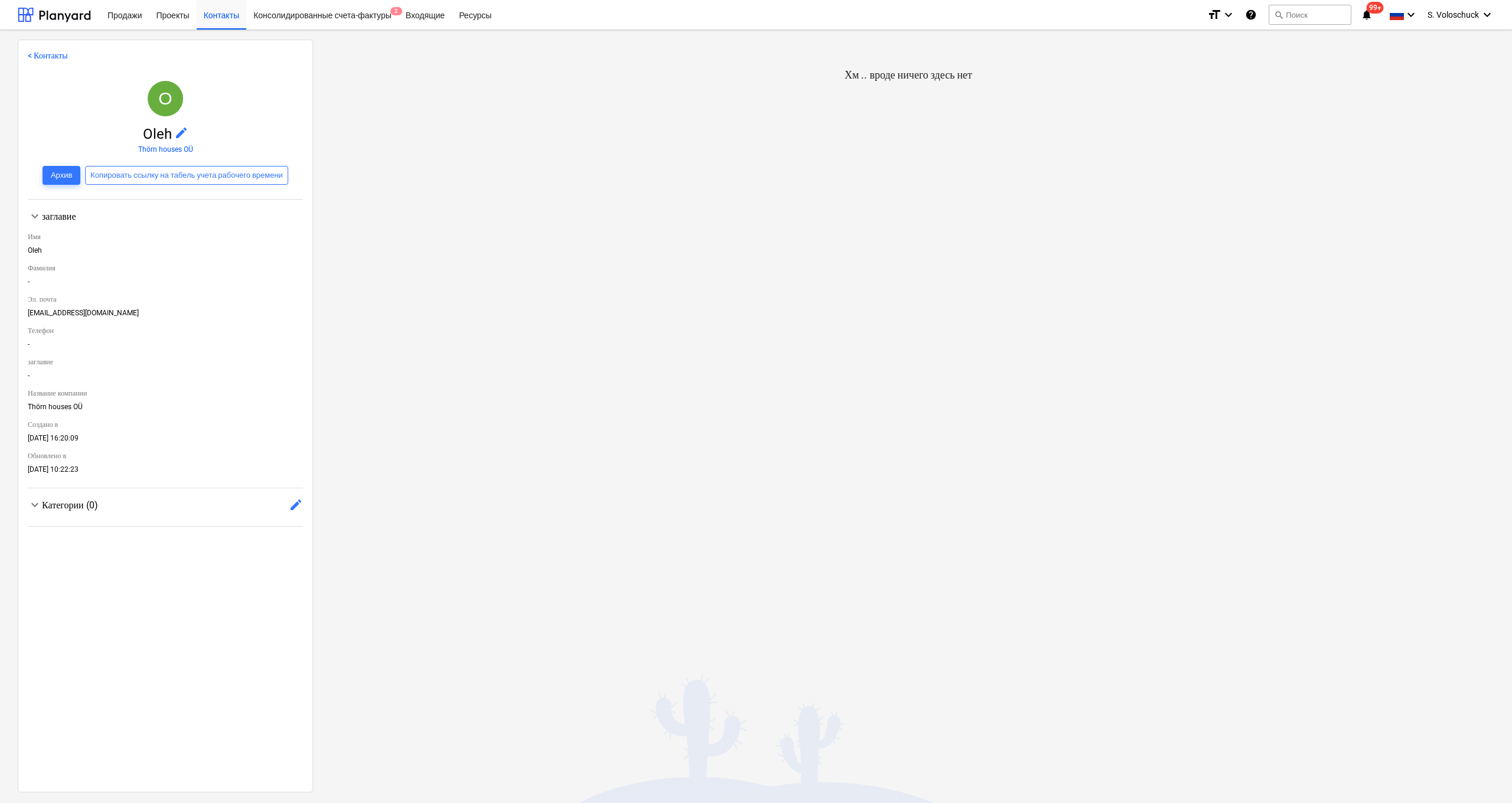
click at [175, 133] on span "edit" at bounding box center [181, 133] width 15 height 15
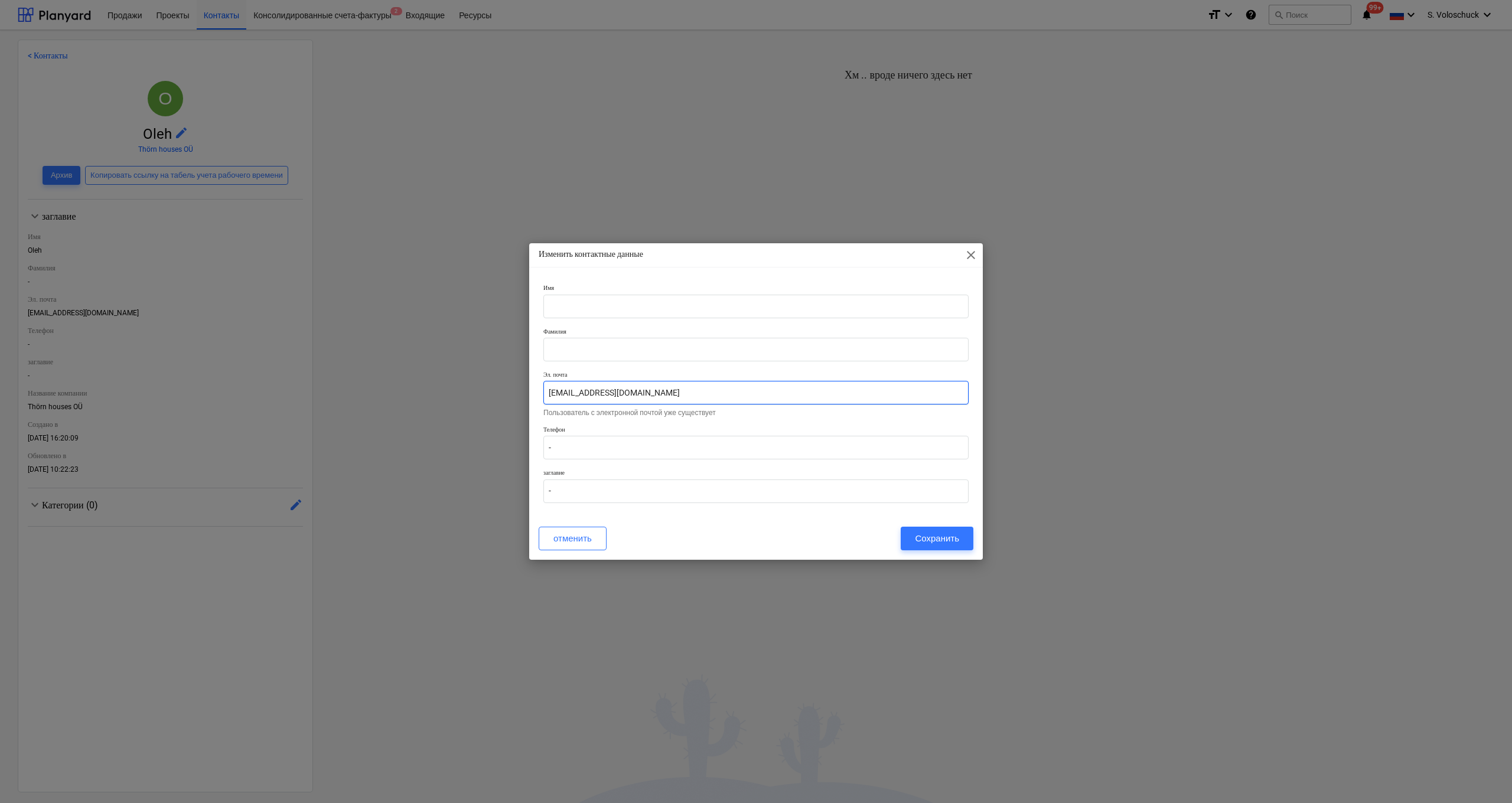
drag, startPoint x: 670, startPoint y: 387, endPoint x: 545, endPoint y: 388, distance: 125.0
click at [845, 393] on input "[EMAIL_ADDRESS][DOMAIN_NAME]" at bounding box center [756, 393] width 425 height 24
click at [845, 392] on input "[EMAIL_ADDRESS][DOMAIN_NAME]" at bounding box center [756, 393] width 425 height 24
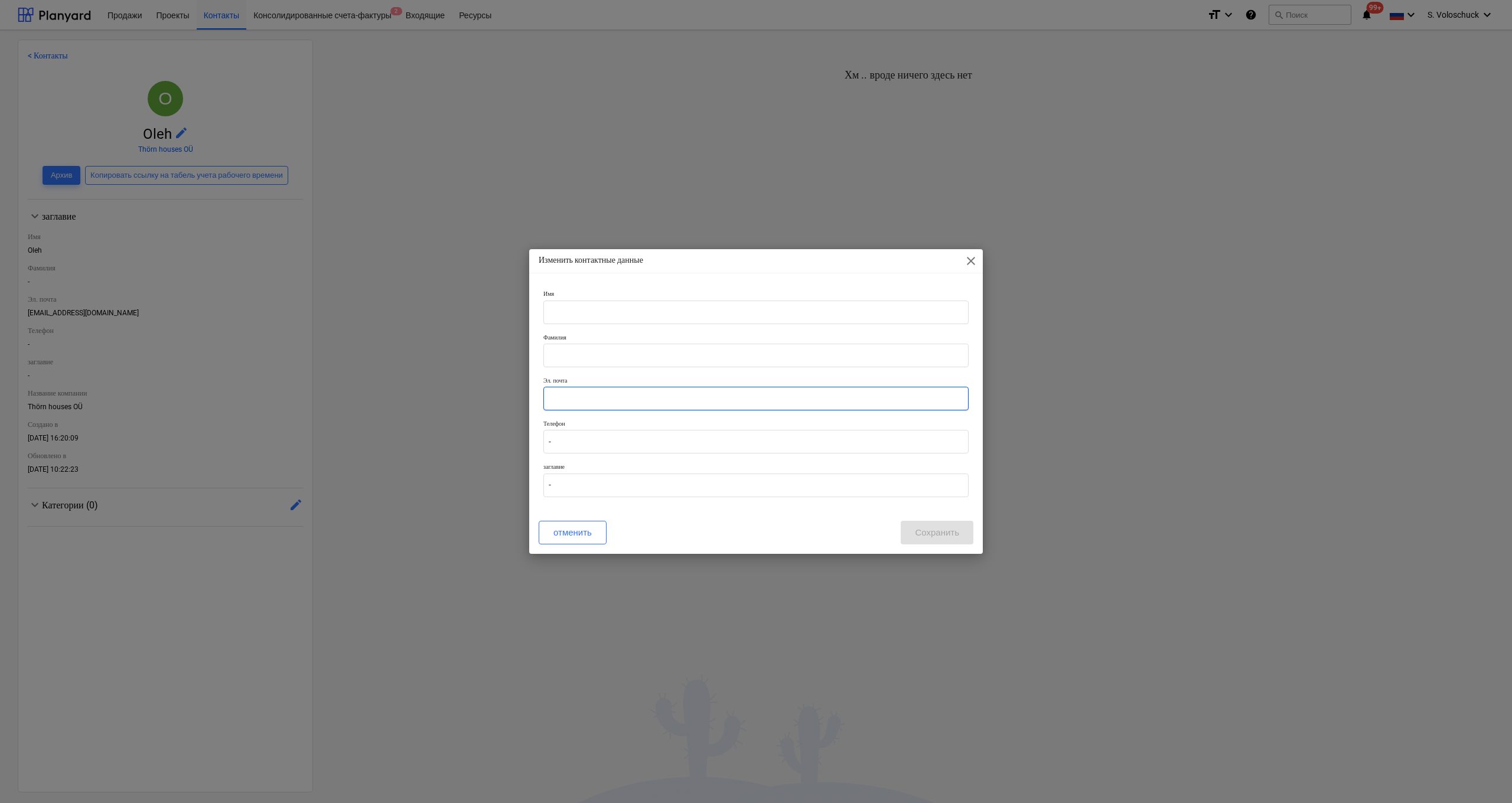
click at [815, 399] on input "text" at bounding box center [756, 399] width 425 height 24
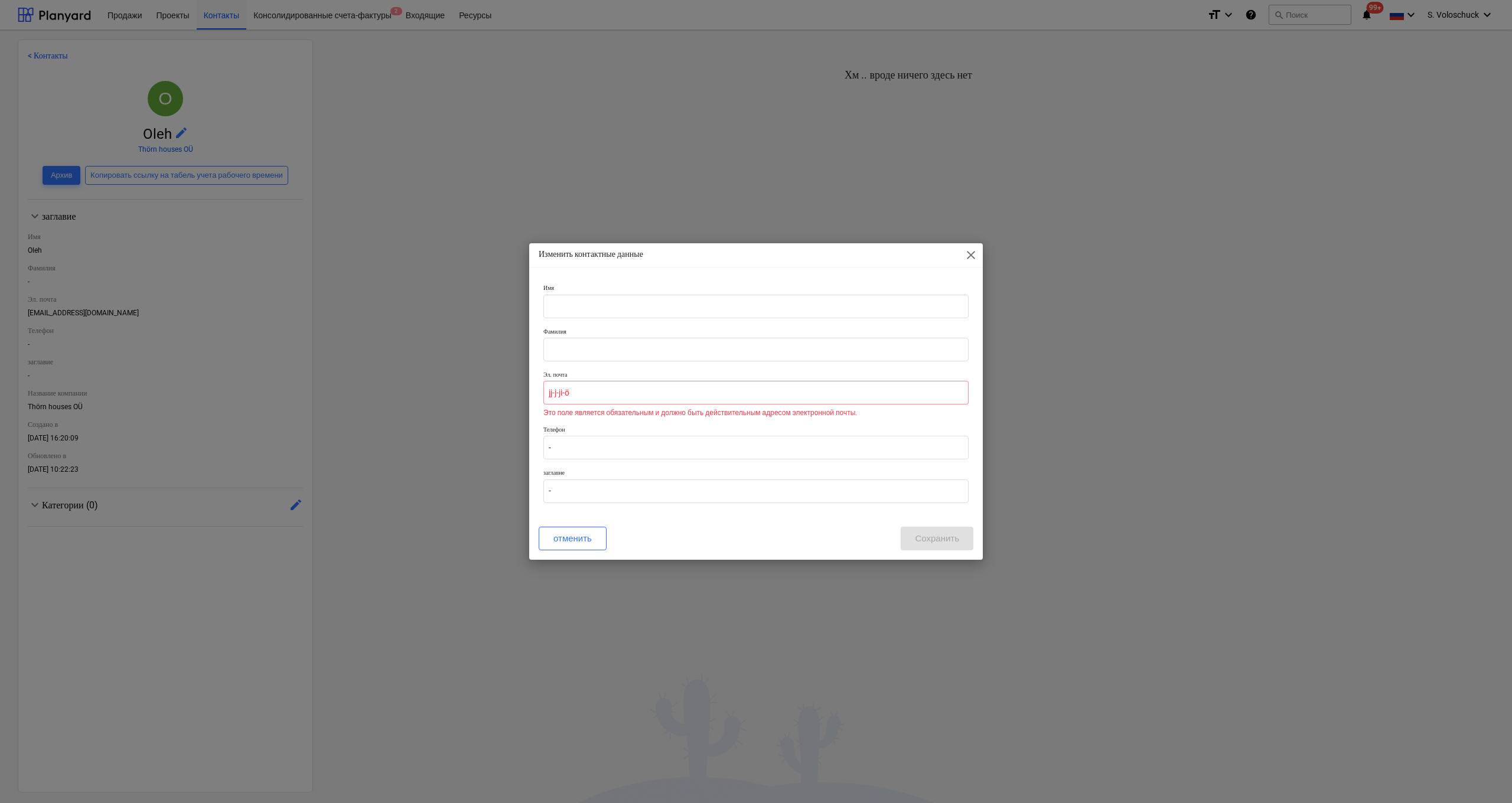
click at [845, 419] on div "Изменить контактные данные close Имя Фамилия Эл. почта jj-j-ji-ö Это поле являе…" at bounding box center [756, 401] width 1512 height 803
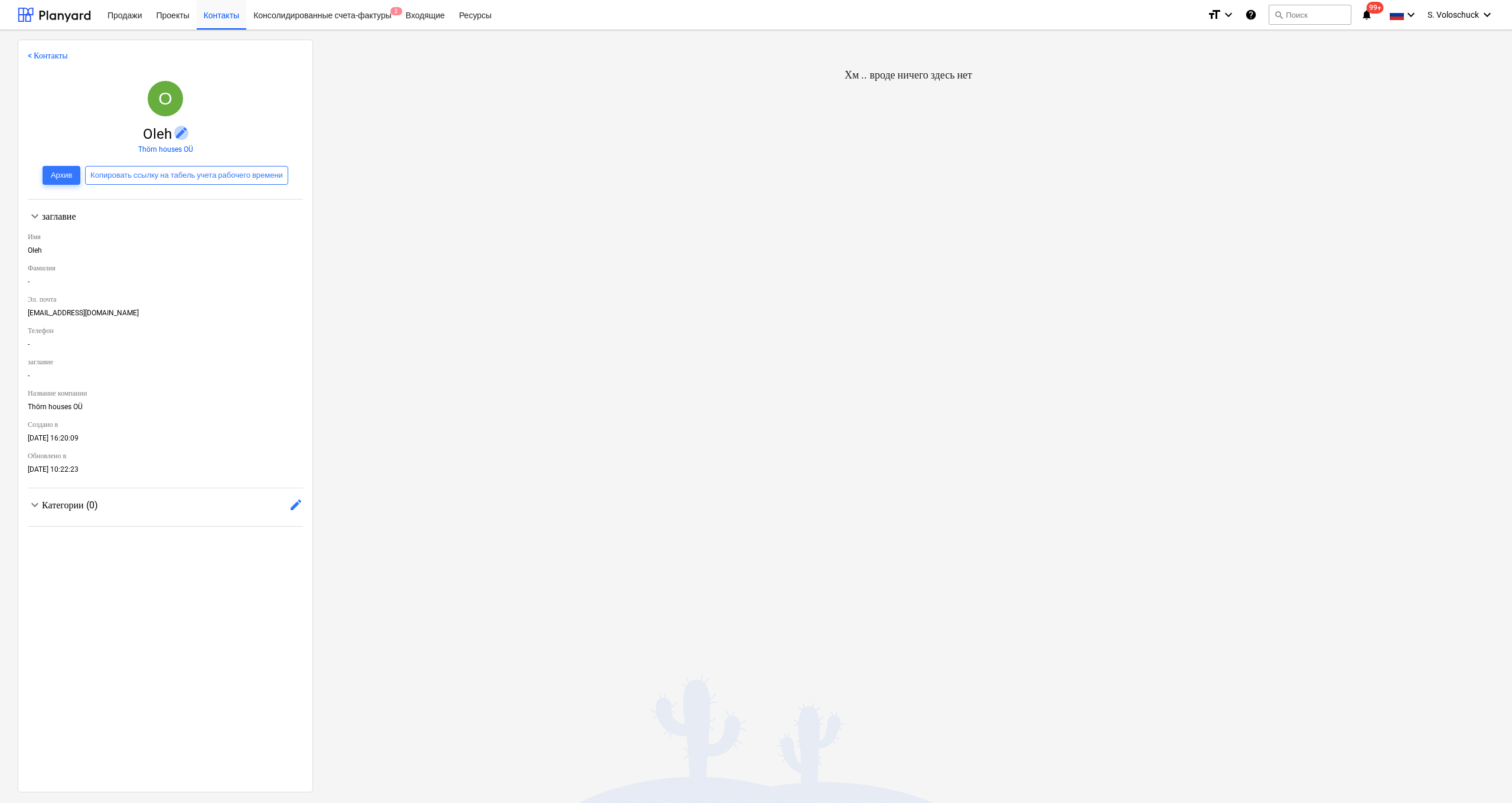
click at [180, 129] on span "edit" at bounding box center [181, 133] width 15 height 15
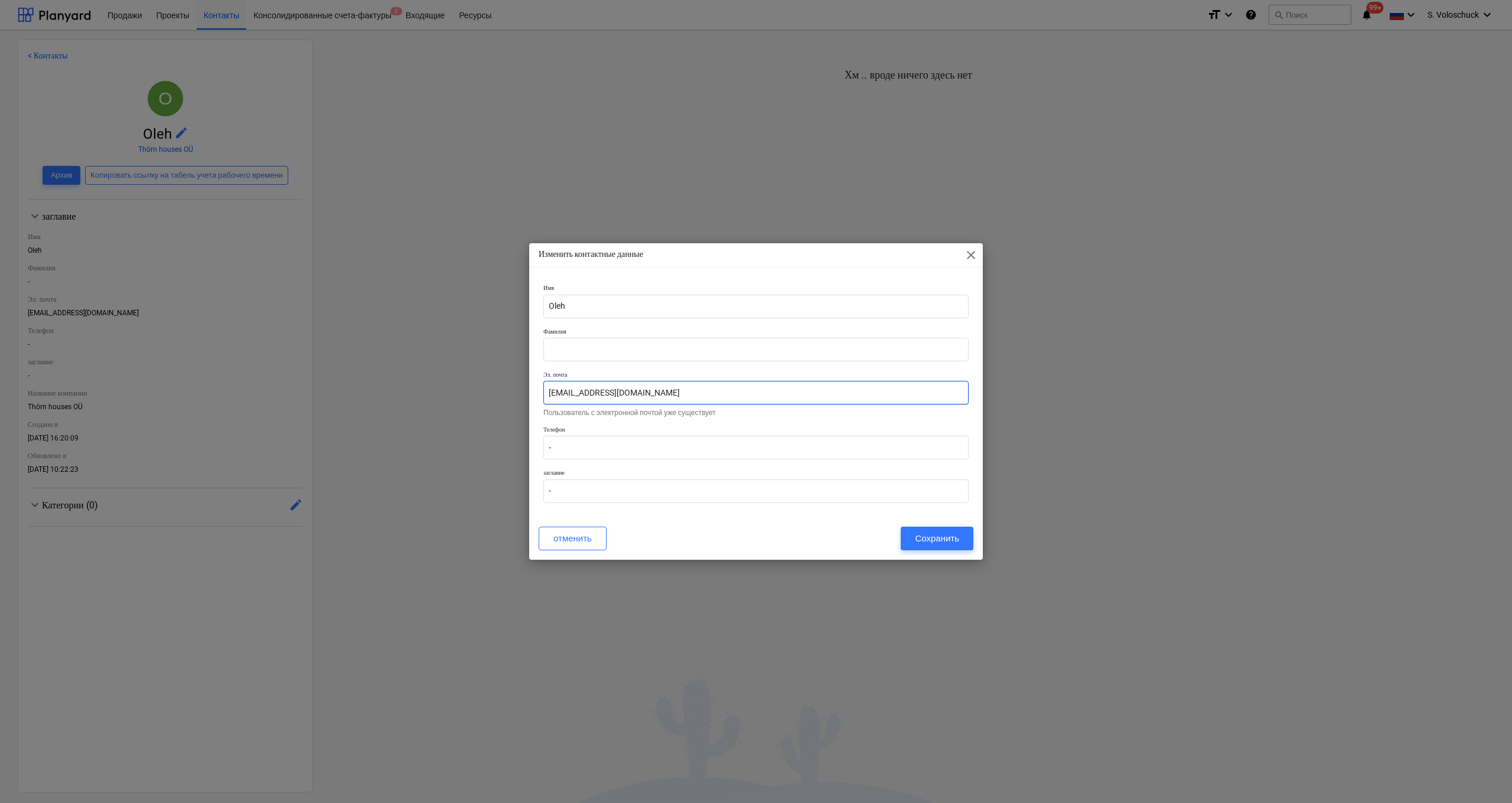
drag, startPoint x: 656, startPoint y: 390, endPoint x: 537, endPoint y: 380, distance: 119.4
click at [537, 380] on div "Имя Oleh Фамилия Эл. почта gojcukoleg32@gmail.com Пользователь с электронной по…" at bounding box center [756, 397] width 454 height 237
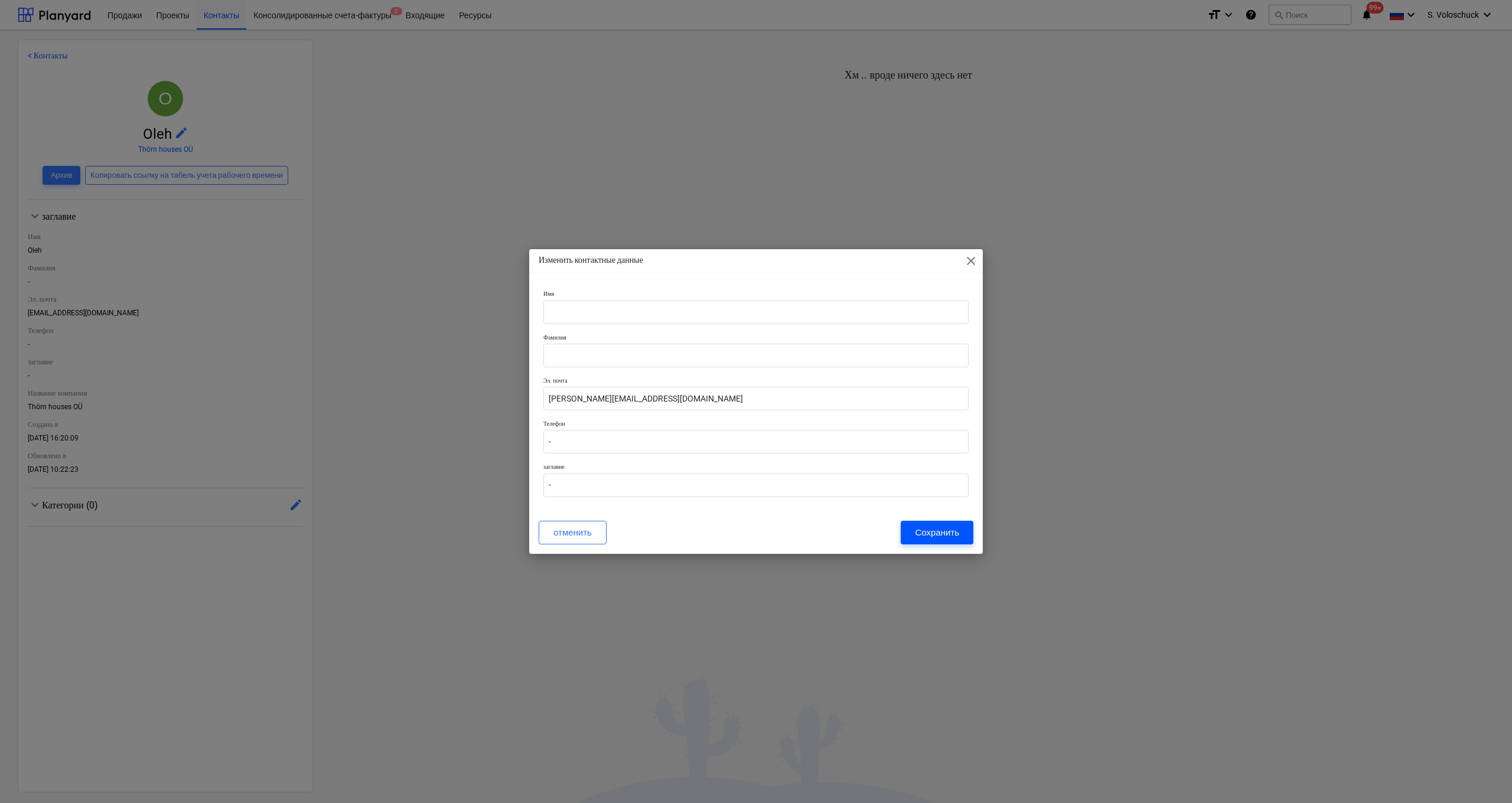
click at [845, 419] on div "Сохранить" at bounding box center [937, 533] width 44 height 15
click at [782, 419] on div "отменить Сохранить" at bounding box center [756, 533] width 435 height 24
click at [845, 419] on div "Сохранить" at bounding box center [937, 533] width 44 height 15
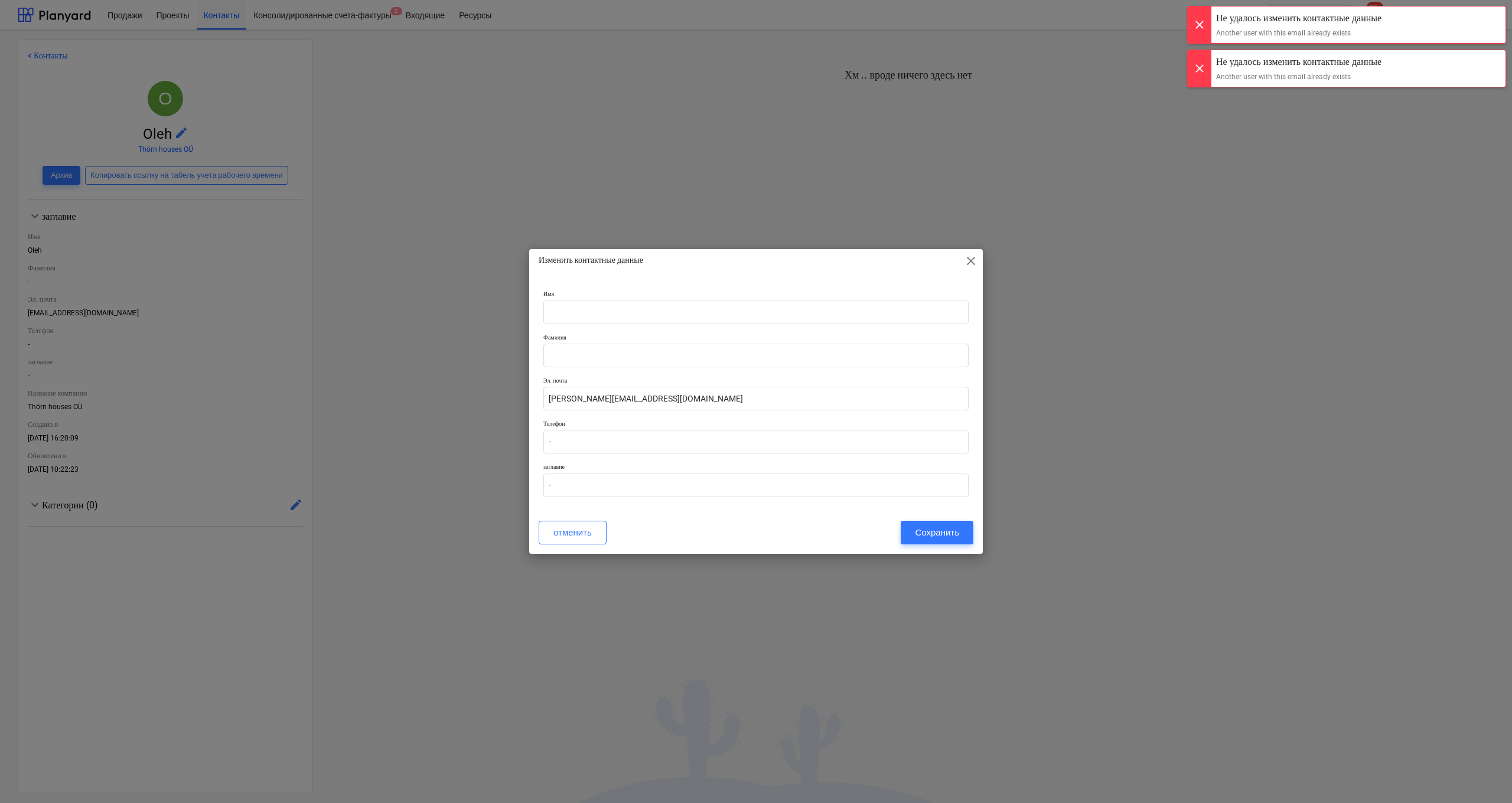
click at [845, 419] on div "Сохранить" at bounding box center [937, 533] width 44 height 15
click at [845, 419] on div "отменить" at bounding box center [756, 533] width 435 height 24
click at [845, 419] on div "Сохранить" at bounding box center [937, 533] width 44 height 15
click at [845, 419] on div "отменить Сохранить" at bounding box center [756, 533] width 435 height 24
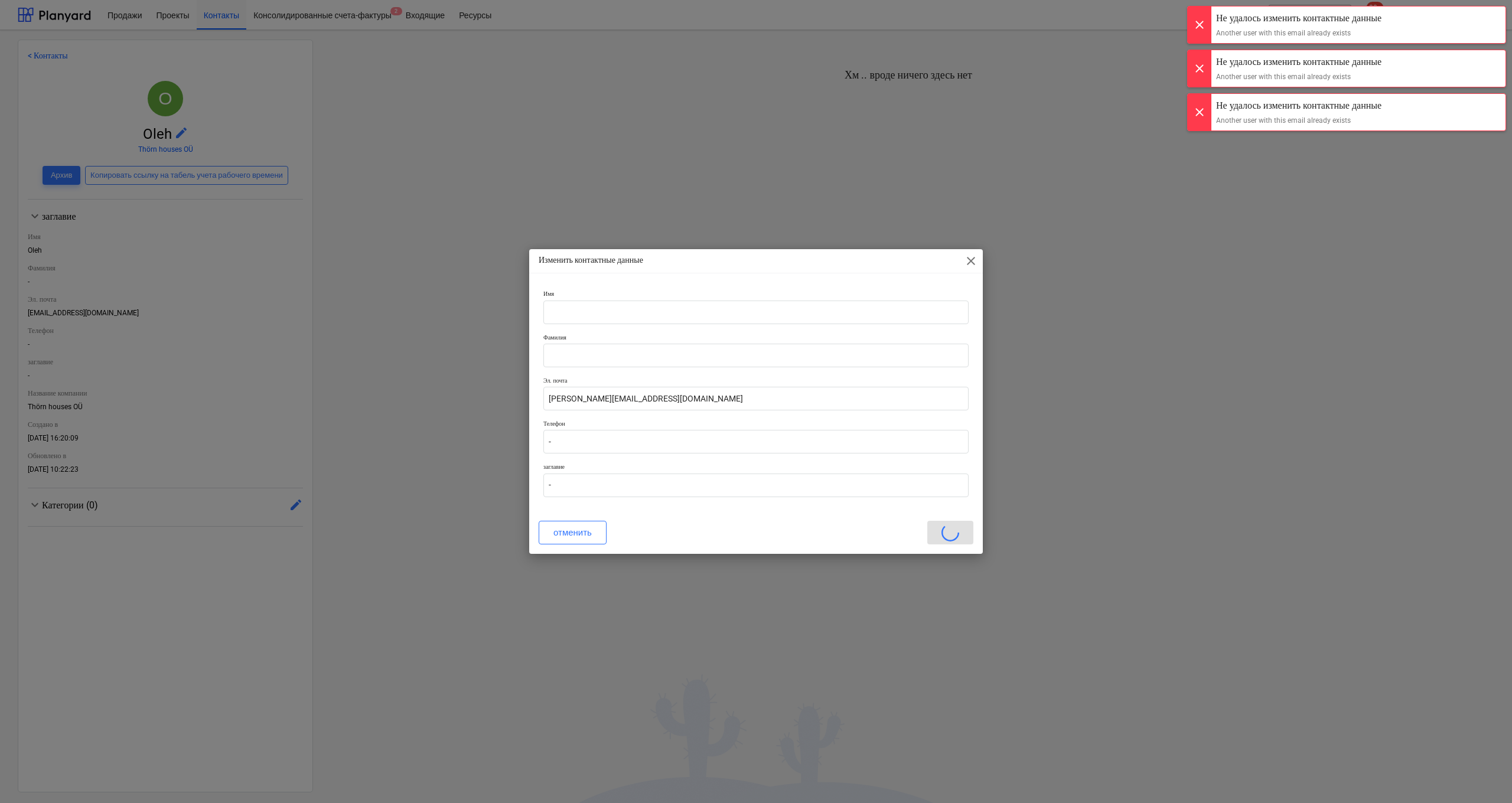
click at [845, 419] on div "отменить" at bounding box center [756, 533] width 435 height 24
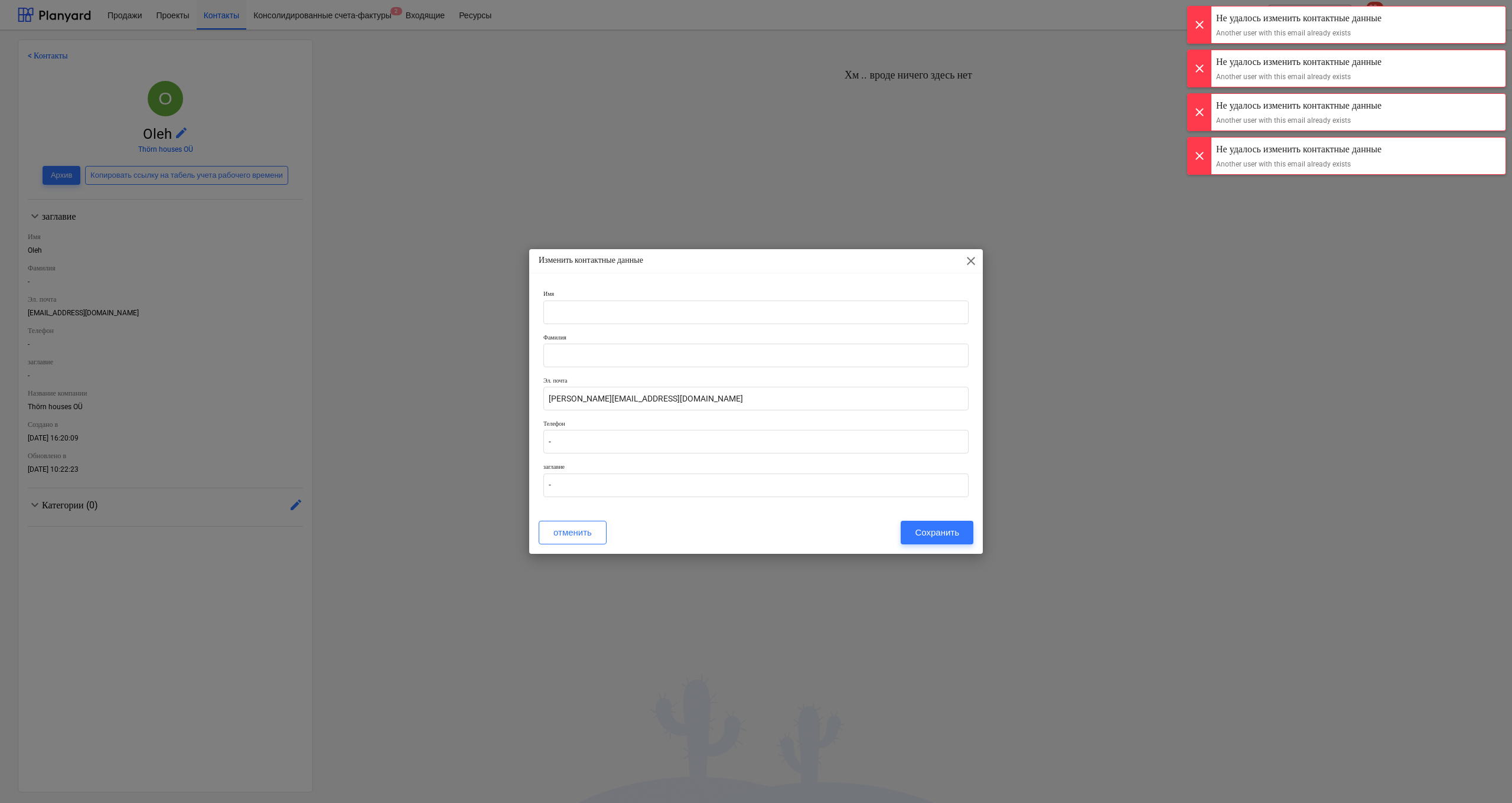
click at [845, 419] on div "Сохранить" at bounding box center [937, 533] width 44 height 15
click at [845, 419] on div "отменить" at bounding box center [756, 533] width 435 height 24
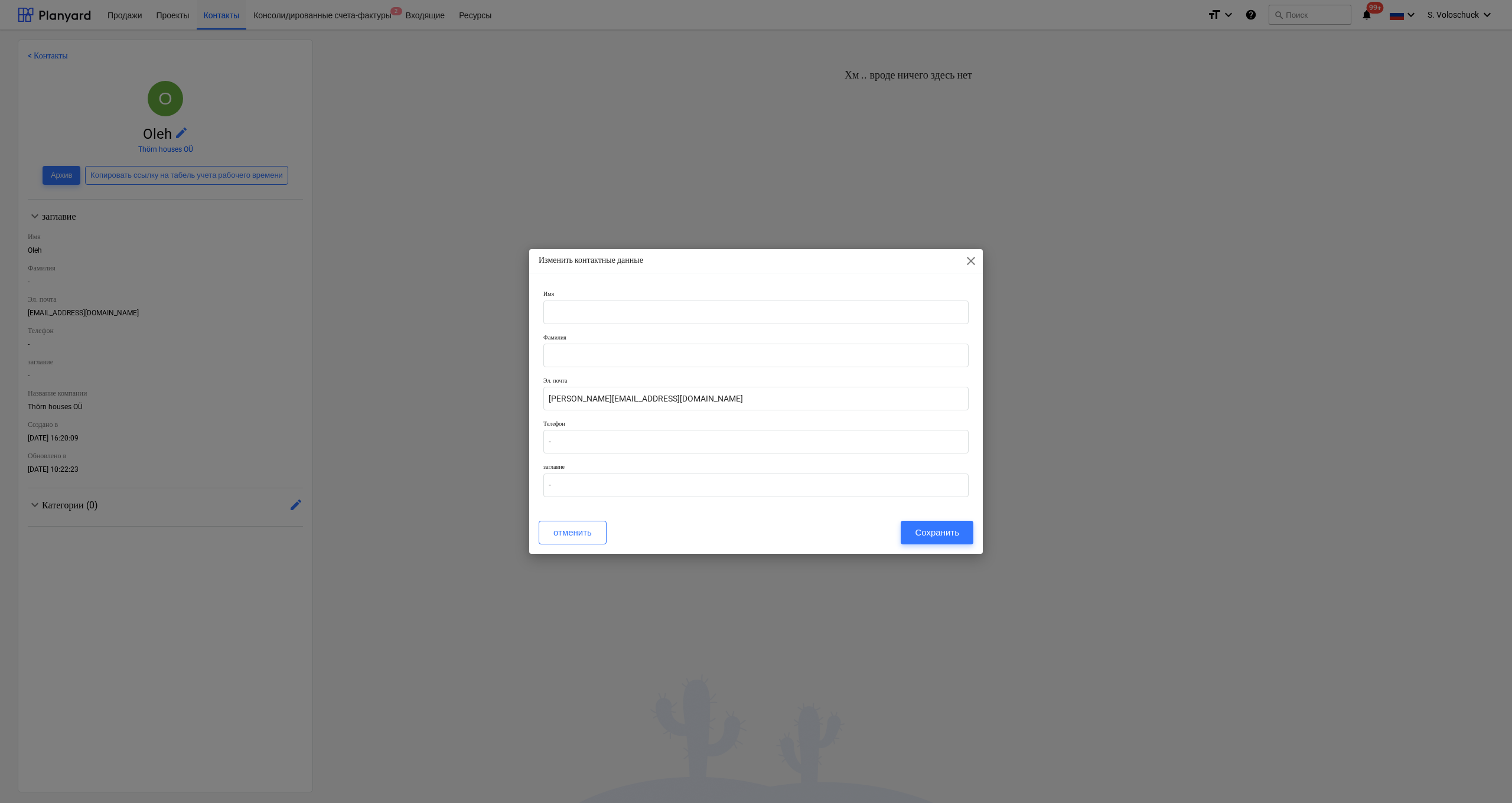
click at [845, 263] on span "close" at bounding box center [970, 261] width 15 height 15
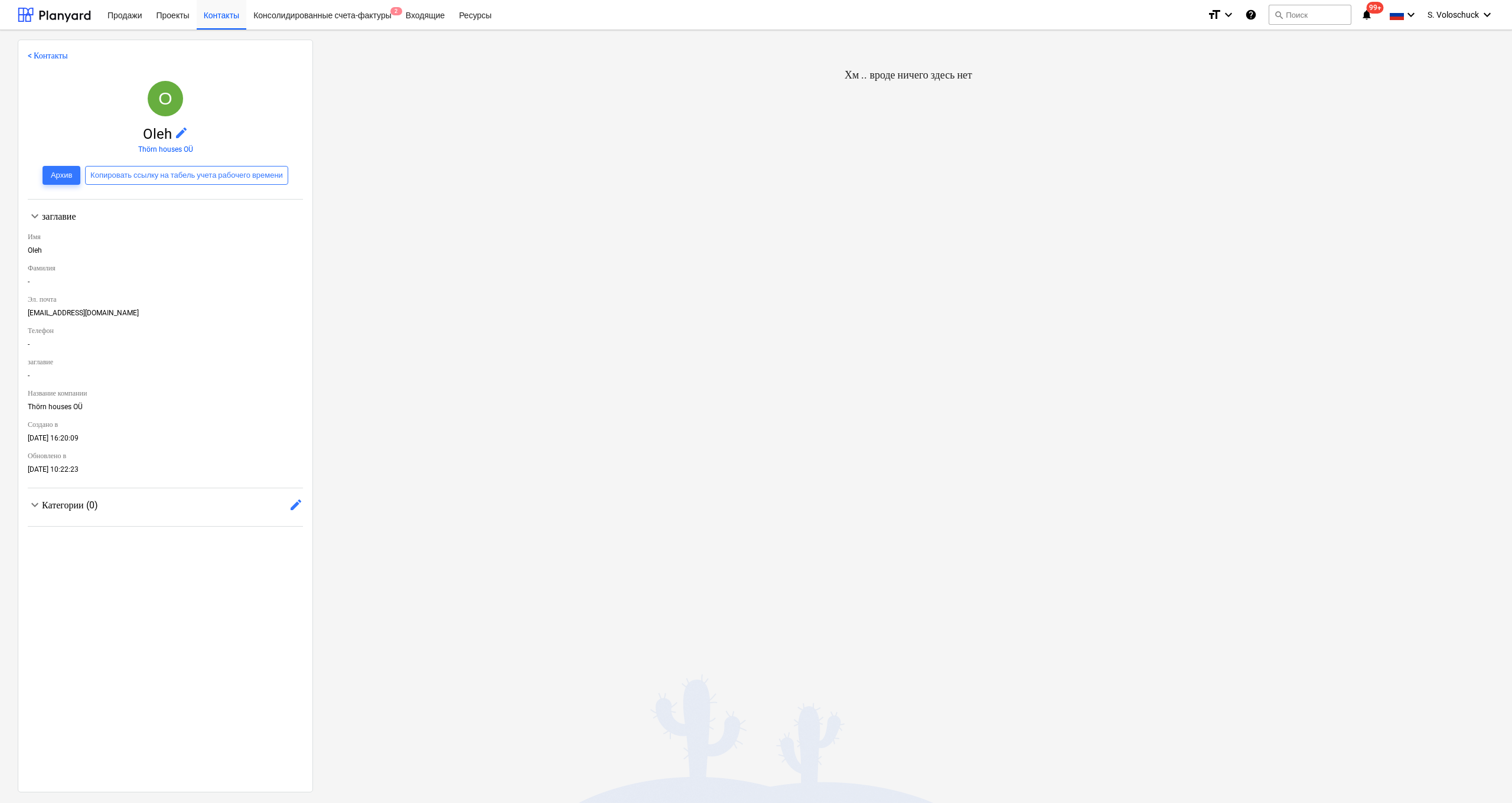
click at [81, 316] on div "[EMAIL_ADDRESS][DOMAIN_NAME]" at bounding box center [165, 315] width 276 height 13
click at [87, 312] on div "[EMAIL_ADDRESS][DOMAIN_NAME]" at bounding box center [165, 315] width 276 height 13
click at [177, 134] on span "edit" at bounding box center [181, 133] width 15 height 15
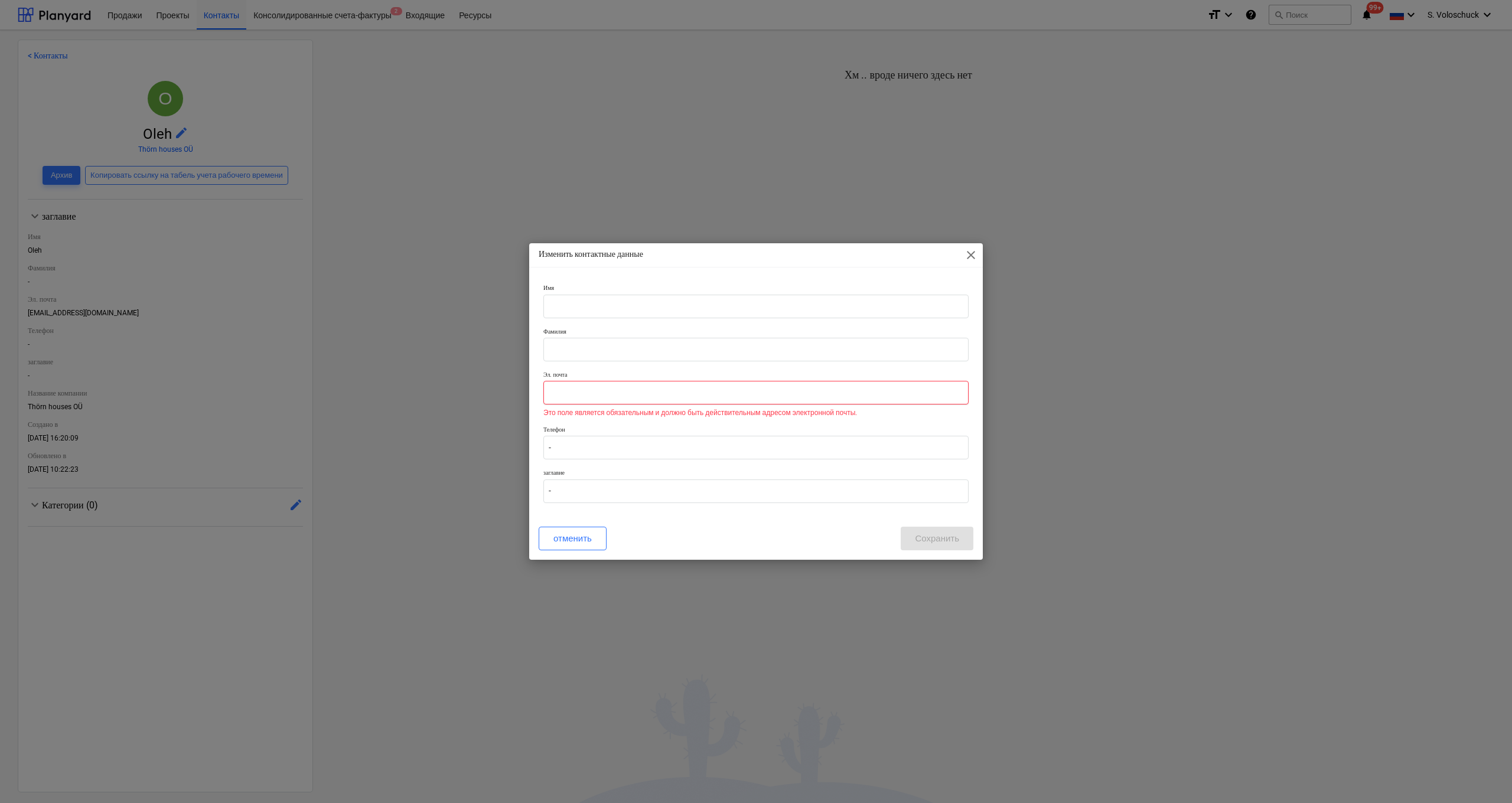
click at [592, 398] on input "text" at bounding box center [756, 393] width 425 height 24
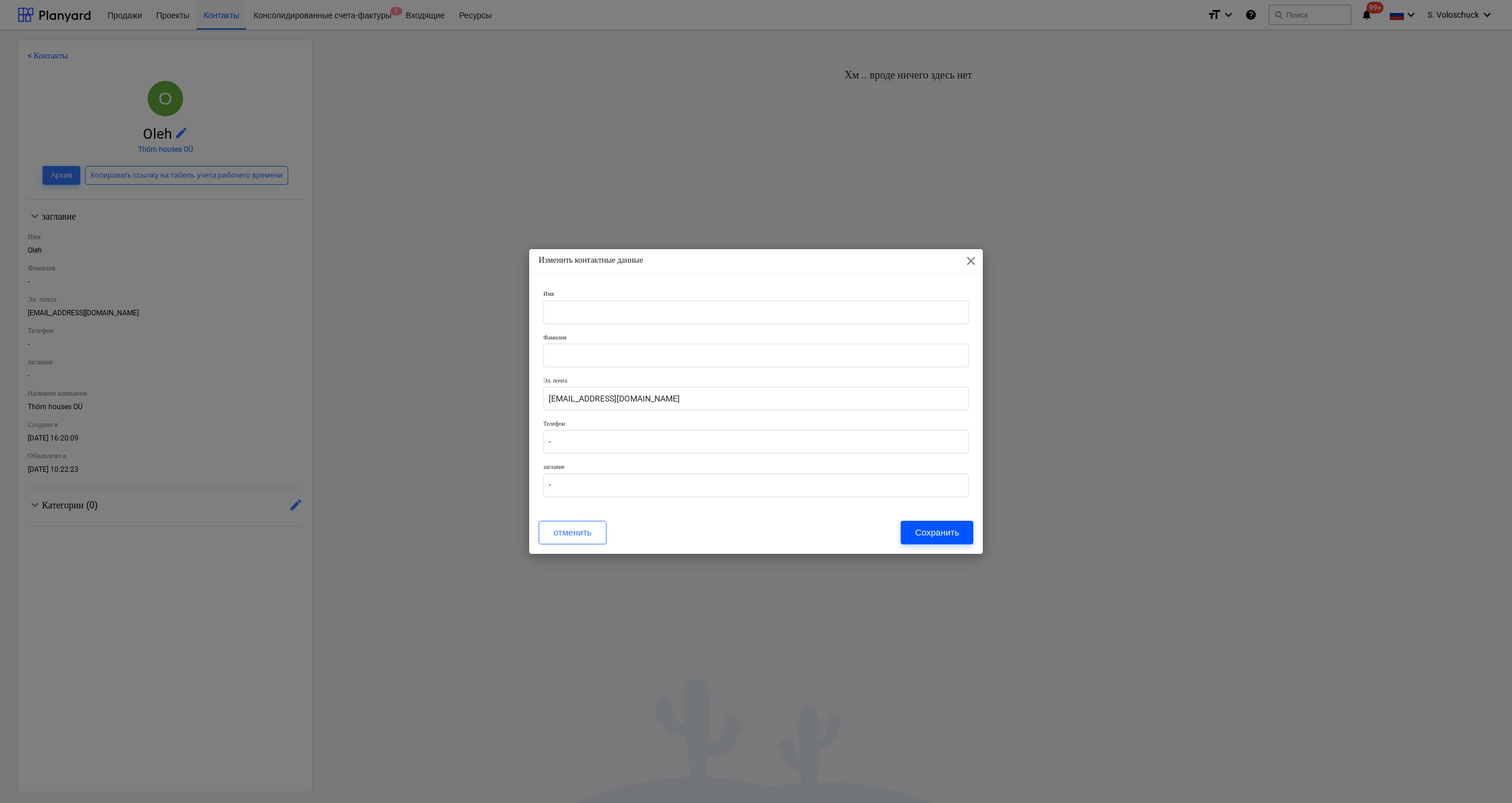
click at [845, 419] on div "Сохранить" at bounding box center [937, 533] width 44 height 15
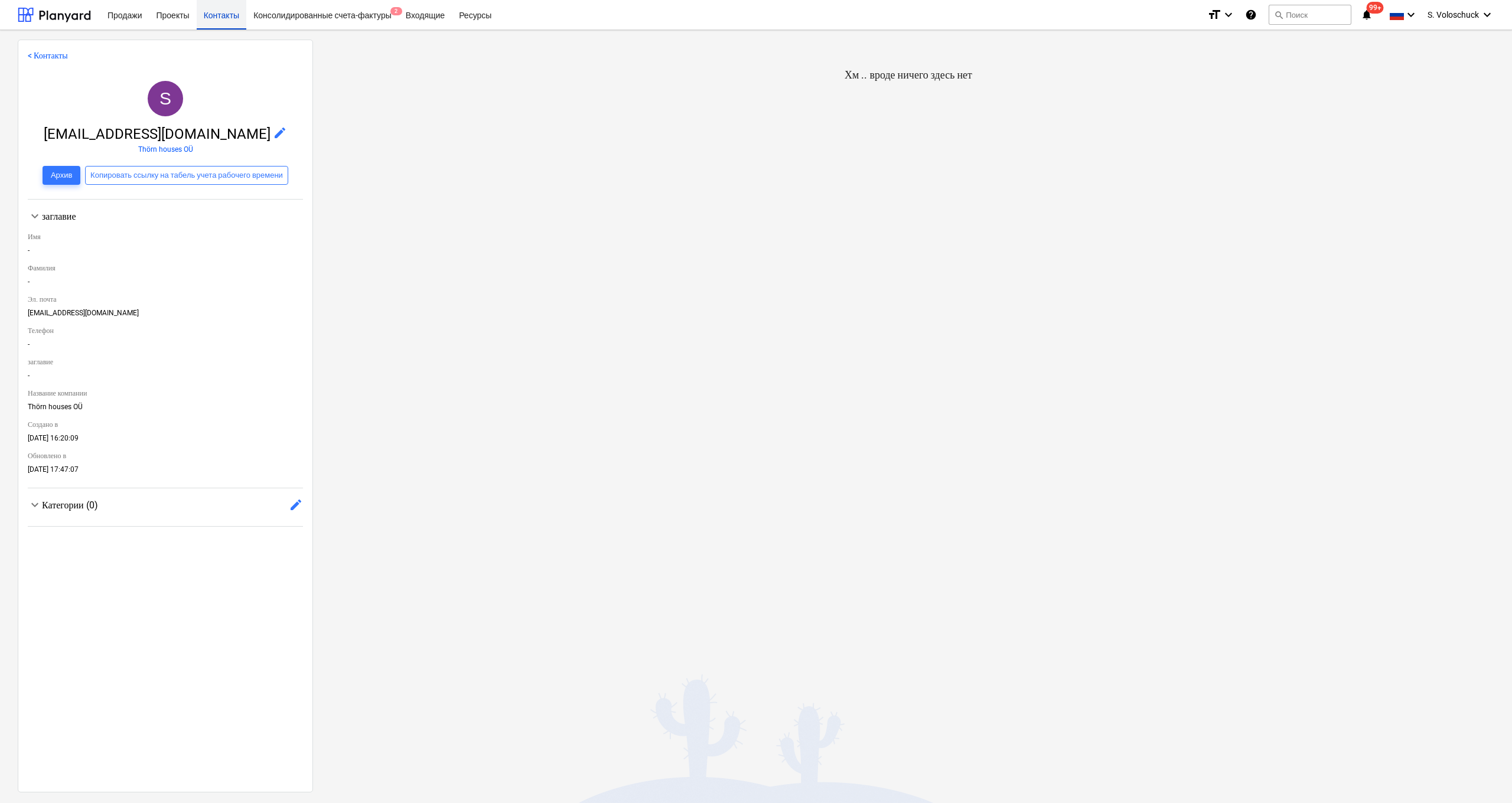
click at [228, 18] on div "Контакты" at bounding box center [222, 14] width 50 height 30
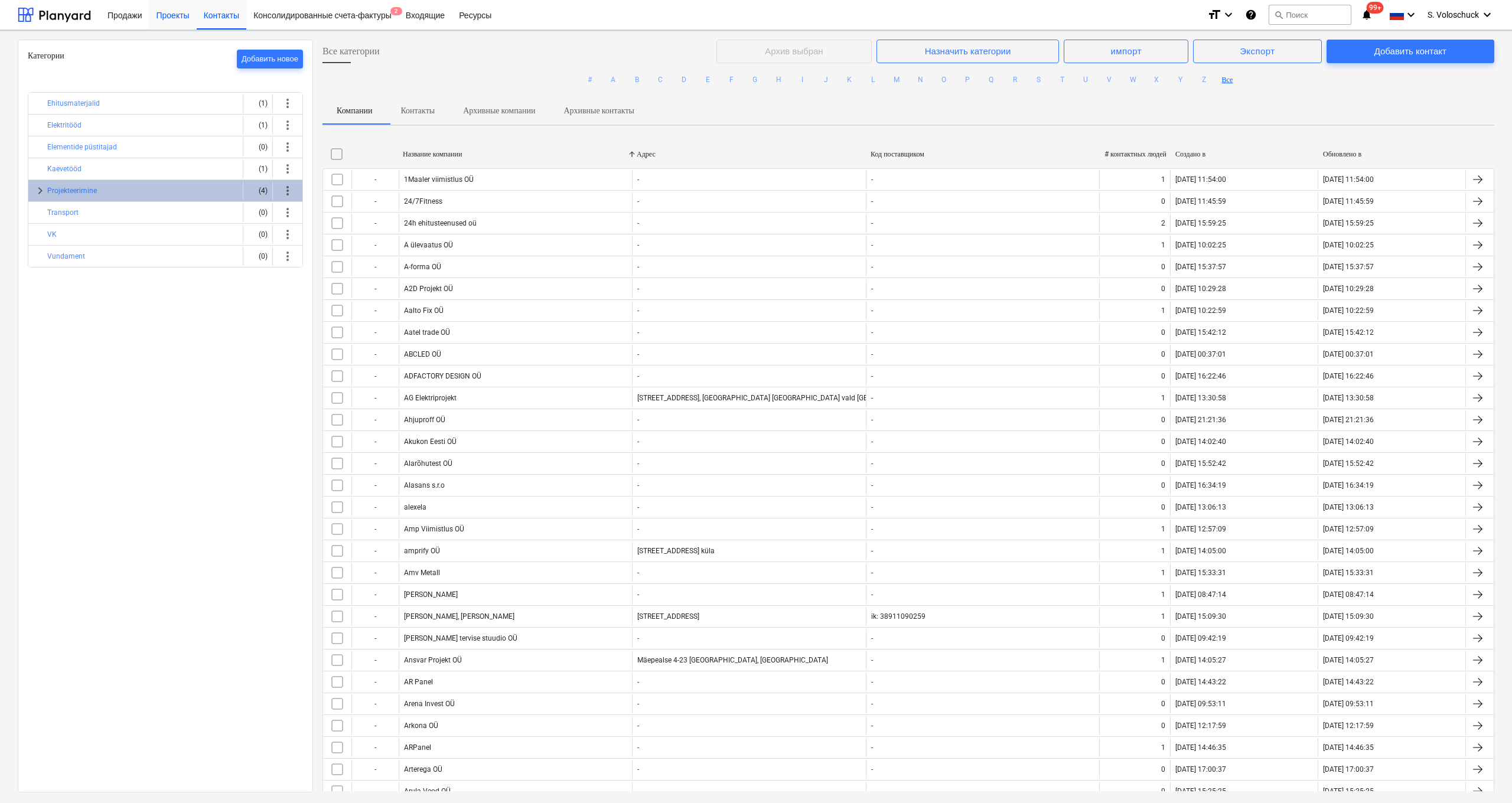
click at [178, 20] on div "Проекты" at bounding box center [172, 14] width 47 height 30
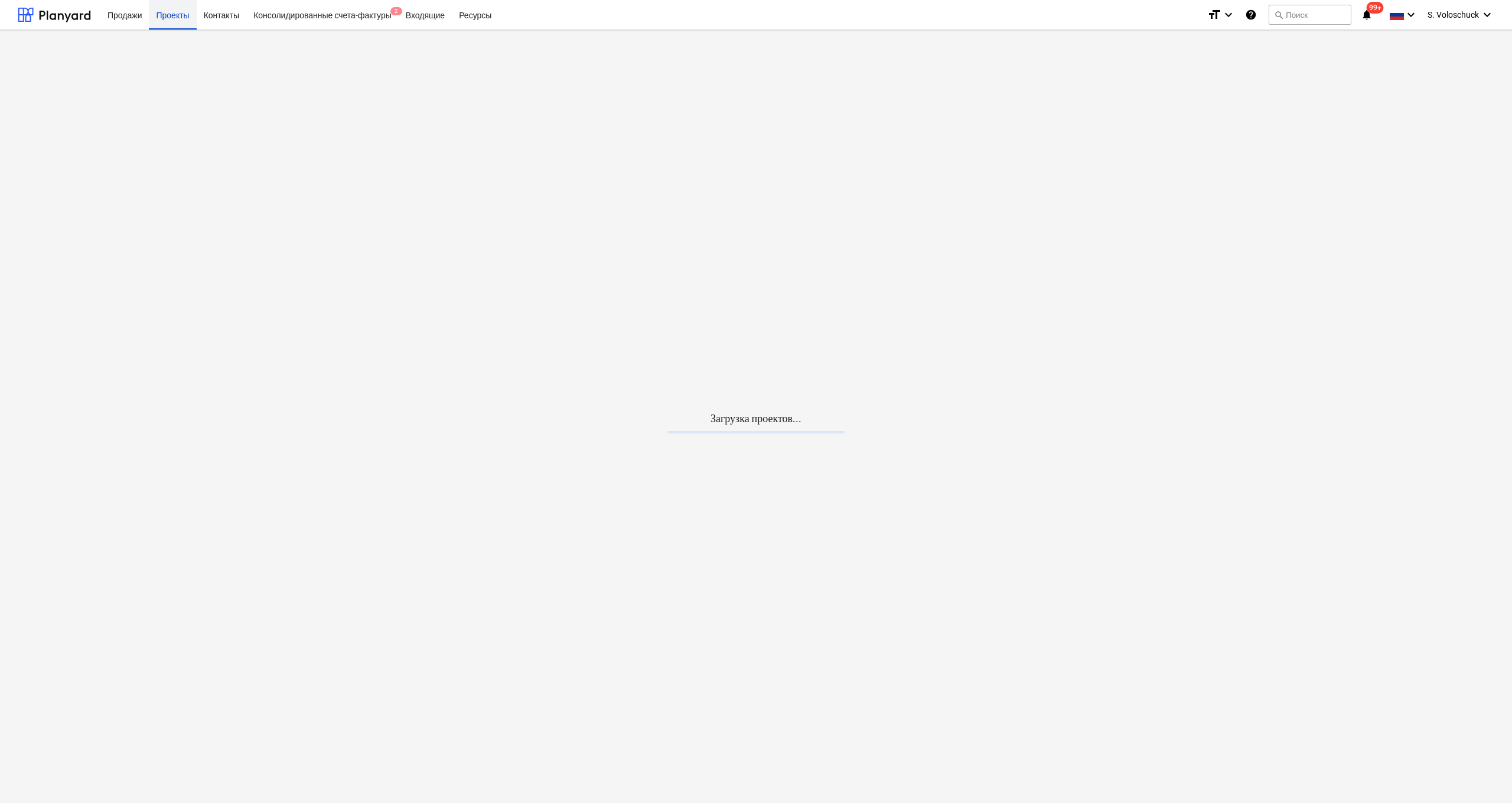
click at [232, 20] on div "Контакты" at bounding box center [222, 14] width 50 height 30
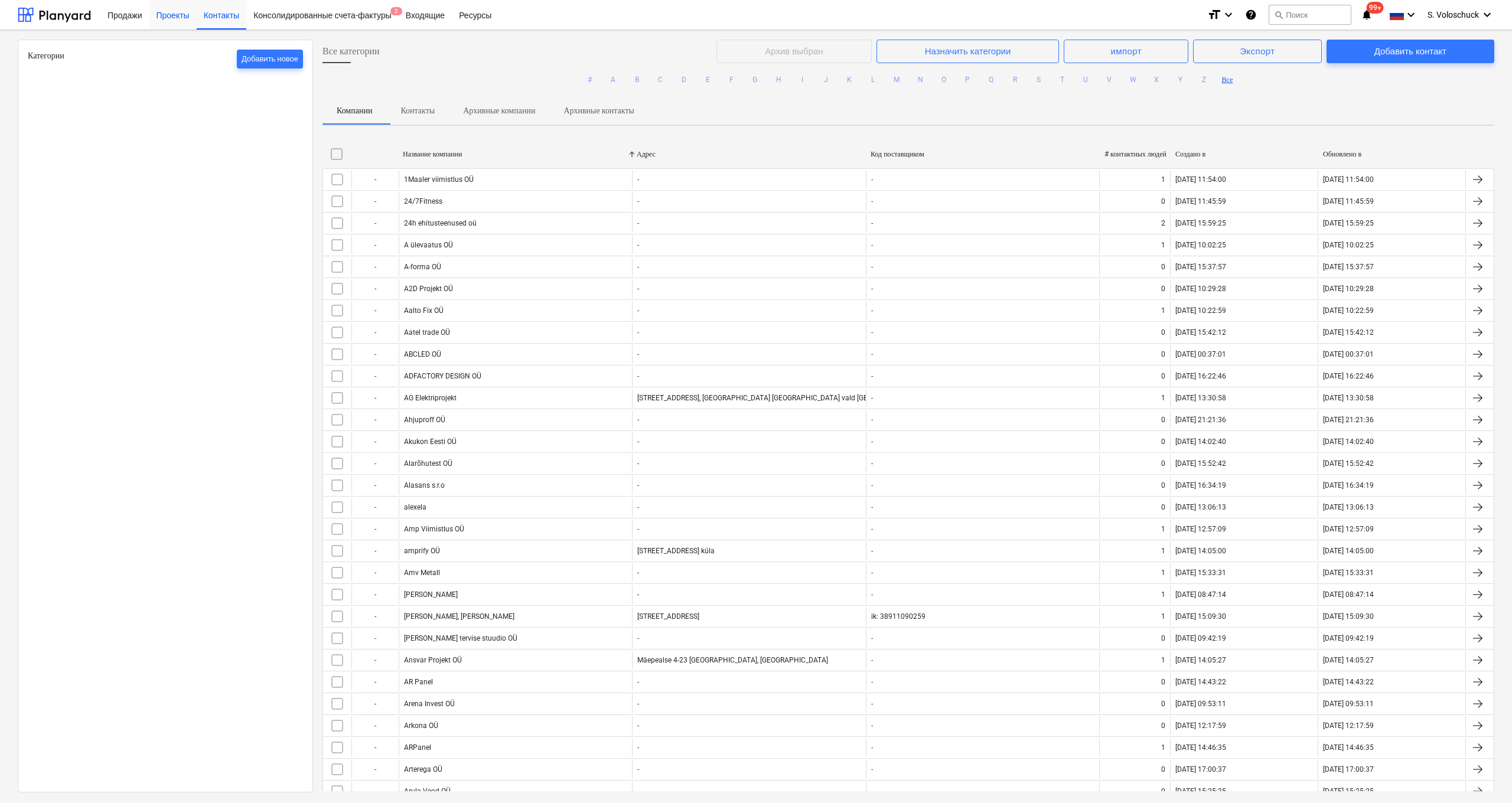
click at [173, 16] on div "Проекты" at bounding box center [172, 14] width 47 height 30
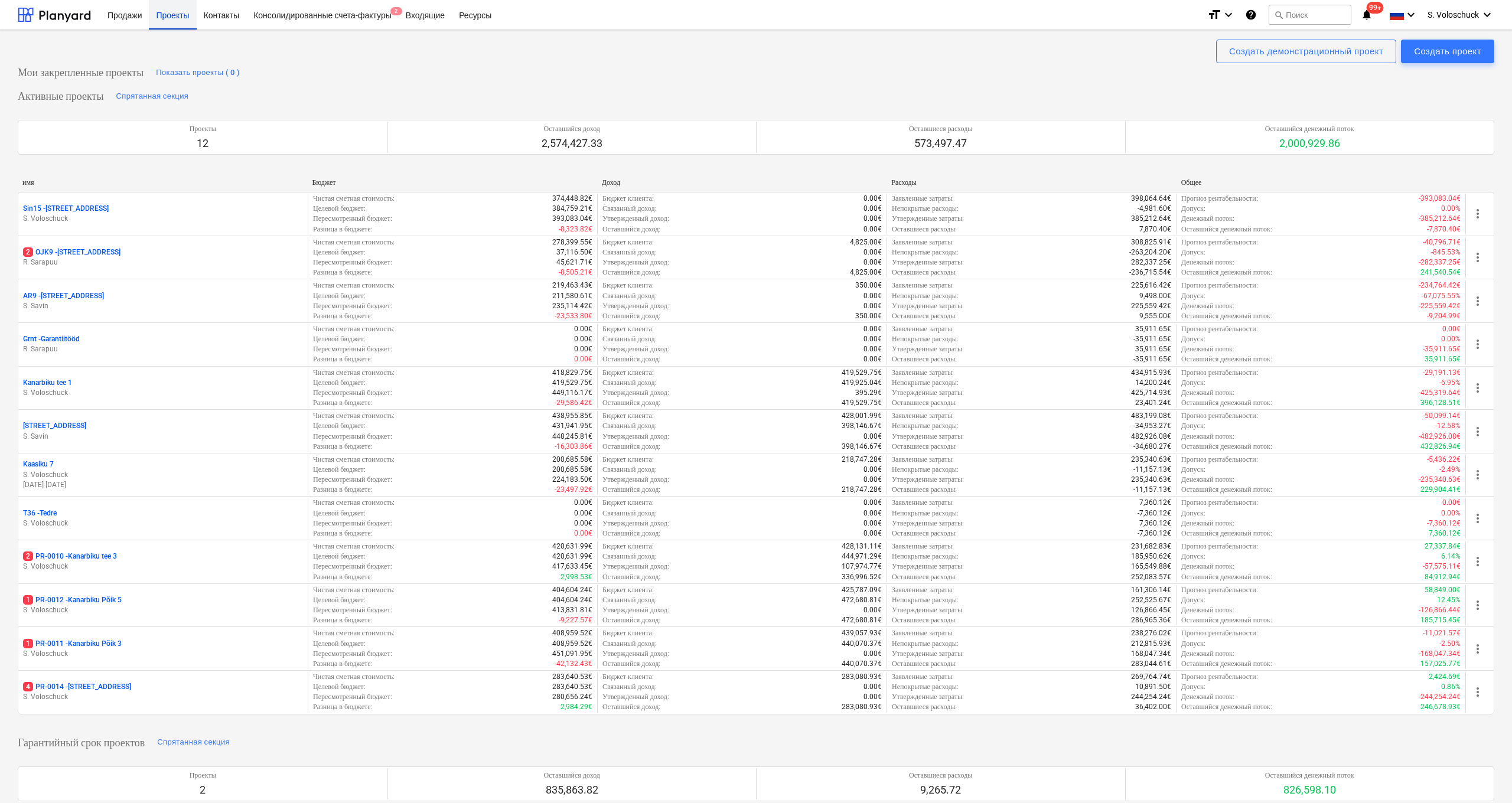
click at [181, 21] on div "Проекты" at bounding box center [172, 14] width 47 height 30
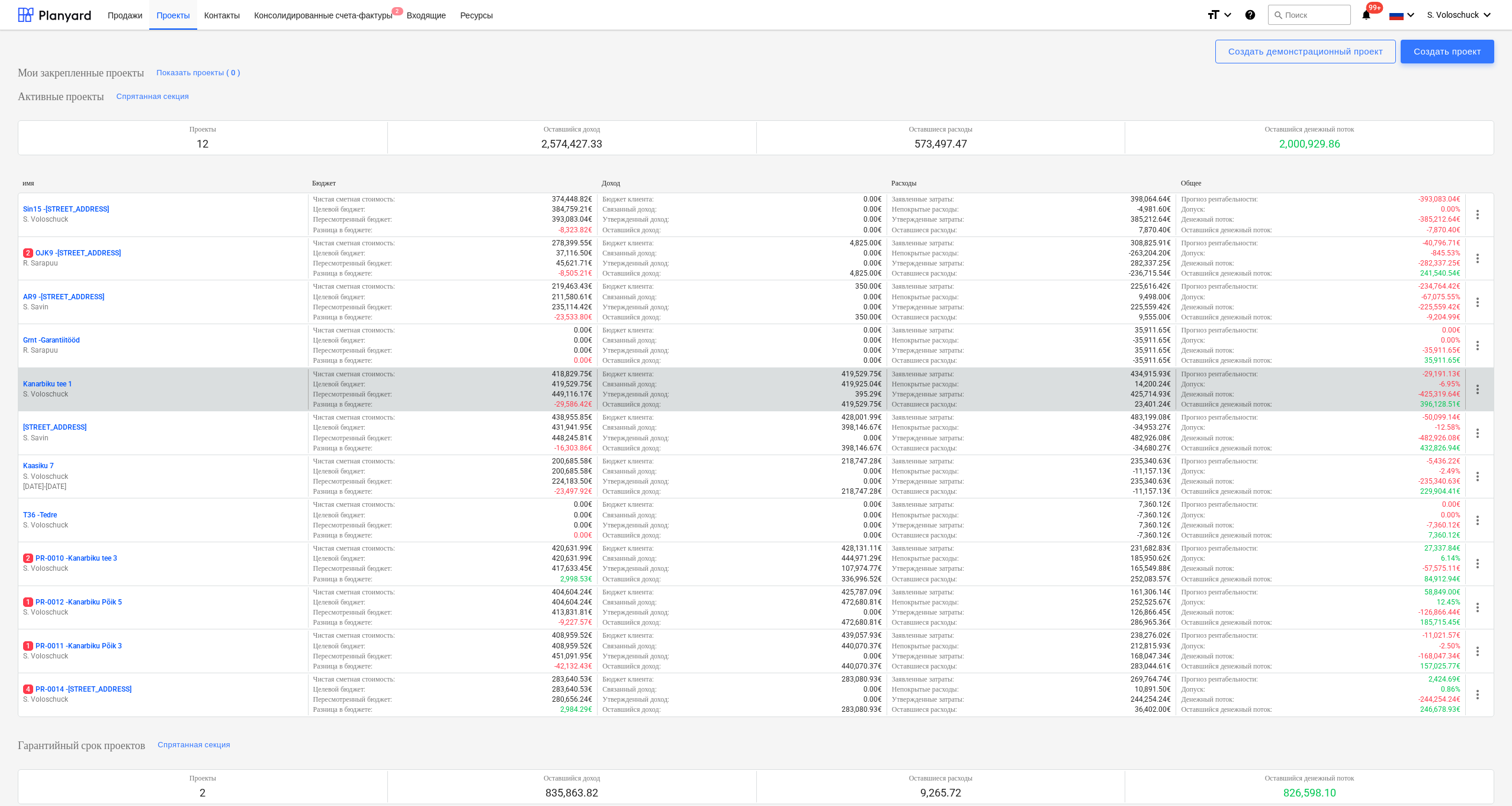
click at [136, 389] on p "S. Voloschuck" at bounding box center [163, 394] width 280 height 10
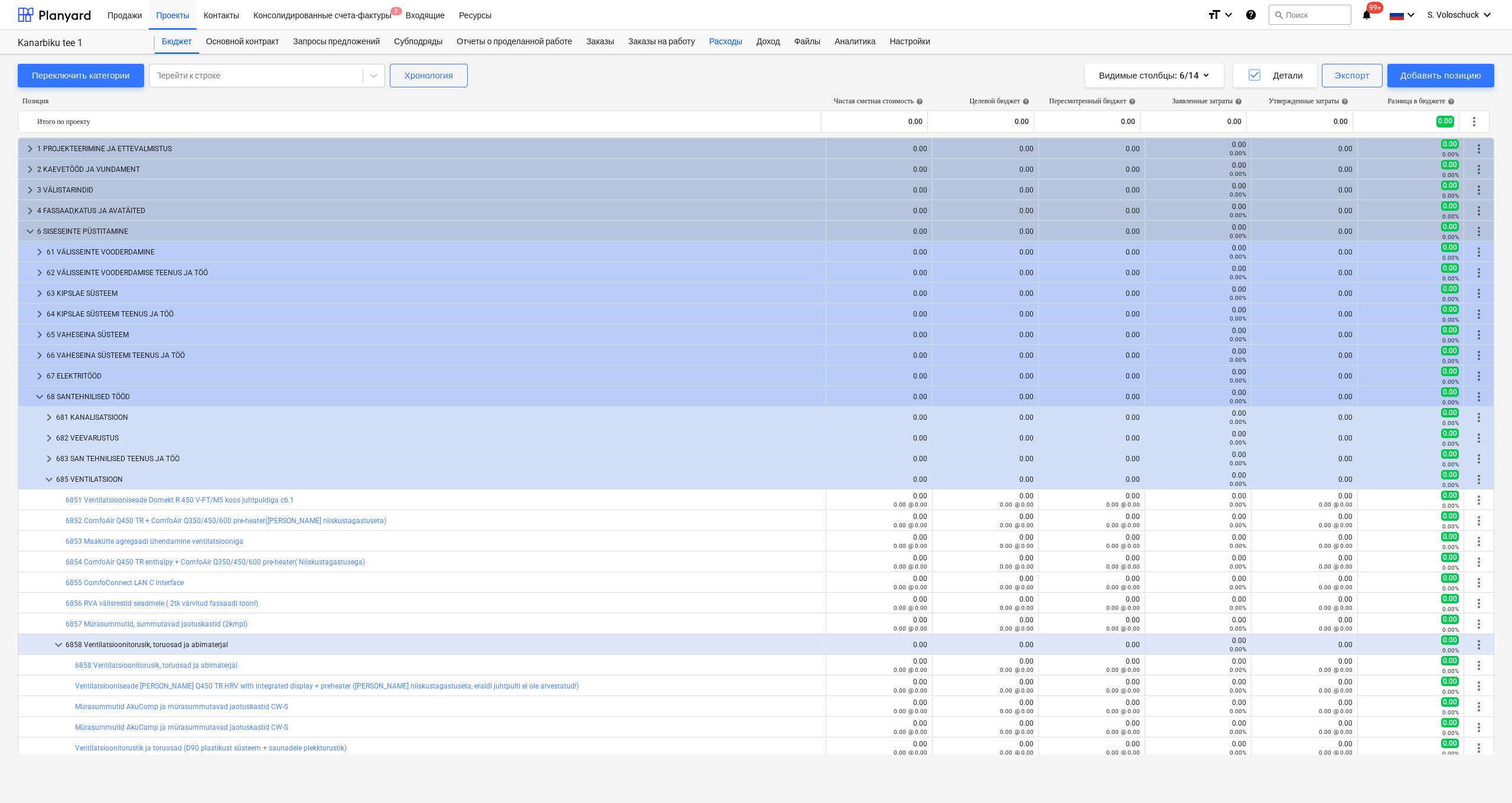
scroll to position [183, 0]
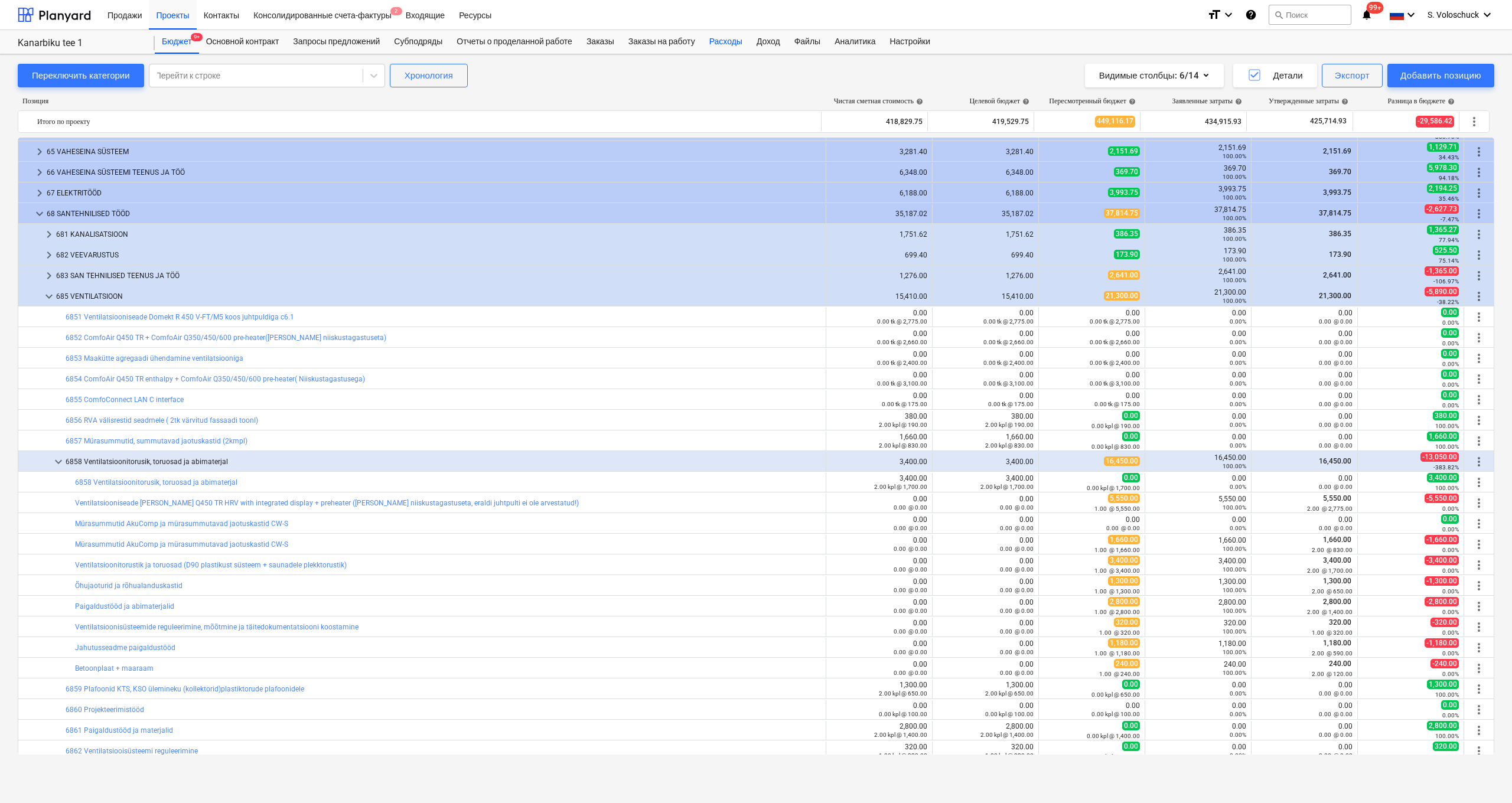
click at [738, 44] on div "Расходы" at bounding box center [726, 42] width 47 height 24
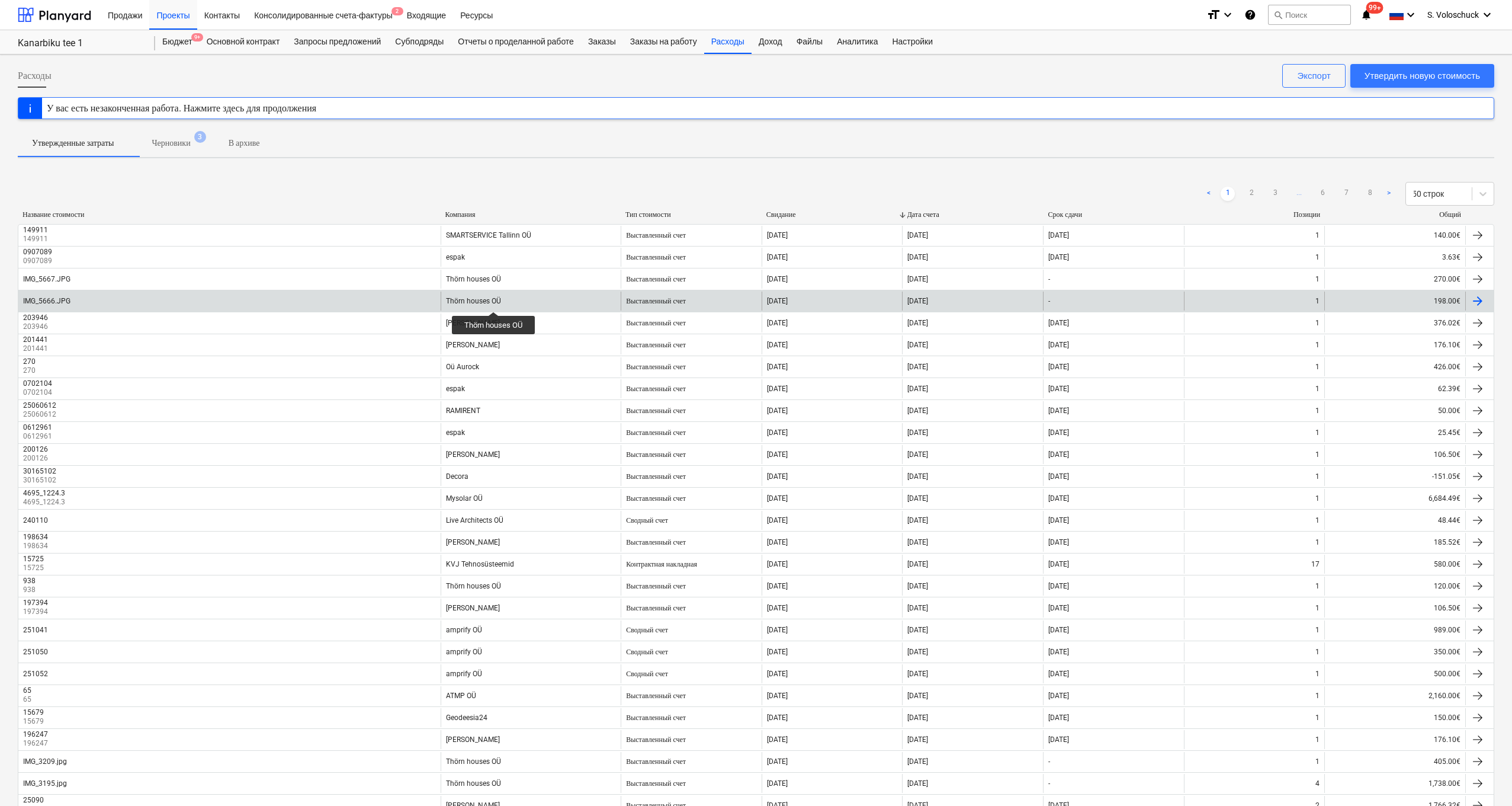
click at [494, 301] on div "Thörn houses OÜ" at bounding box center [474, 301] width 55 height 9
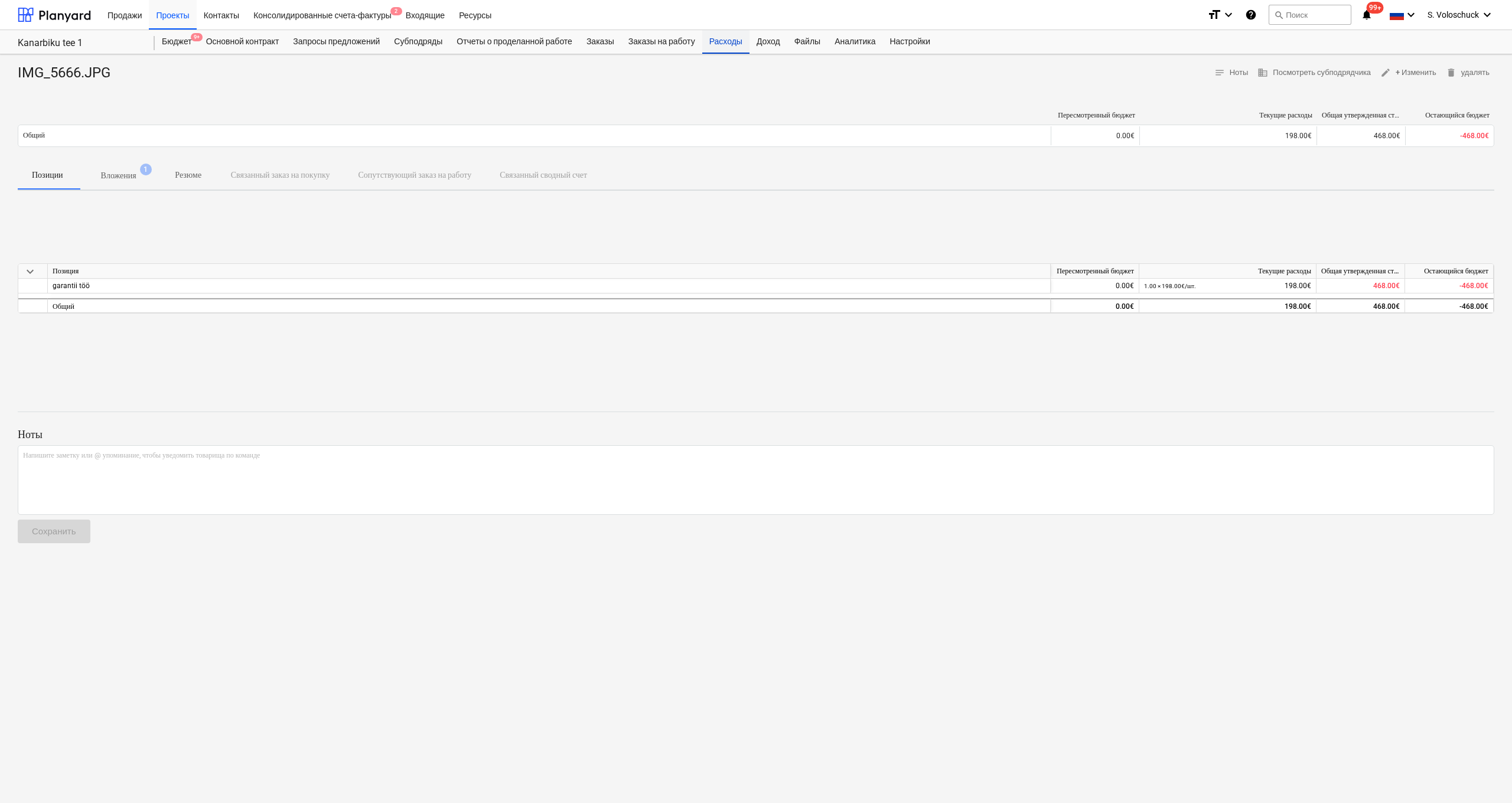
click at [746, 37] on div "Расходы" at bounding box center [726, 42] width 47 height 24
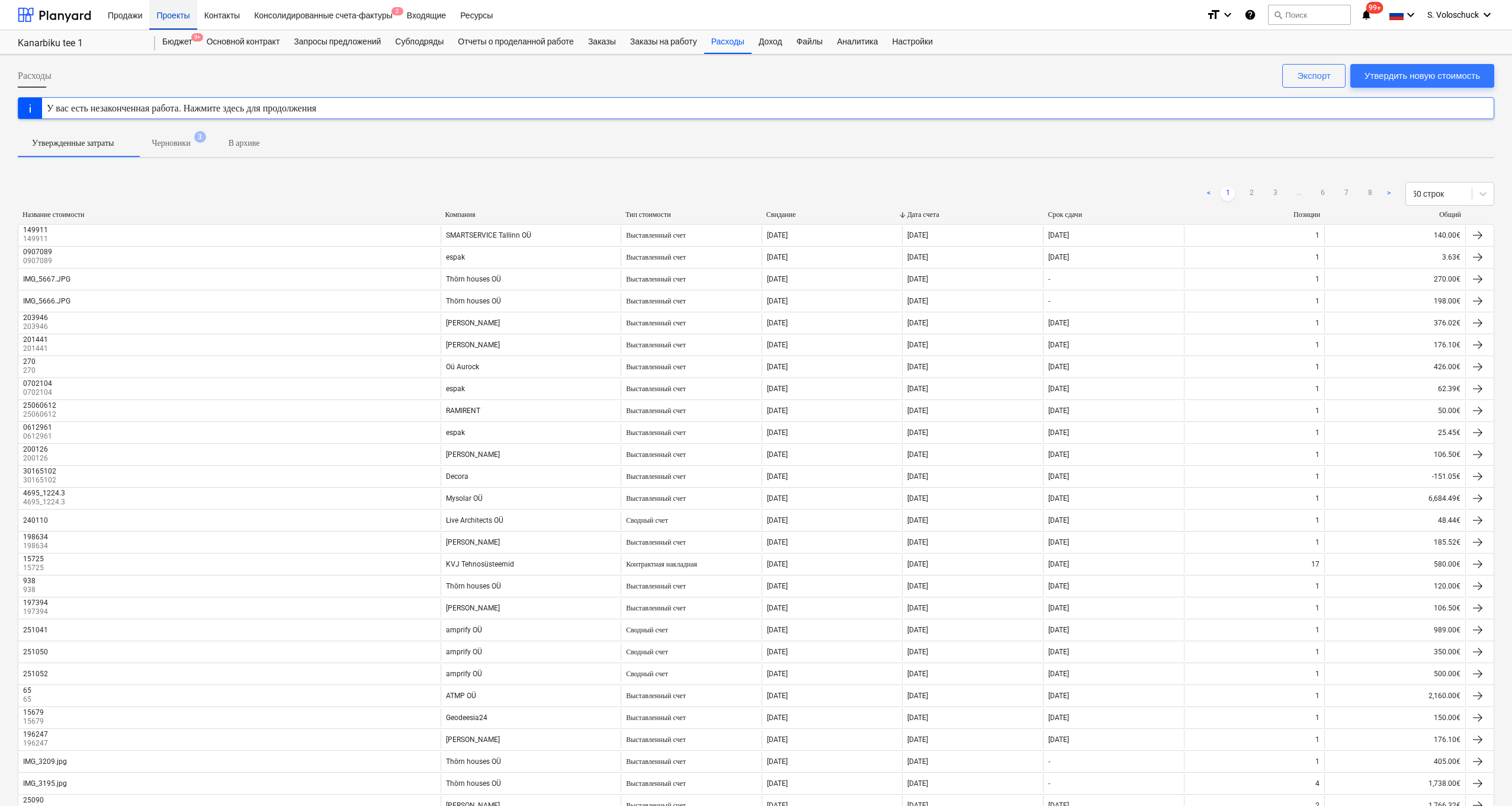
click at [174, 16] on div "Проекты" at bounding box center [172, 14] width 47 height 30
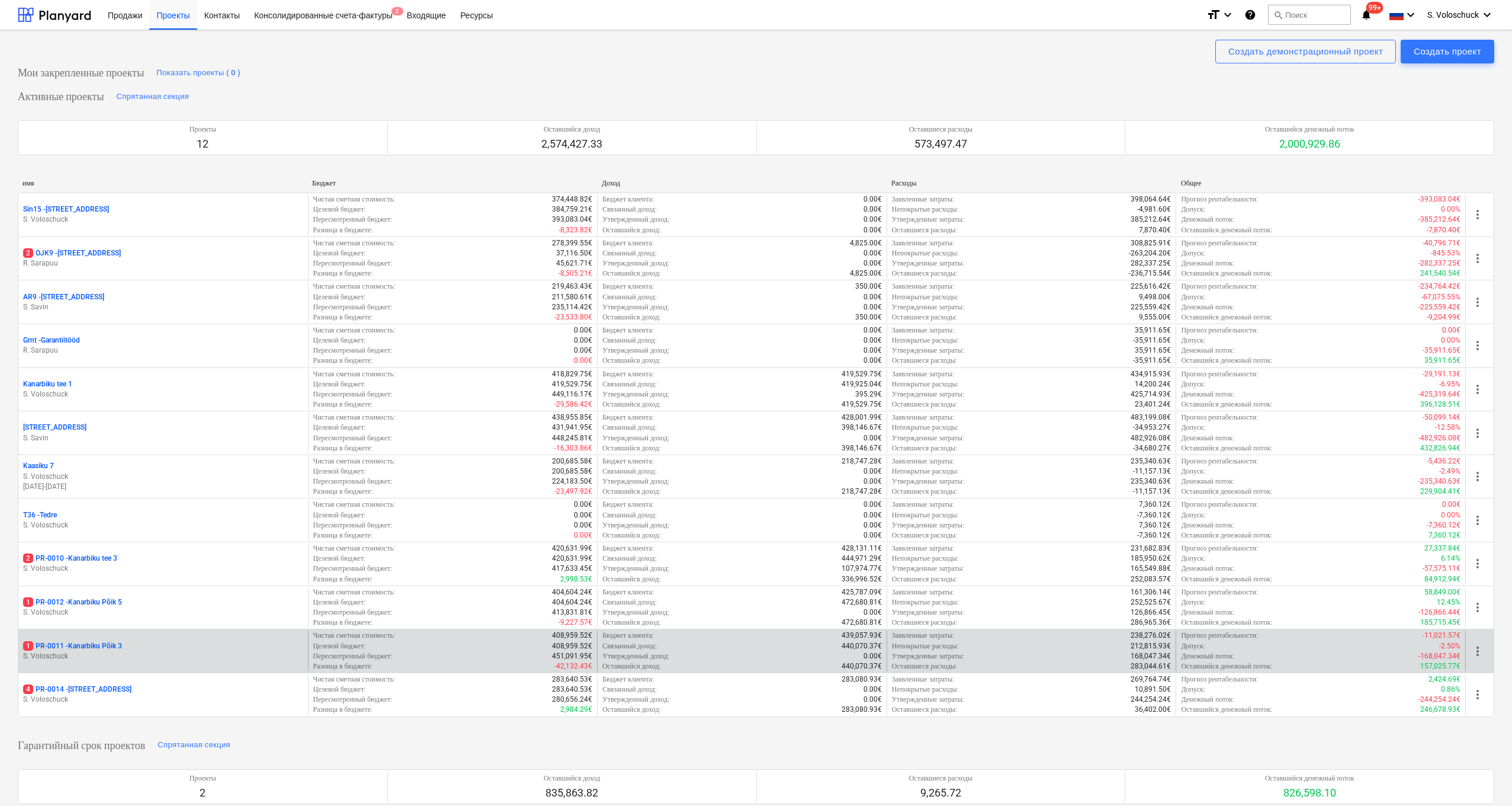
click at [106, 421] on p "1 PR-0011 - Kanarbiku Põik 3" at bounding box center [72, 646] width 99 height 10
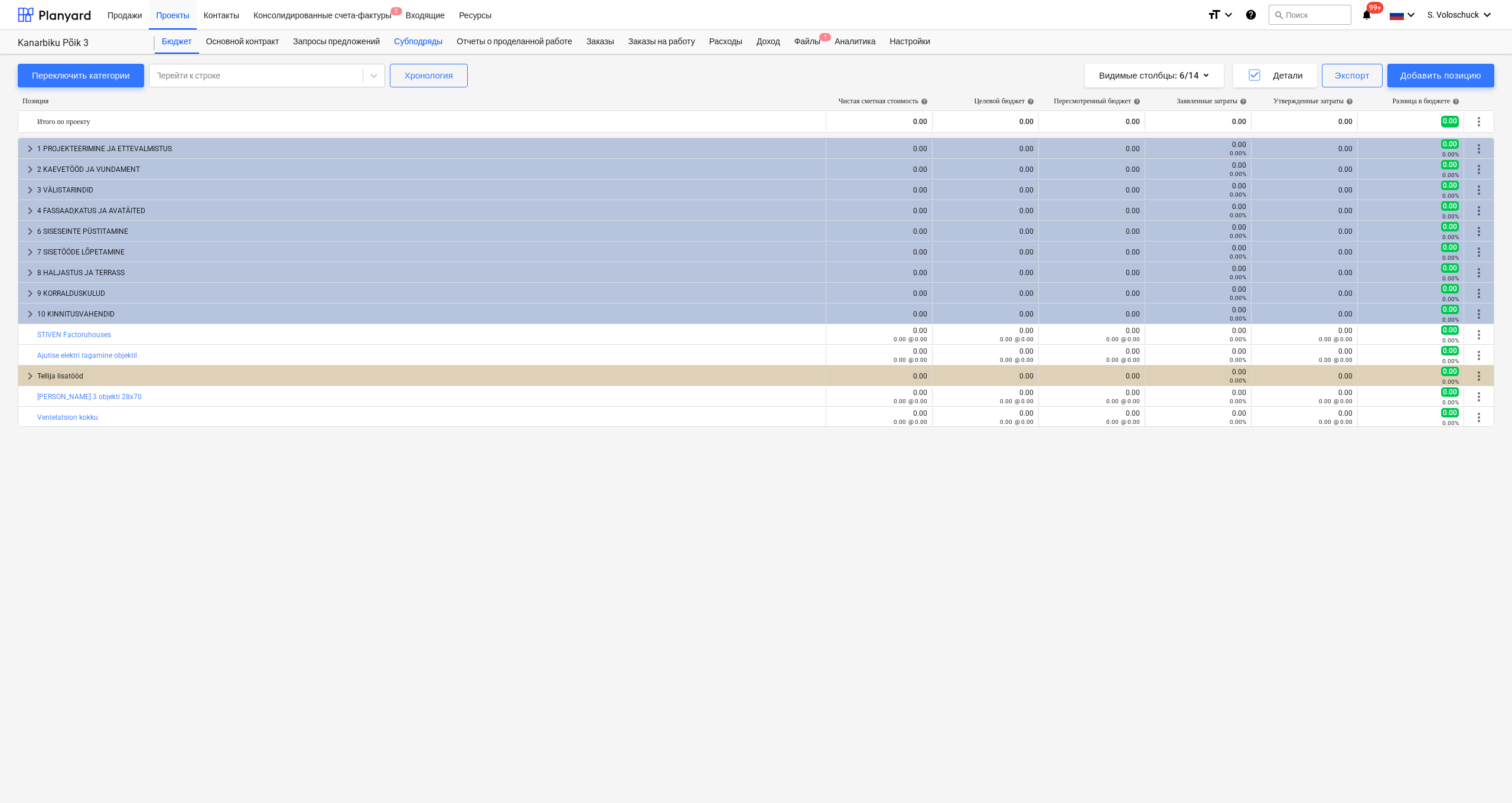
click at [423, 44] on div "Субподряды" at bounding box center [418, 42] width 62 height 24
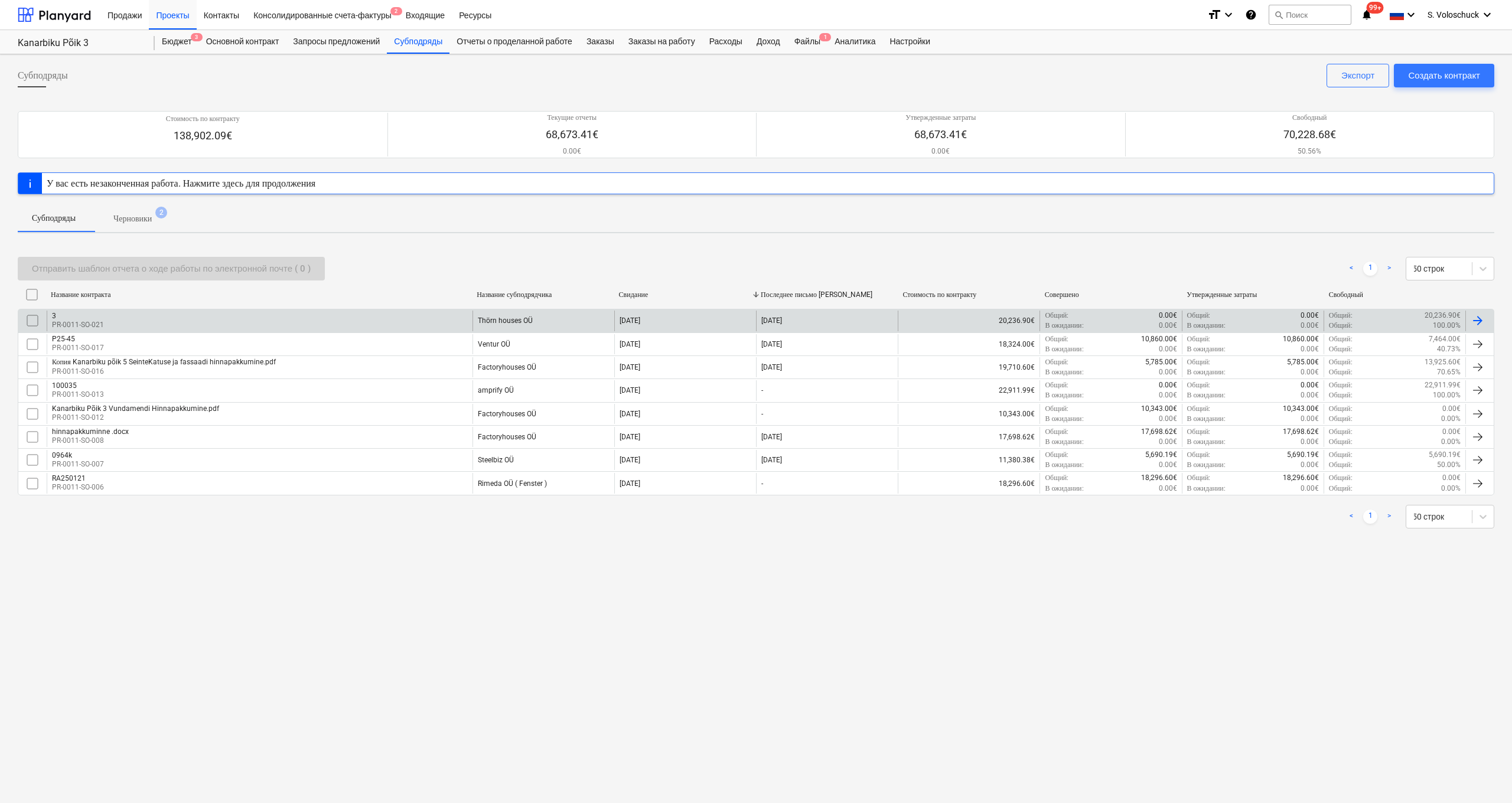
click at [510, 322] on div "Thörn houses OÜ" at bounding box center [505, 321] width 55 height 9
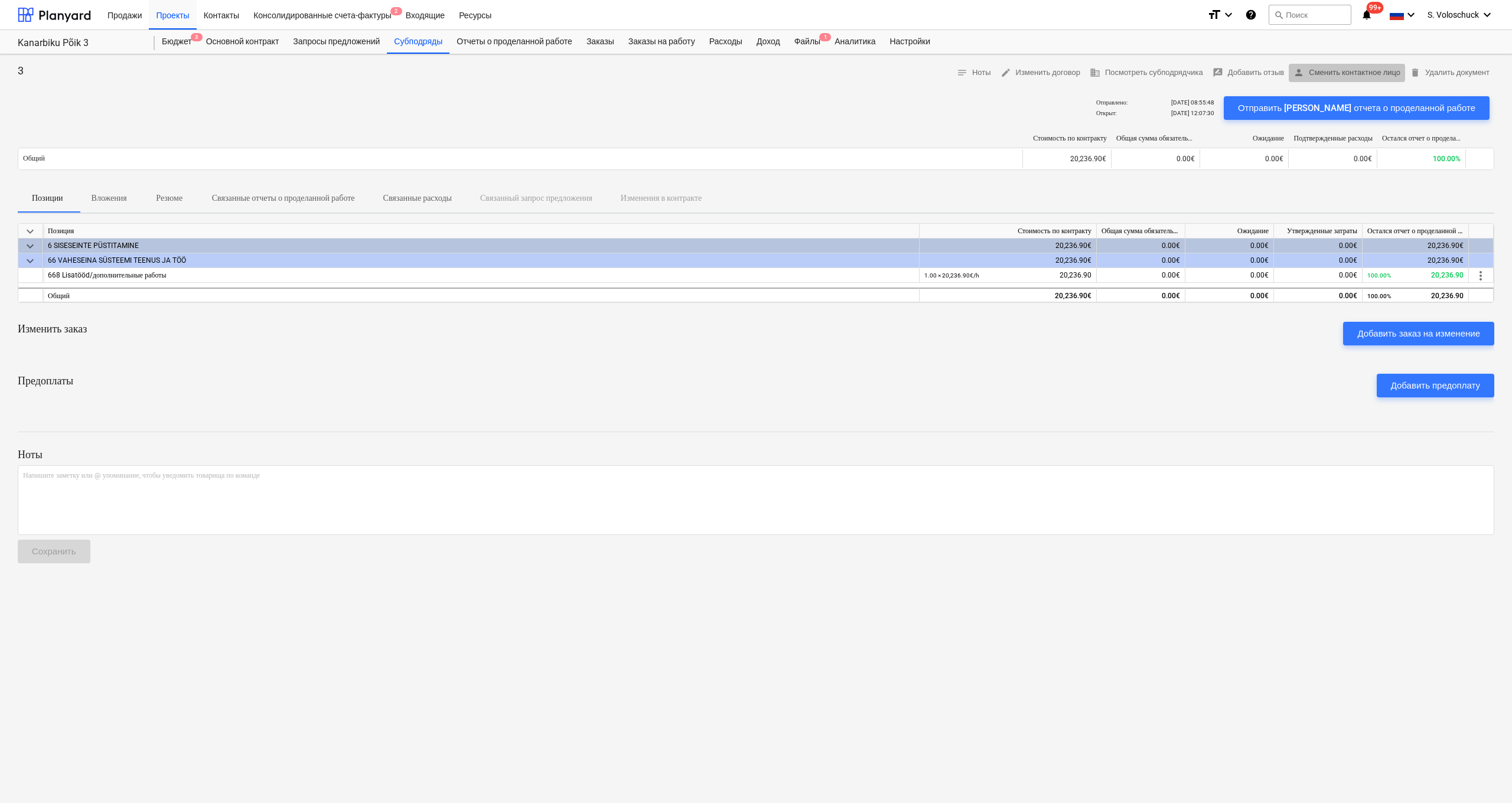
click at [845, 74] on span "person Сменить контактное лицо" at bounding box center [1346, 73] width 107 height 14
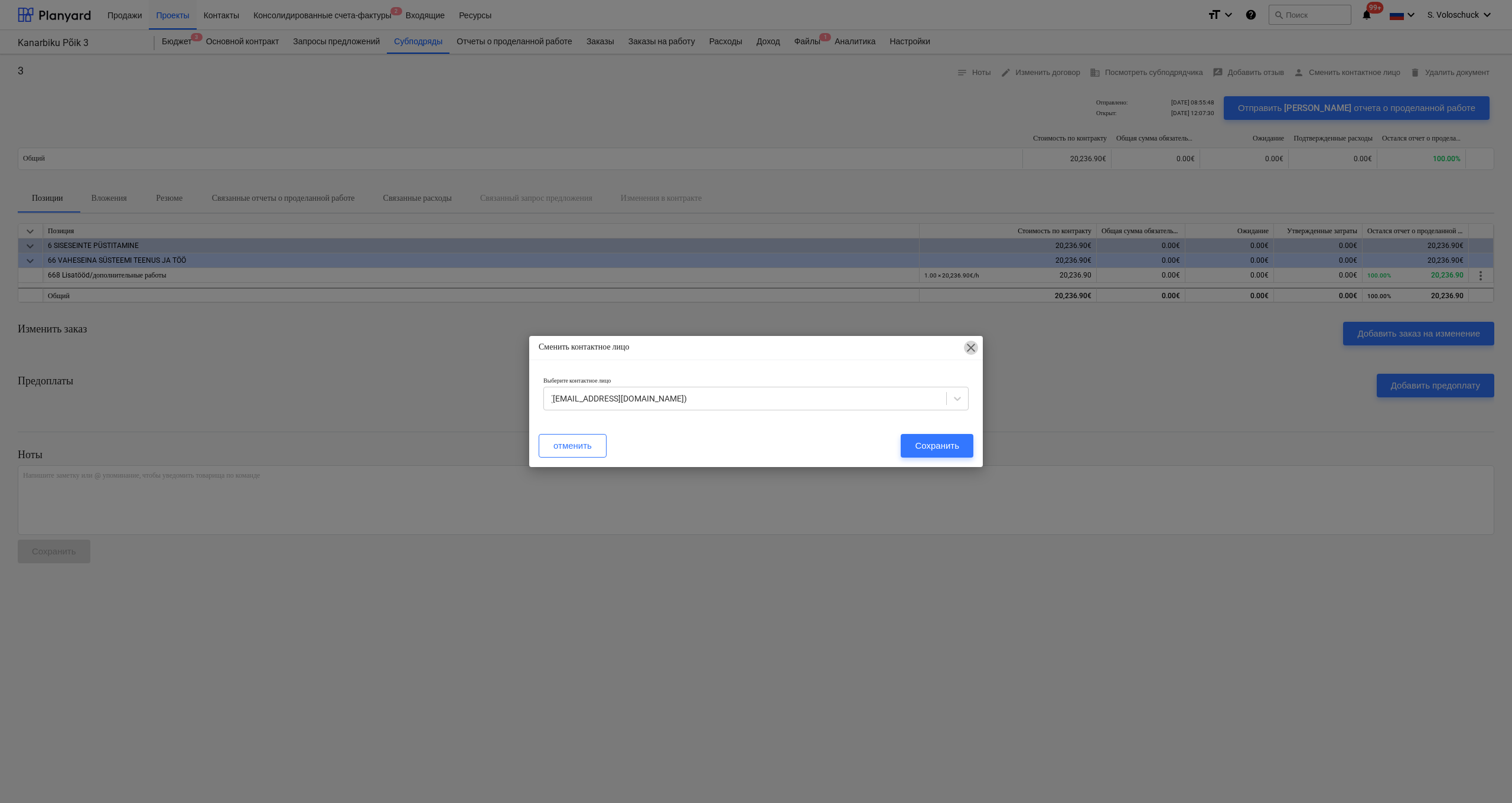
click at [845, 351] on span "close" at bounding box center [970, 347] width 15 height 15
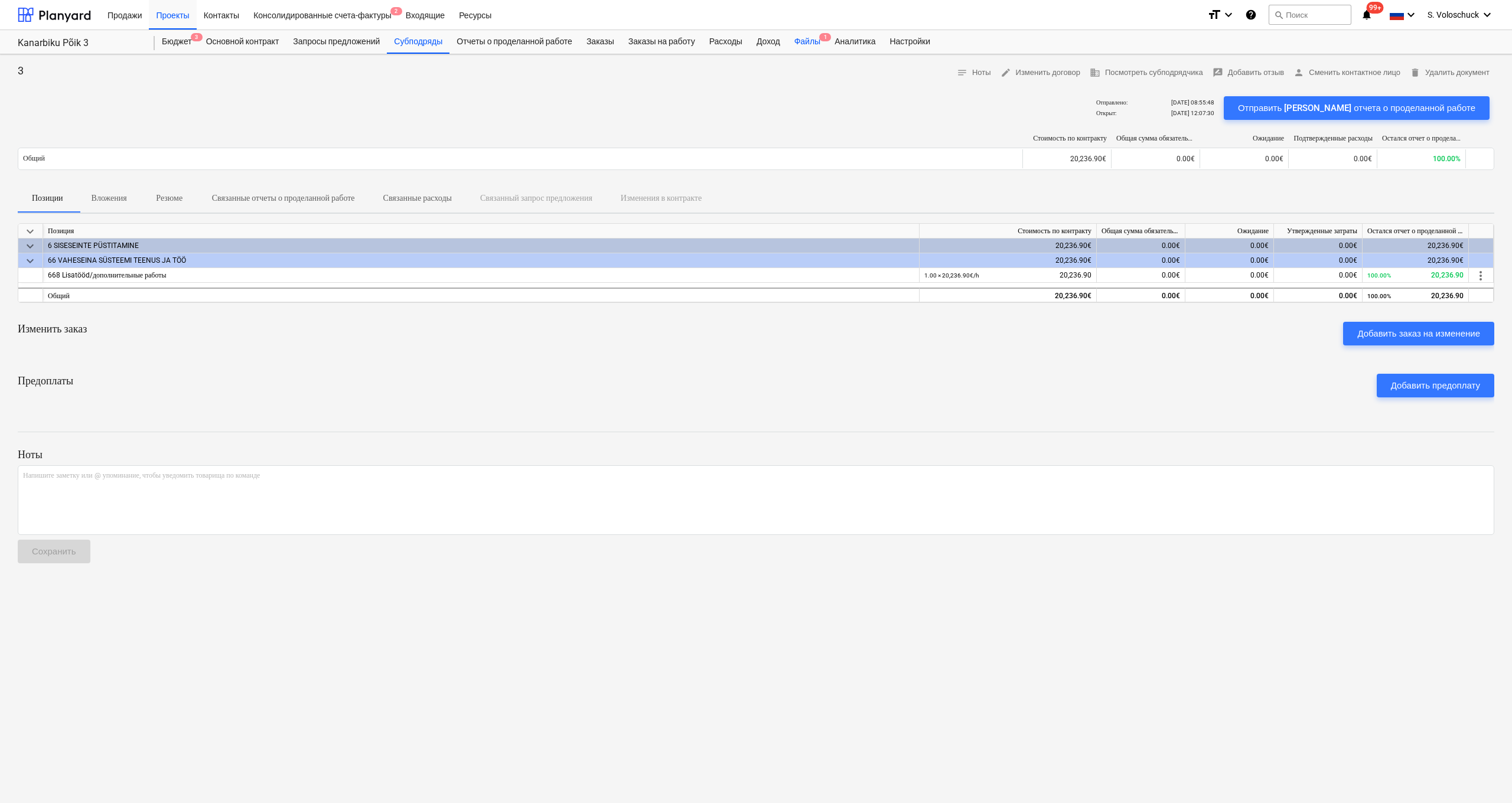
click at [824, 41] on div "Файлы 1" at bounding box center [807, 42] width 40 height 24
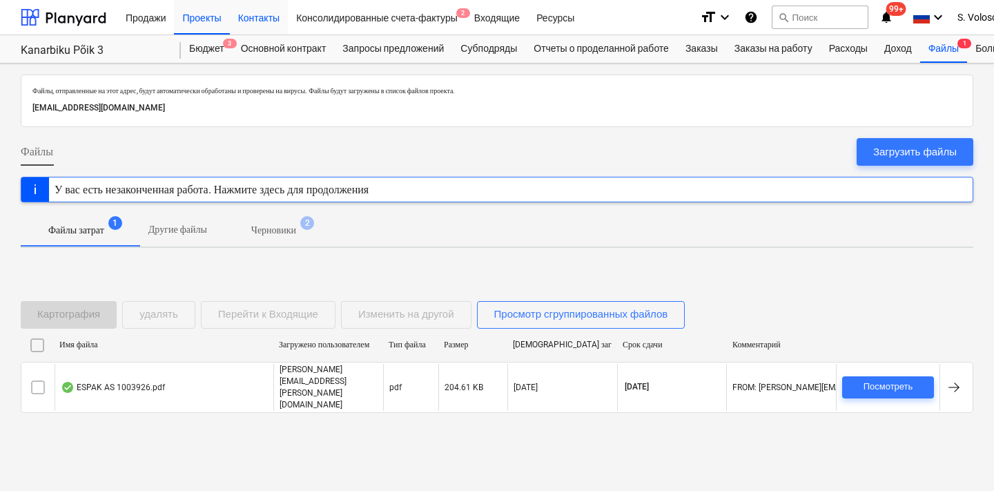
click at [264, 21] on div "Контакты" at bounding box center [259, 16] width 58 height 35
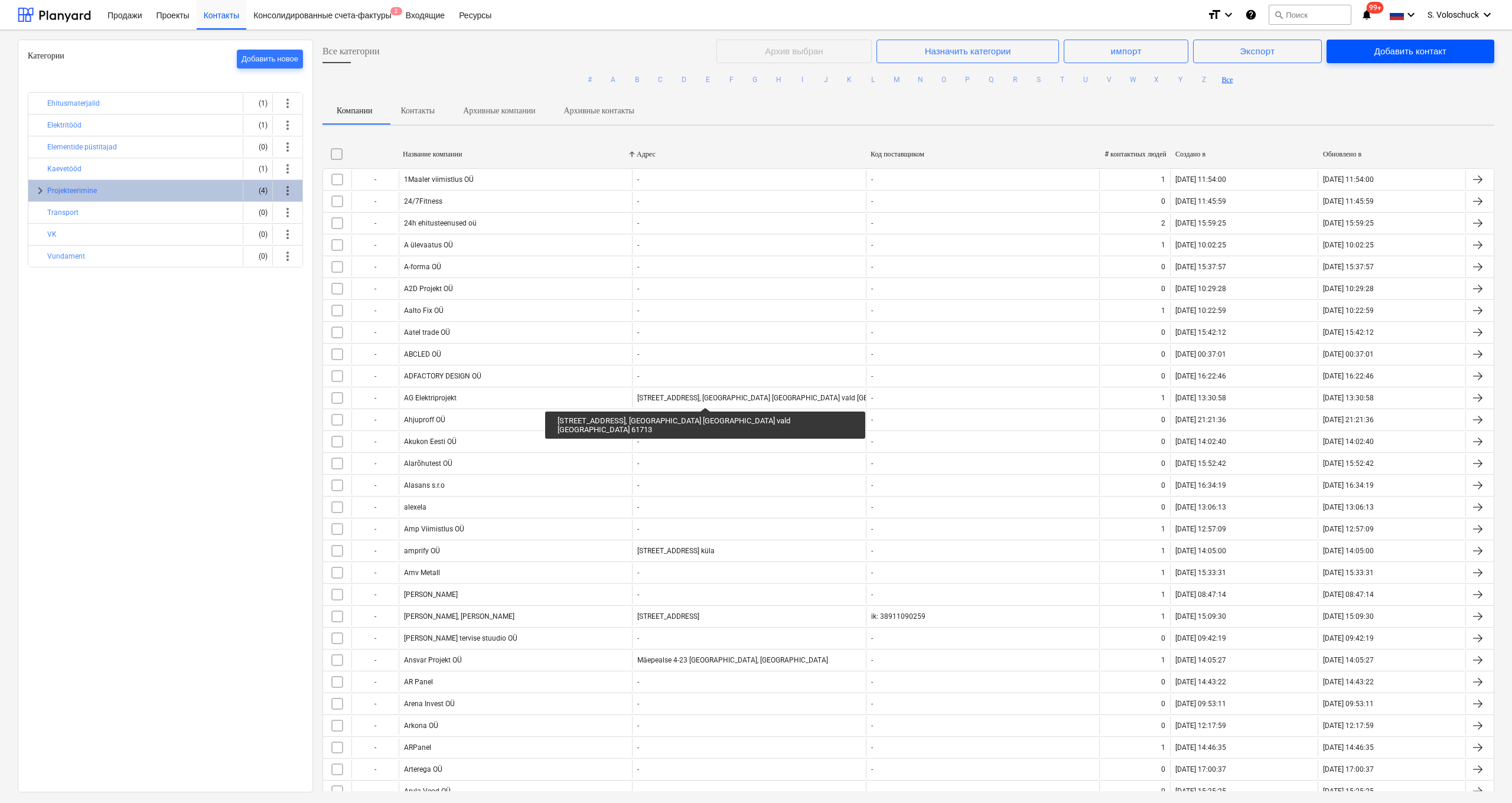
click at [845, 54] on div "Добавить контакт" at bounding box center [1410, 51] width 72 height 15
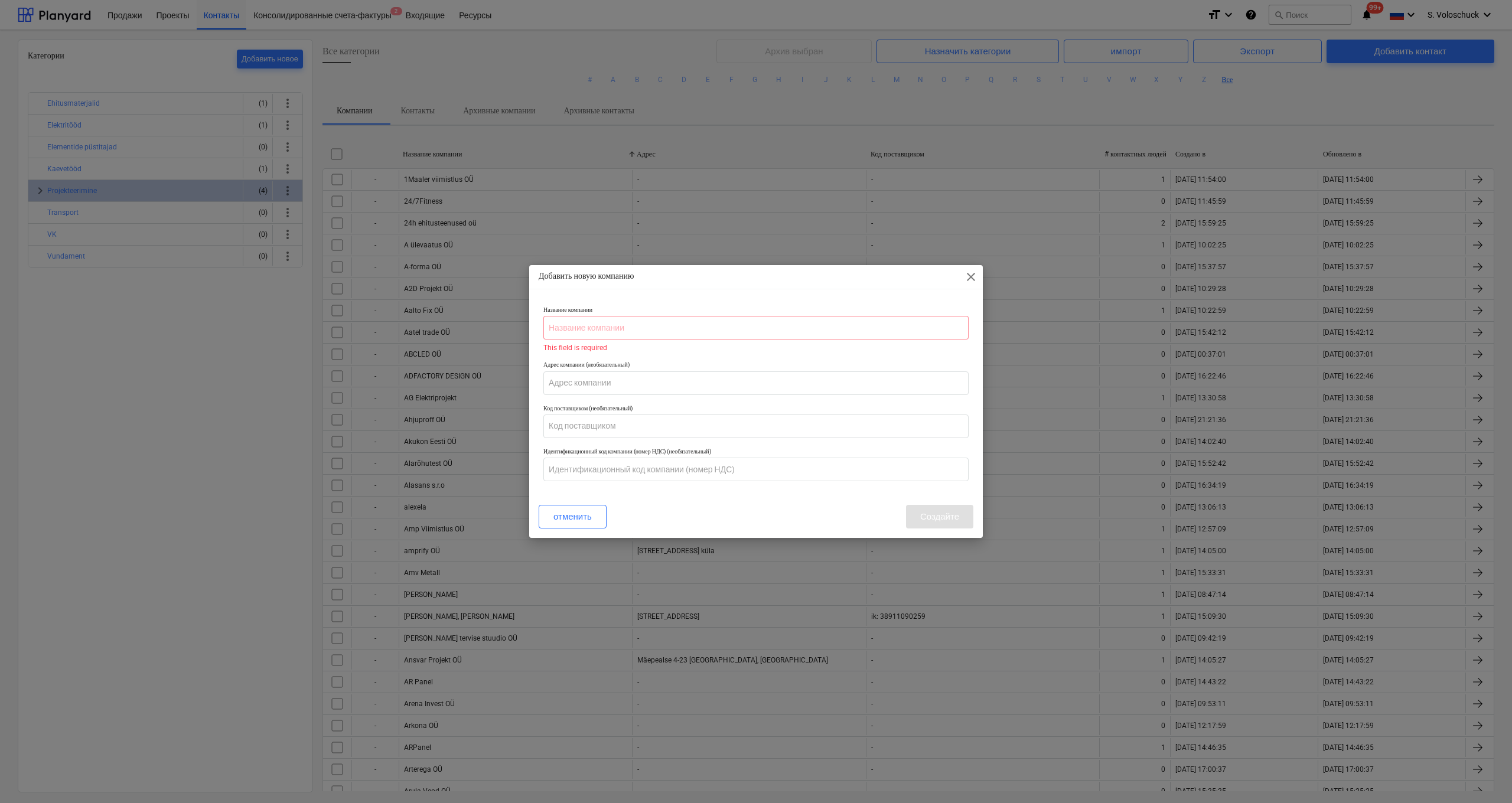
click at [845, 419] on div "отменить Создайте" at bounding box center [756, 517] width 435 height 24
click at [610, 329] on input "text" at bounding box center [756, 328] width 425 height 24
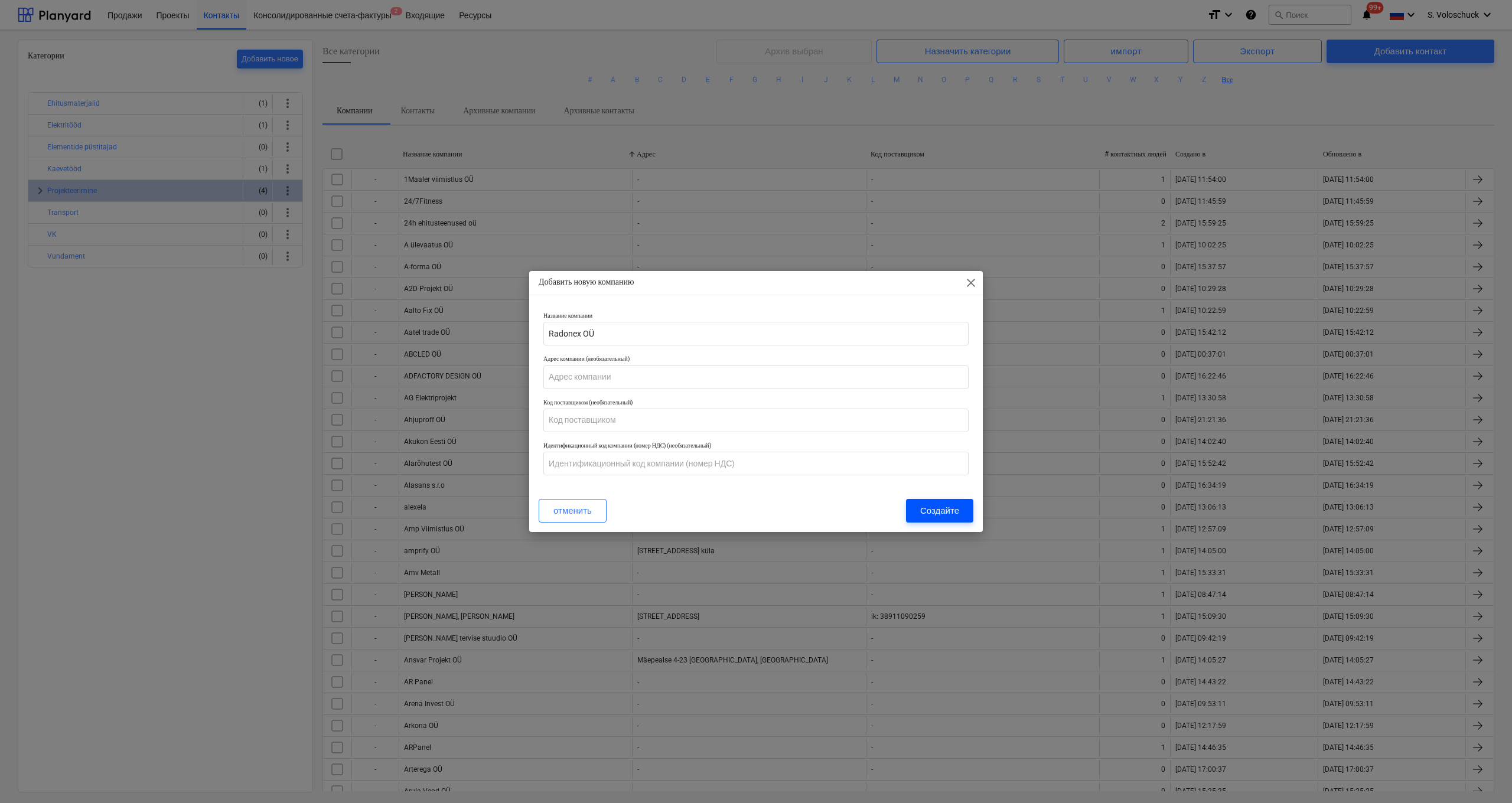
click at [845, 419] on div "Создайте" at bounding box center [940, 511] width 39 height 15
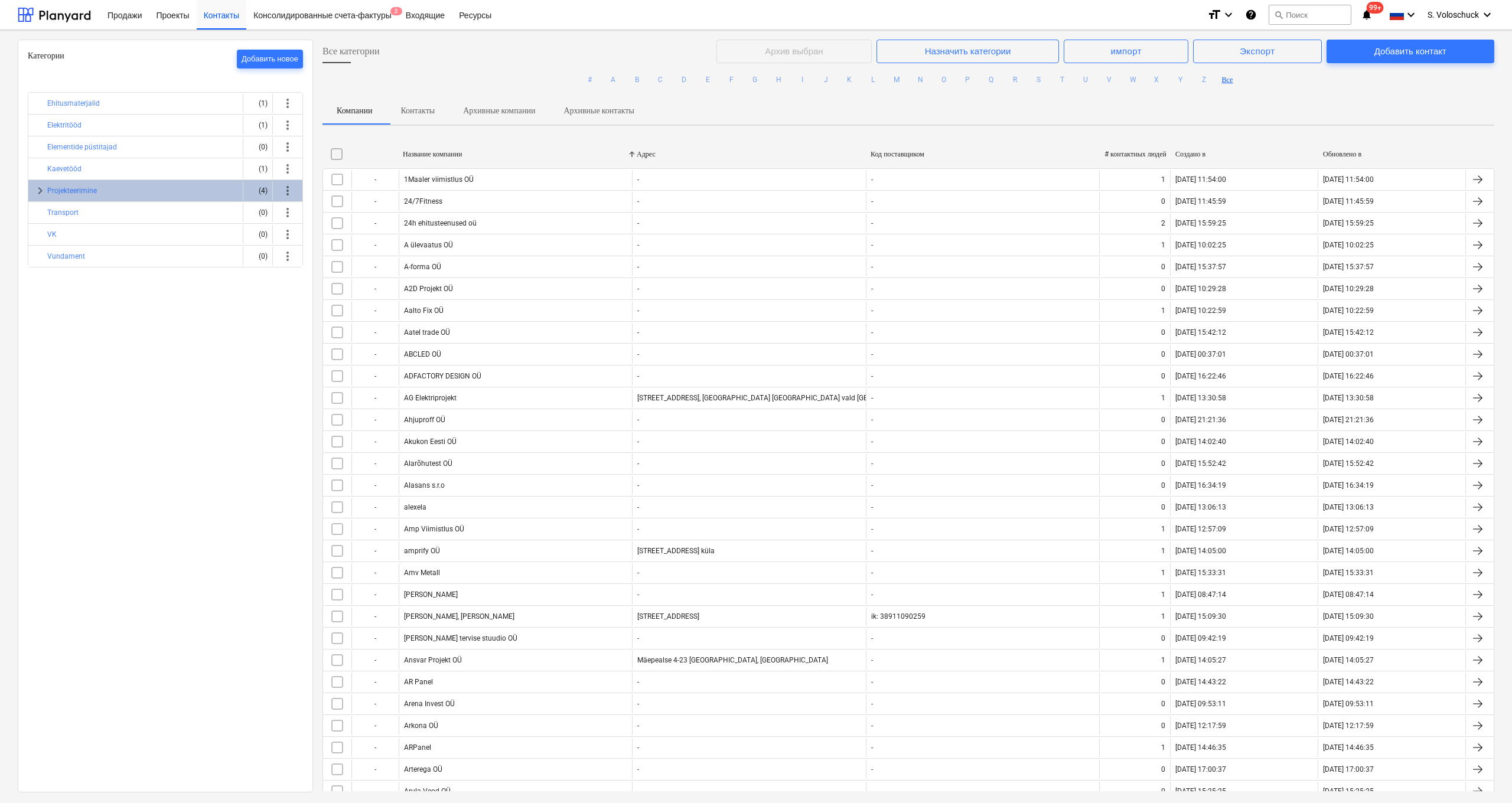
click at [845, 153] on div "Обновлено в" at bounding box center [1391, 154] width 138 height 9
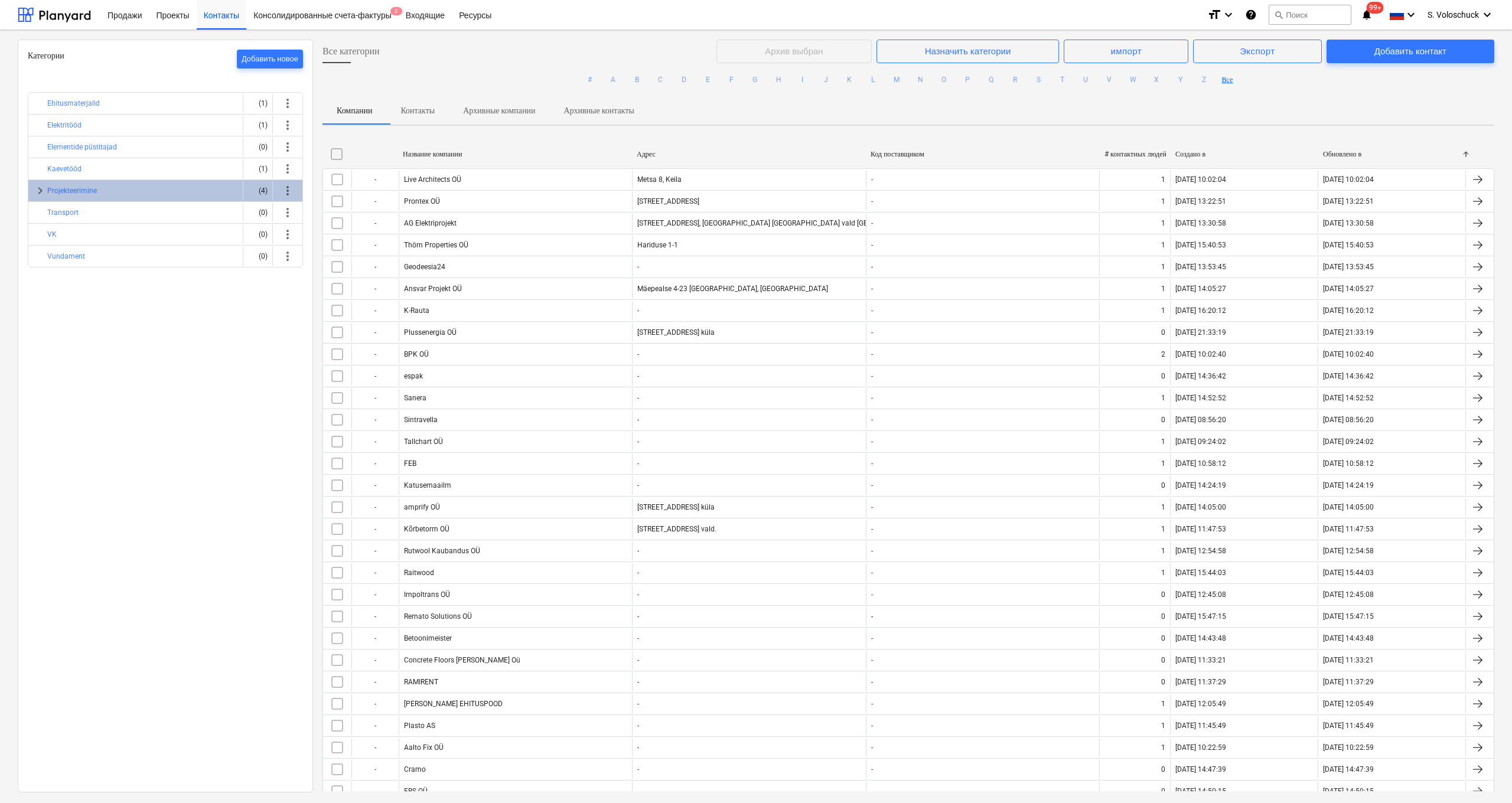
click at [845, 154] on div "Обновлено в" at bounding box center [1391, 154] width 138 height 9
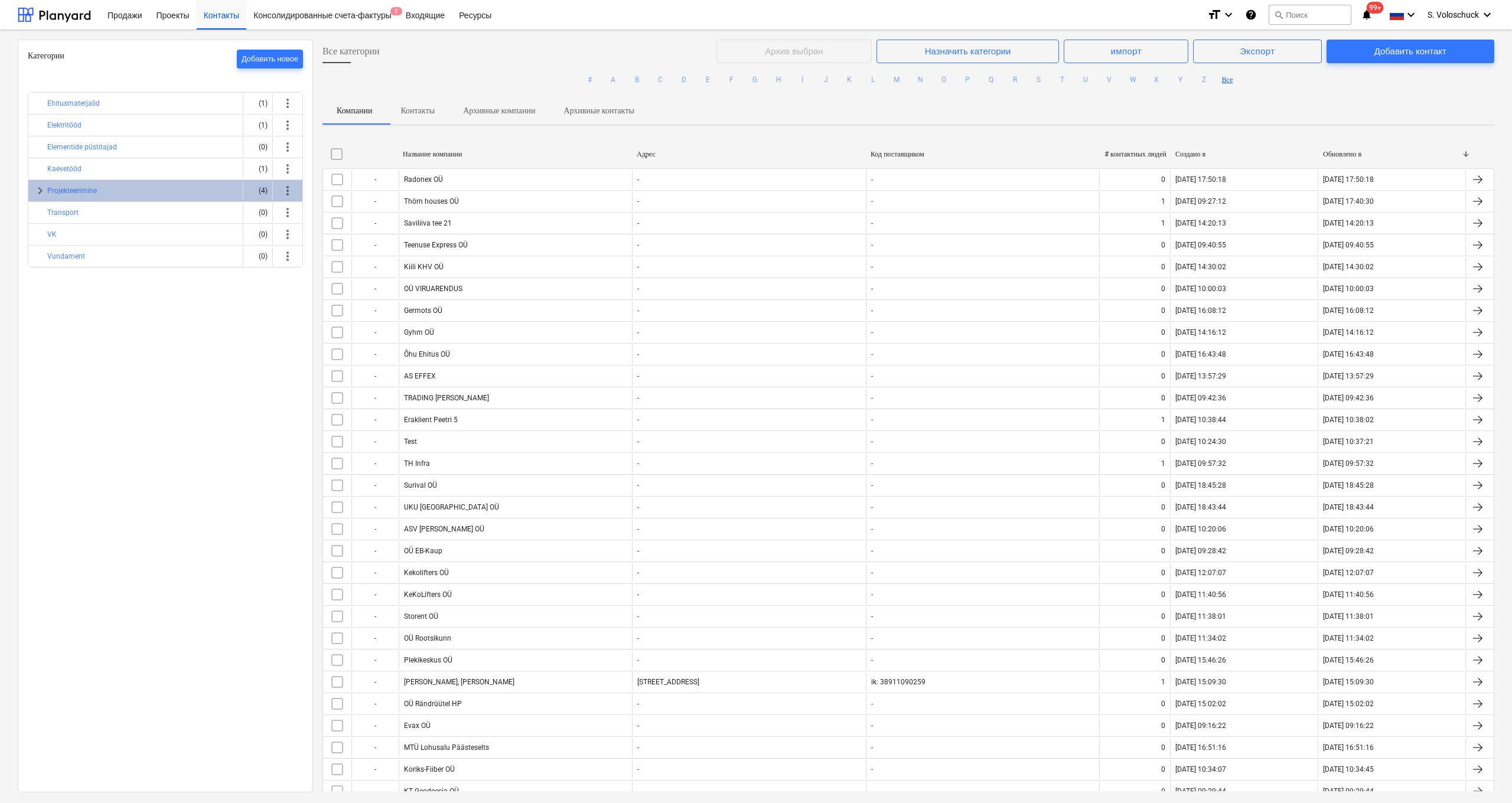
click at [845, 152] on div "Обновлено в" at bounding box center [1391, 154] width 138 height 9
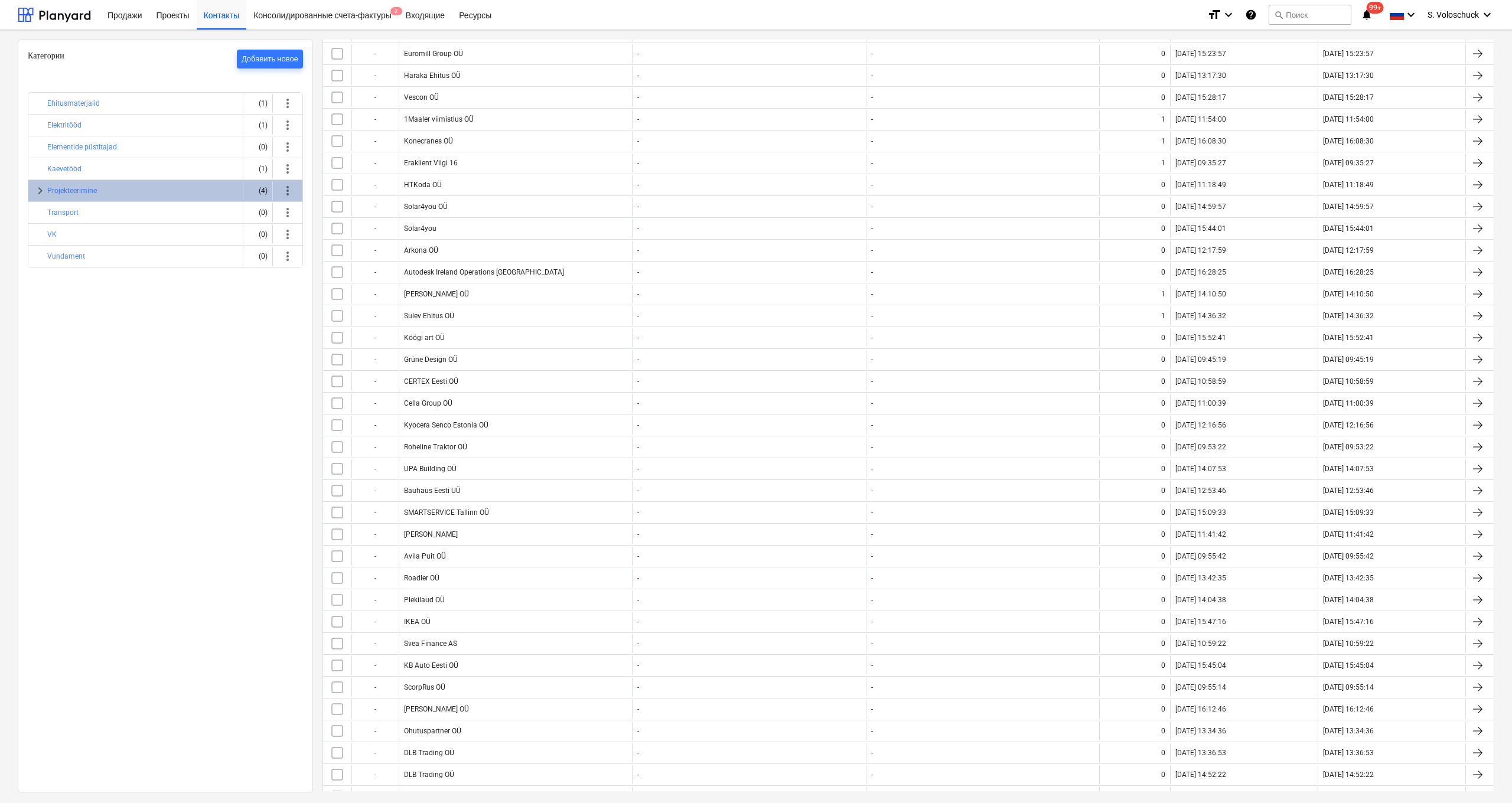
scroll to position [7045, 0]
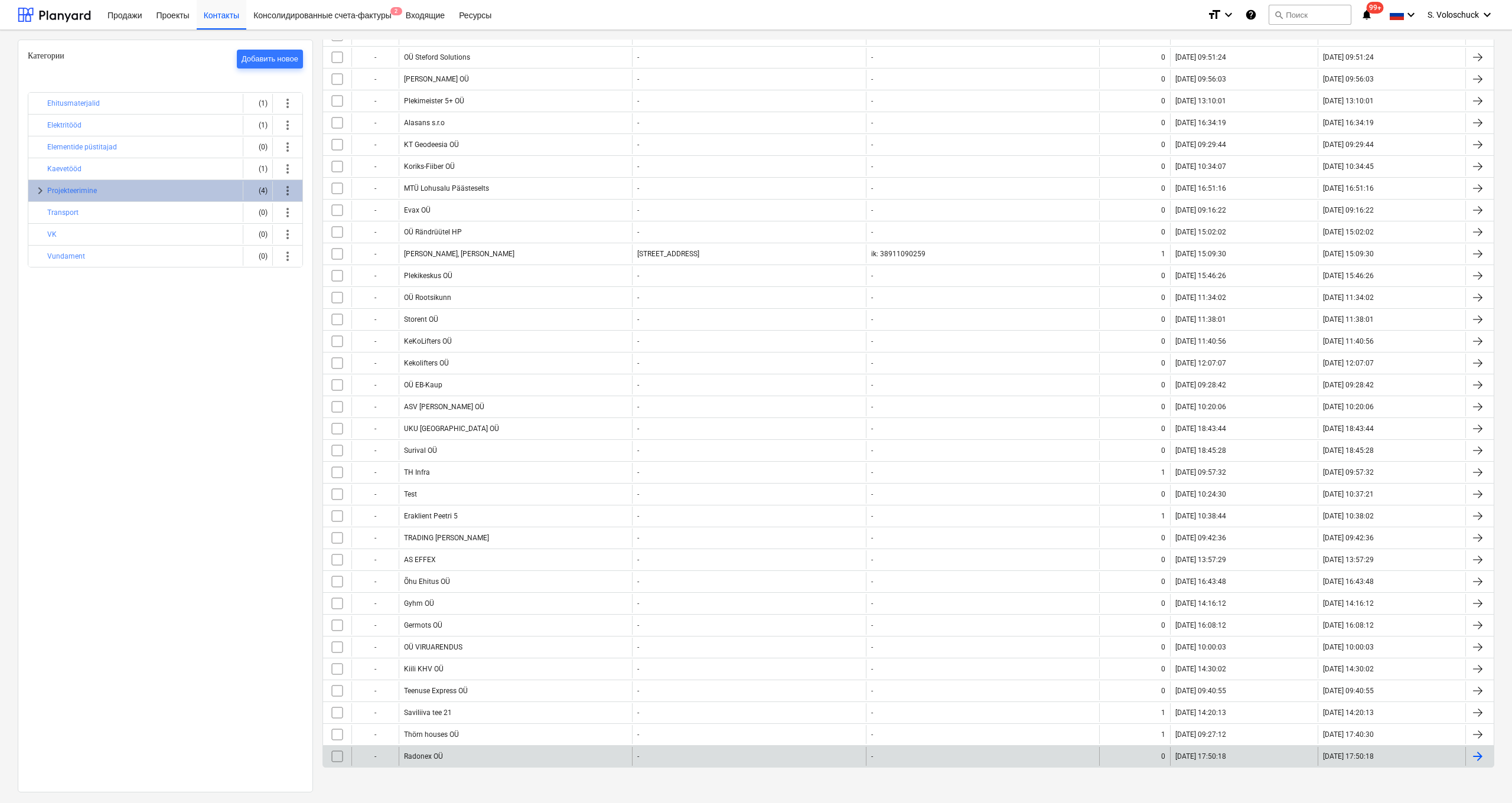
click at [472, 419] on div "Radonex OÜ" at bounding box center [515, 756] width 234 height 19
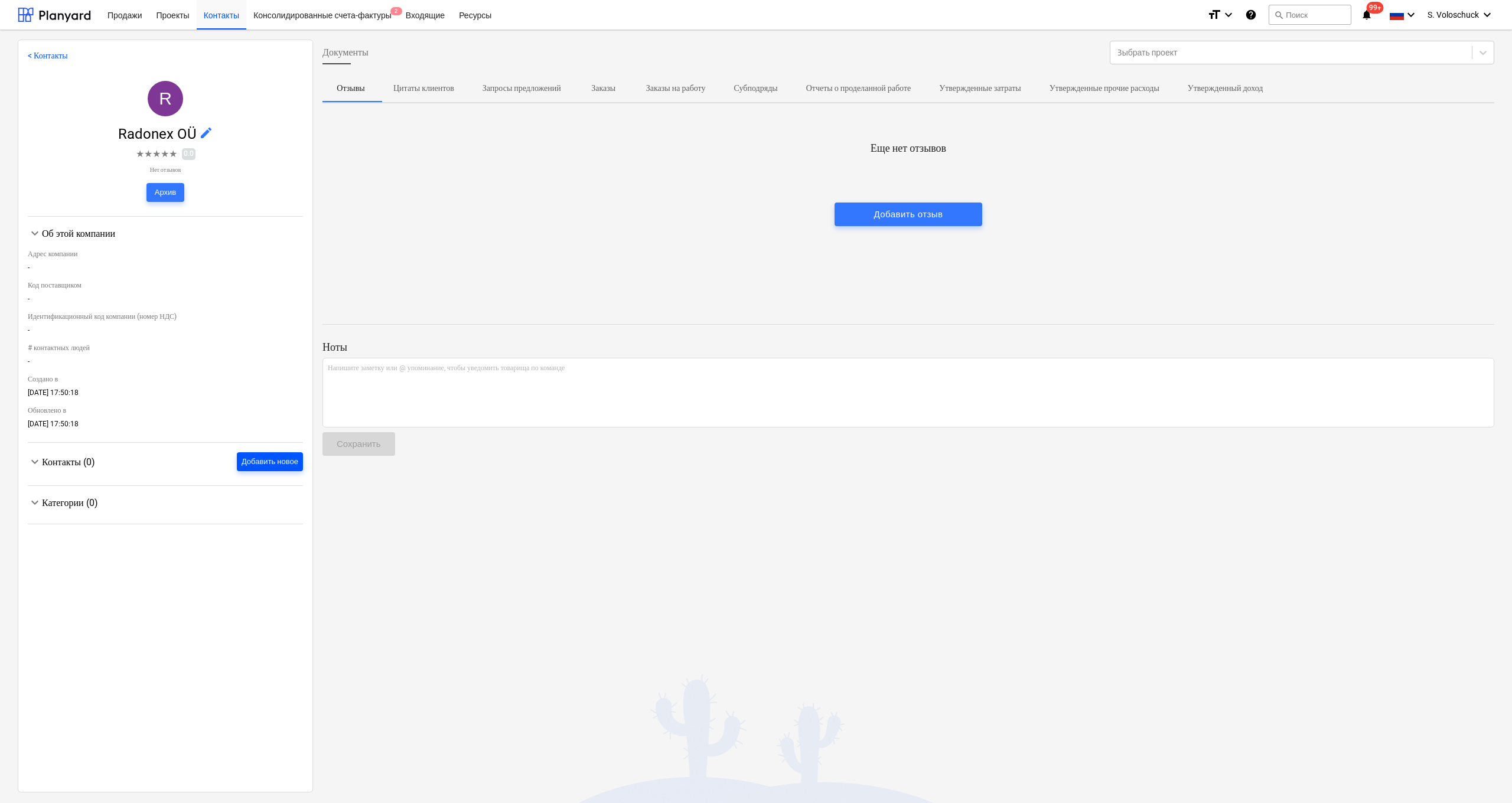
click at [279, 419] on div "Добавить новое" at bounding box center [270, 462] width 56 height 14
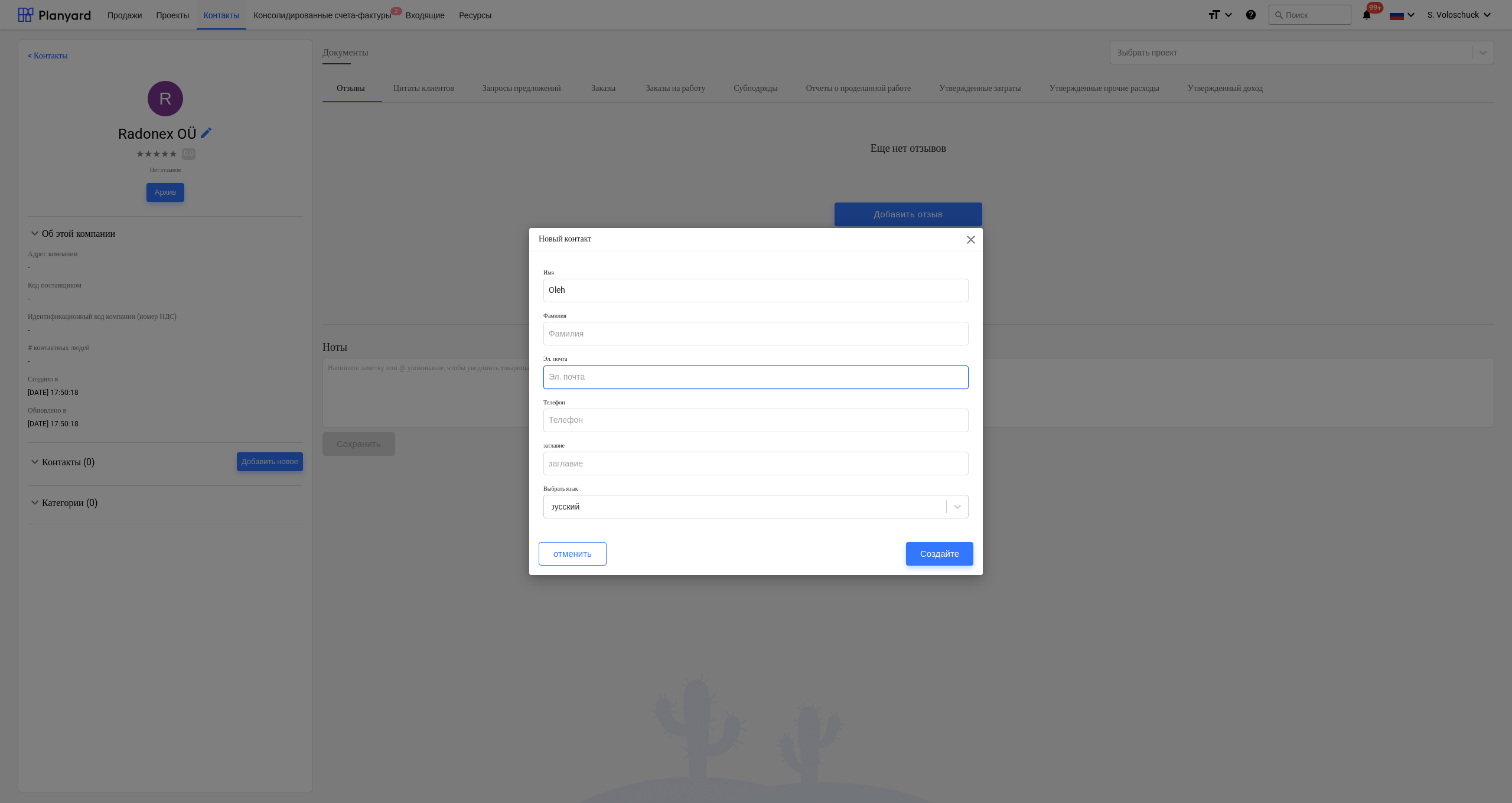
paste input "[EMAIL_ADDRESS][DOMAIN_NAME]"
click at [845, 419] on div "Создайте" at bounding box center [940, 553] width 39 height 15
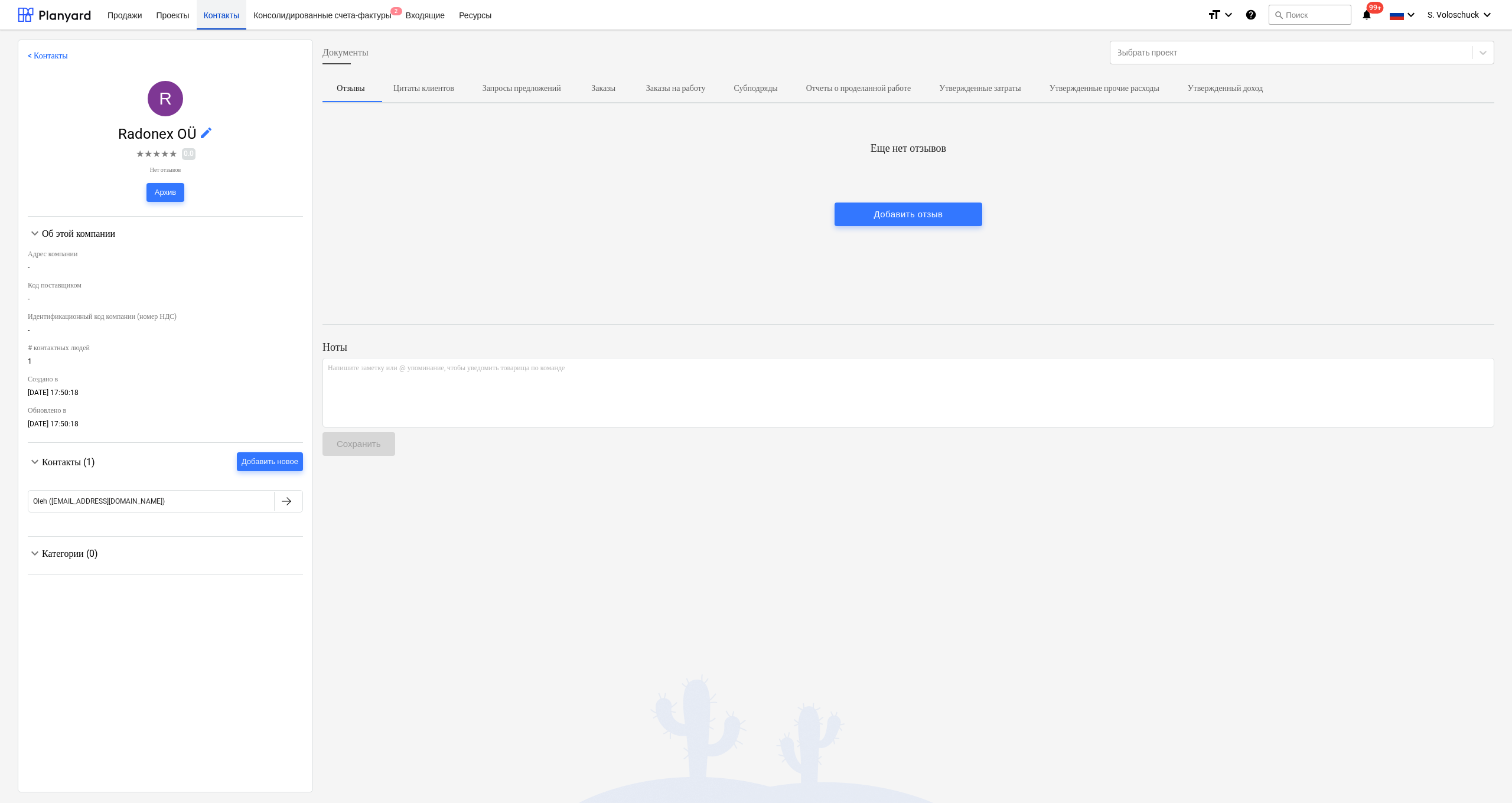
click at [232, 14] on div "Контакты" at bounding box center [222, 14] width 50 height 30
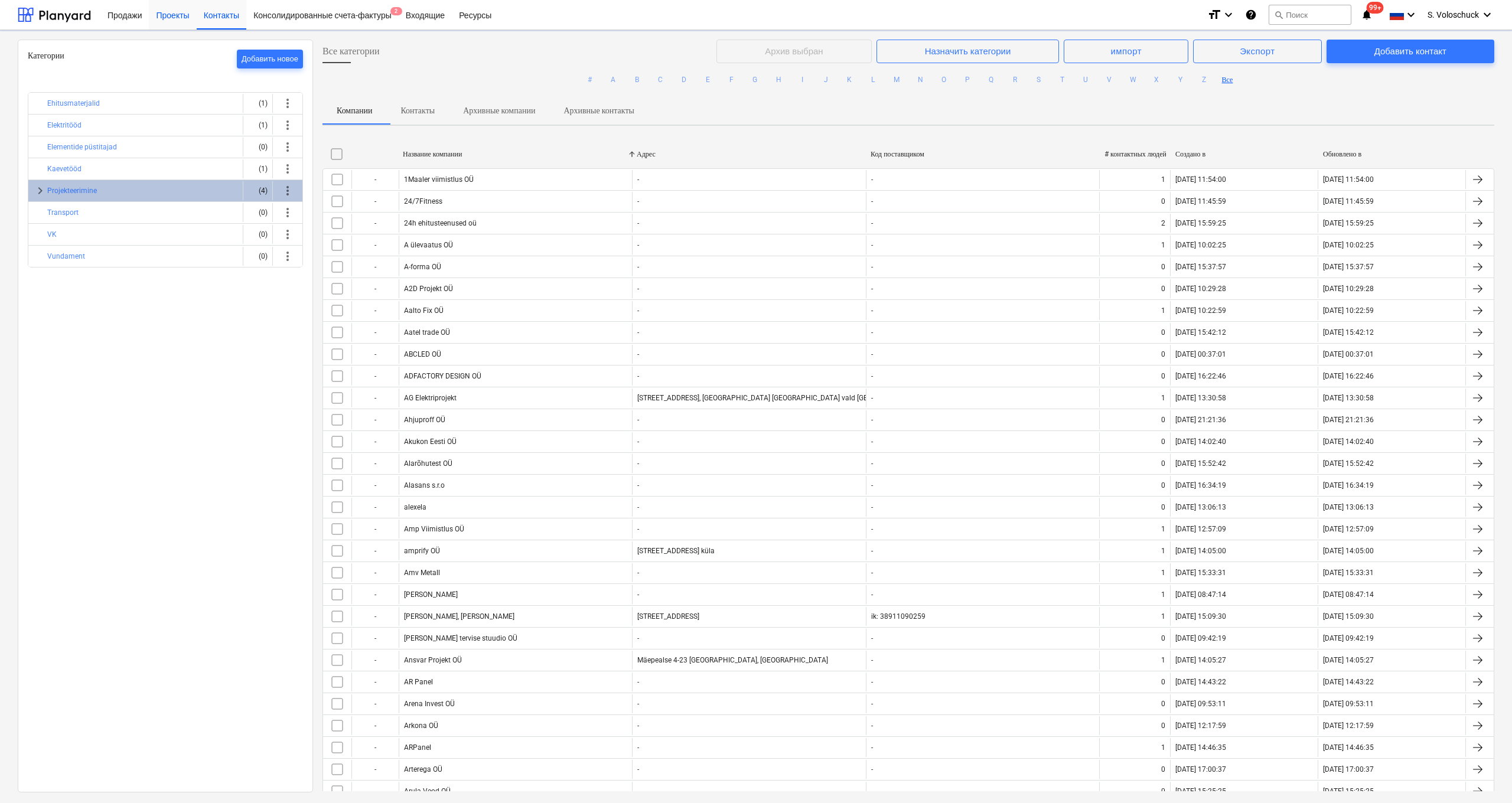
click at [183, 19] on div "Проекты" at bounding box center [172, 14] width 47 height 30
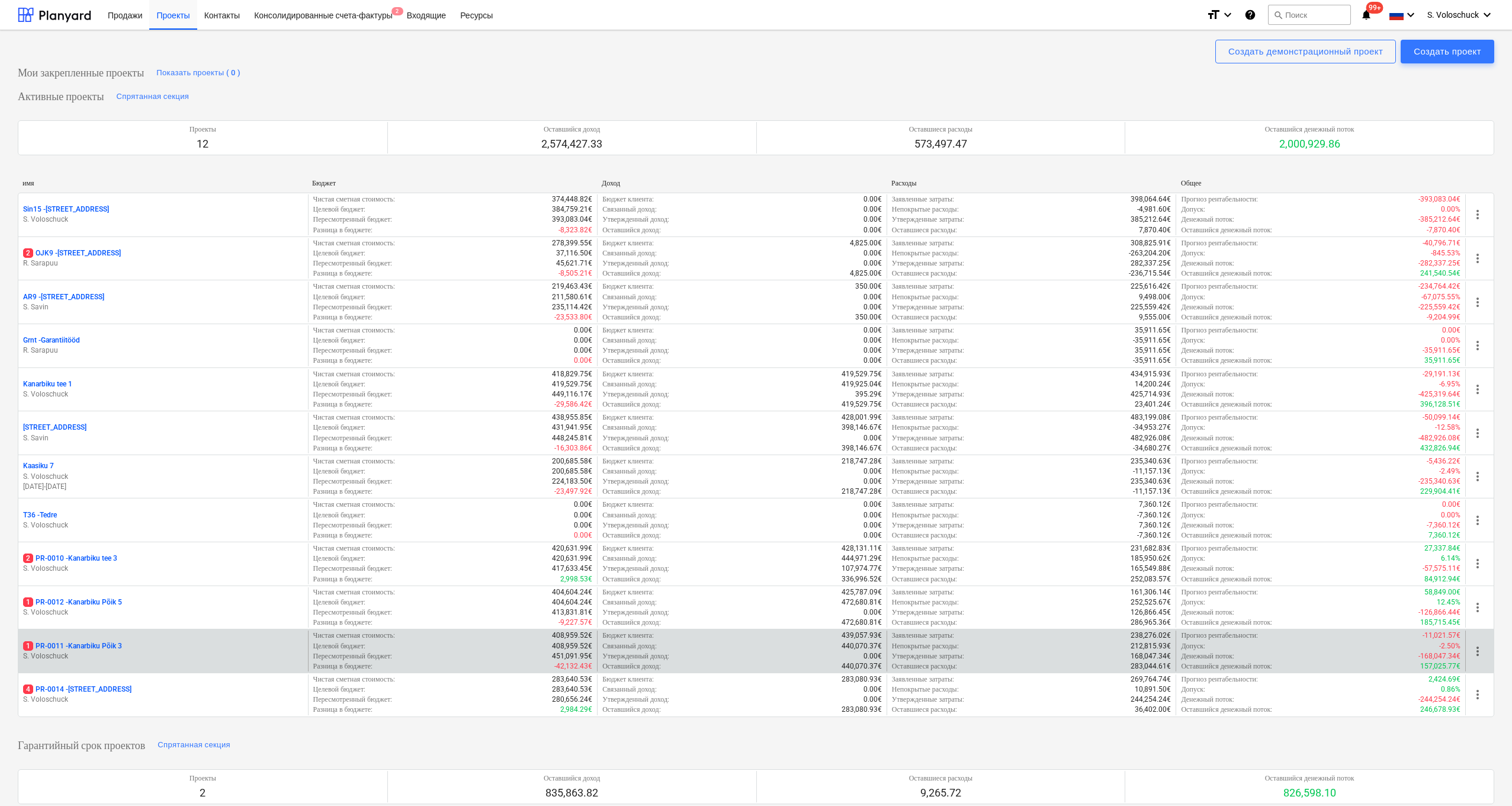
click at [162, 421] on p "S. Voloschuck" at bounding box center [163, 656] width 280 height 10
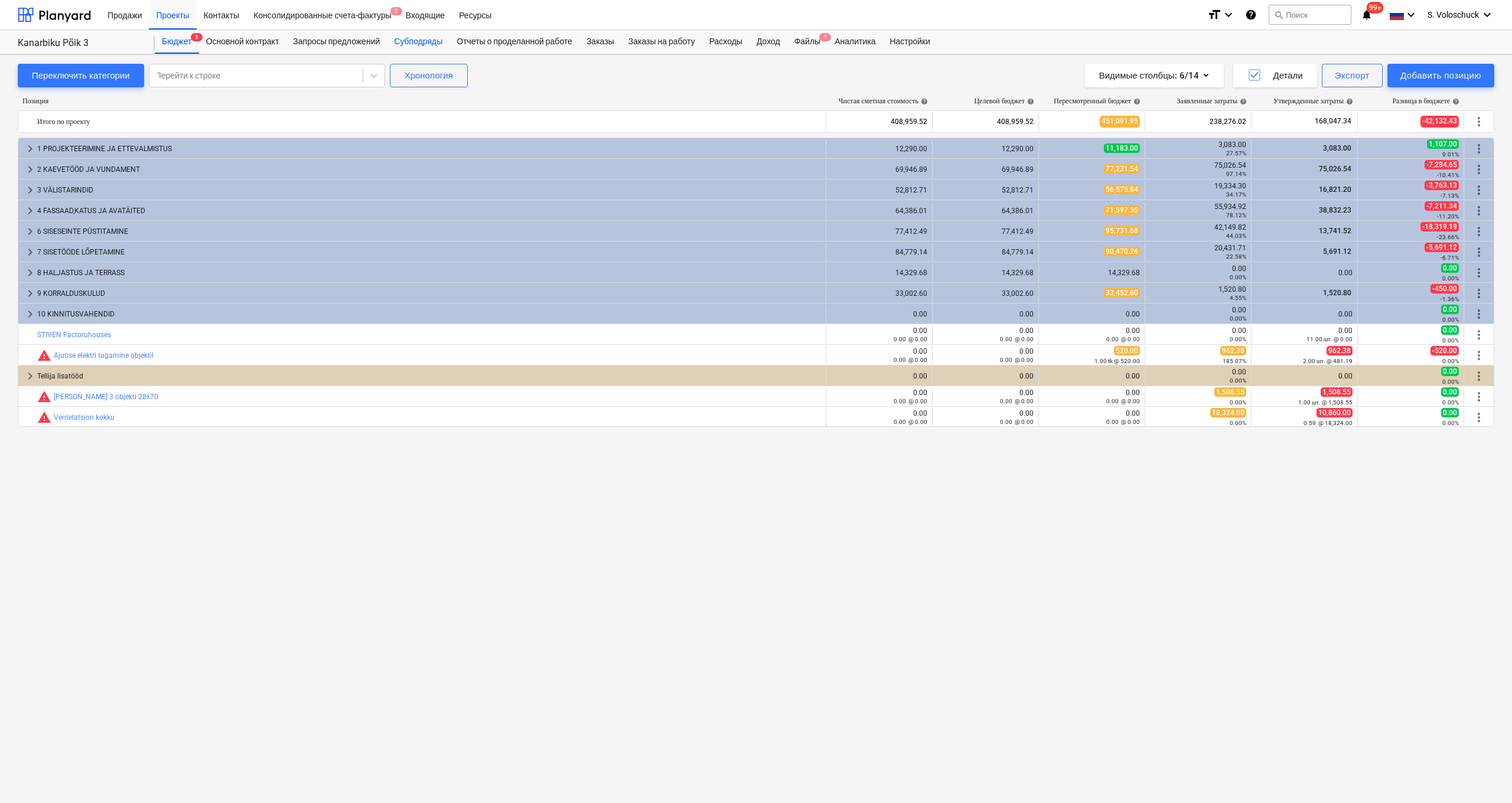
click at [430, 40] on div "Субподряды" at bounding box center [418, 42] width 62 height 24
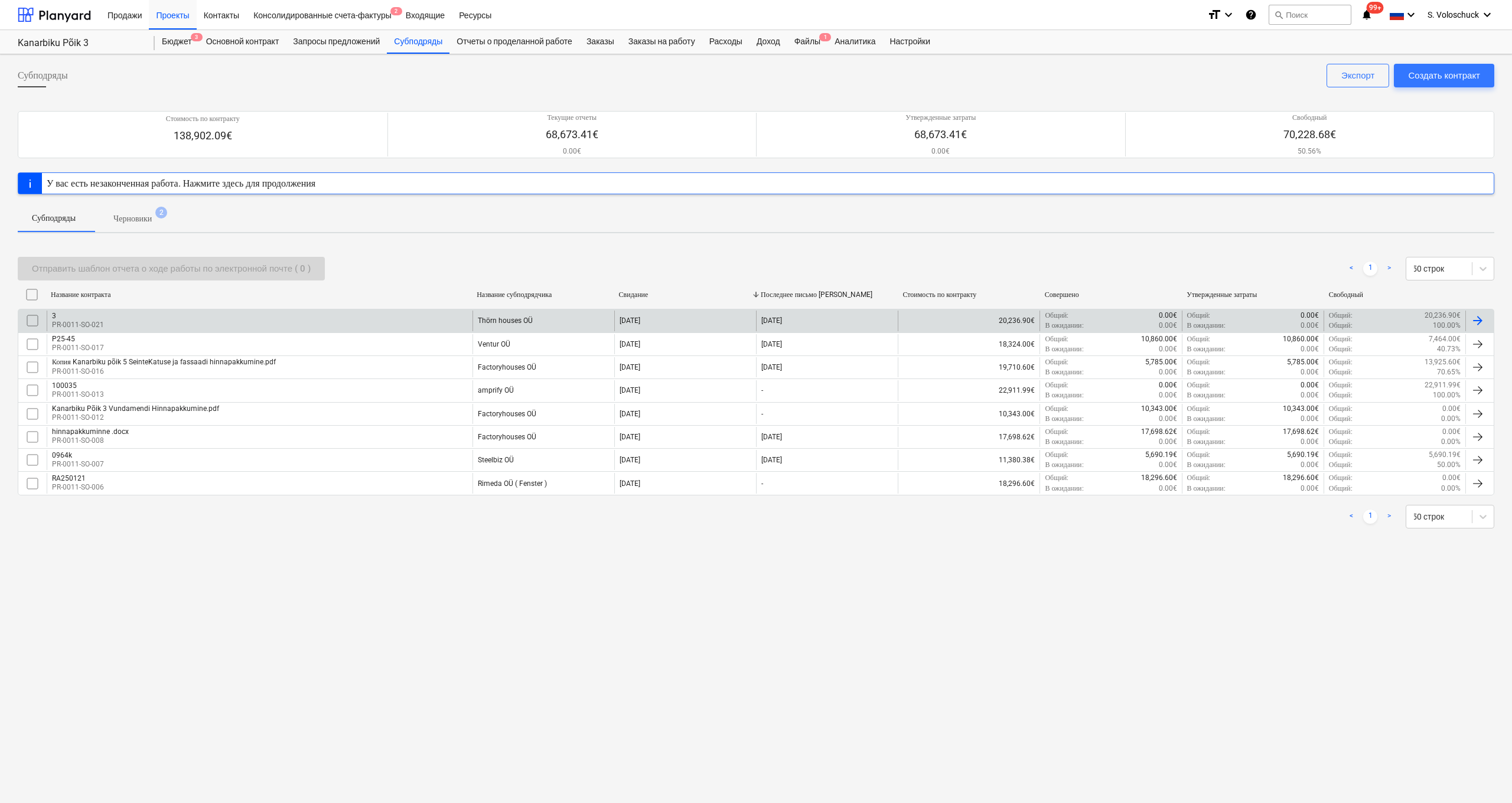
click at [30, 319] on input "checkbox" at bounding box center [33, 321] width 19 height 19
click at [352, 318] on div "3 PR-0011-SO-021" at bounding box center [260, 320] width 426 height 20
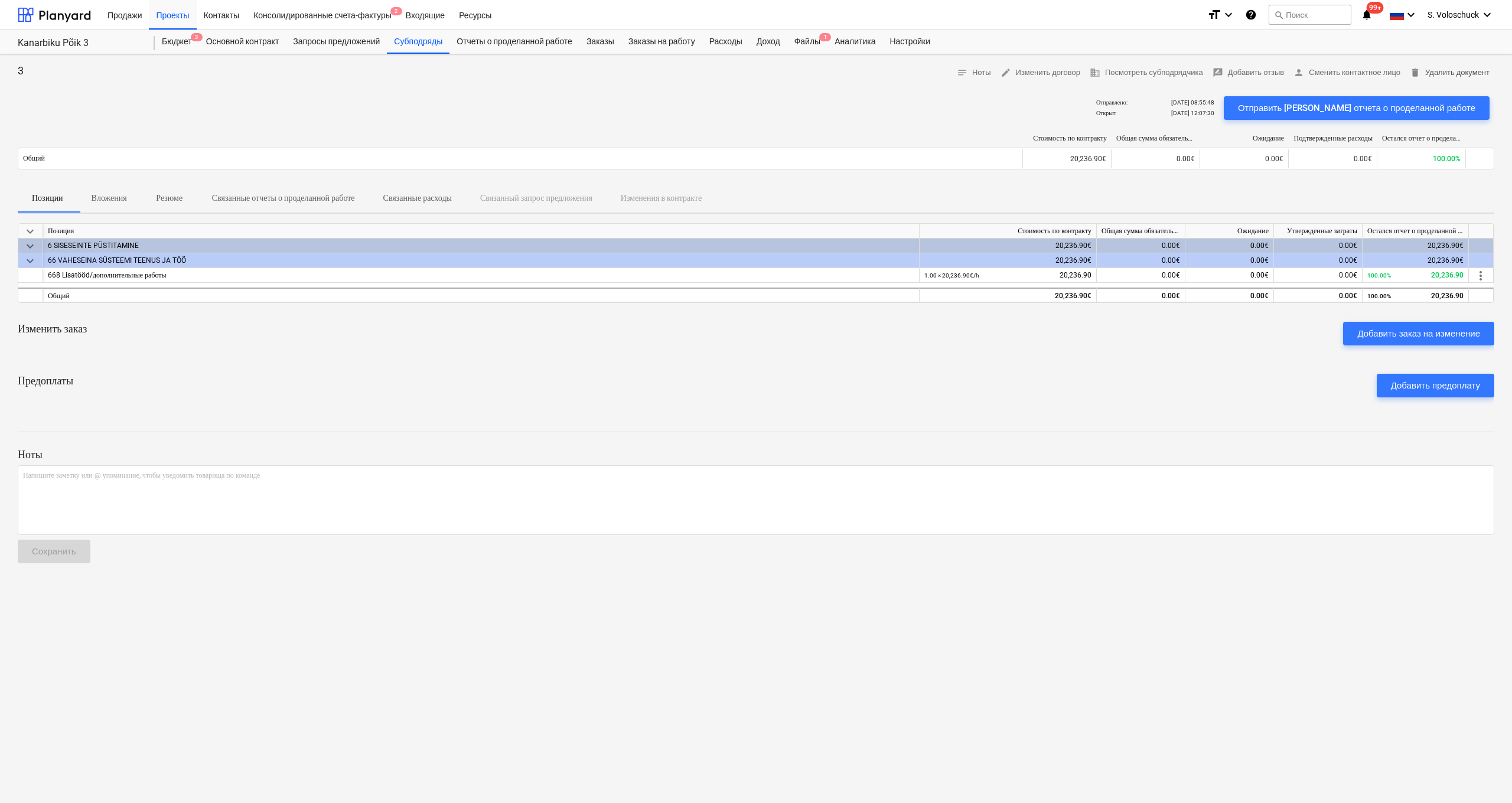
click at [845, 74] on span "delete Удалить документ" at bounding box center [1449, 73] width 80 height 14
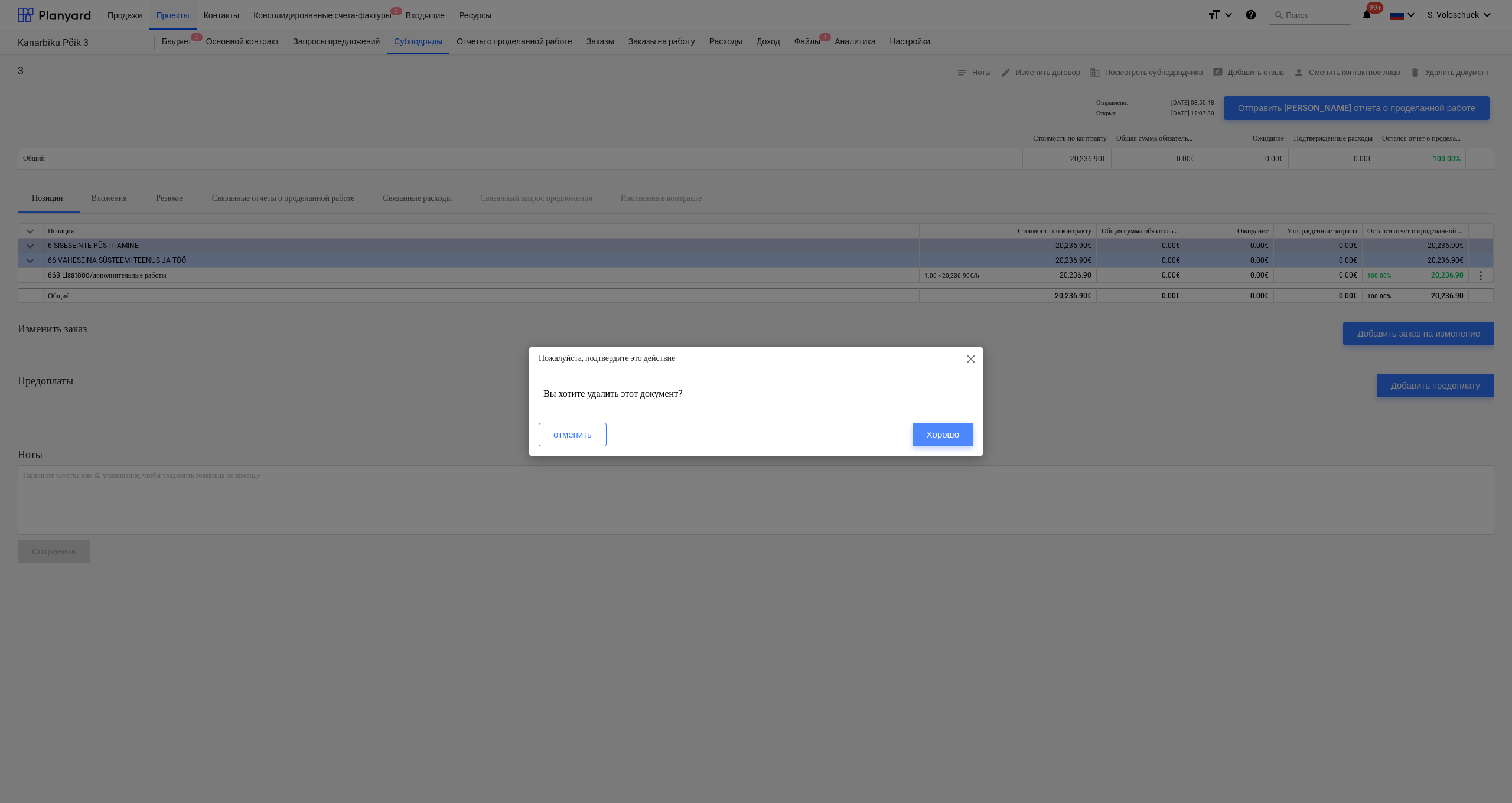
click at [845, 419] on div "Хорошо" at bounding box center [943, 434] width 33 height 15
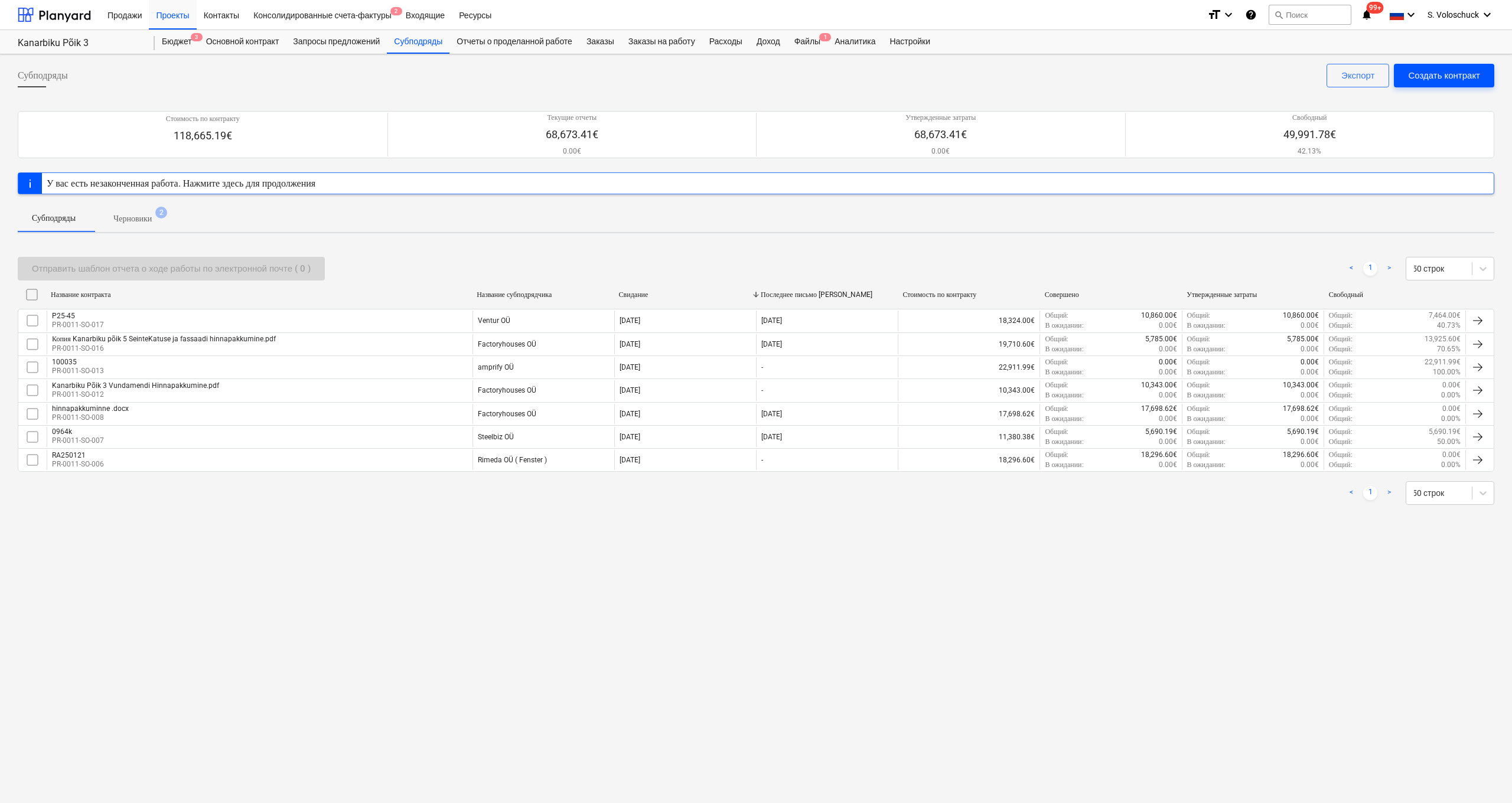
click at [845, 74] on div "Создать контракт" at bounding box center [1444, 75] width 72 height 15
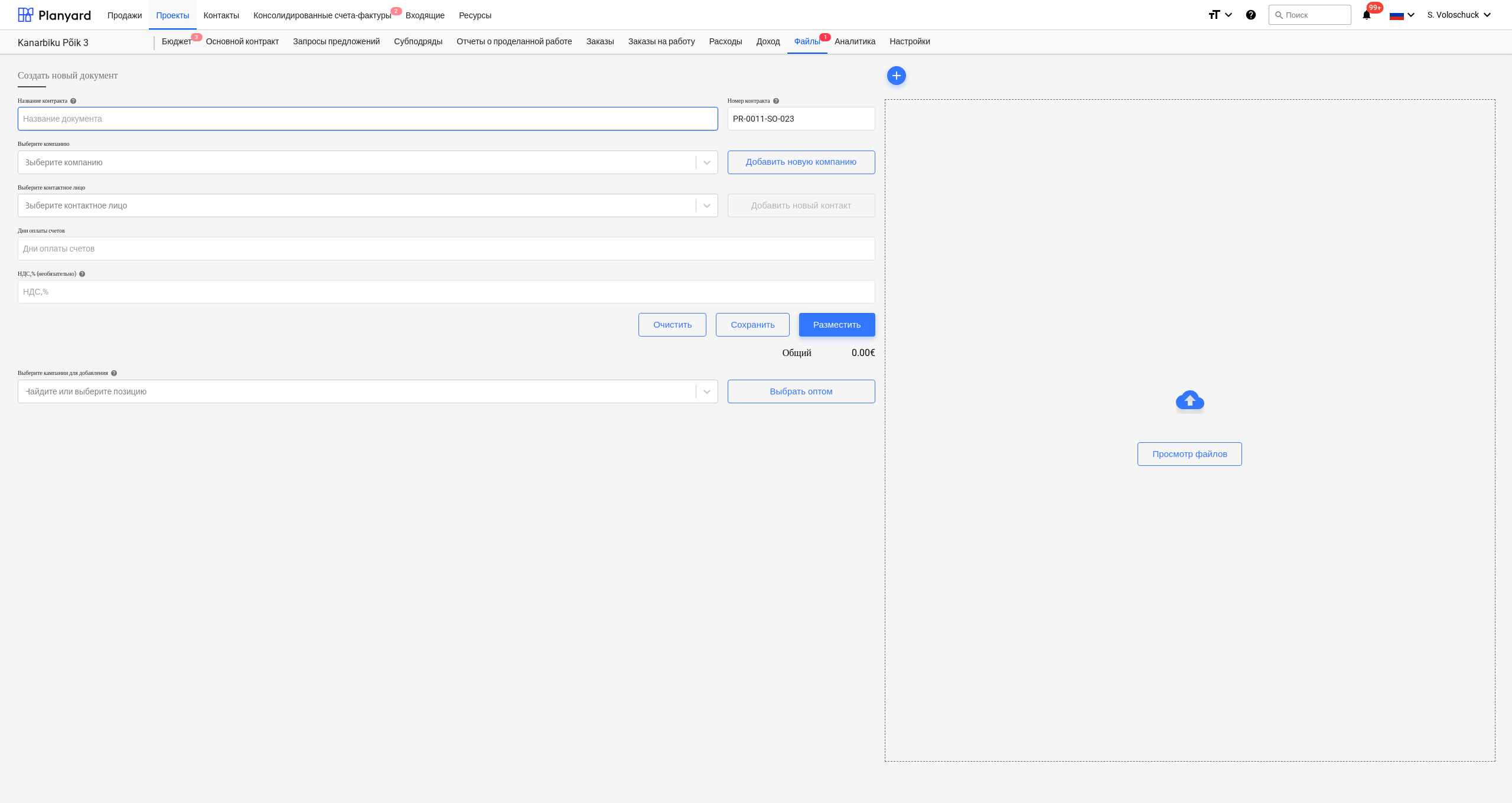
click at [457, 123] on input "text" at bounding box center [368, 119] width 701 height 24
click at [462, 162] on div at bounding box center [357, 162] width 666 height 12
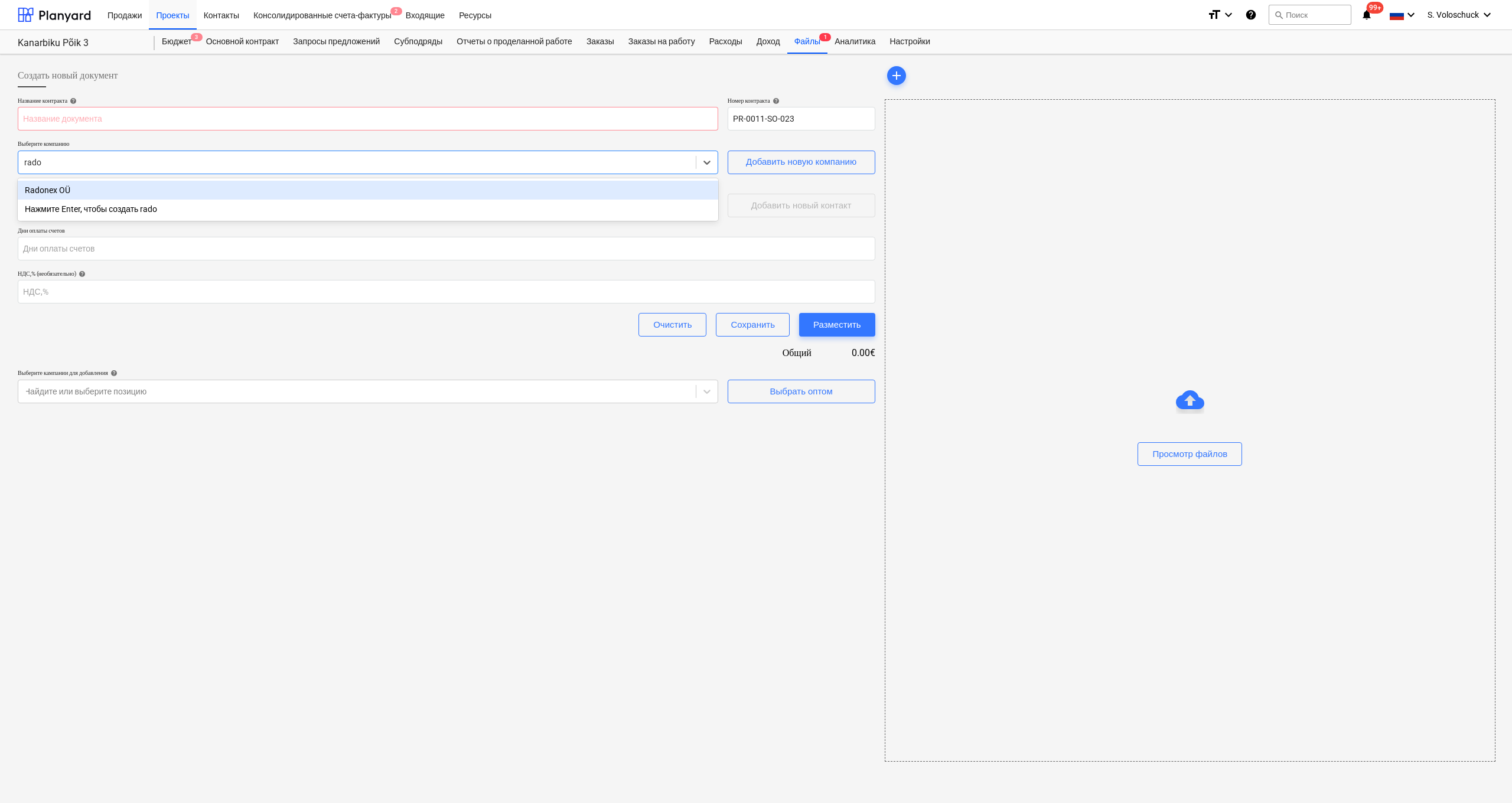
click at [329, 192] on div "Radonex OÜ" at bounding box center [368, 190] width 701 height 19
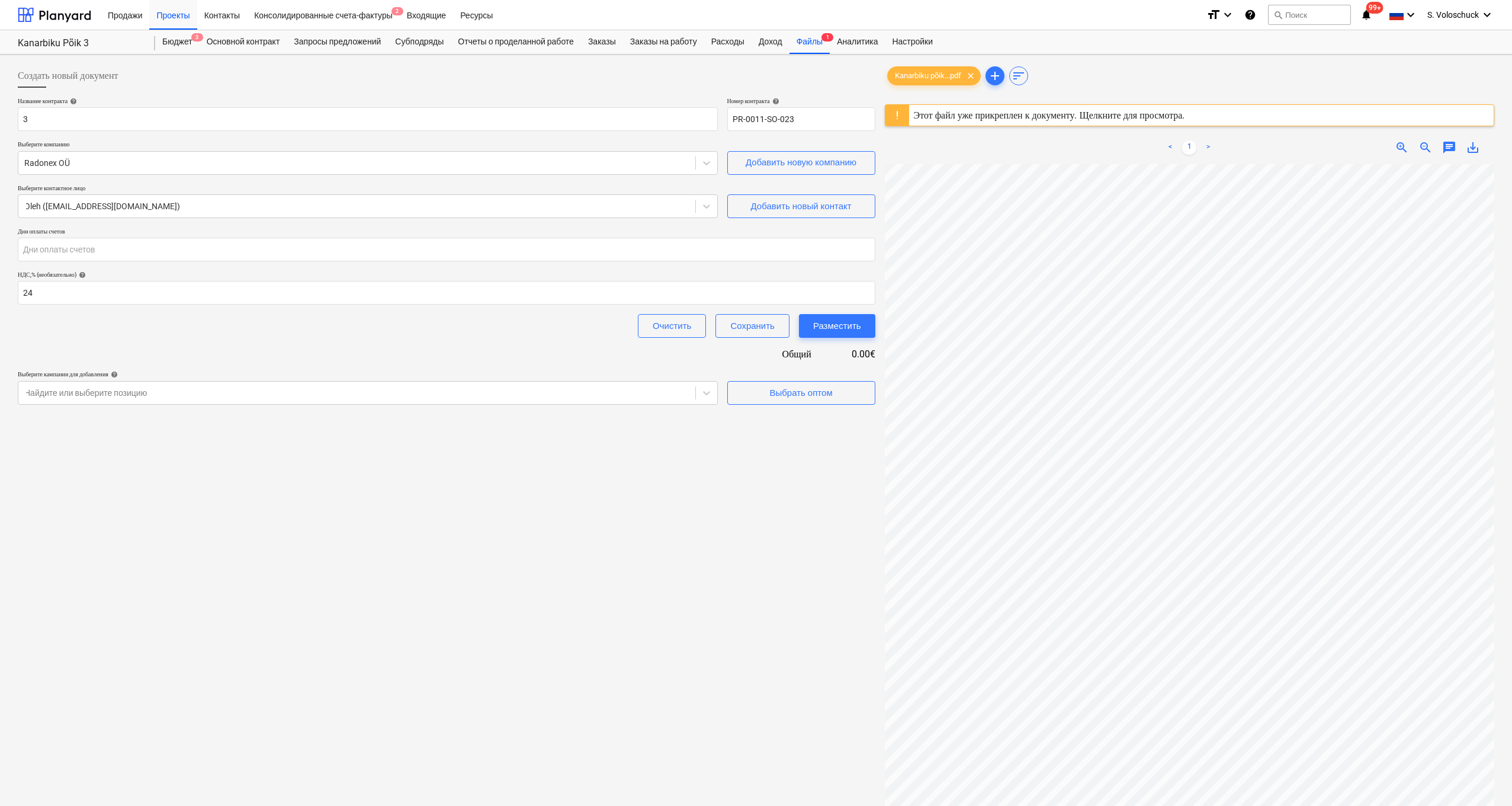
click at [135, 335] on div "Очистить Сохранить Разместить" at bounding box center [446, 326] width 857 height 24
click at [870, 294] on input "23" at bounding box center [446, 293] width 857 height 24
click at [870, 294] on input "22" at bounding box center [446, 293] width 857 height 24
click at [870, 294] on input "21" at bounding box center [446, 293] width 857 height 24
click at [870, 294] on input "20" at bounding box center [446, 293] width 857 height 24
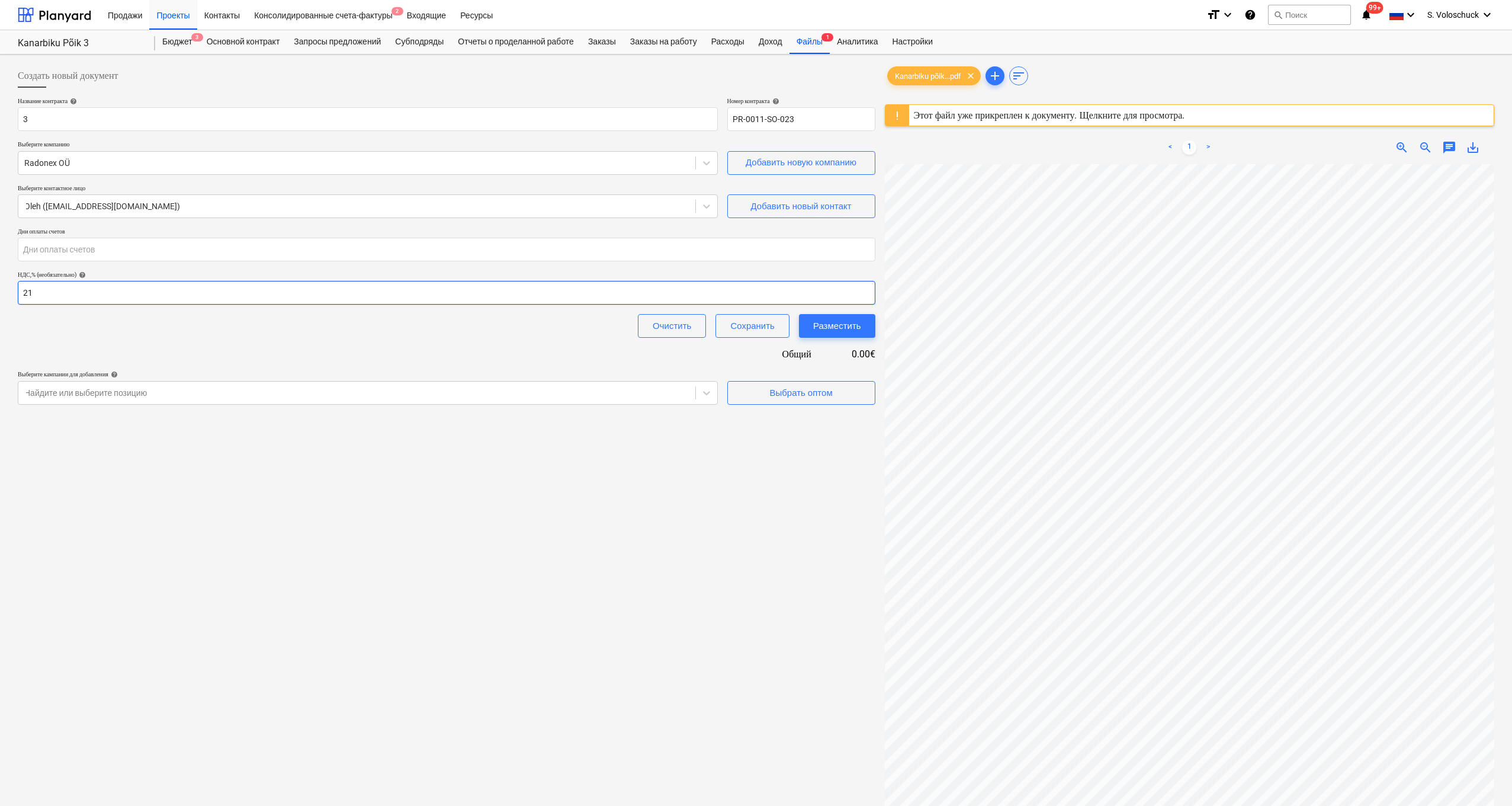
click at [871, 290] on input "21" at bounding box center [446, 293] width 857 height 24
click at [871, 290] on input "22" at bounding box center [446, 293] width 857 height 24
click at [871, 290] on input "23" at bounding box center [446, 293] width 857 height 24
type input "24"
click at [871, 290] on input "24" at bounding box center [446, 293] width 857 height 24
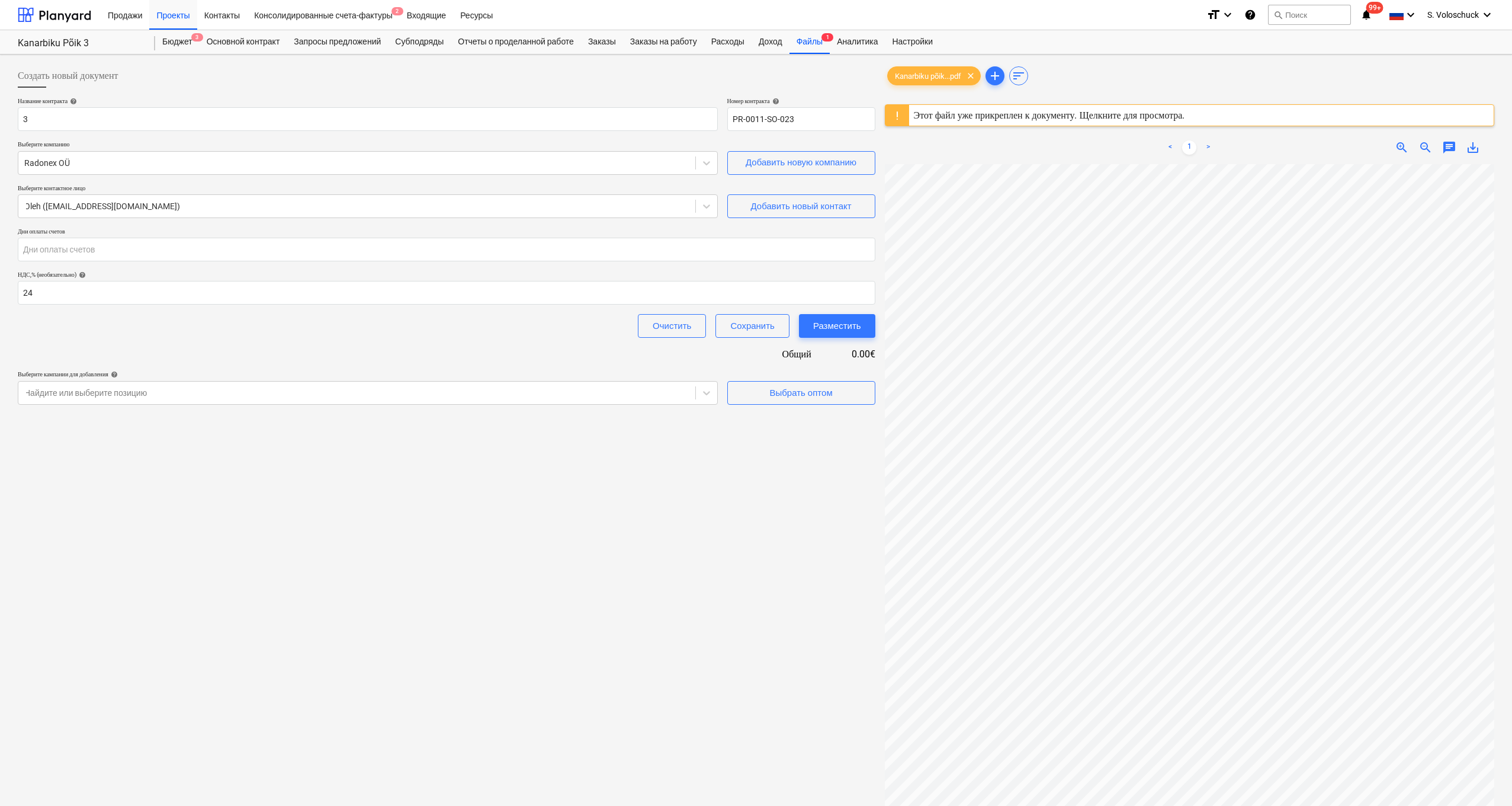
click at [435, 363] on div "Название контракта help 3 Номер контракта help PR-0011-SO-023 Выберите компанию…" at bounding box center [446, 251] width 857 height 307
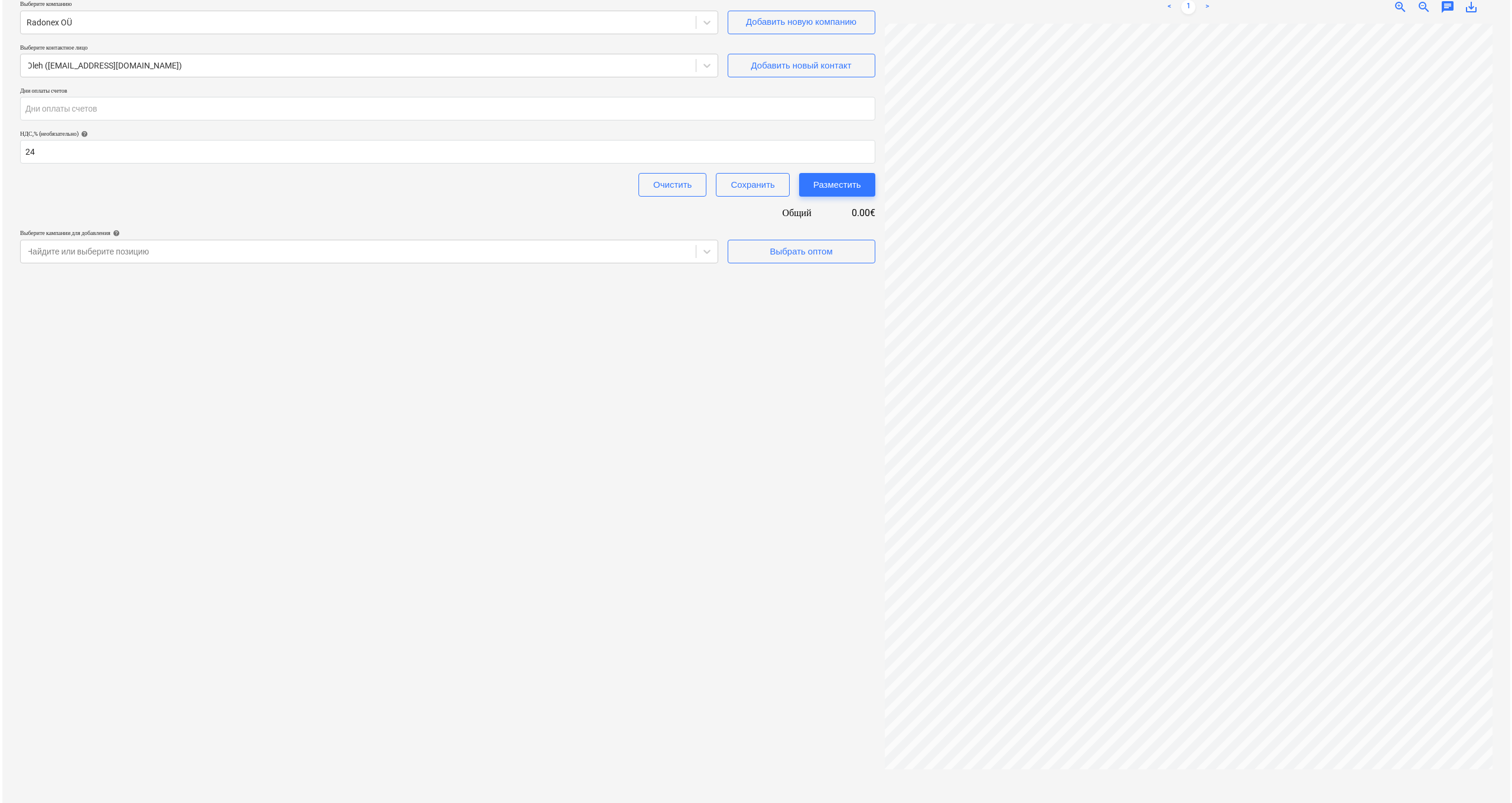
scroll to position [0, 9]
click at [788, 252] on div "Выбрать оптом" at bounding box center [798, 251] width 62 height 15
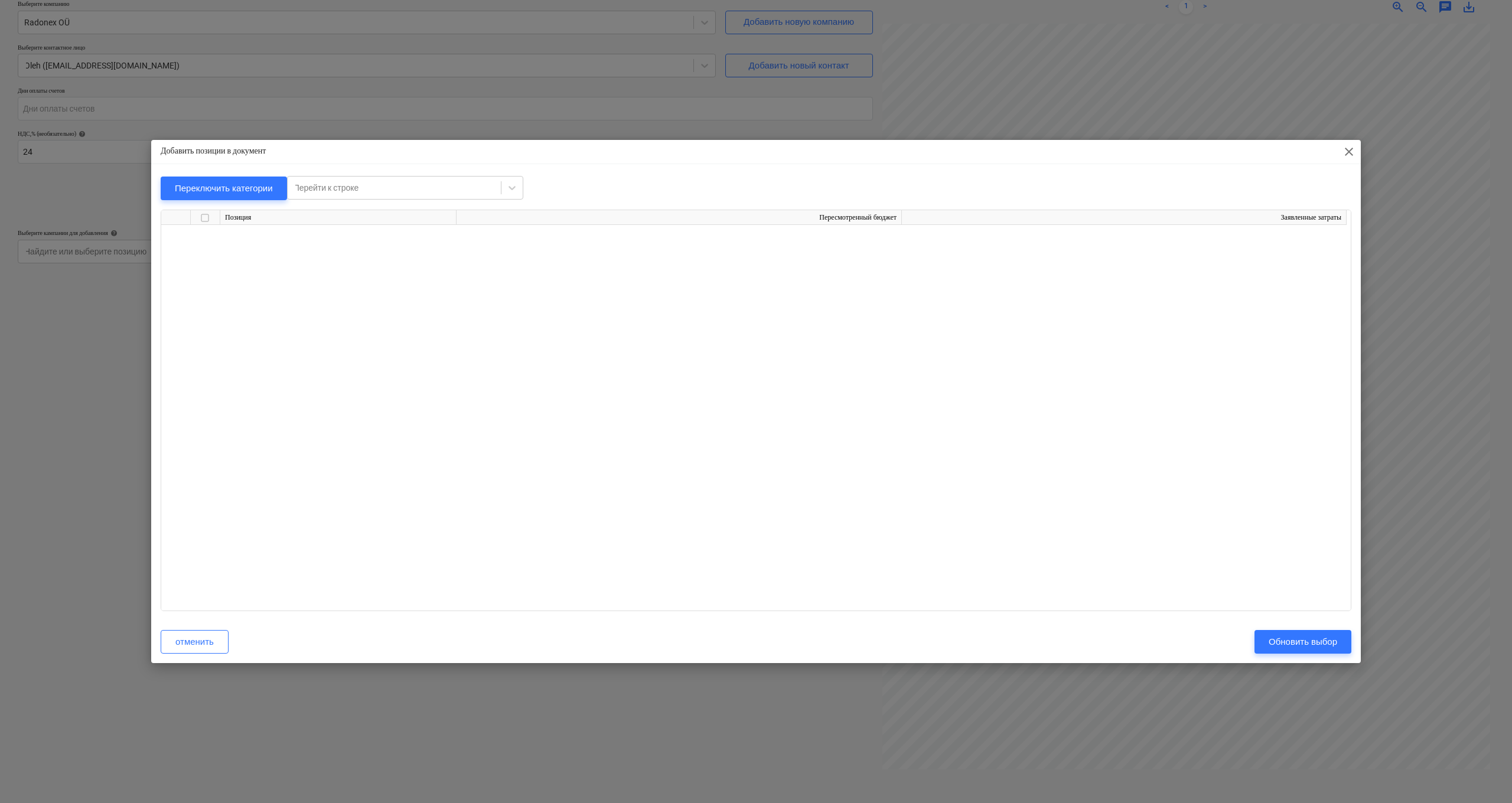
scroll to position [0, 0]
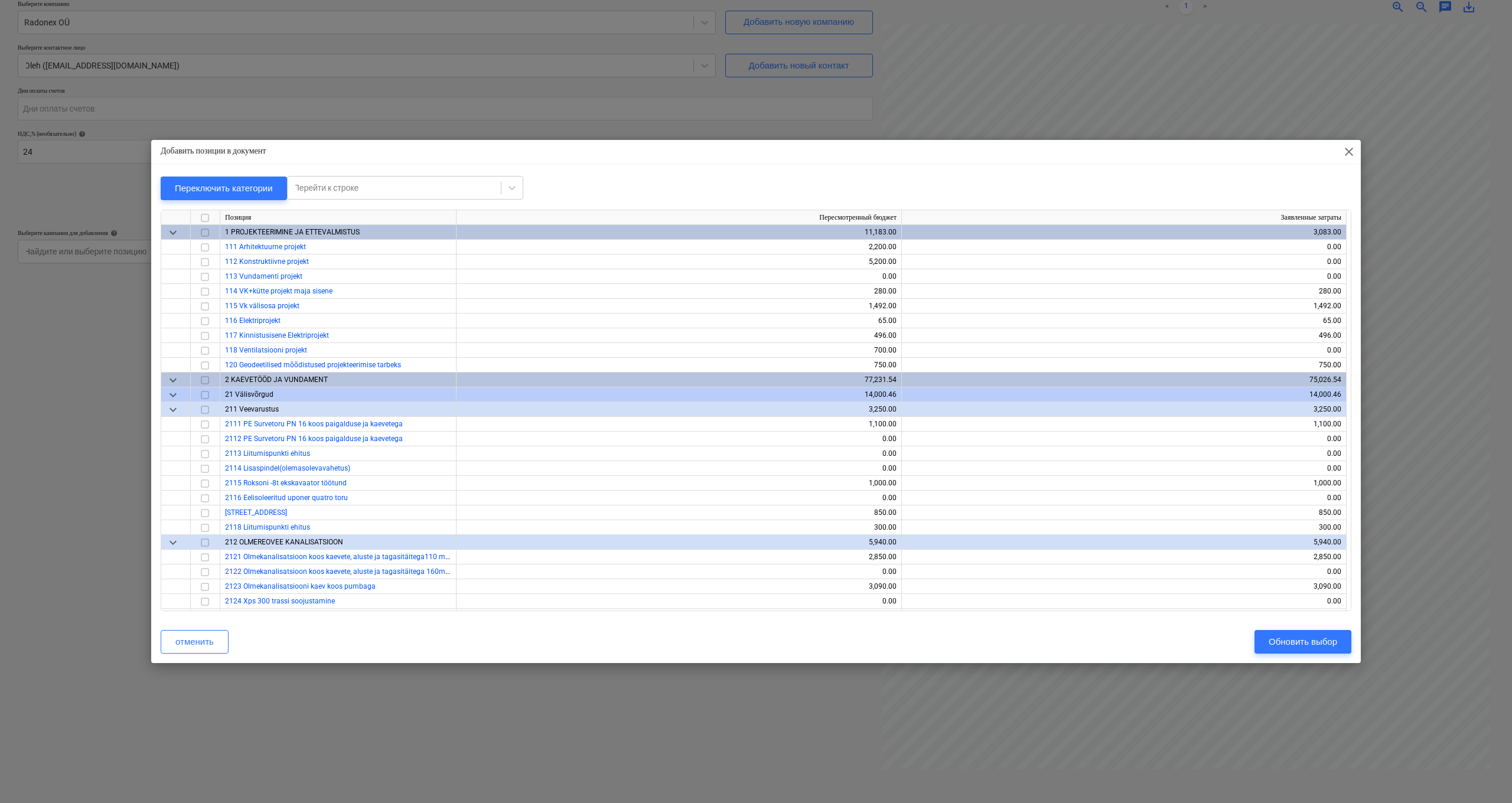
click at [173, 227] on span "keyboard_arrow_down" at bounding box center [173, 233] width 15 height 15
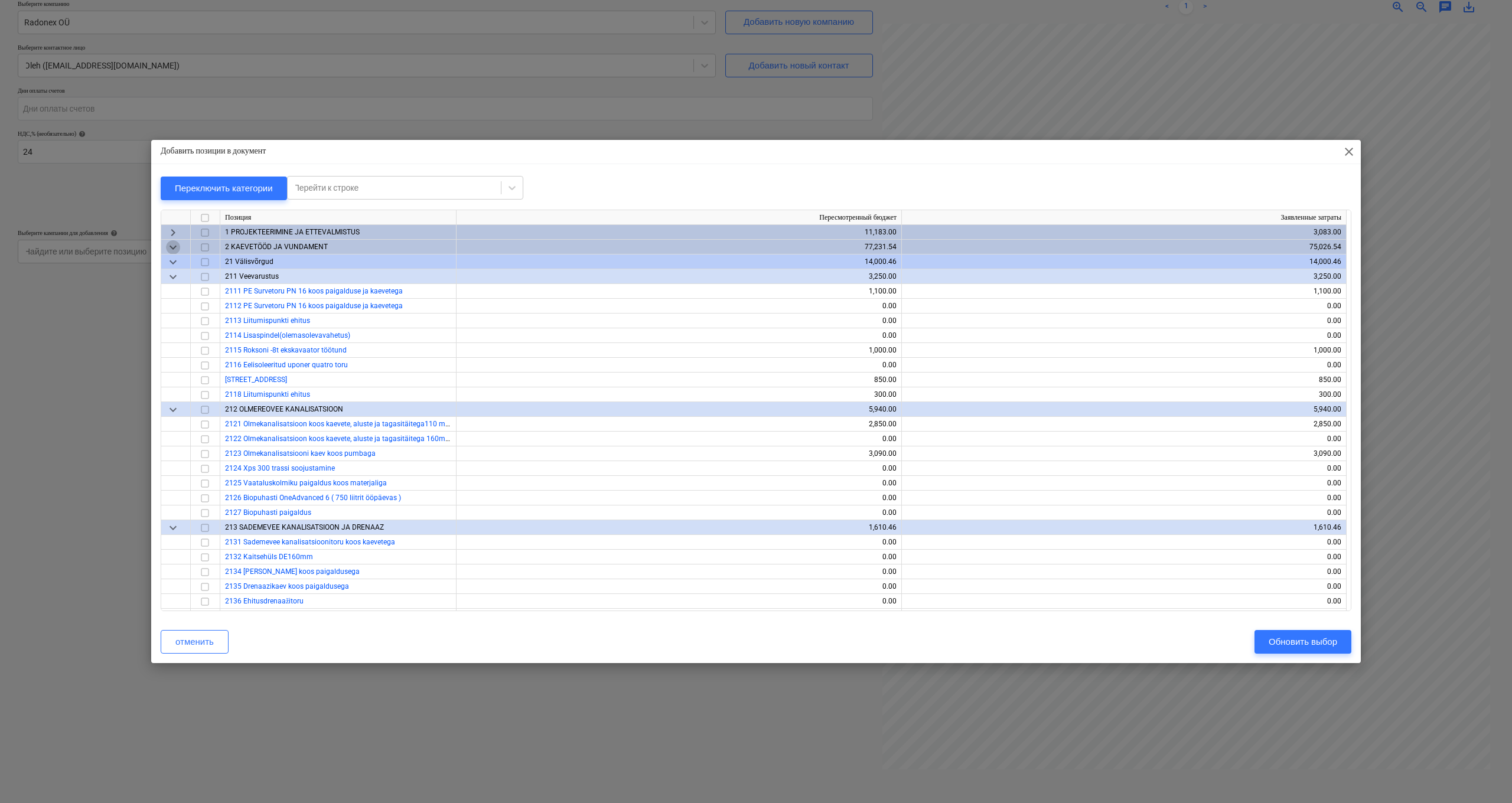
click at [168, 250] on span "keyboard_arrow_down" at bounding box center [173, 247] width 15 height 15
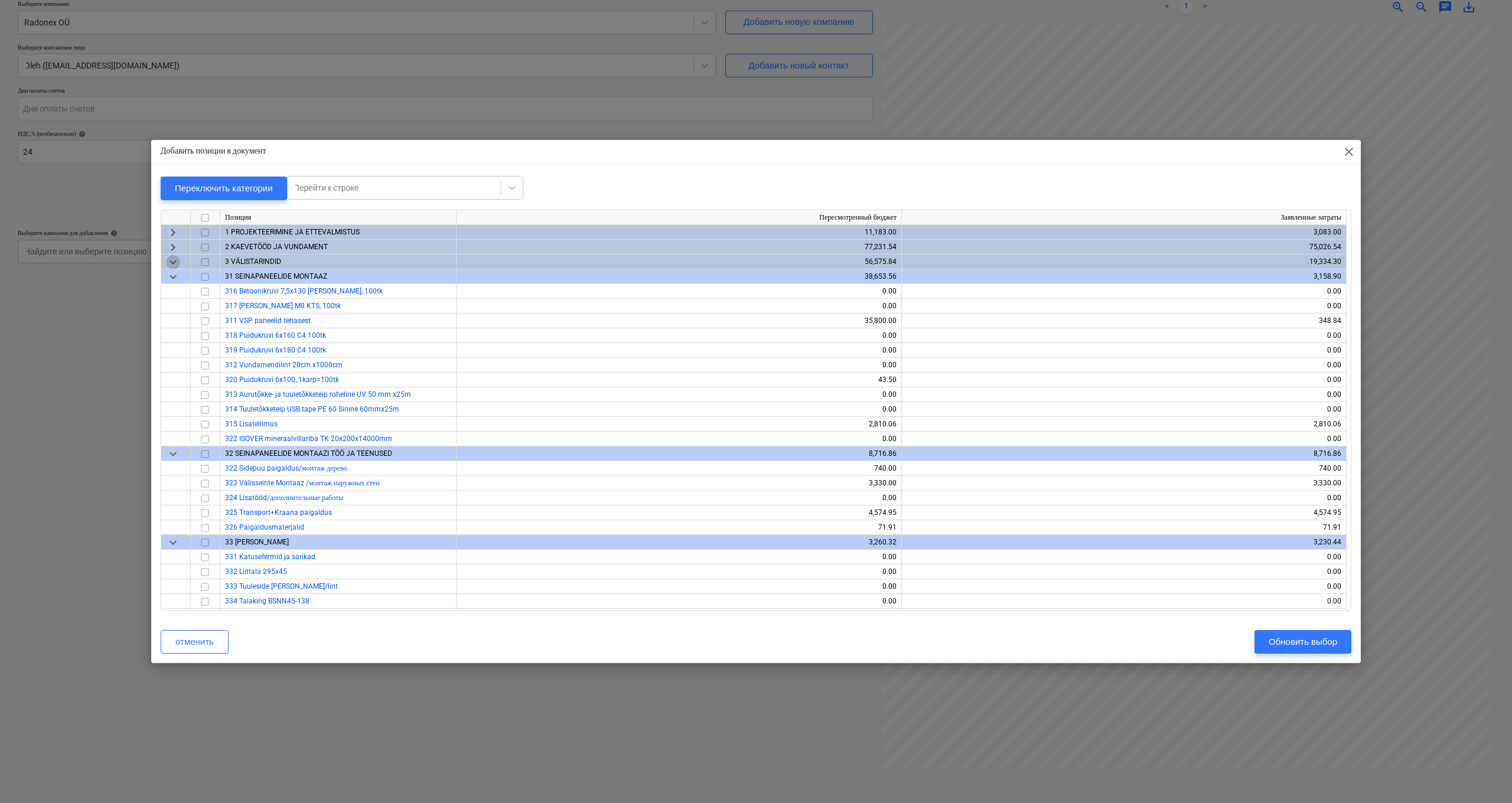
click at [170, 263] on span "keyboard_arrow_down" at bounding box center [173, 262] width 15 height 15
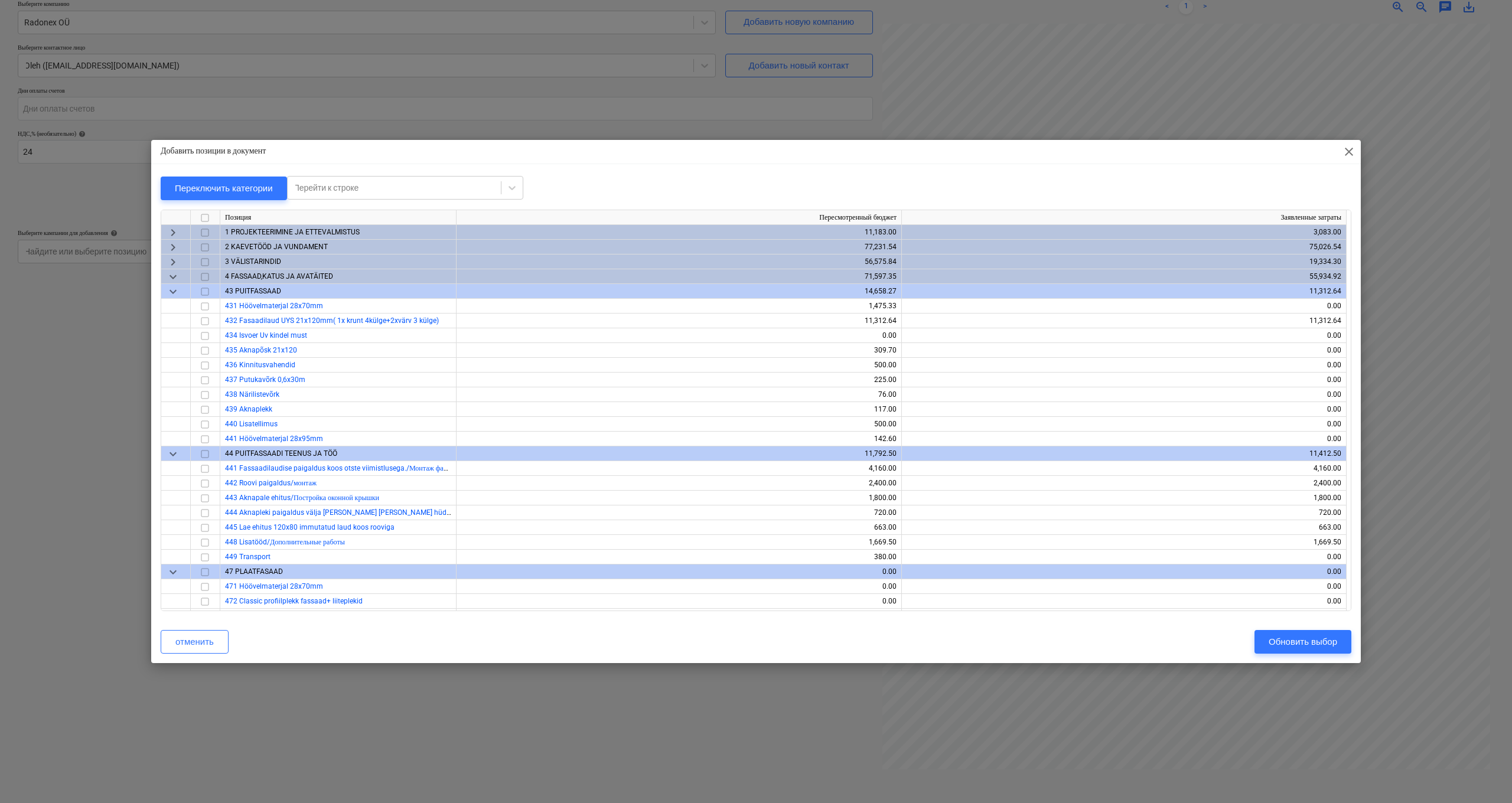
click at [170, 277] on span "keyboard_arrow_down" at bounding box center [173, 276] width 15 height 15
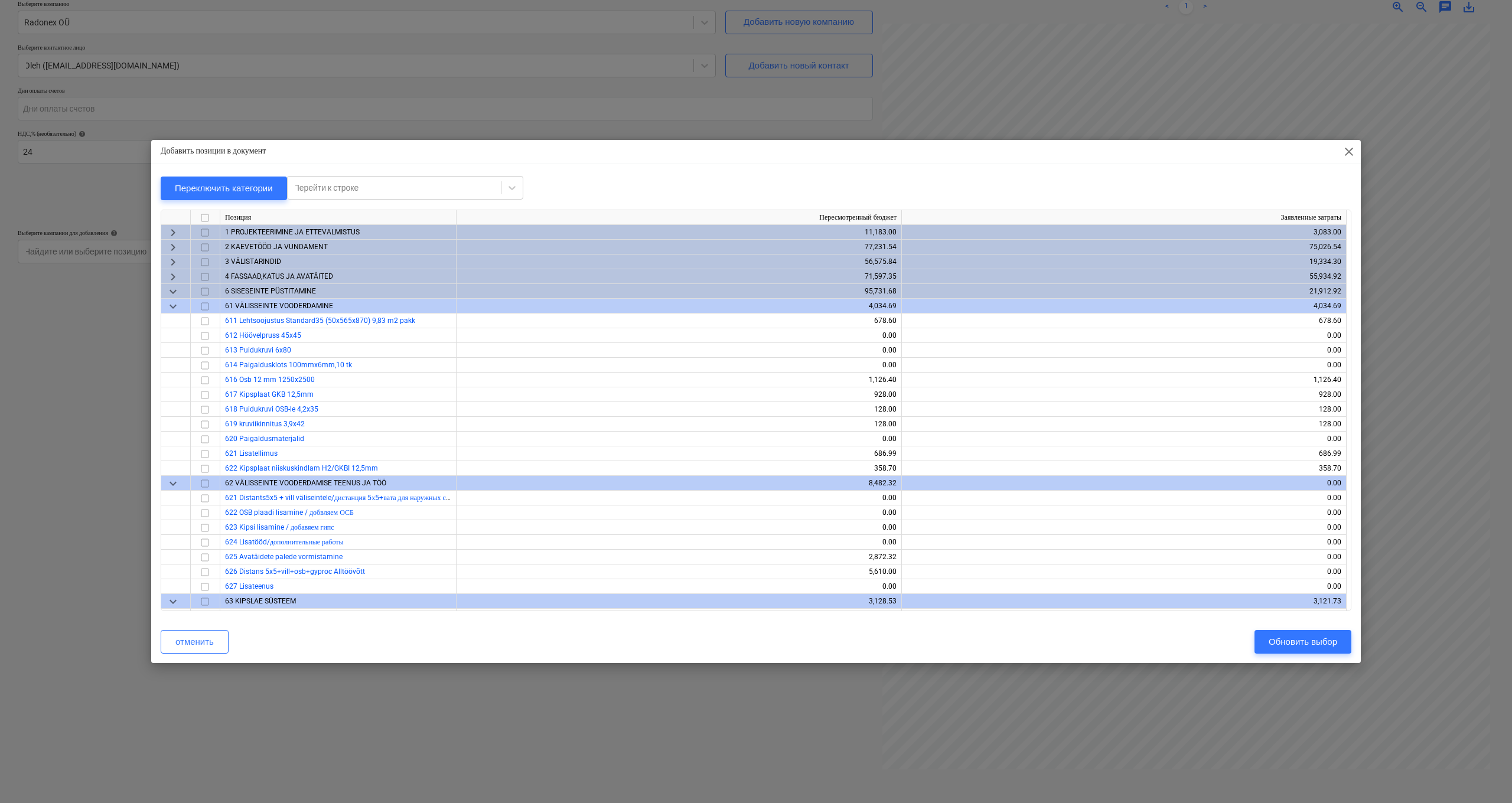
click at [175, 288] on span "keyboard_arrow_down" at bounding box center [173, 292] width 15 height 15
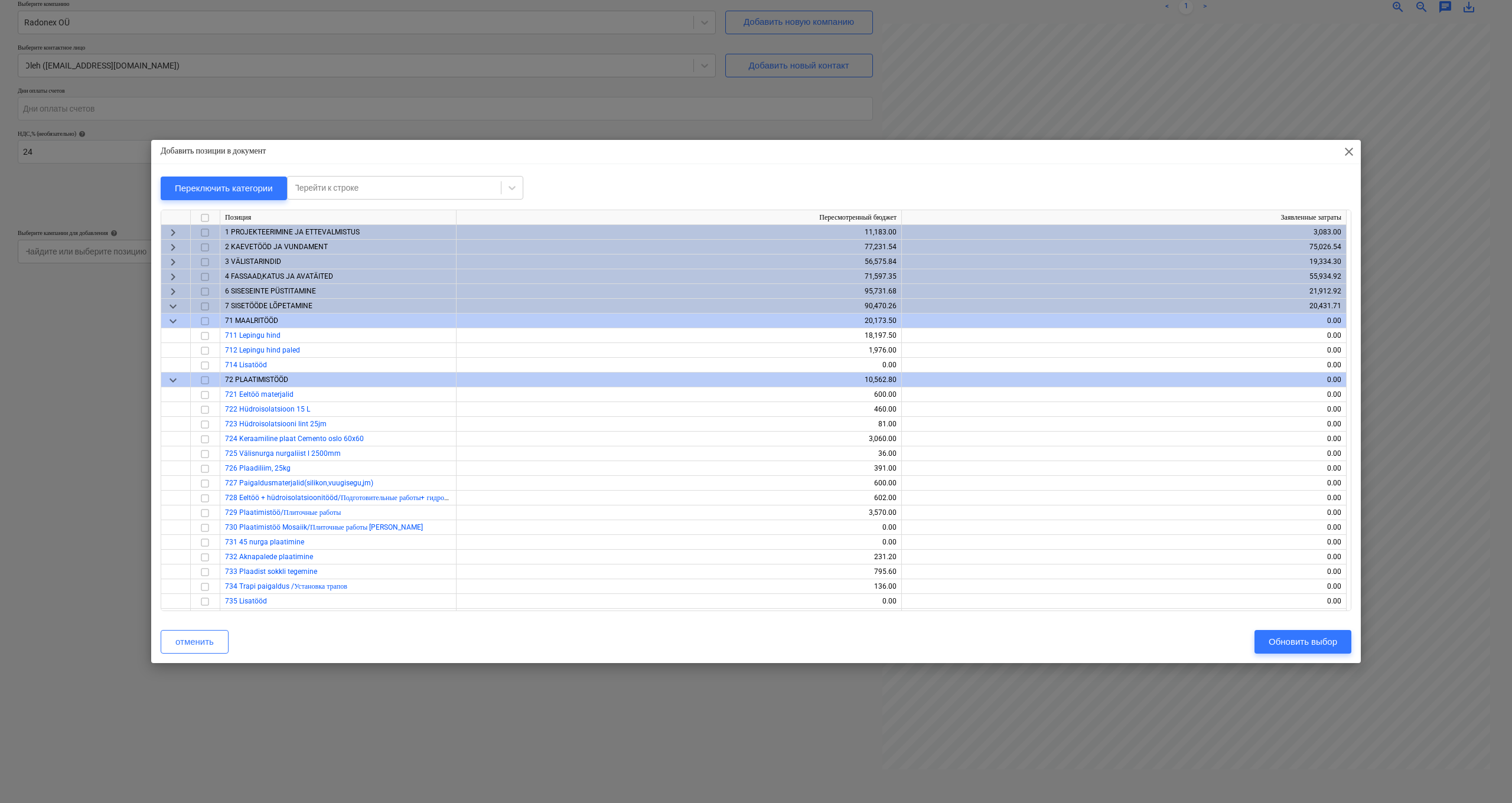
click at [173, 289] on span "keyboard_arrow_right" at bounding box center [173, 292] width 15 height 15
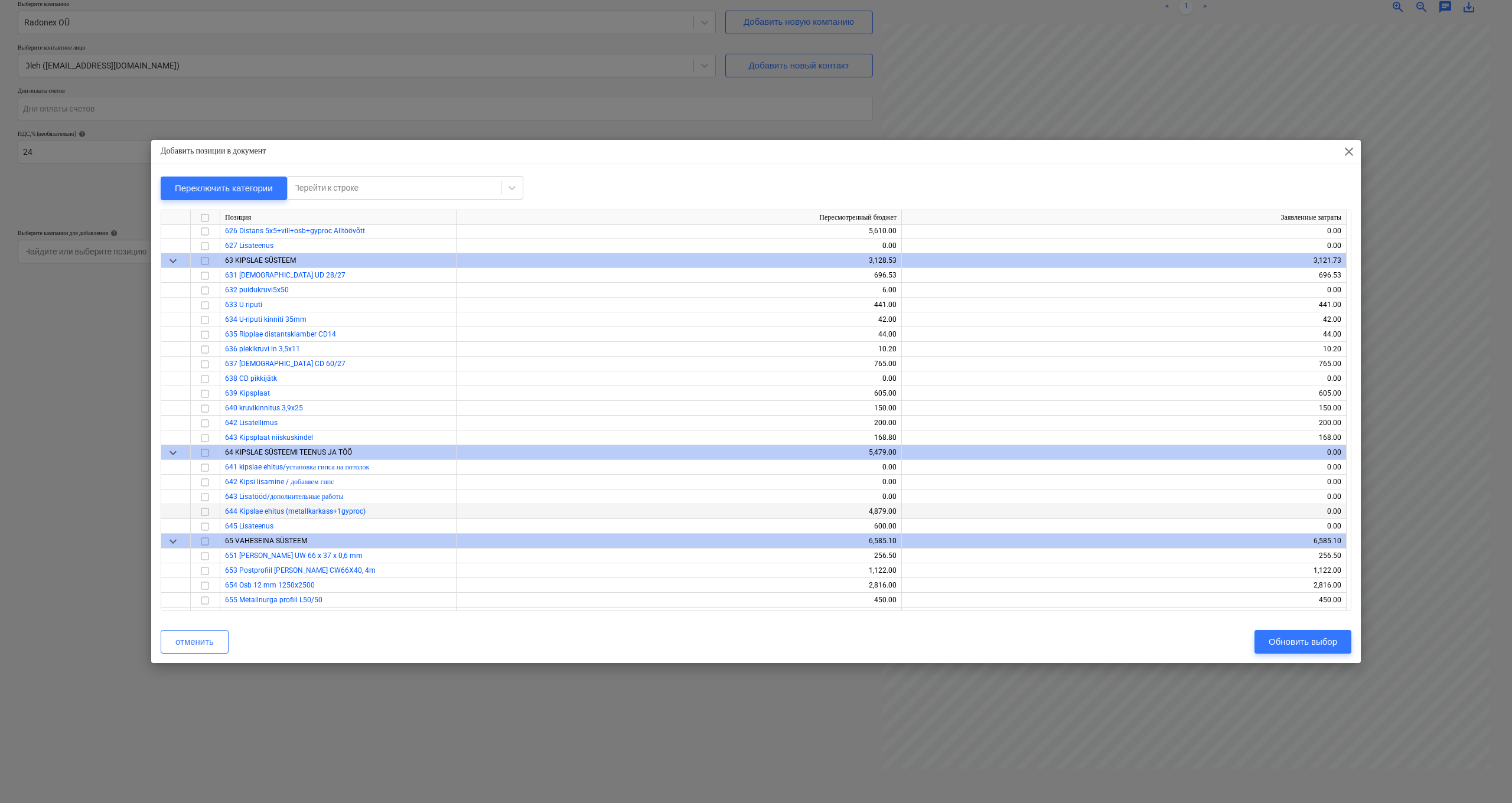
scroll to position [374, 0]
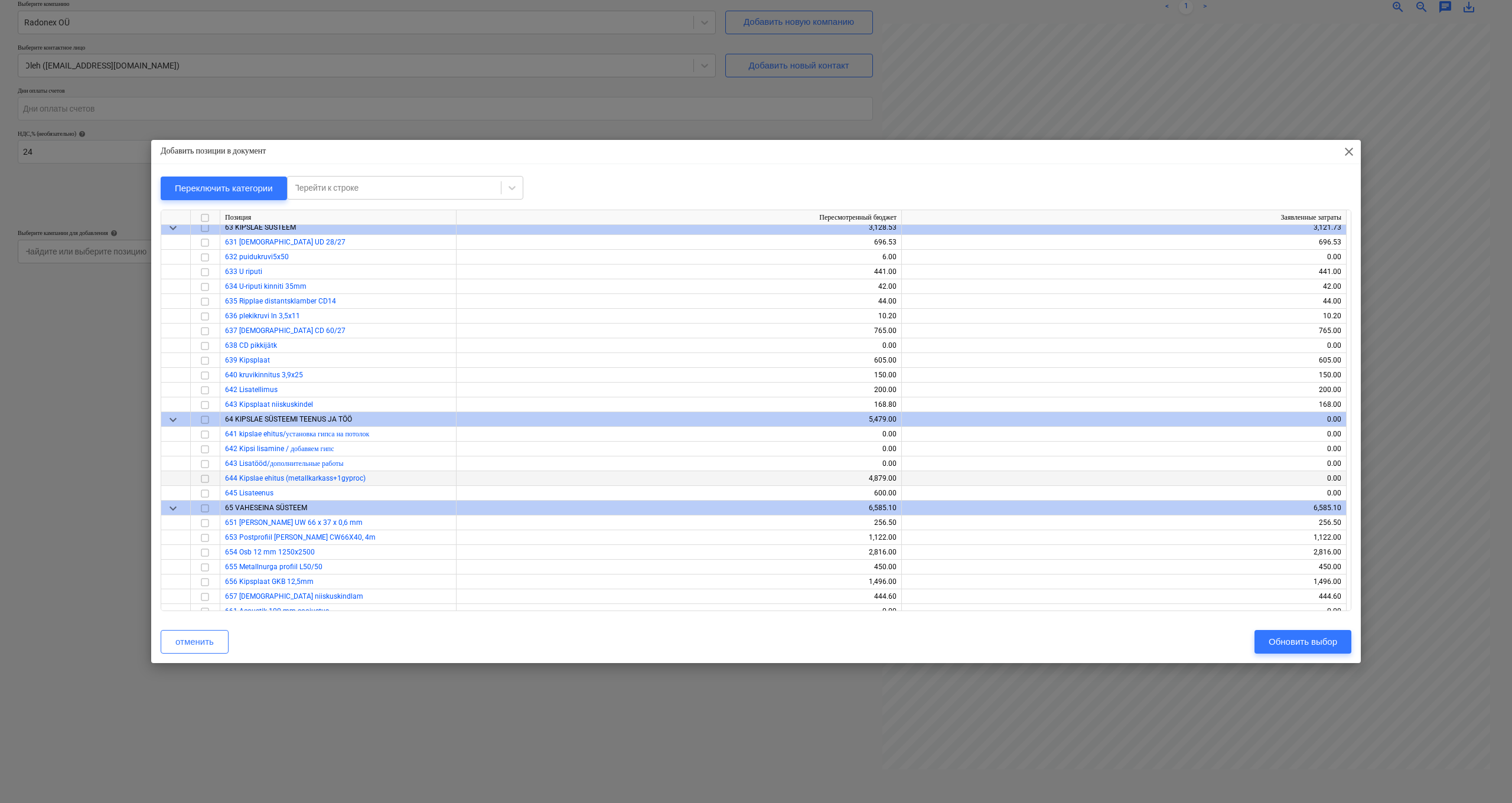
click at [206, 477] on input "checkbox" at bounding box center [205, 478] width 15 height 15
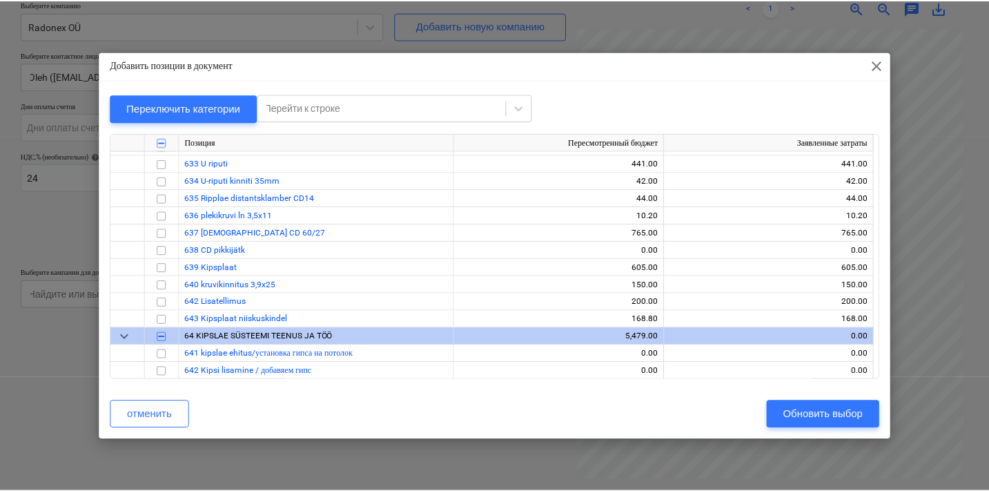
scroll to position [460, 0]
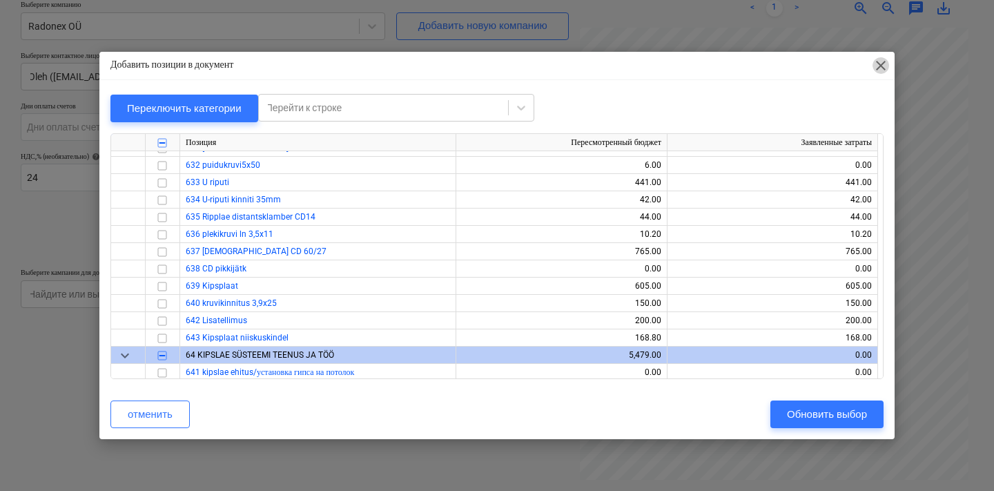
click at [874, 63] on span "close" at bounding box center [880, 65] width 17 height 17
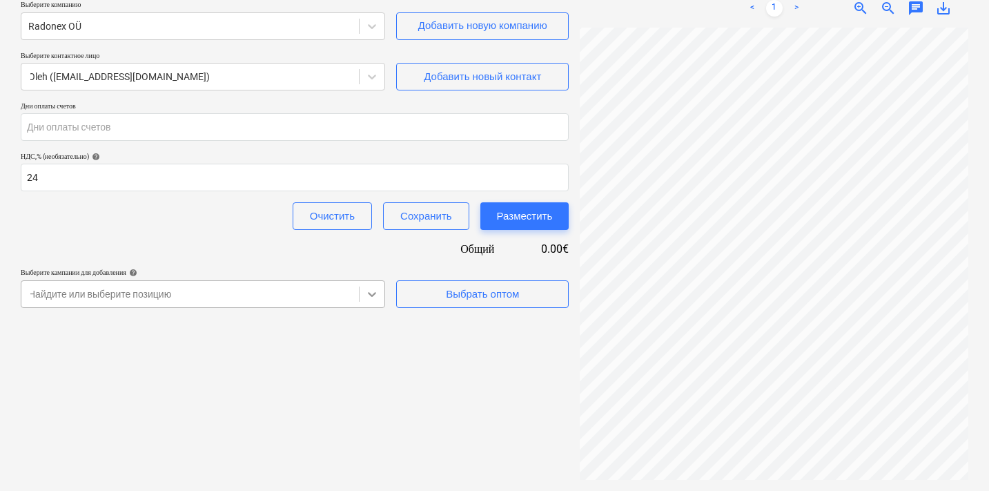
click at [371, 292] on body "Продажи Проекты Контакты Консолидированные счета-фактуры 2 Входящие Ресурсы for…" at bounding box center [494, 81] width 989 height 491
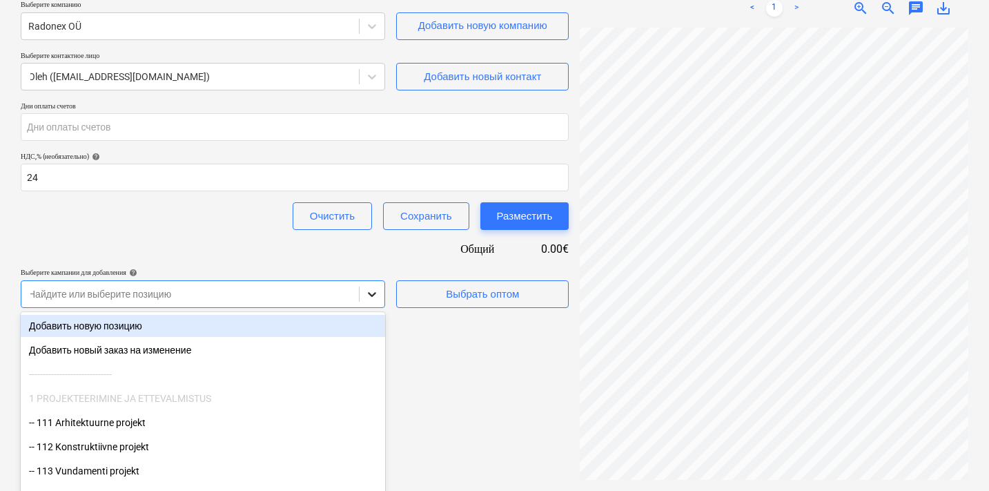
scroll to position [195, 0]
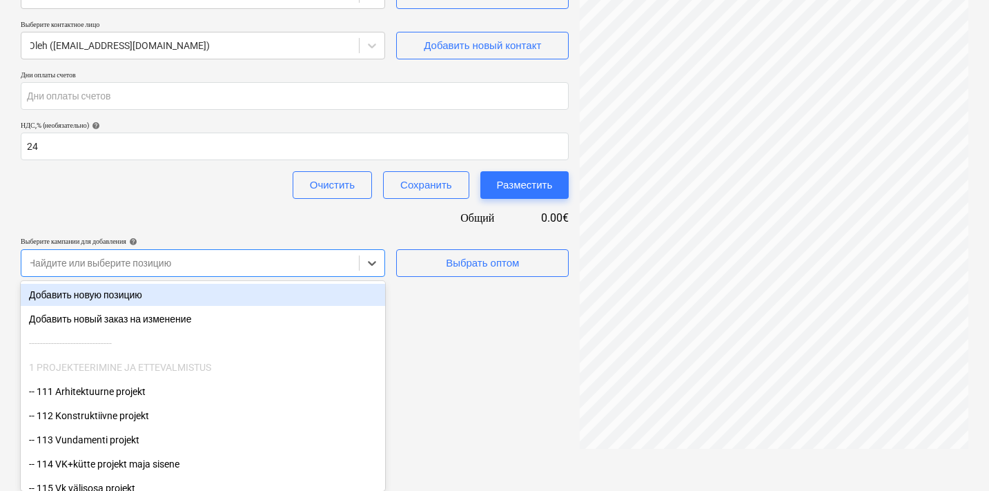
click at [124, 294] on div "Добавить новую позицию" at bounding box center [203, 295] width 364 height 22
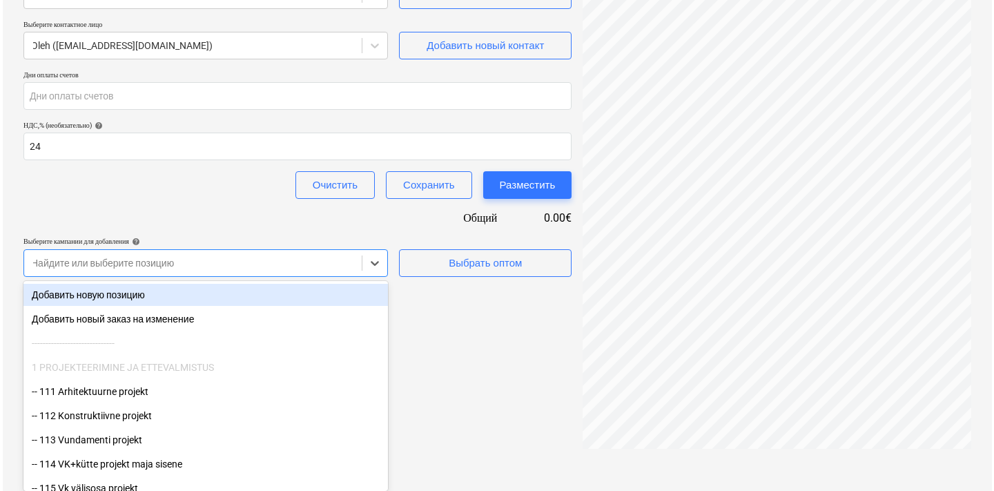
scroll to position [177, 0]
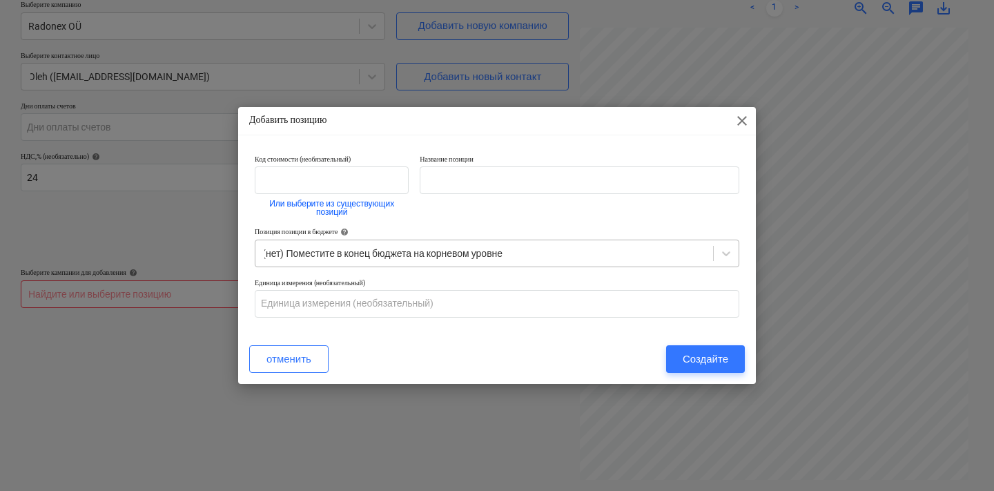
click at [672, 253] on div at bounding box center [484, 253] width 444 height 14
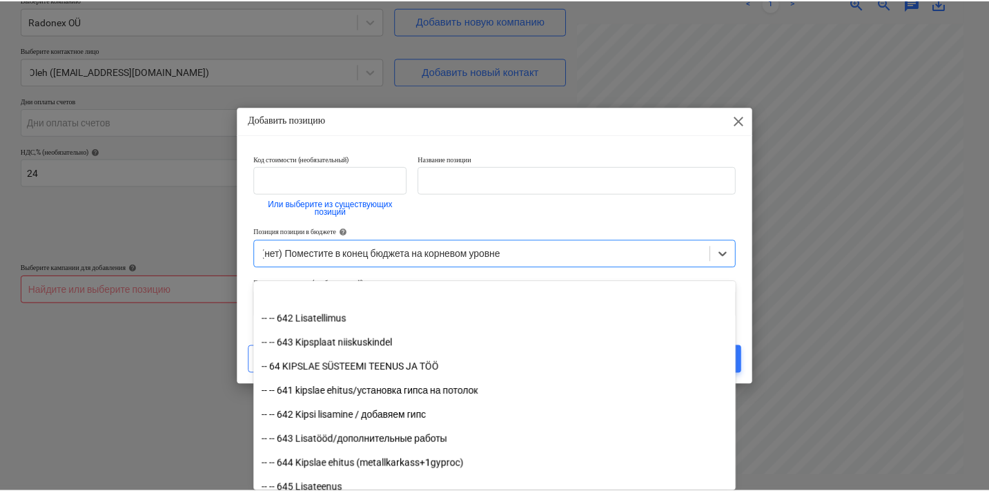
scroll to position [9593, 0]
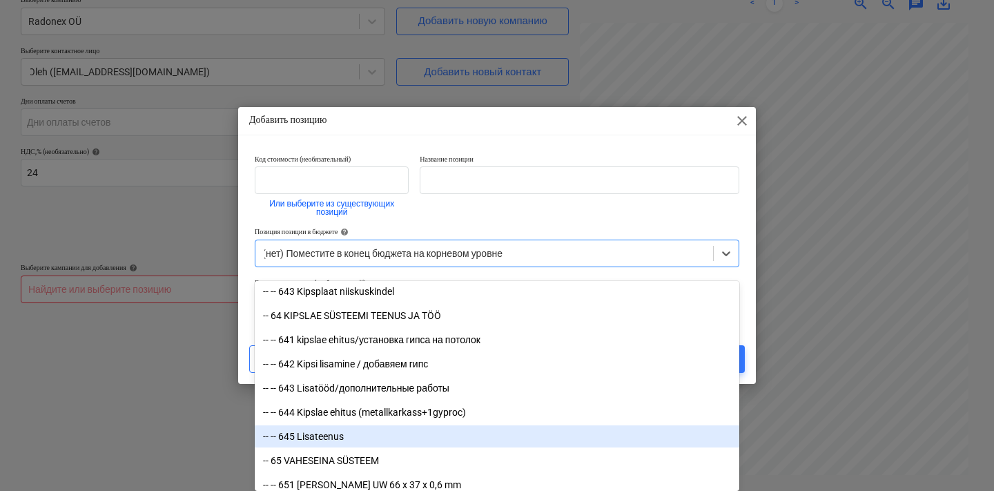
click at [327, 431] on div "-- -- 645 Lisateenus" at bounding box center [497, 436] width 484 height 22
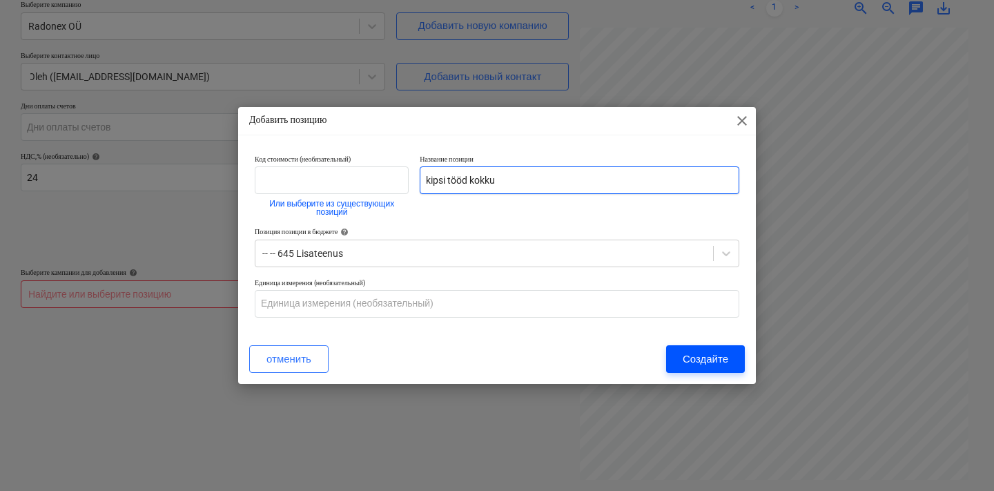
type input "kipsi tööd kokku"
click at [693, 359] on div "Создайте" at bounding box center [706, 359] width 46 height 18
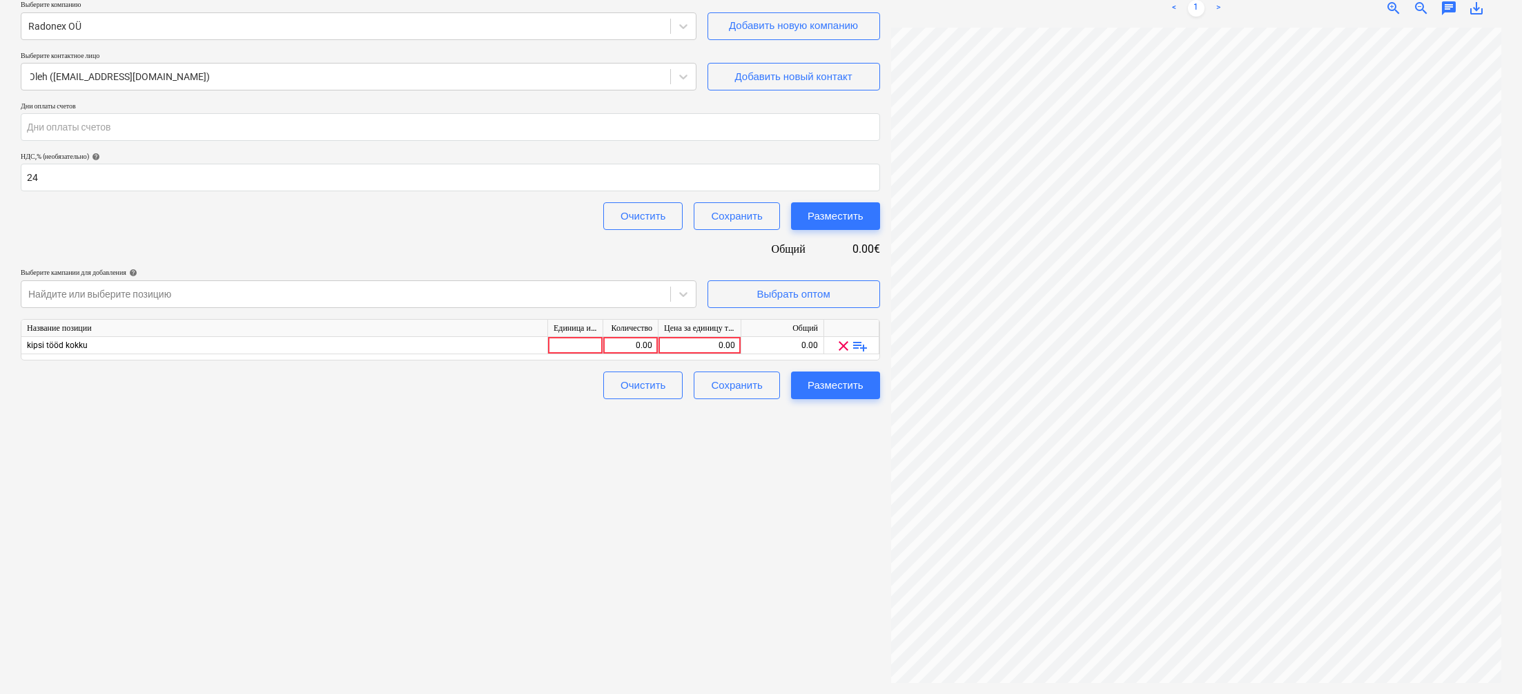
scroll to position [0, 366]
click at [703, 345] on div "0.00" at bounding box center [699, 345] width 71 height 17
type input "20236.9"
click at [635, 478] on div "Создать новый документ Название контракта help 3 Номер контракта help PR-0011-S…" at bounding box center [450, 296] width 870 height 783
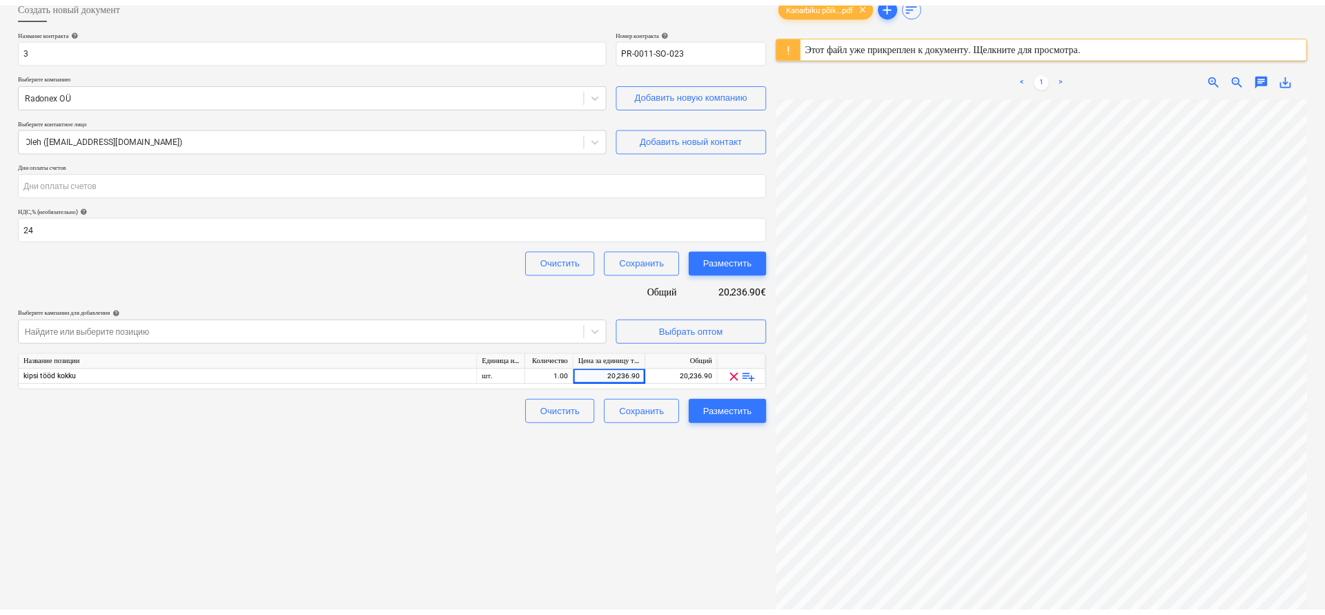
scroll to position [0, 0]
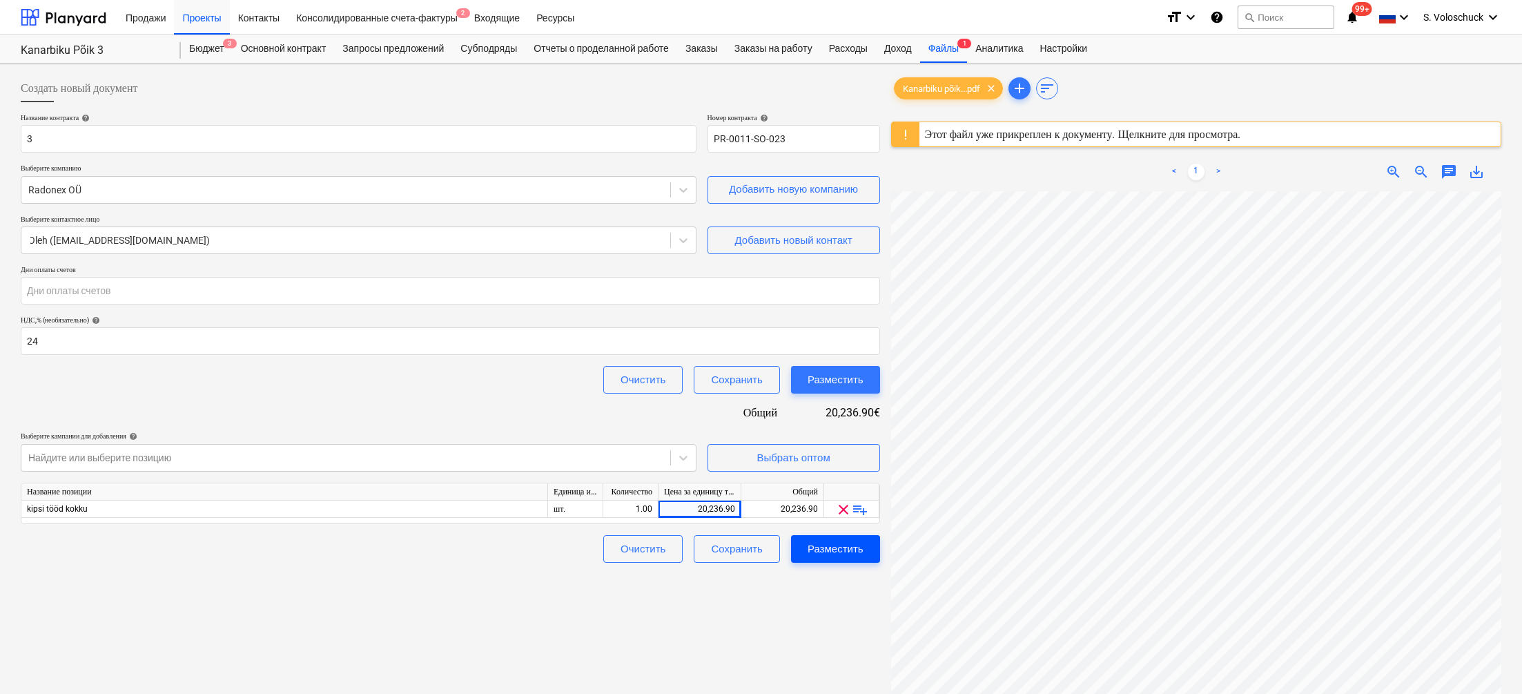
click at [843, 544] on div "Разместить" at bounding box center [835, 549] width 56 height 18
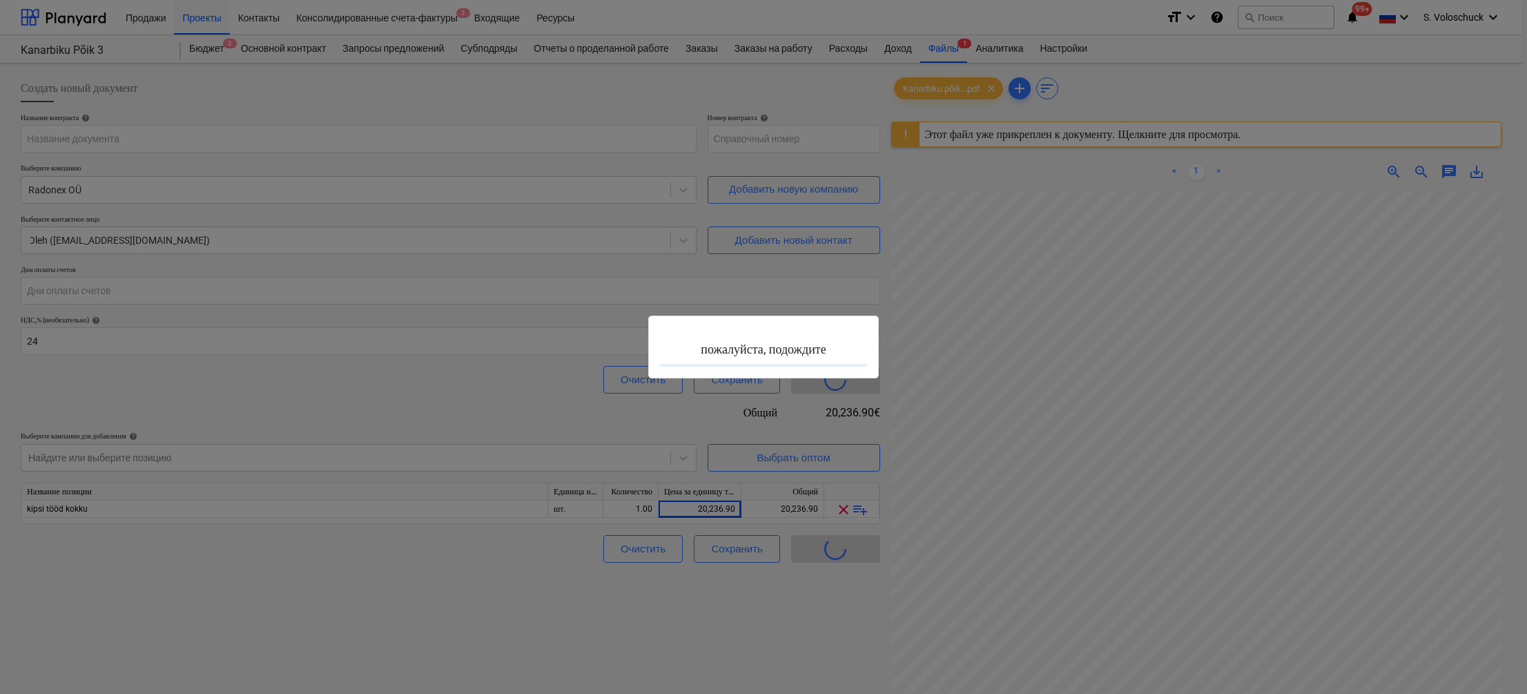
type input "PR-0011-SO-023"
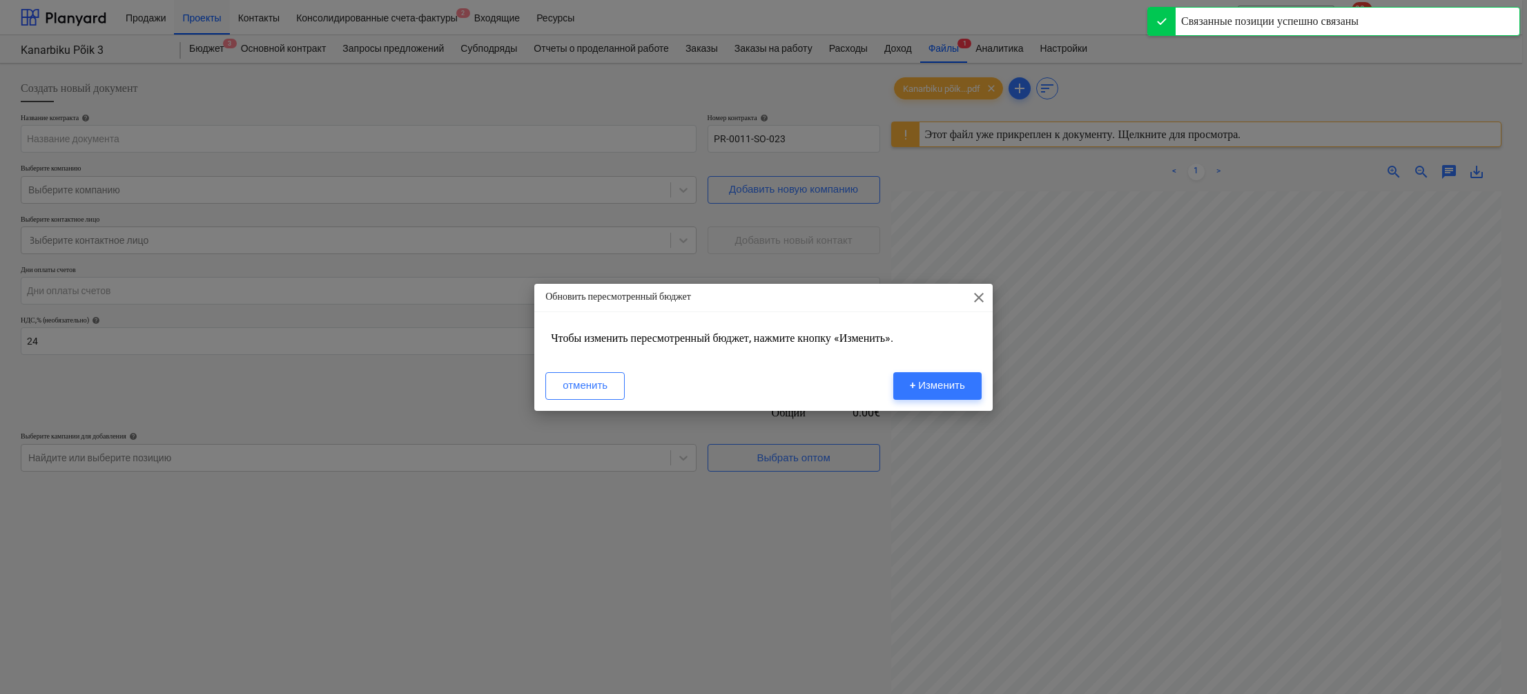
click at [977, 293] on span "close" at bounding box center [978, 297] width 17 height 17
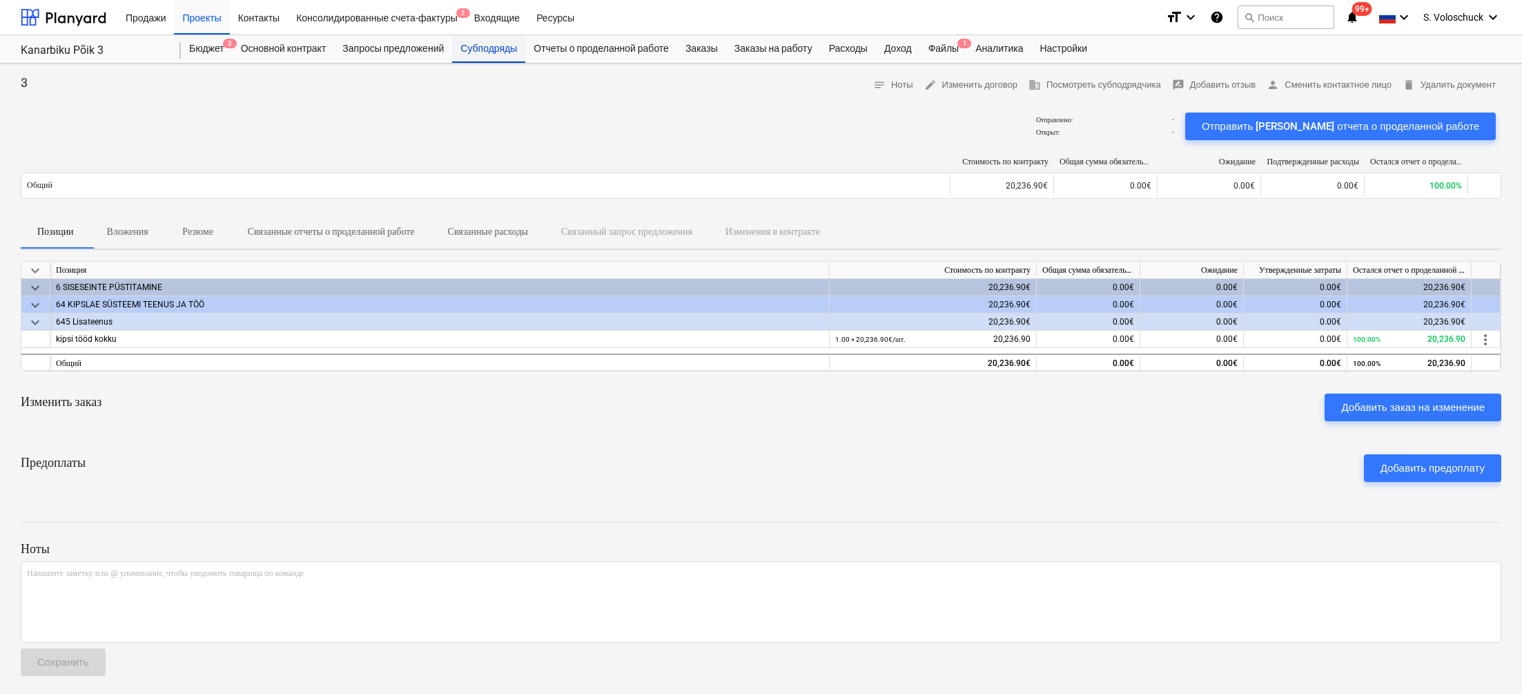
click at [504, 43] on div "Субподряды" at bounding box center [488, 49] width 73 height 28
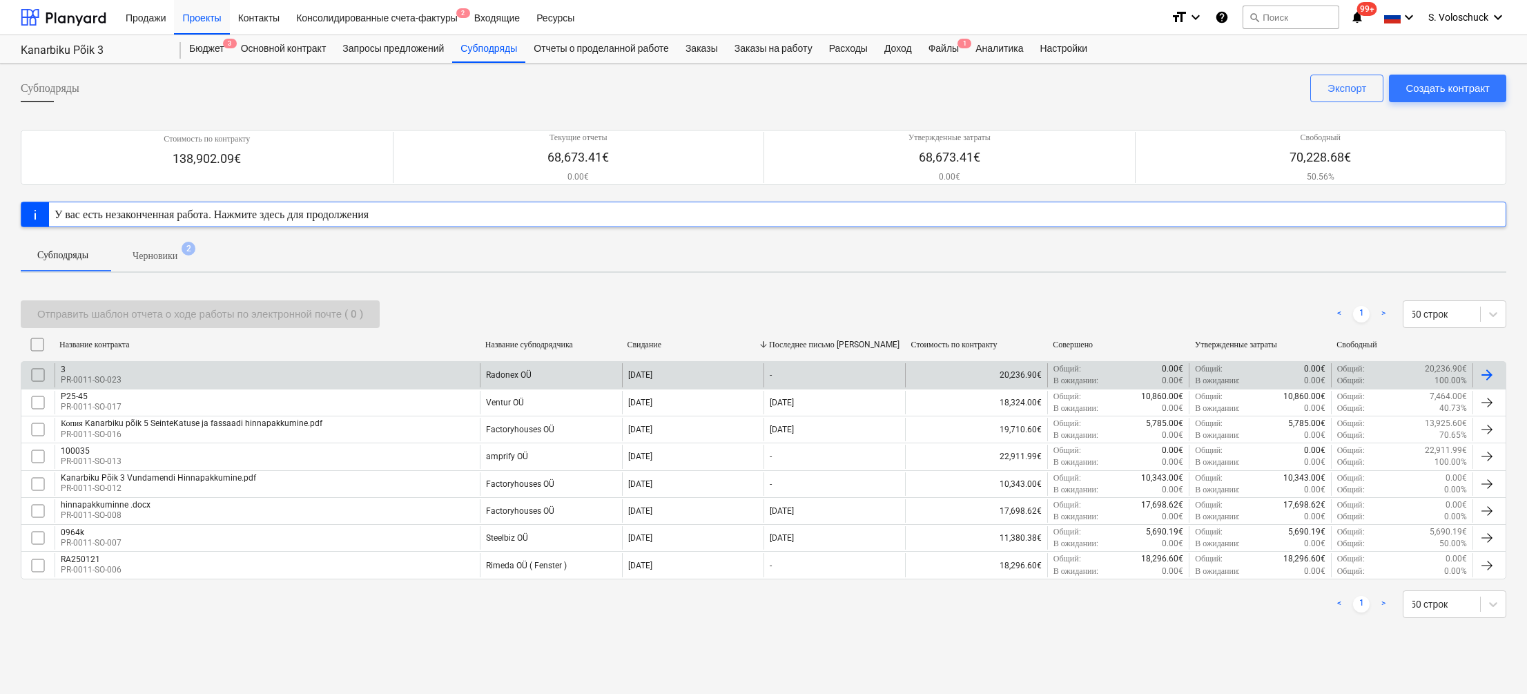
click at [342, 374] on div "3 PR-0011-SO-023" at bounding box center [267, 374] width 425 height 23
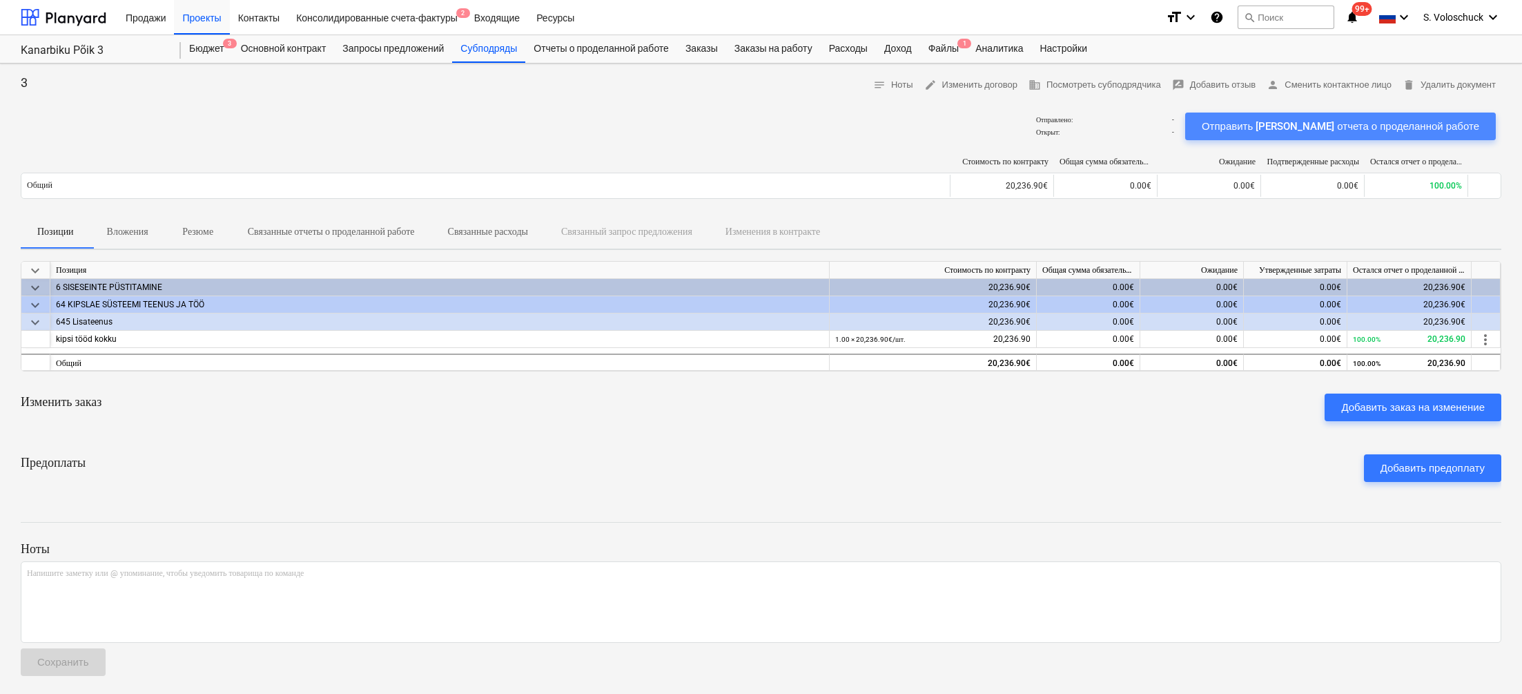
click at [1413, 130] on div "Отправить шаблон отчета о проделанной работе" at bounding box center [1340, 126] width 277 height 18
click at [965, 50] on div "Файлы 1" at bounding box center [943, 49] width 47 height 28
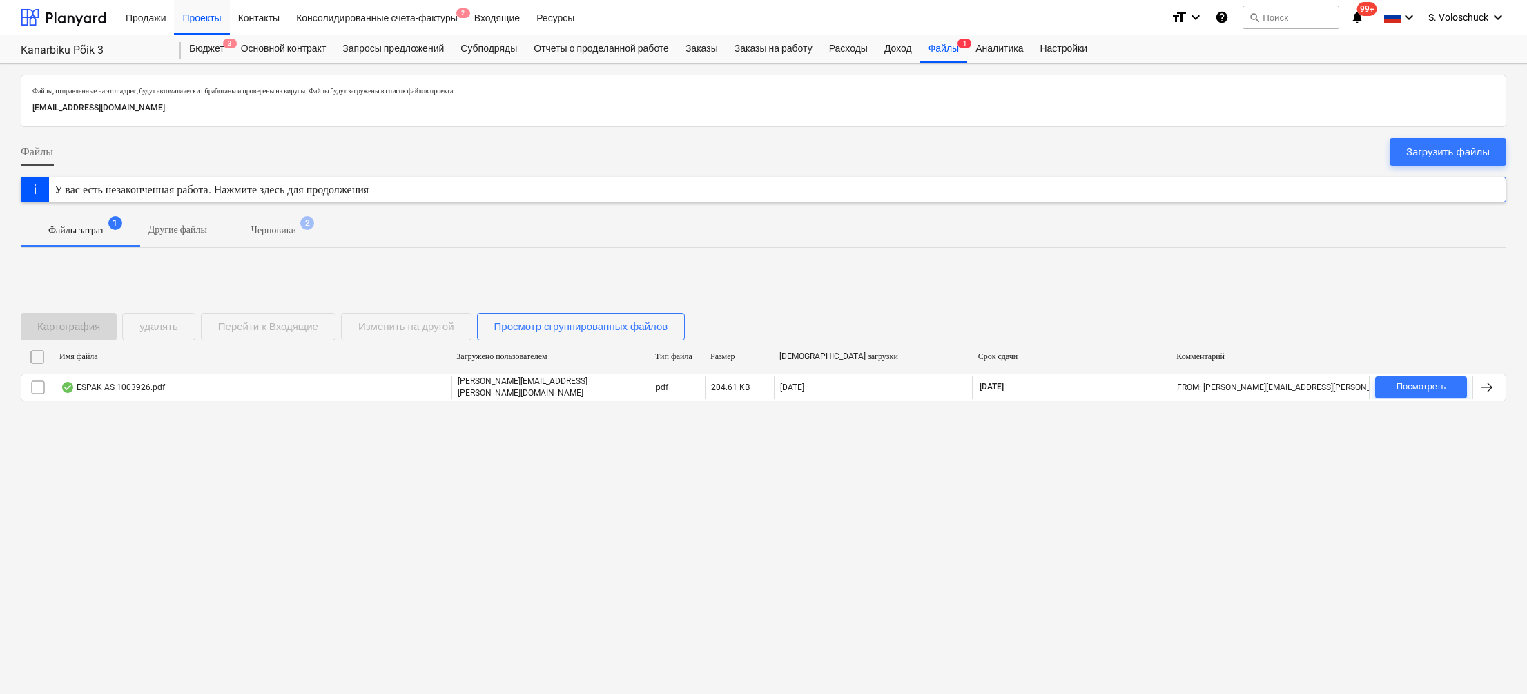
drag, startPoint x: 57, startPoint y: 231, endPoint x: 65, endPoint y: 228, distance: 7.9
click at [58, 231] on p "Файлы затрат" at bounding box center [76, 230] width 56 height 14
click at [296, 226] on p "Черновики" at bounding box center [273, 230] width 45 height 14
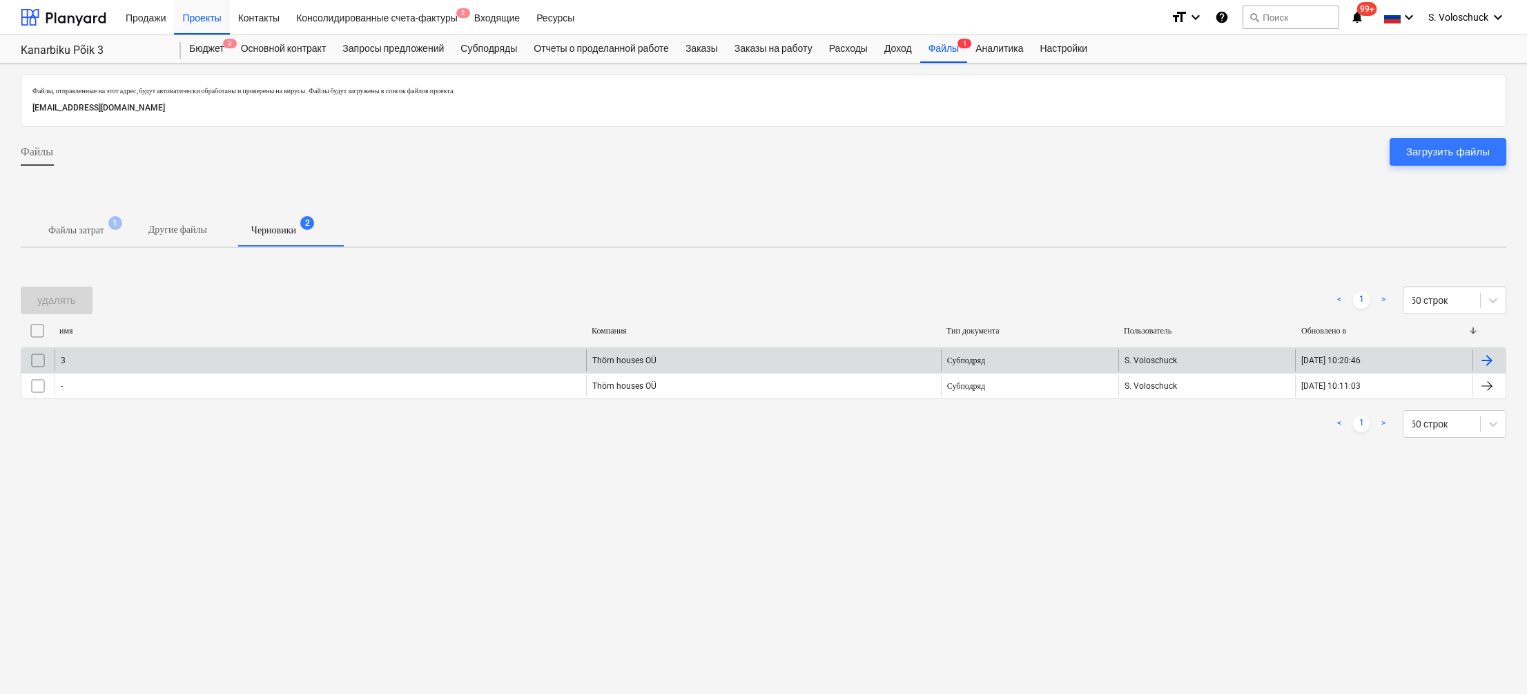
click at [39, 357] on input "checkbox" at bounding box center [38, 360] width 22 height 22
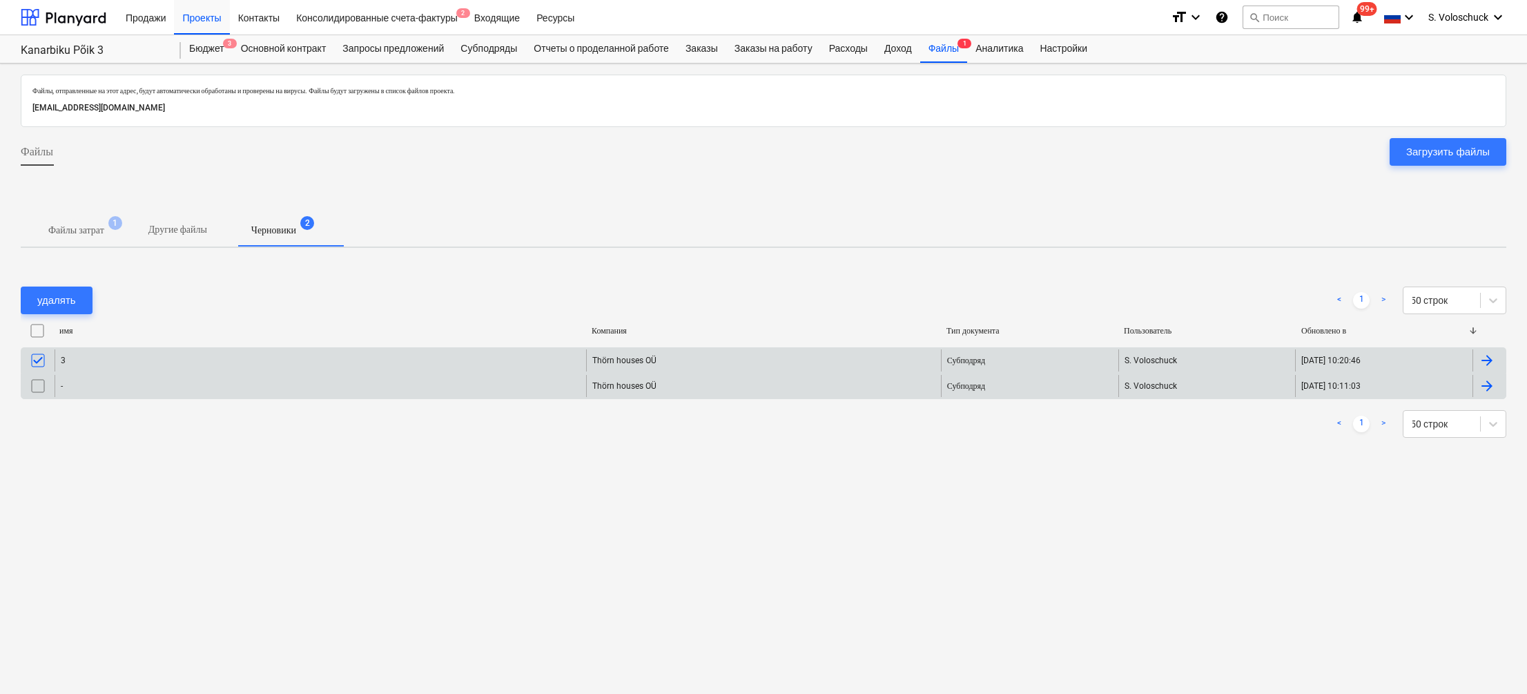
click at [32, 387] on input "checkbox" at bounding box center [38, 386] width 22 height 22
click at [52, 294] on div "удалять" at bounding box center [56, 300] width 39 height 18
